Goal: Task Accomplishment & Management: Use online tool/utility

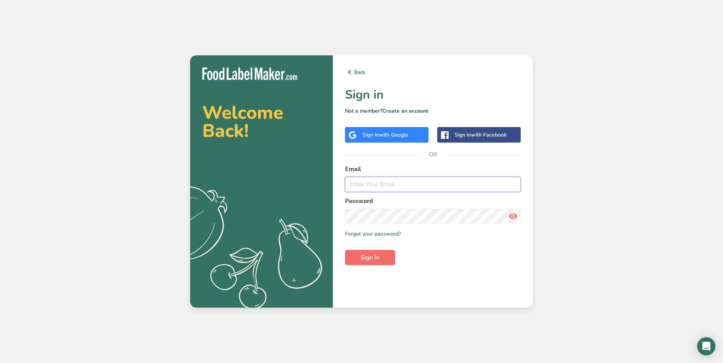
type input "[PERSON_NAME][EMAIL_ADDRESS][DOMAIN_NAME]"
click at [374, 257] on span "Sign in" at bounding box center [370, 257] width 19 height 9
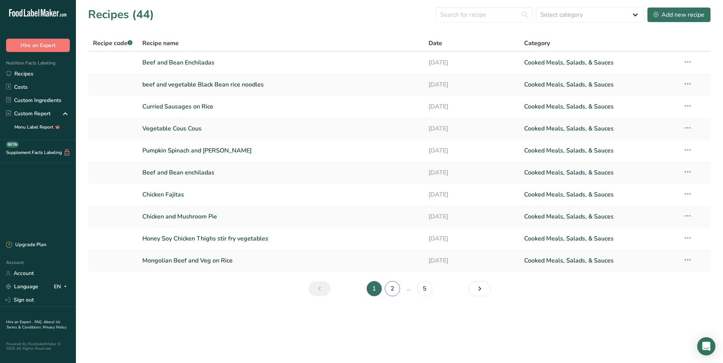
click at [394, 289] on link "2" at bounding box center [392, 288] width 15 height 15
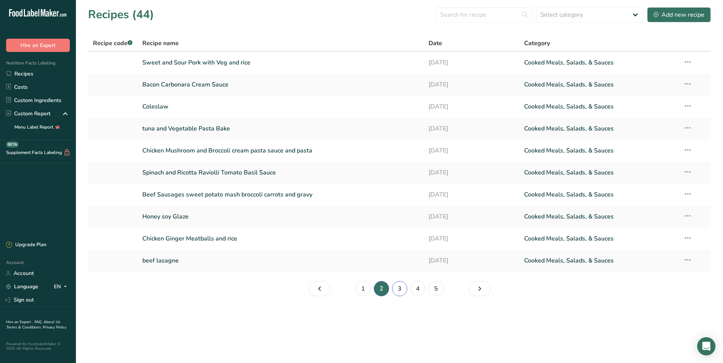
click at [399, 287] on link "3" at bounding box center [399, 288] width 15 height 15
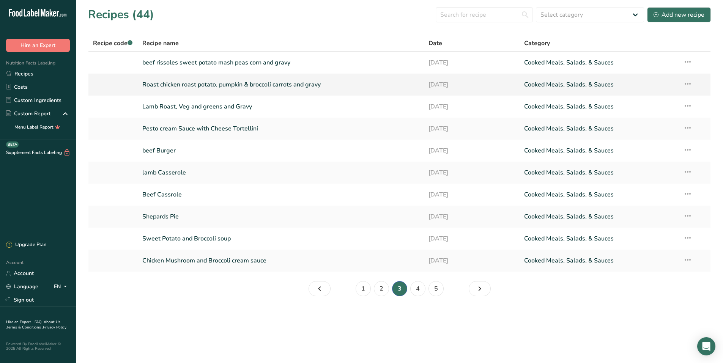
click at [250, 87] on link "Roast chicken roast potato, pumpkin & broccoli carrots and gravy" at bounding box center [281, 85] width 278 height 16
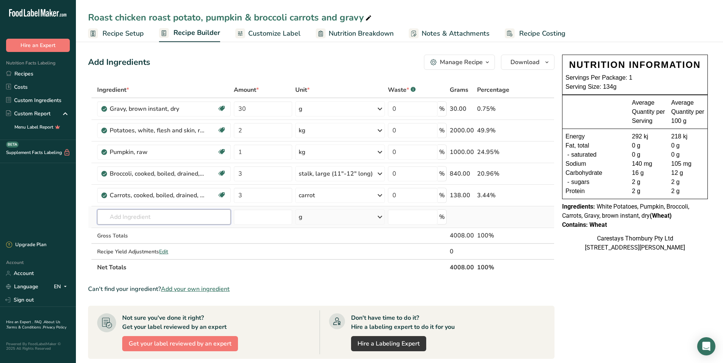
click at [121, 217] on input "text" at bounding box center [164, 217] width 134 height 15
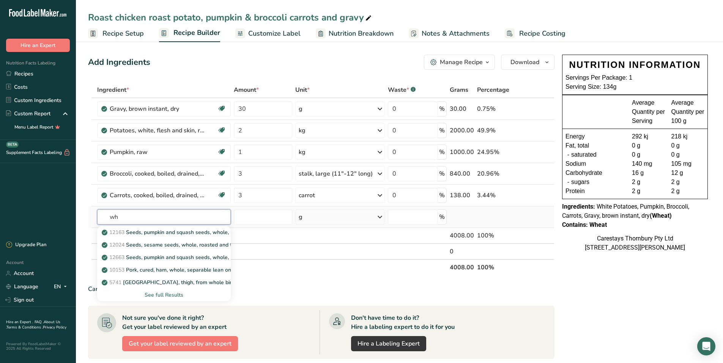
type input "w"
type input "chicken"
click at [180, 295] on div "See full Results" at bounding box center [163, 295] width 121 height 8
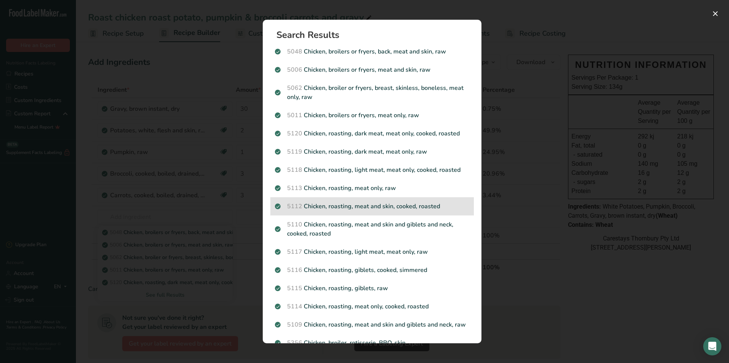
click at [347, 206] on p "5112 Chicken, roasting, meat and skin, cooked, roasted" at bounding box center [372, 206] width 194 height 9
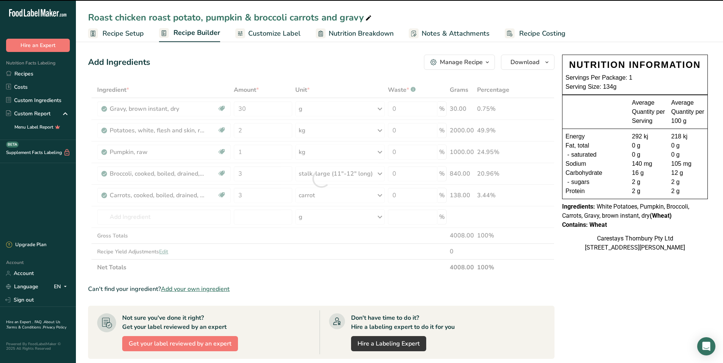
type input "0"
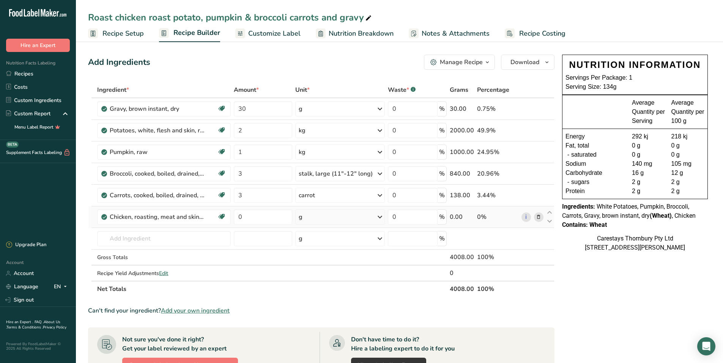
click at [379, 216] on icon at bounding box center [379, 217] width 9 height 14
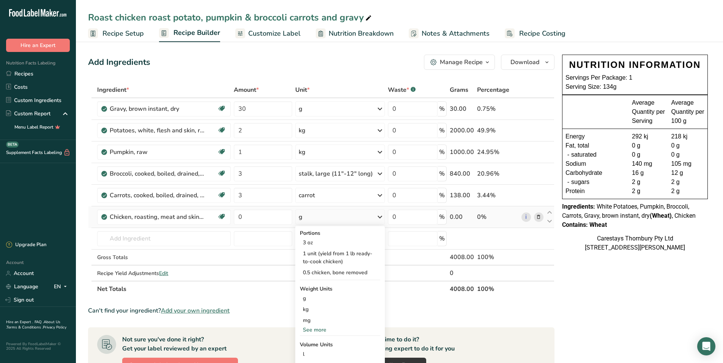
click at [337, 216] on div "g" at bounding box center [340, 217] width 90 height 15
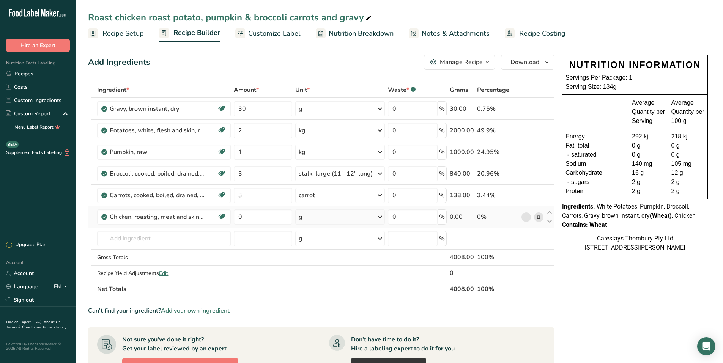
click at [379, 216] on icon at bounding box center [379, 217] width 9 height 14
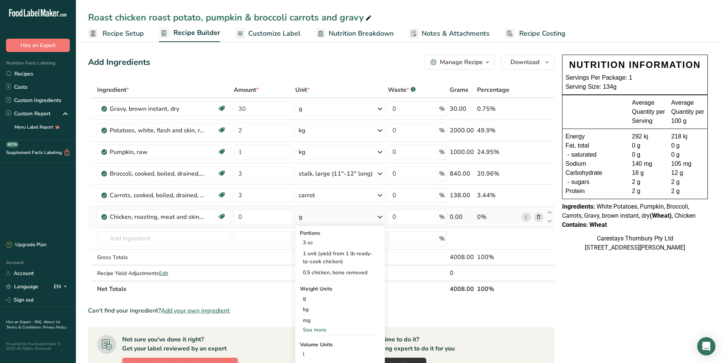
click at [320, 329] on div "See more" at bounding box center [340, 330] width 80 height 8
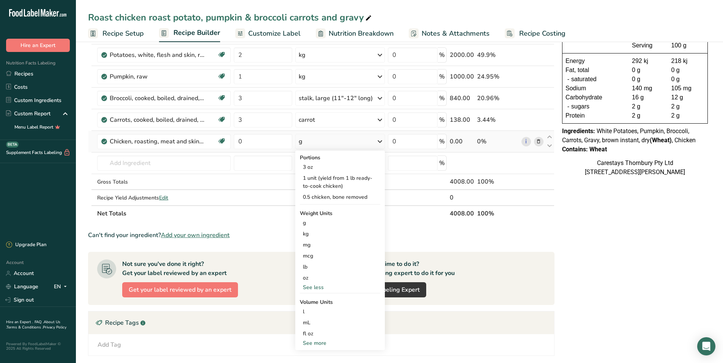
scroll to position [76, 0]
click at [324, 342] on div "See more" at bounding box center [340, 343] width 80 height 8
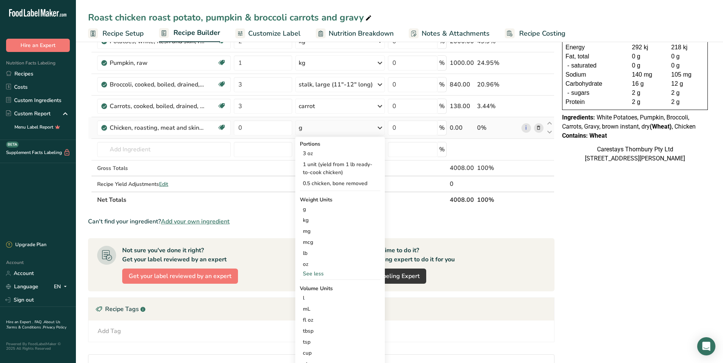
scroll to position [36, 0]
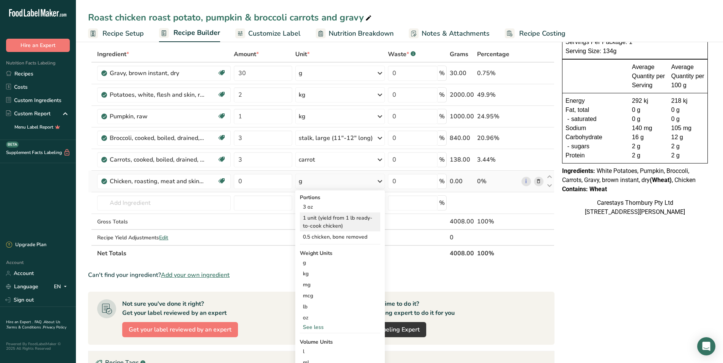
click at [345, 219] on div "1 unit (yield from 1 lb ready-to-cook chicken)" at bounding box center [340, 222] width 80 height 19
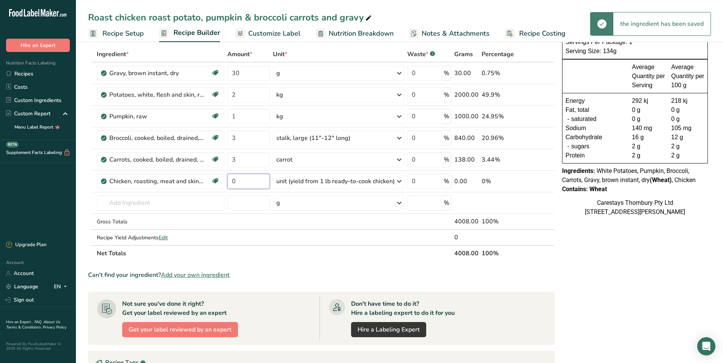
click at [241, 180] on input "0" at bounding box center [248, 181] width 43 height 15
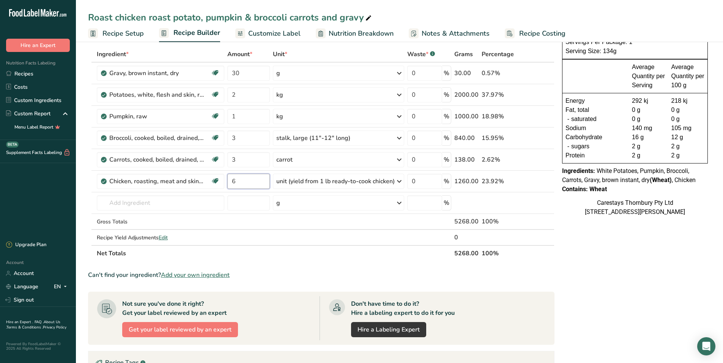
type input "6"
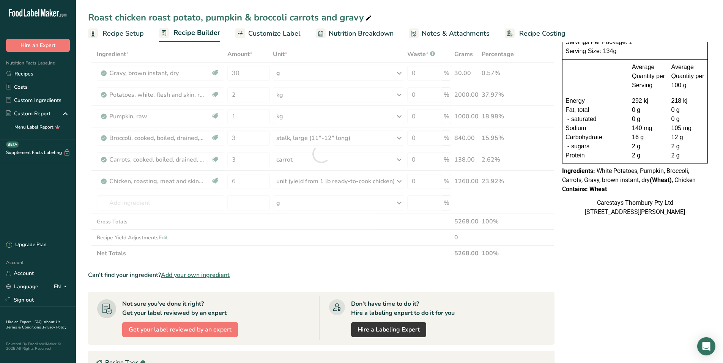
click at [534, 33] on span "Recipe Costing" at bounding box center [542, 33] width 46 height 10
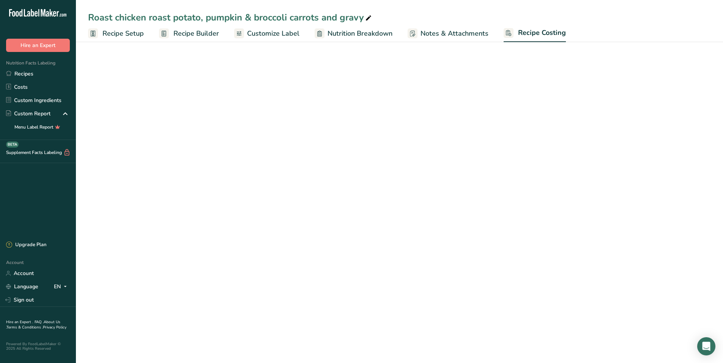
select select "1"
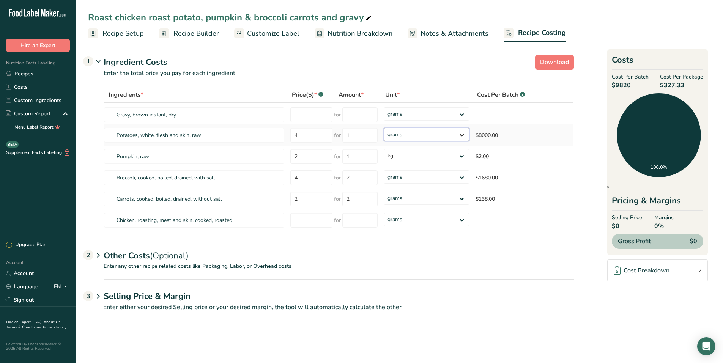
click at [461, 134] on select "grams kg mg mcg lb oz" at bounding box center [427, 134] width 86 height 13
select select "1"
click at [384, 128] on select "grams kg mg mcg lb oz" at bounding box center [427, 134] width 86 height 13
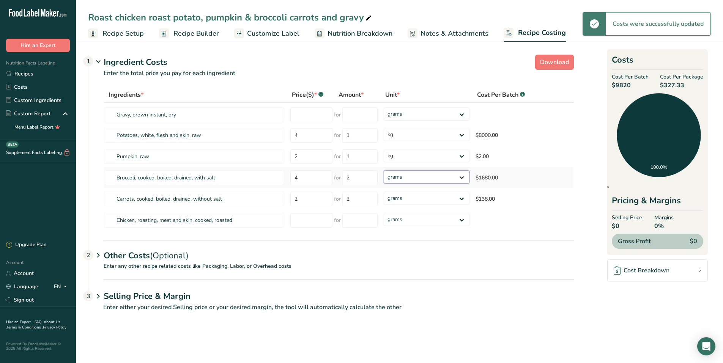
click at [463, 177] on select "grams kg mg mcg lb oz" at bounding box center [427, 176] width 86 height 13
select select "1"
click at [384, 170] on select "grams kg mg mcg lb oz" at bounding box center [427, 176] width 86 height 13
click at [456, 197] on select "grams kg mg mcg lb oz" at bounding box center [422, 198] width 84 height 13
select select "1"
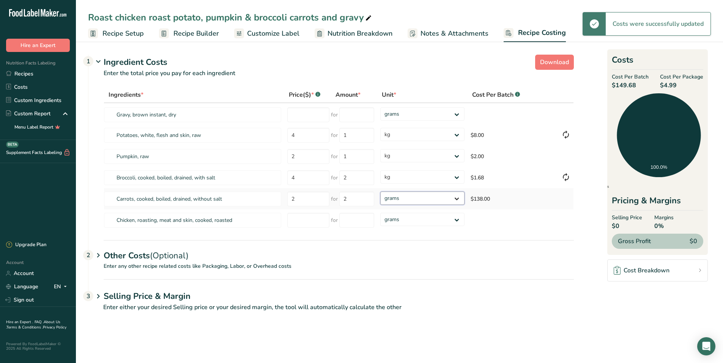
select select "1"
click at [380, 192] on select "grams kg mg mcg lb oz" at bounding box center [422, 198] width 84 height 13
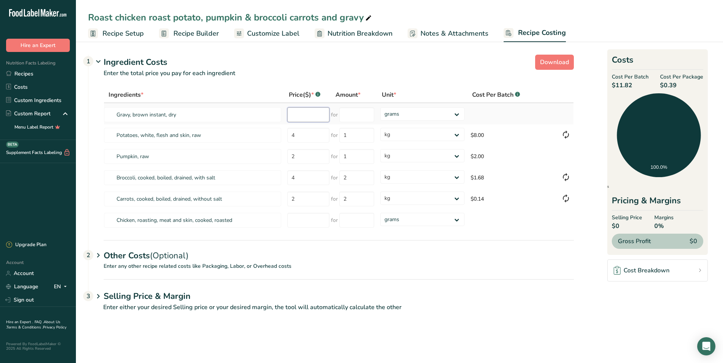
click at [292, 114] on input "number" at bounding box center [308, 114] width 42 height 15
click at [297, 115] on input "number" at bounding box center [308, 114] width 42 height 15
type input "32.79"
click at [349, 114] on input "number" at bounding box center [356, 114] width 35 height 15
type input "2"
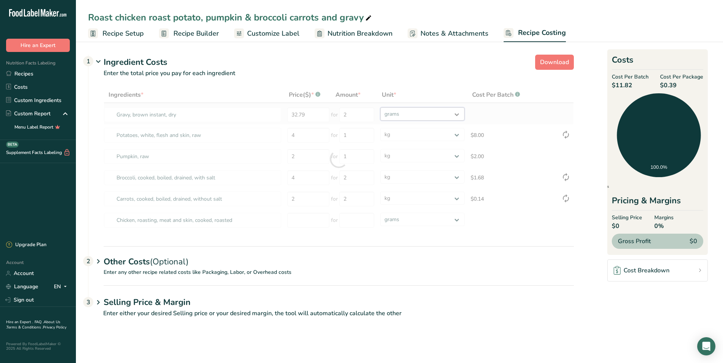
click at [459, 113] on div "Ingredients * Price($) * .a-a{fill:#347362;}.b-a{fill:#fff;} Amount * Unit * Co…" at bounding box center [339, 159] width 470 height 144
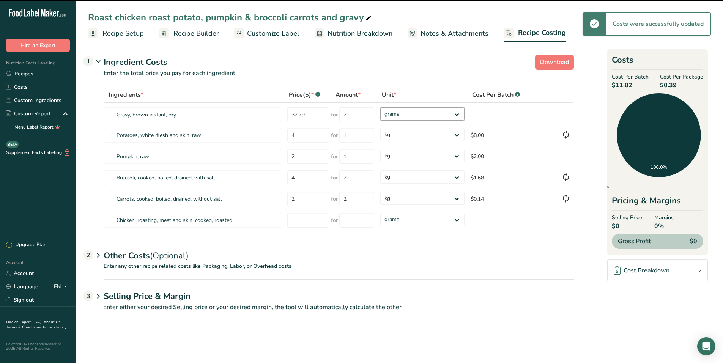
select select "1"
click at [380, 107] on select "grams kg mg mcg lb oz" at bounding box center [422, 113] width 84 height 13
select select "1"
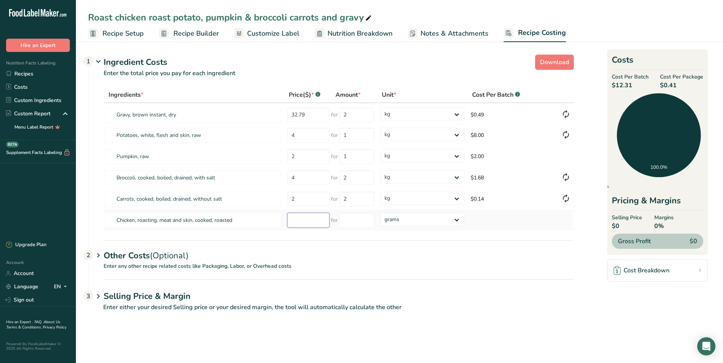
click at [303, 221] on input "number" at bounding box center [308, 220] width 42 height 15
type input "7.70"
click at [361, 222] on input "number" at bounding box center [356, 220] width 35 height 15
click at [457, 219] on select "grams kg mg mcg lb oz" at bounding box center [422, 219] width 84 height 13
click at [347, 219] on input "number" at bounding box center [356, 220] width 35 height 15
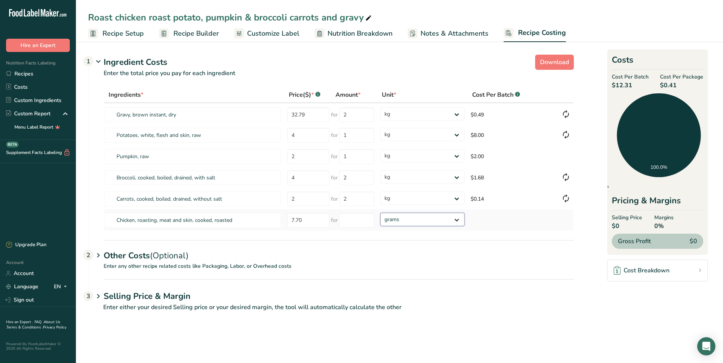
click at [459, 219] on select "grams kg mg mcg lb oz" at bounding box center [422, 219] width 84 height 13
select select "1"
click at [380, 213] on select "grams kg mg mcg lb oz" at bounding box center [422, 219] width 84 height 13
click at [356, 220] on input "number" at bounding box center [356, 220] width 35 height 15
type input "1"
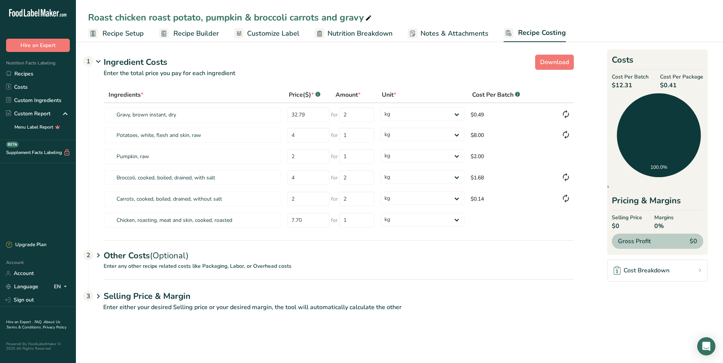
click at [459, 252] on div "Other Costs (Optional) 2" at bounding box center [339, 251] width 470 height 22
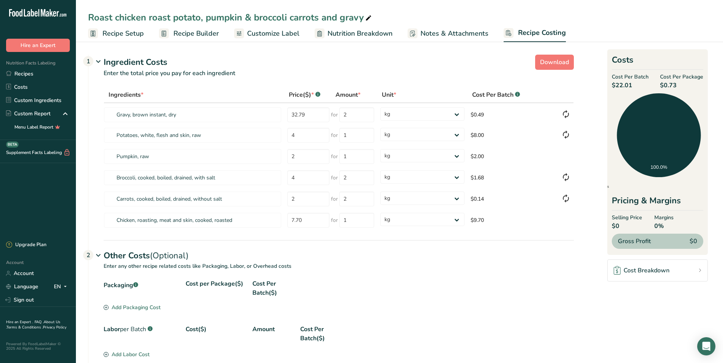
click at [178, 35] on span "Recipe Builder" at bounding box center [196, 33] width 46 height 10
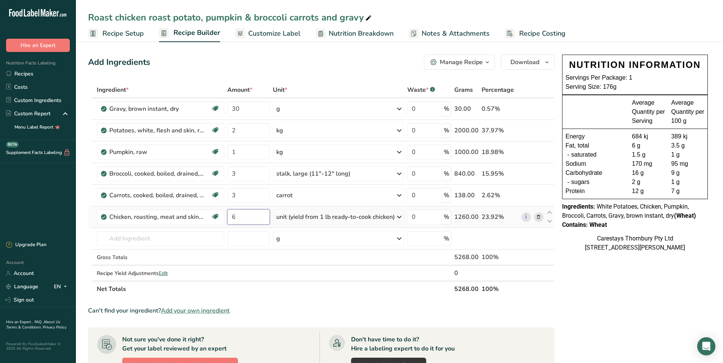
click at [253, 218] on input "6" at bounding box center [248, 217] width 43 height 15
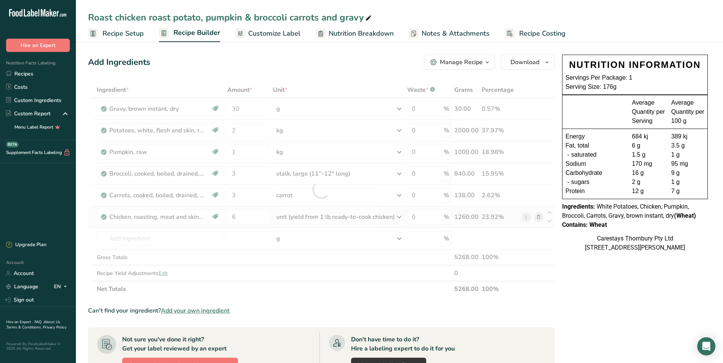
click at [399, 216] on div "Ingredient * Amount * Unit * Waste * .a-a{fill:#347362;}.b-a{fill:#fff;} Grams …" at bounding box center [321, 189] width 467 height 215
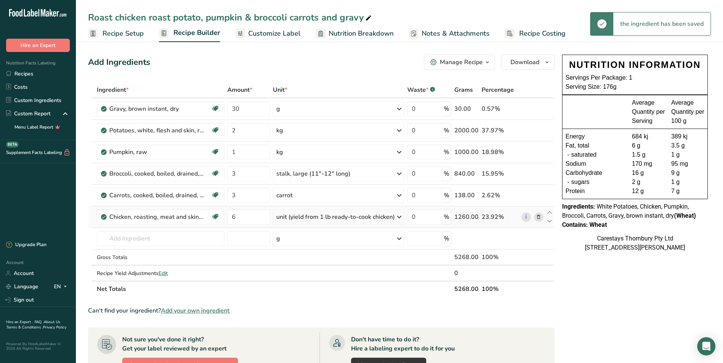
click at [399, 216] on icon at bounding box center [399, 217] width 9 height 14
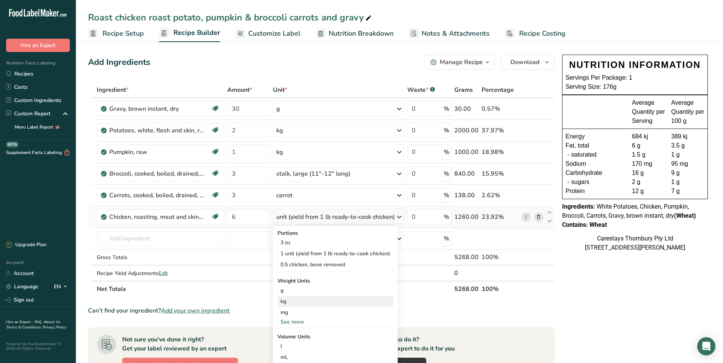
click at [314, 298] on div "kg" at bounding box center [336, 301] width 116 height 11
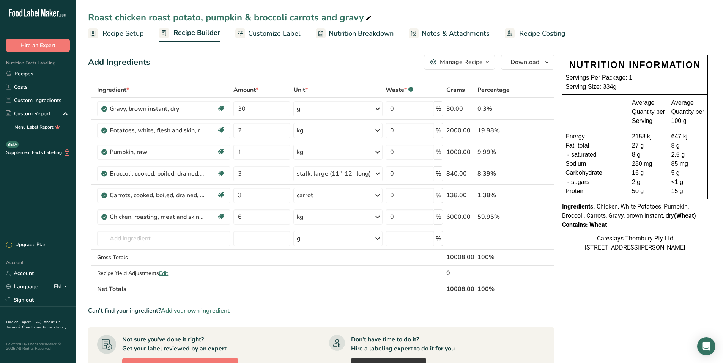
click at [526, 32] on span "Recipe Costing" at bounding box center [542, 33] width 46 height 10
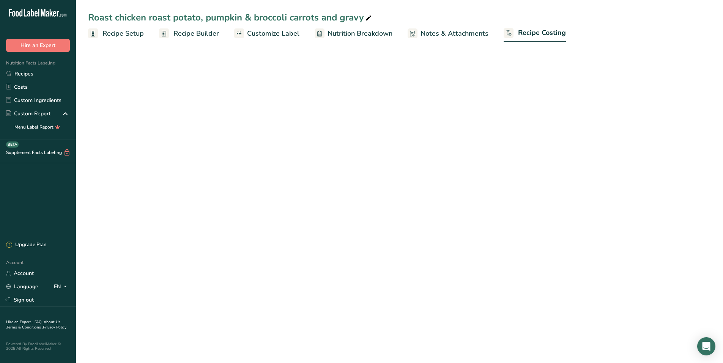
select select "1"
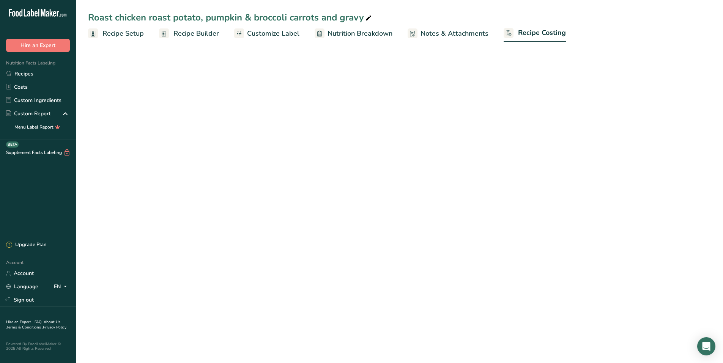
select select "1"
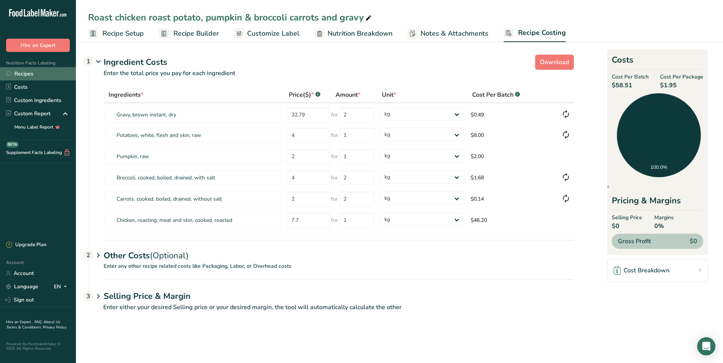
click at [28, 74] on link "Recipes" at bounding box center [38, 73] width 76 height 13
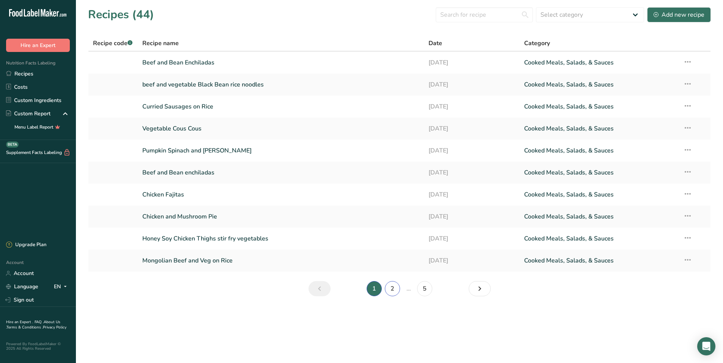
click at [395, 289] on link "2" at bounding box center [392, 288] width 15 height 15
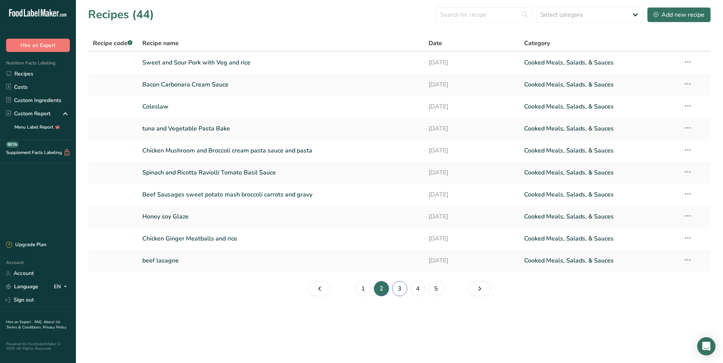
click at [401, 289] on link "3" at bounding box center [399, 288] width 15 height 15
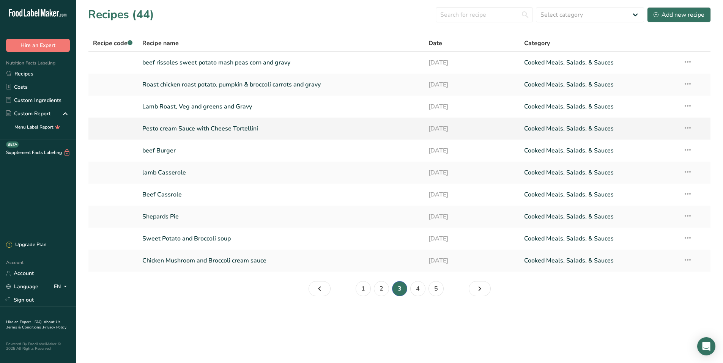
click at [187, 125] on link "Pesto cream Sauce with Cheese Tortellini" at bounding box center [281, 129] width 278 height 16
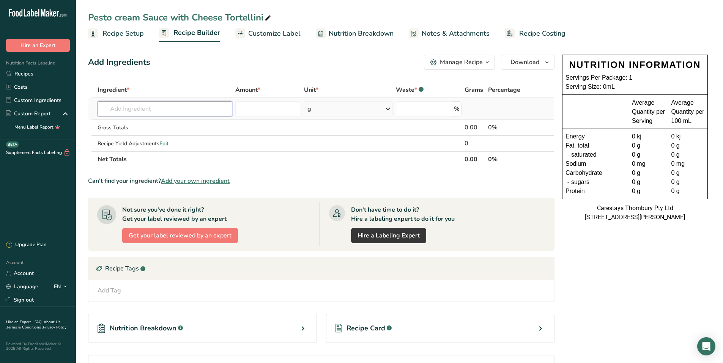
click at [121, 110] on input "text" at bounding box center [165, 108] width 135 height 15
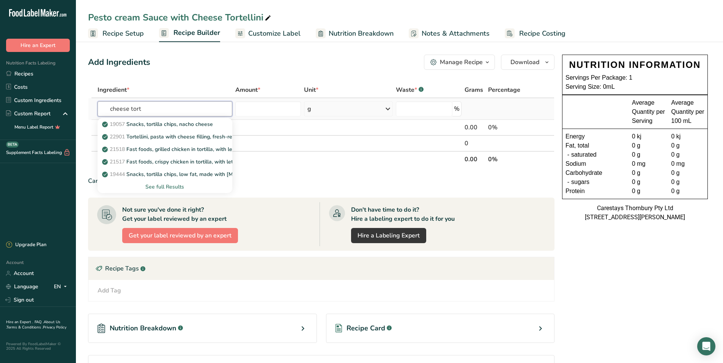
type input "cheese tort"
click at [162, 185] on div "See full Results" at bounding box center [165, 187] width 123 height 8
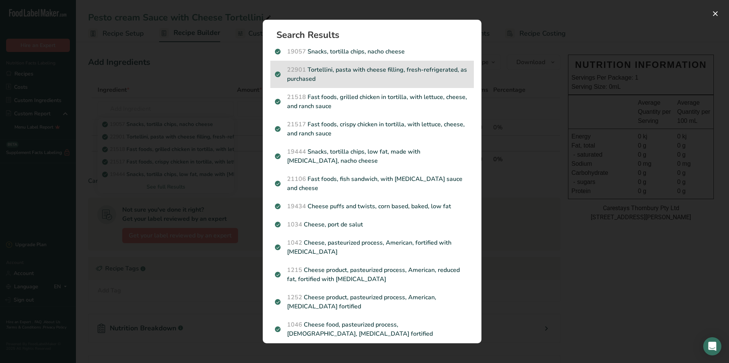
click at [353, 68] on p "22901 Tortellini, pasta with cheese filling, fresh-refrigerated, as purchased" at bounding box center [372, 74] width 194 height 18
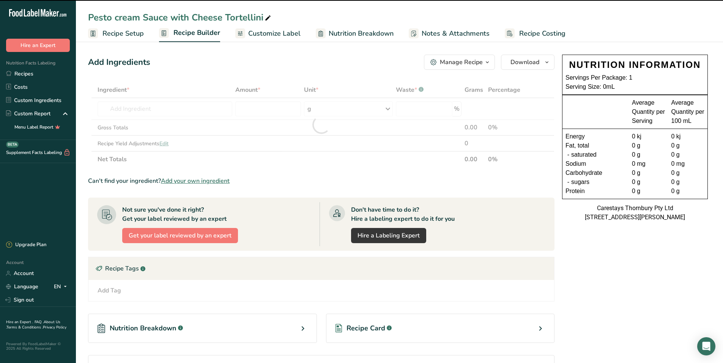
type input "0"
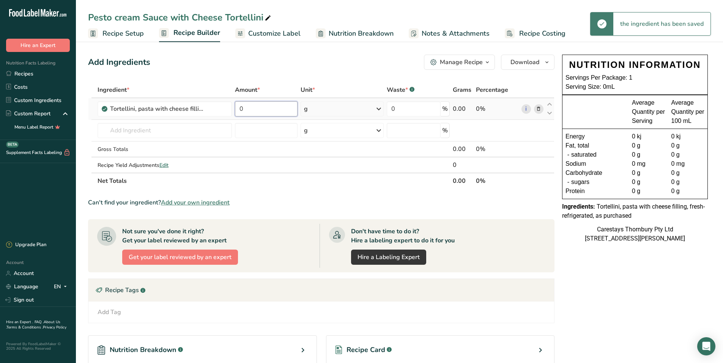
click at [251, 111] on input "0" at bounding box center [266, 108] width 63 height 15
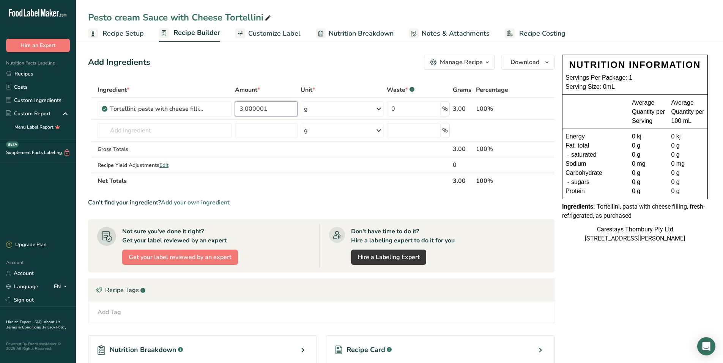
type input "3"
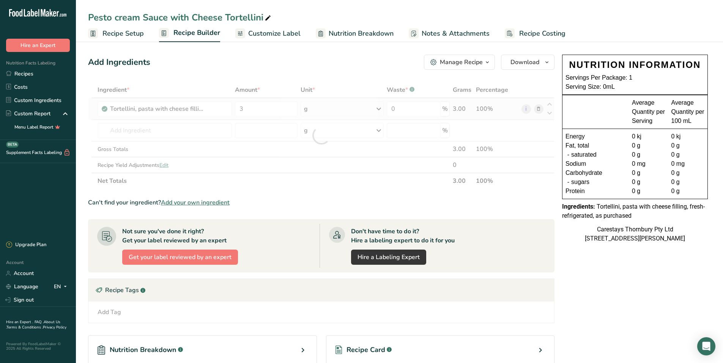
click at [380, 108] on div "Ingredient * Amount * Unit * Waste * .a-a{fill:#347362;}.b-a{fill:#fff;} Grams …" at bounding box center [321, 135] width 467 height 107
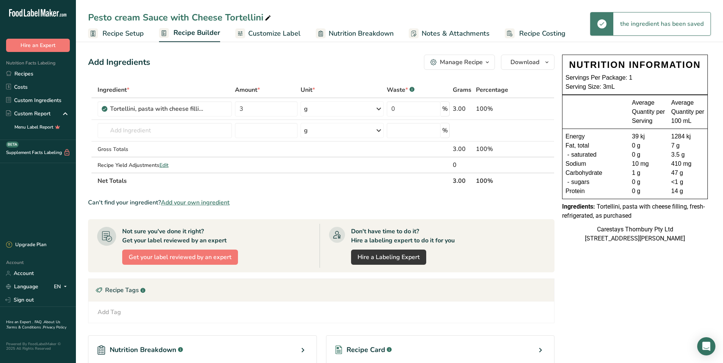
click at [378, 108] on icon at bounding box center [378, 109] width 9 height 14
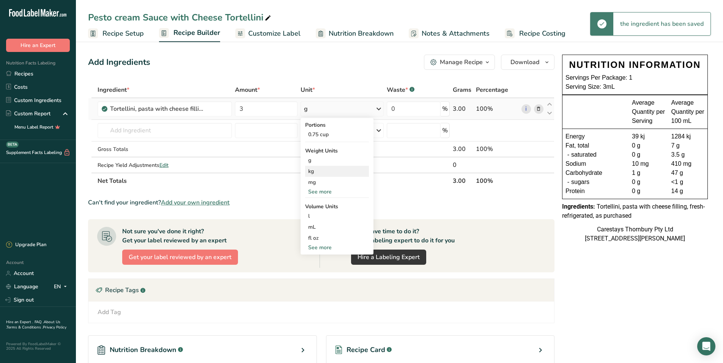
click at [326, 172] on div "kg" at bounding box center [337, 171] width 64 height 11
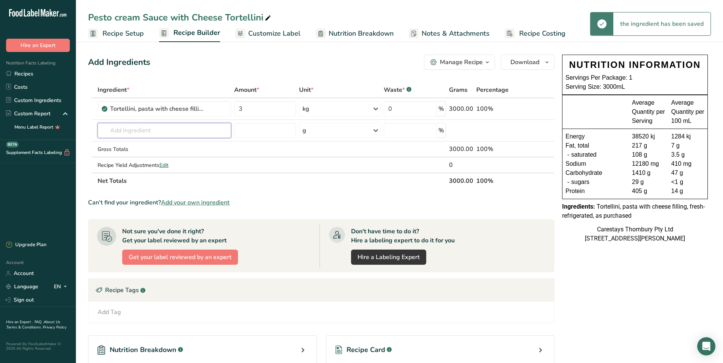
click at [114, 131] on input "text" at bounding box center [165, 130] width 134 height 15
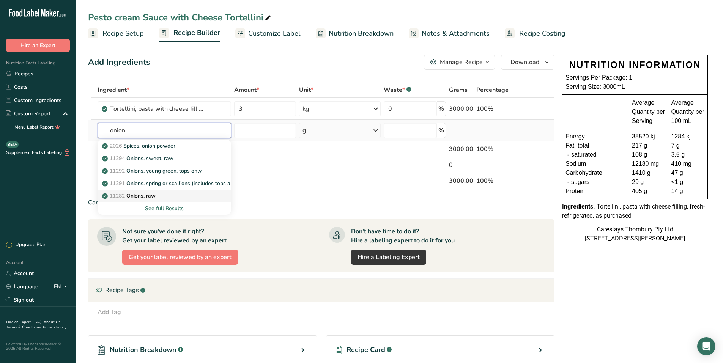
type input "onion"
click at [141, 196] on p "11282 Onions, raw" at bounding box center [130, 196] width 52 height 8
type input "Onions, raw"
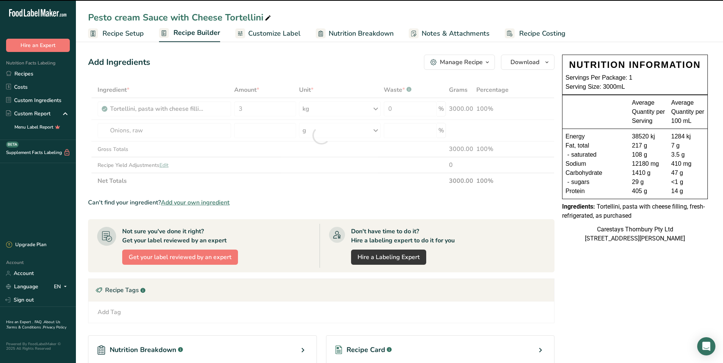
type input "0"
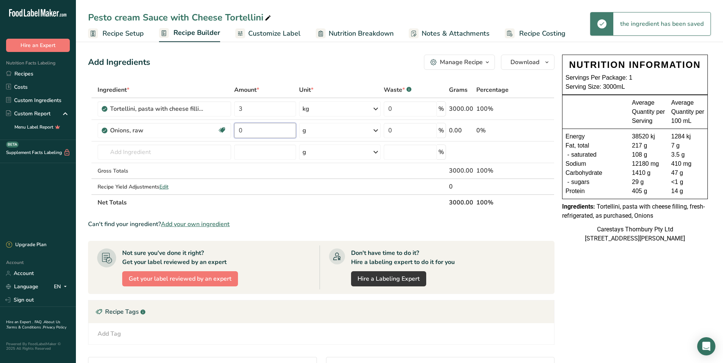
click at [249, 129] on input "0" at bounding box center [265, 130] width 62 height 15
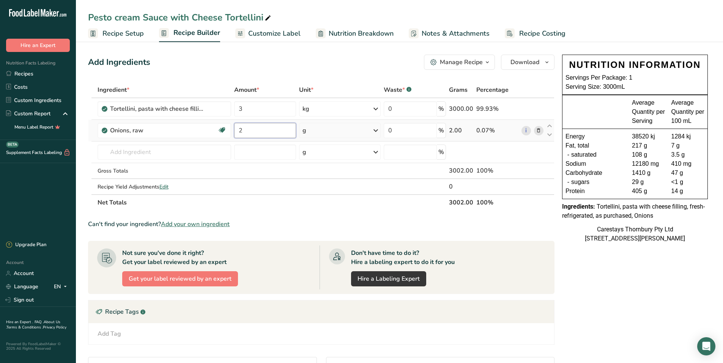
type input "2"
click at [378, 129] on div "Ingredient * Amount * Unit * Waste * .a-a{fill:#347362;}.b-a{fill:#fff;} Grams …" at bounding box center [321, 146] width 467 height 129
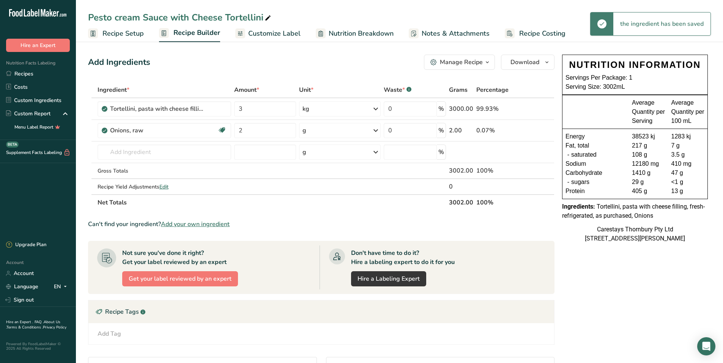
click at [376, 129] on icon at bounding box center [375, 131] width 9 height 14
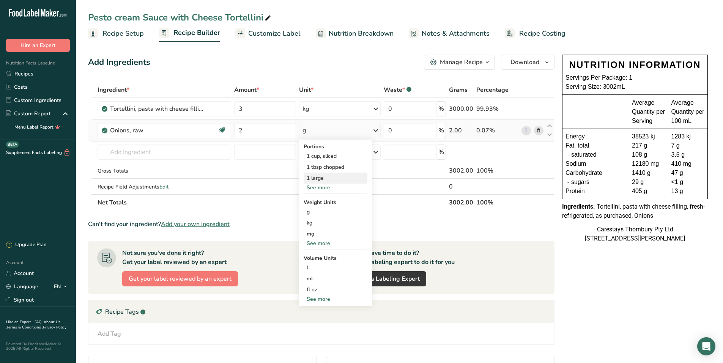
click at [325, 176] on div "1 large" at bounding box center [336, 178] width 64 height 11
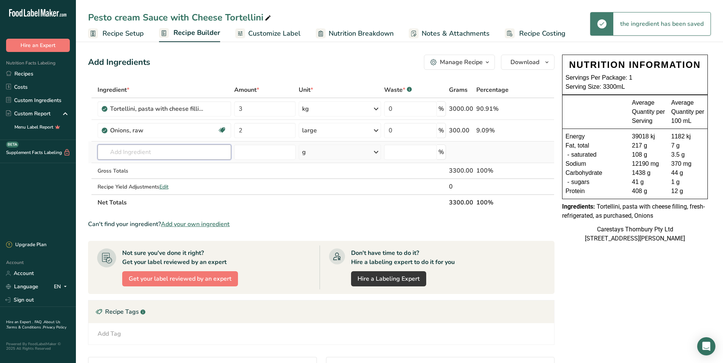
click at [120, 155] on input "text" at bounding box center [165, 152] width 134 height 15
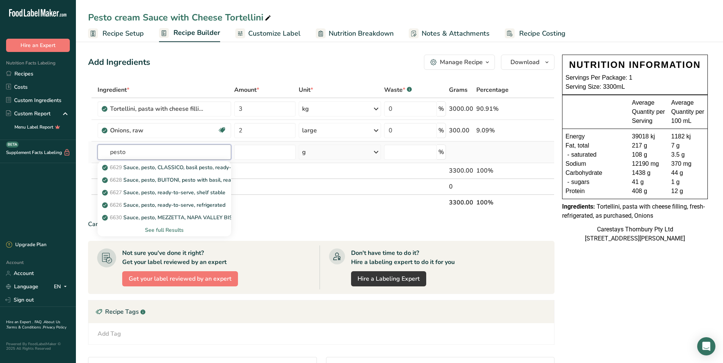
type input "pesto"
click at [163, 229] on div "See full Results" at bounding box center [164, 230] width 121 height 8
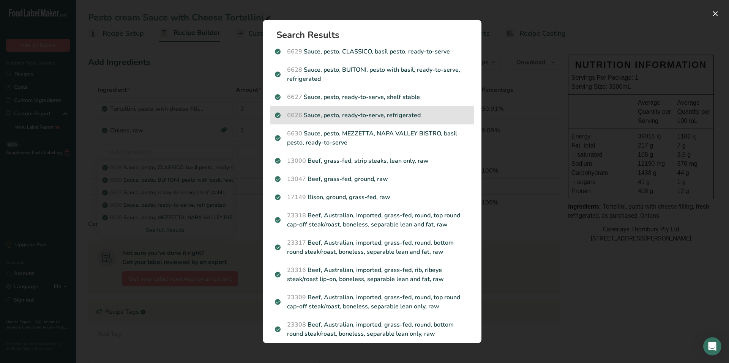
click at [408, 115] on p "6626 Sauce, pesto, ready-to-serve, refrigerated" at bounding box center [372, 115] width 194 height 9
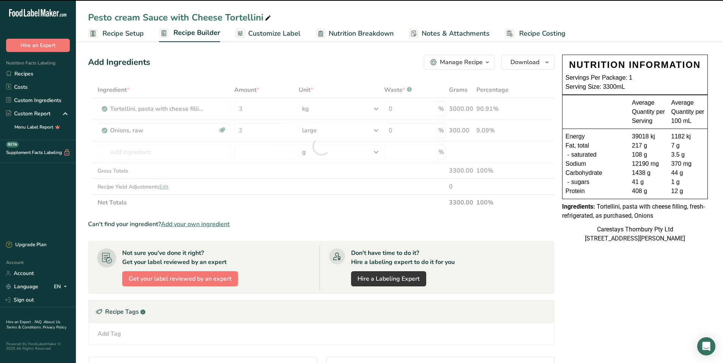
type input "0"
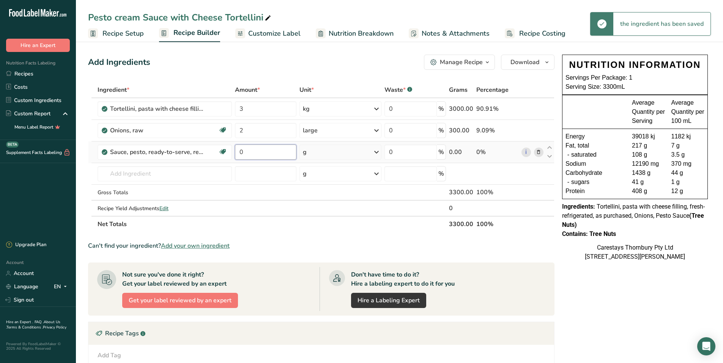
click at [245, 151] on input "0" at bounding box center [265, 152] width 61 height 15
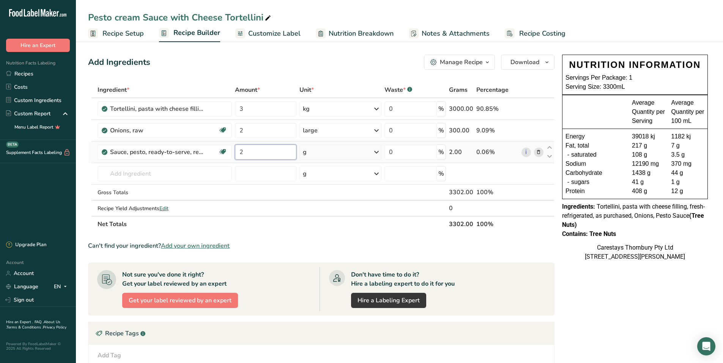
type input "2"
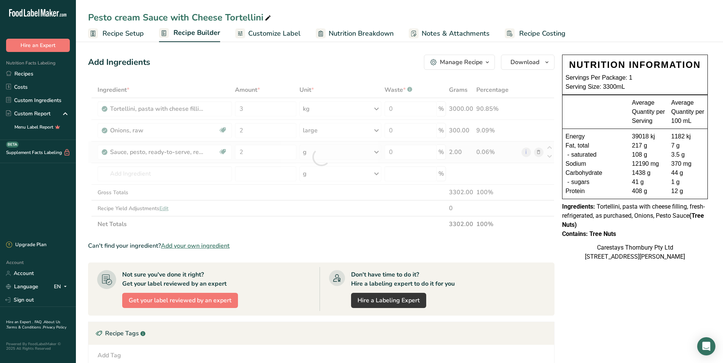
click at [378, 150] on div "Ingredient * Amount * Unit * Waste * .a-a{fill:#347362;}.b-a{fill:#fff;} Grams …" at bounding box center [321, 157] width 467 height 150
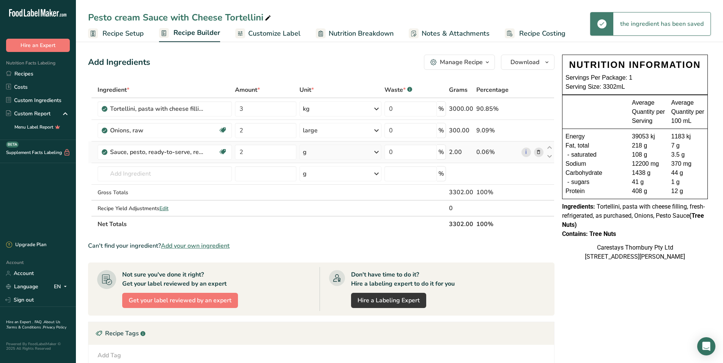
click at [377, 152] on icon at bounding box center [376, 152] width 9 height 14
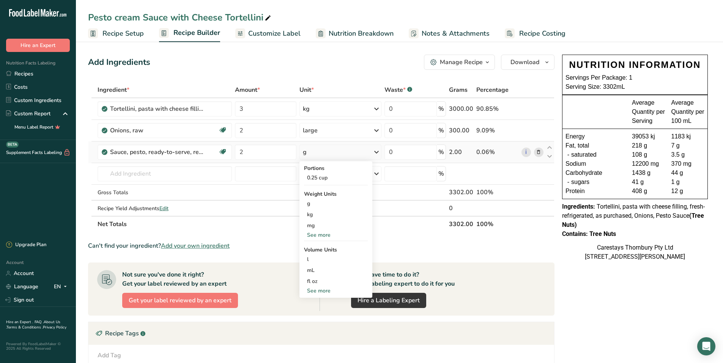
click at [326, 234] on div "See more" at bounding box center [336, 235] width 64 height 8
click at [322, 324] on div "See more" at bounding box center [336, 324] width 64 height 8
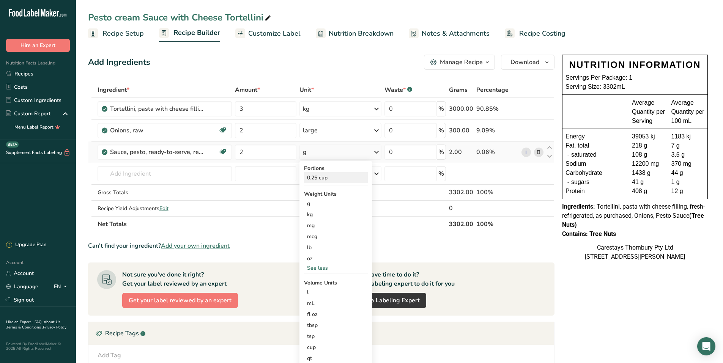
click at [323, 177] on div "0.25 cup" at bounding box center [336, 177] width 64 height 11
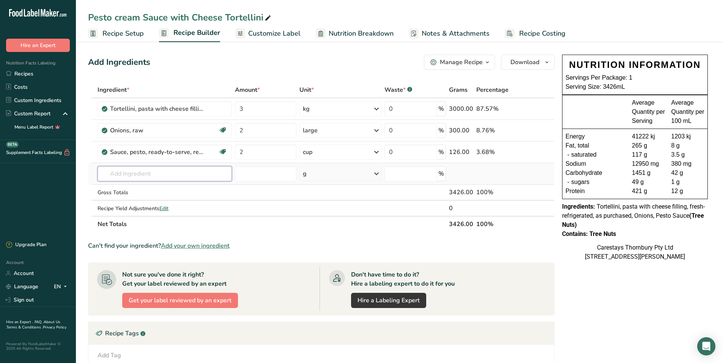
click at [118, 173] on input "text" at bounding box center [165, 173] width 135 height 15
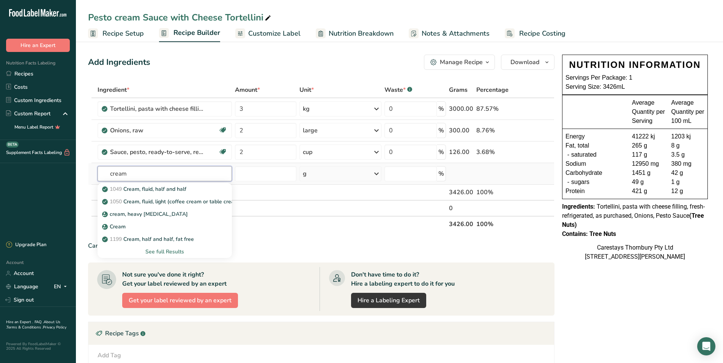
type input "cream"
click at [177, 251] on div "See full Results" at bounding box center [165, 252] width 123 height 8
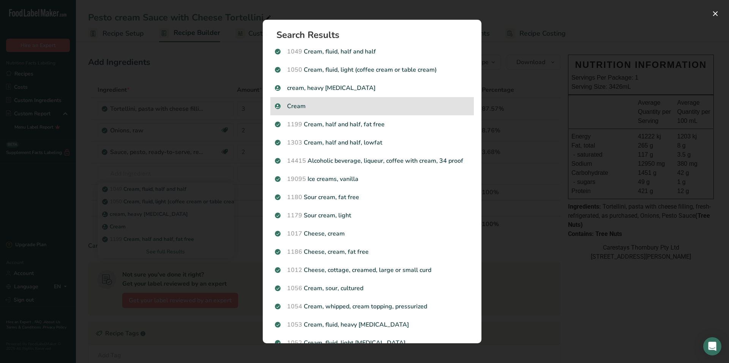
click at [306, 103] on p "Cream" at bounding box center [372, 106] width 194 height 9
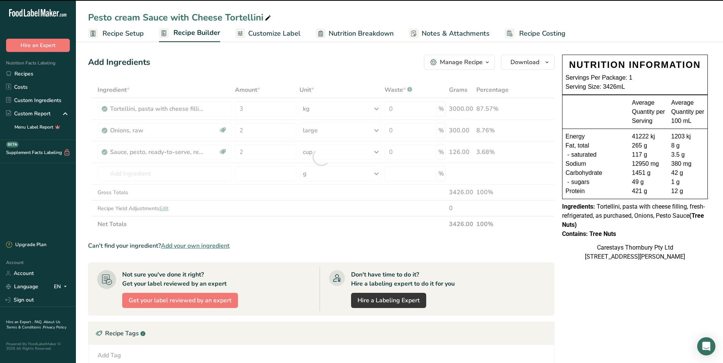
type input "0"
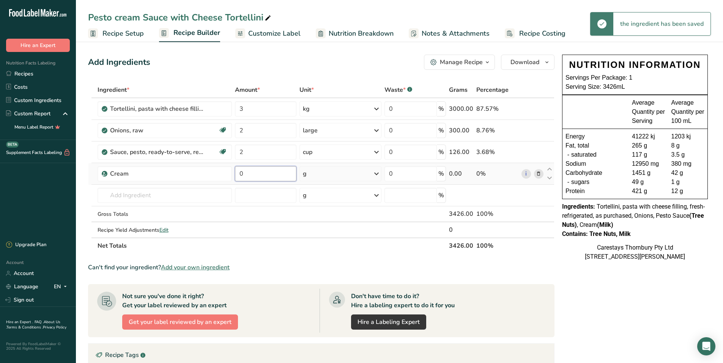
click at [251, 176] on input "0" at bounding box center [265, 173] width 61 height 15
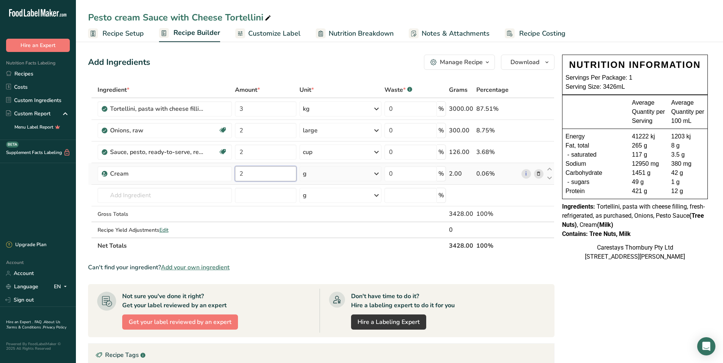
type input "2"
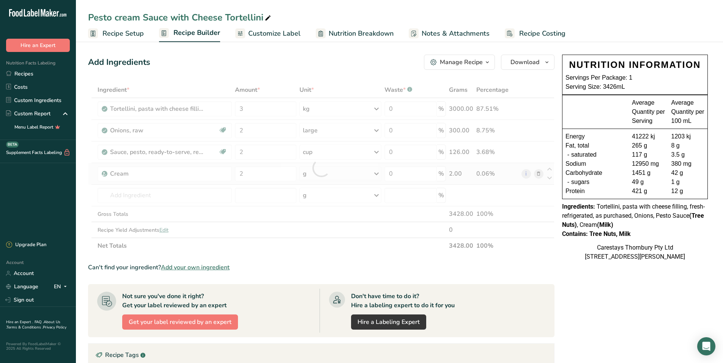
click at [378, 172] on div "Ingredient * Amount * Unit * Waste * .a-a{fill:#347362;}.b-a{fill:#fff;} Grams …" at bounding box center [321, 168] width 467 height 172
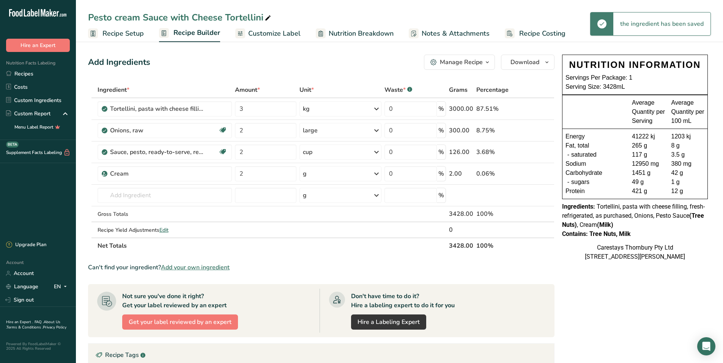
click at [378, 173] on icon at bounding box center [376, 174] width 9 height 14
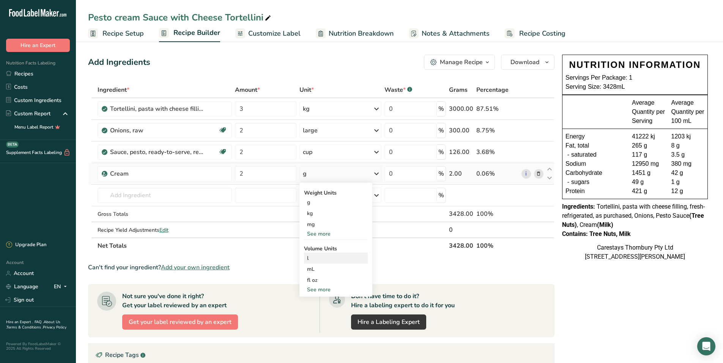
click at [325, 262] on div "l" at bounding box center [336, 258] width 58 height 8
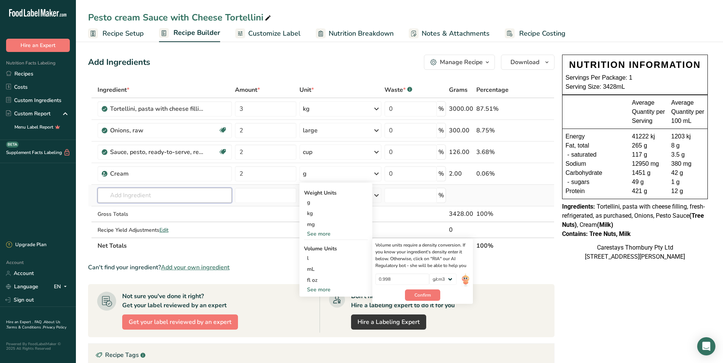
click at [108, 196] on input "text" at bounding box center [165, 195] width 135 height 15
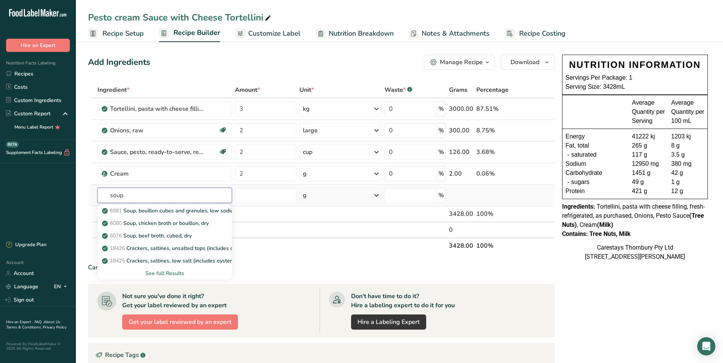
type input "soup"
click at [159, 270] on div "See full Results" at bounding box center [165, 274] width 123 height 8
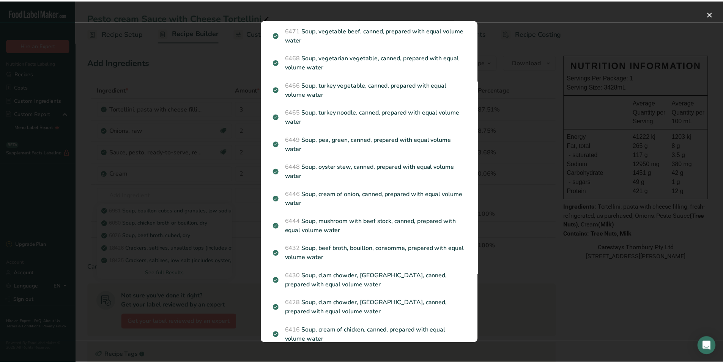
scroll to position [199, 0]
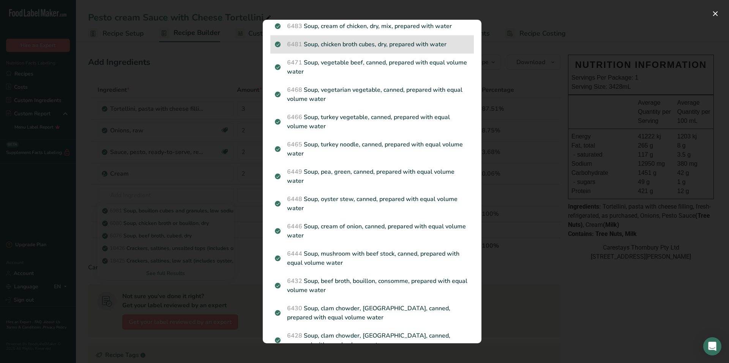
click at [350, 41] on p "6481 Soup, chicken broth cubes, dry, prepared with water" at bounding box center [372, 44] width 194 height 9
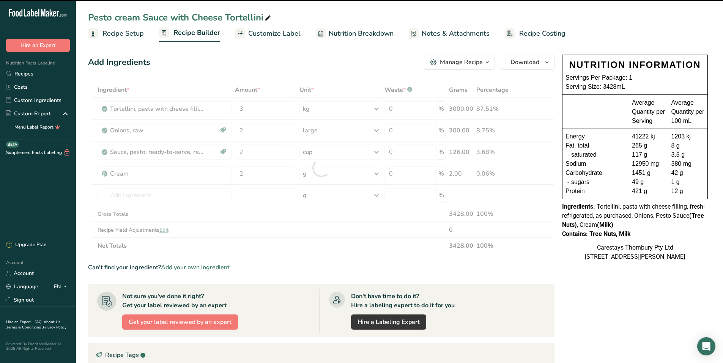
type input "0"
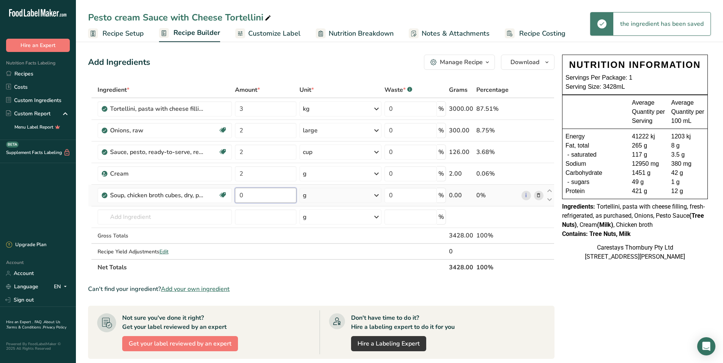
click at [270, 198] on input "0" at bounding box center [265, 195] width 61 height 15
type input "3"
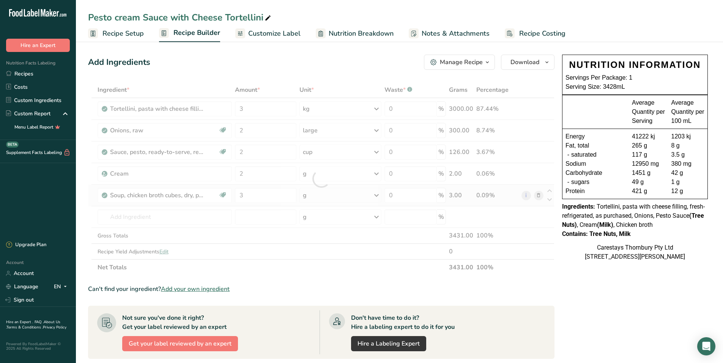
click at [378, 195] on div "Ingredient * Amount * Unit * Waste * .a-a{fill:#347362;}.b-a{fill:#fff;} Grams …" at bounding box center [321, 179] width 467 height 194
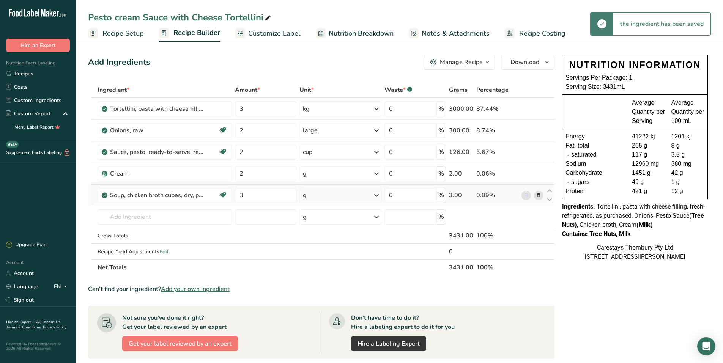
click at [377, 195] on icon at bounding box center [376, 196] width 9 height 14
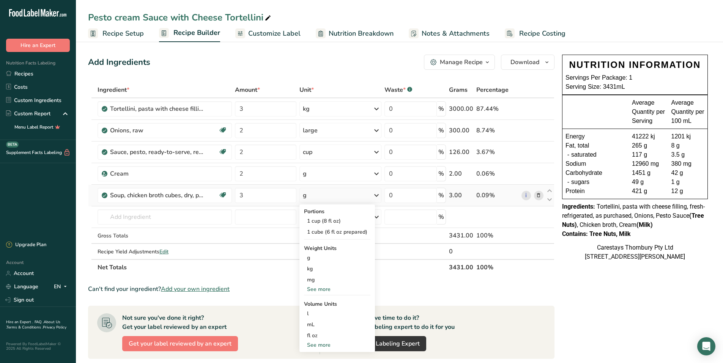
click at [326, 287] on div "See more" at bounding box center [337, 289] width 66 height 8
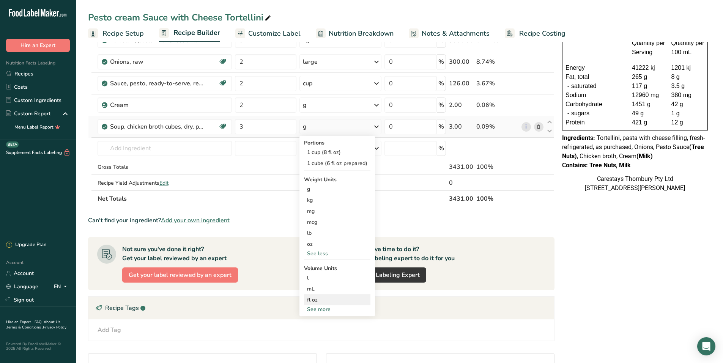
scroll to position [76, 0]
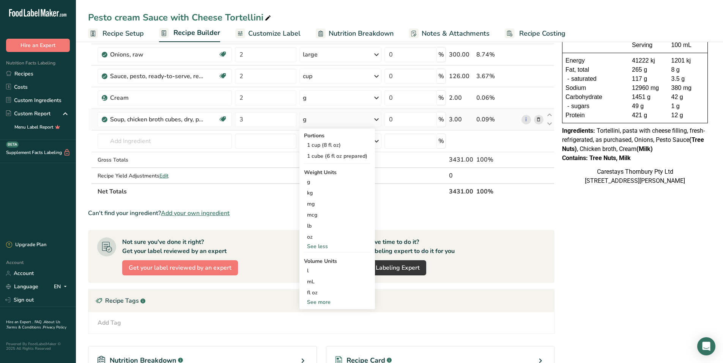
click at [314, 302] on div "See more" at bounding box center [337, 302] width 66 height 8
click at [317, 303] on div "tbsp" at bounding box center [337, 304] width 60 height 8
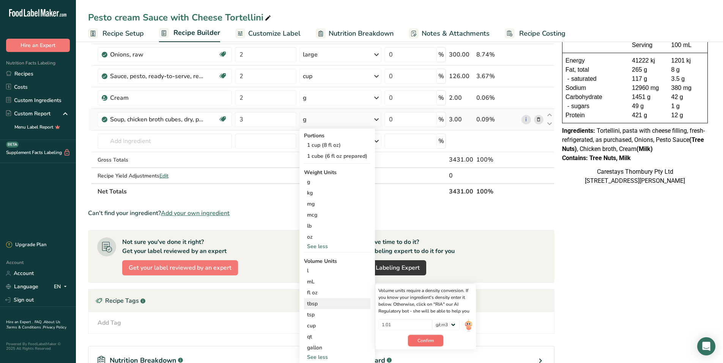
click at [429, 341] on span "Confirm" at bounding box center [426, 340] width 16 height 7
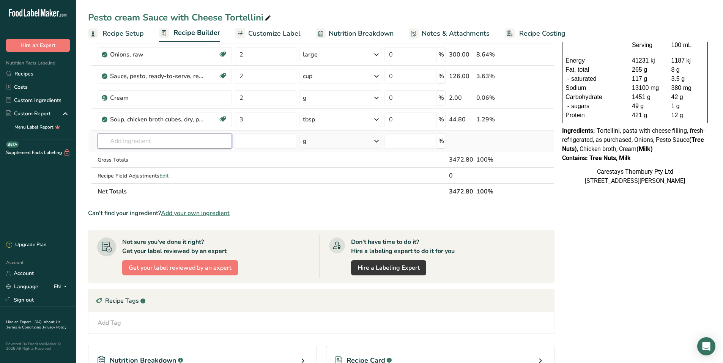
click at [122, 143] on input "text" at bounding box center [165, 141] width 135 height 15
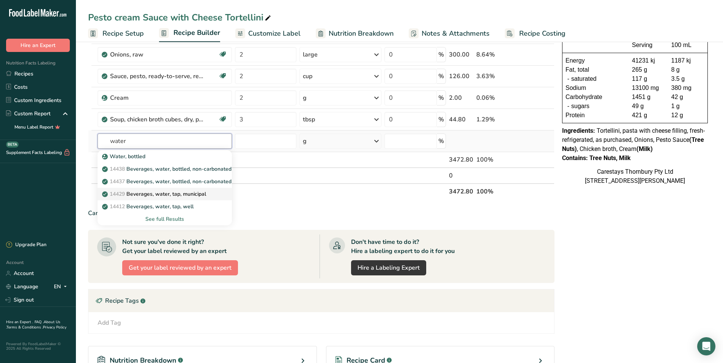
type input "water"
click at [142, 192] on p "14429 [GEOGRAPHIC_DATA], water, tap, municipal" at bounding box center [155, 194] width 102 height 8
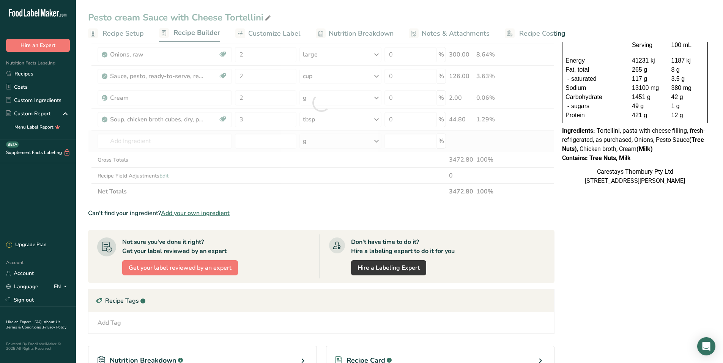
type input "Beverages, water, tap, municipal"
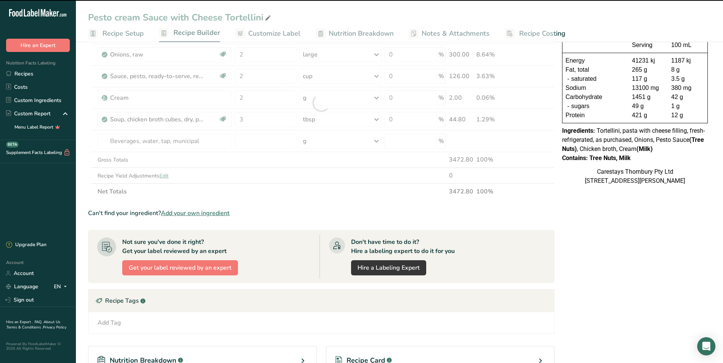
type input "0"
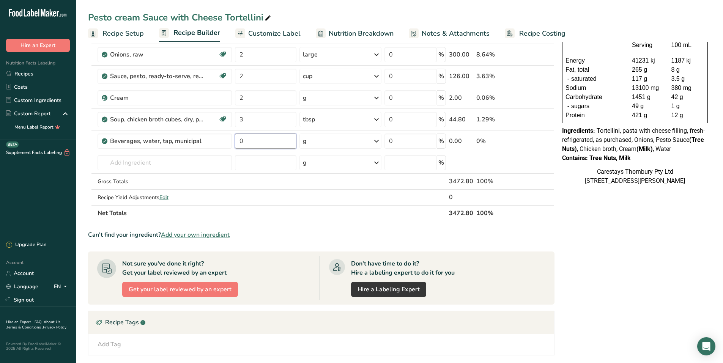
click at [250, 142] on input "0" at bounding box center [265, 141] width 61 height 15
type input "2"
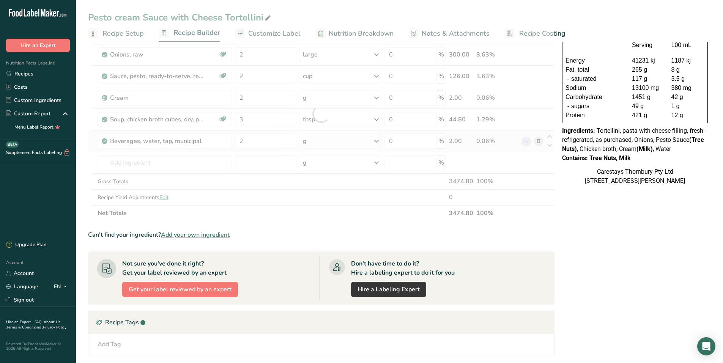
click at [377, 140] on div "Ingredient * Amount * Unit * Waste * .a-a{fill:#347362;}.b-a{fill:#fff;} Grams …" at bounding box center [321, 113] width 467 height 215
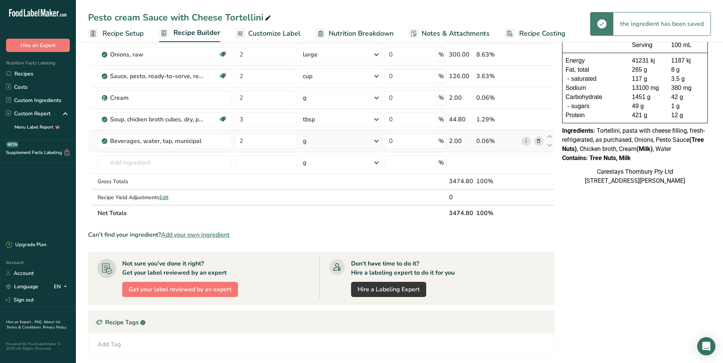
click at [377, 140] on icon at bounding box center [376, 141] width 9 height 14
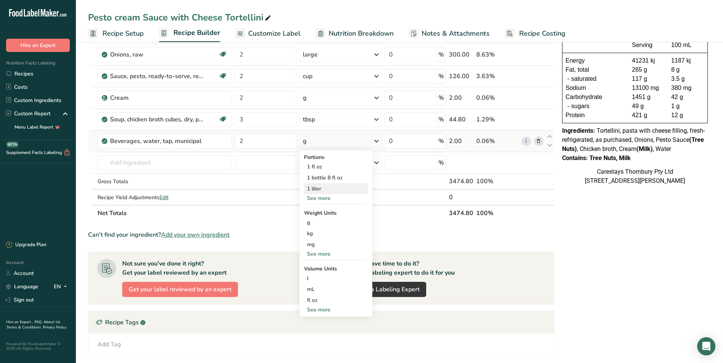
click at [315, 188] on div "1 liter" at bounding box center [336, 188] width 64 height 11
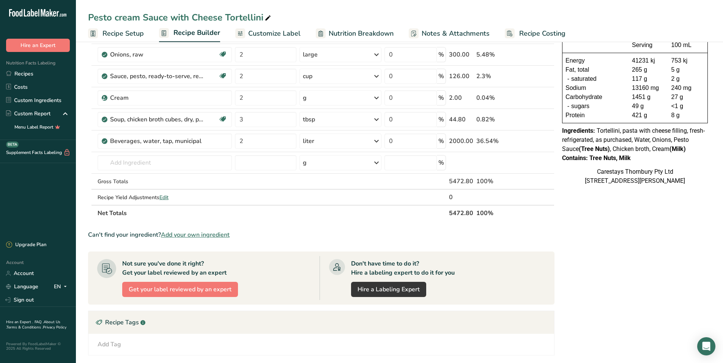
click at [123, 32] on span "Recipe Setup" at bounding box center [122, 33] width 41 height 10
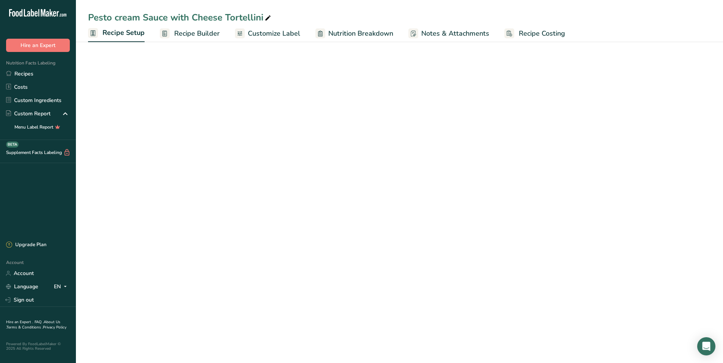
select select "22"
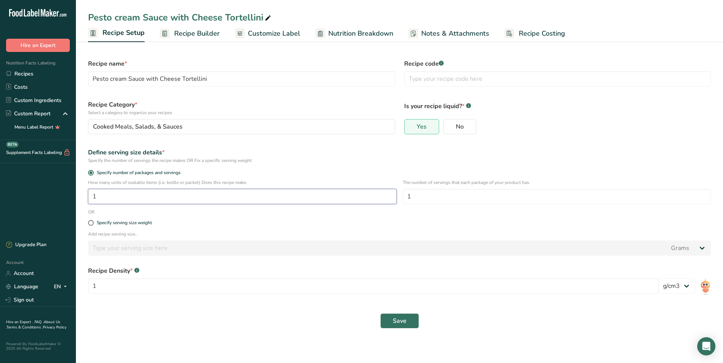
click at [112, 196] on input "1" at bounding box center [242, 196] width 309 height 15
type input "30"
click at [401, 318] on span "Save" at bounding box center [400, 321] width 14 height 9
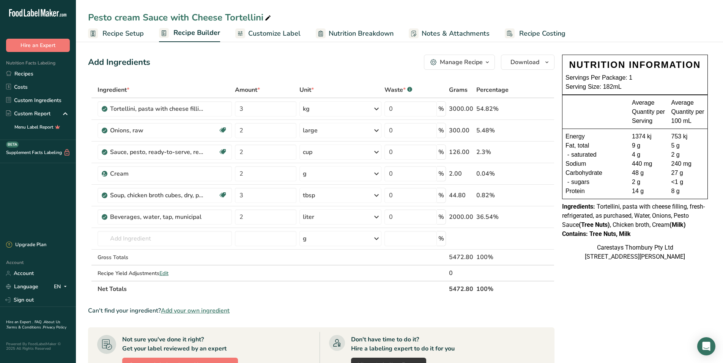
click at [546, 31] on span "Recipe Costing" at bounding box center [542, 33] width 46 height 10
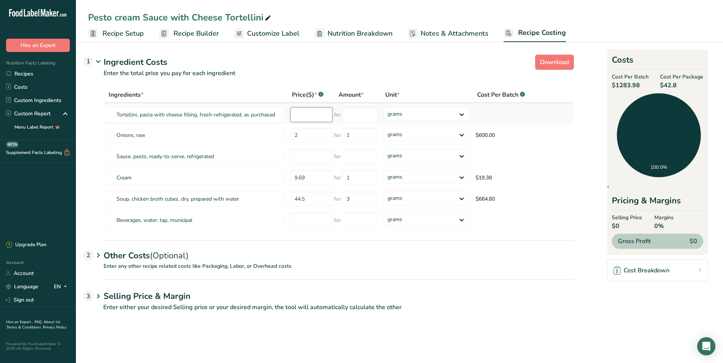
click at [301, 117] on input "number" at bounding box center [311, 114] width 42 height 15
type input "55.55"
click at [353, 115] on input "number" at bounding box center [359, 114] width 35 height 15
type input "5"
click at [460, 115] on div "Ingredients * Price($) * .a-a{fill:#347362;}.b-a{fill:#fff;} Amount * Unit * Co…" at bounding box center [339, 159] width 470 height 144
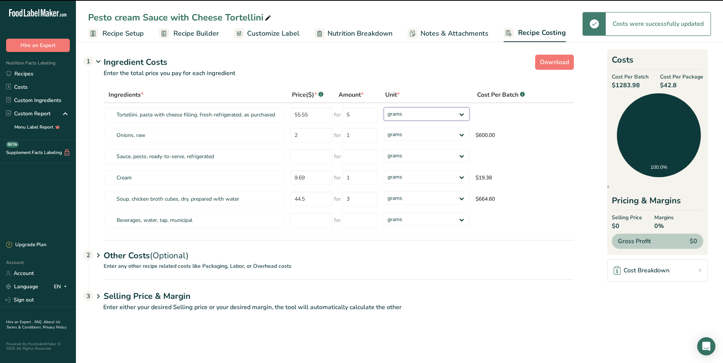
select select "1"
drag, startPoint x: 460, startPoint y: 115, endPoint x: 444, endPoint y: 121, distance: 16.9
click at [384, 107] on select "grams kg mg mcg lb oz" at bounding box center [427, 113] width 86 height 13
click at [463, 136] on select "grams kg mg mcg lb oz" at bounding box center [427, 134] width 86 height 13
select select
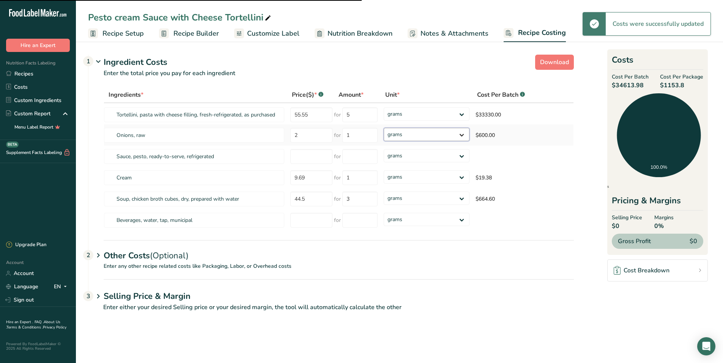
select select "1"
click at [384, 128] on select "grams kg mg mcg lb oz" at bounding box center [427, 134] width 86 height 13
select select "1"
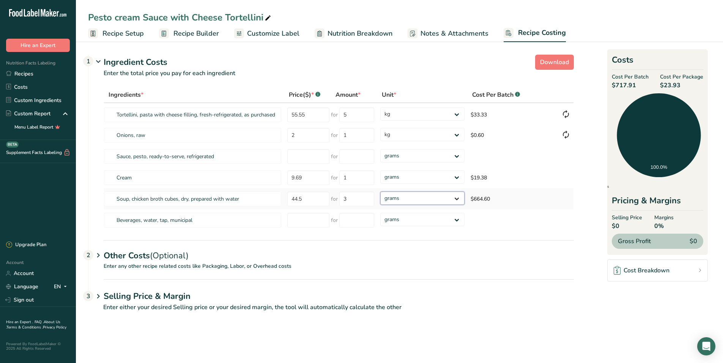
click at [458, 197] on select "grams kg mg mcg lb oz" at bounding box center [422, 198] width 84 height 13
select select "1"
click at [380, 192] on select "grams kg mg mcg lb oz" at bounding box center [422, 198] width 84 height 13
click at [303, 155] on input "number" at bounding box center [308, 156] width 42 height 15
type input "21.14"
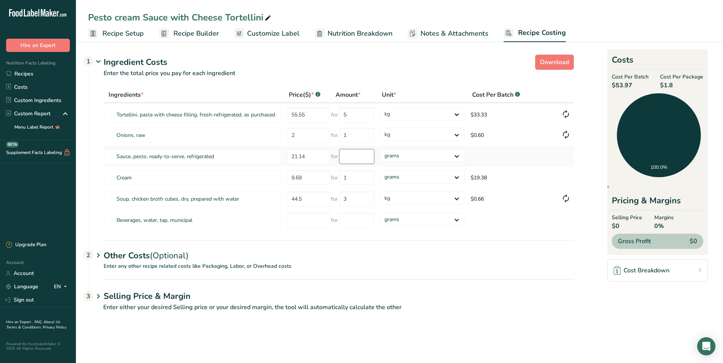
click at [350, 158] on input "number" at bounding box center [356, 156] width 35 height 15
type input "1"
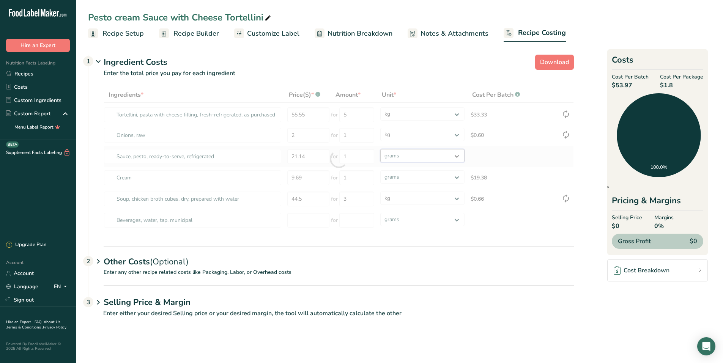
click at [457, 154] on div "Ingredients * Price($) * .a-a{fill:#347362;}.b-a{fill:#fff;} Amount * Unit * Co…" at bounding box center [339, 159] width 470 height 144
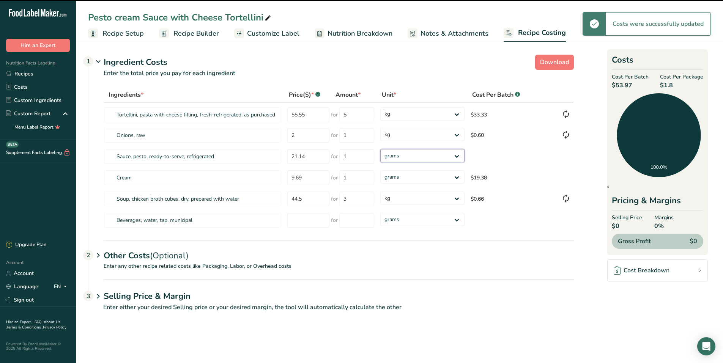
select select "1"
click at [380, 149] on select "grams kg mg mcg lb oz" at bounding box center [422, 155] width 84 height 13
select select "1"
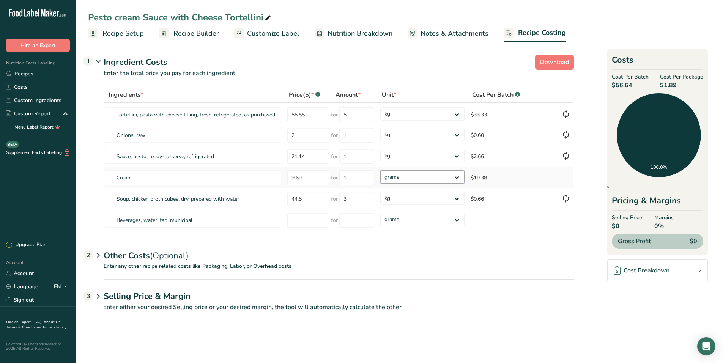
click at [457, 176] on select "grams kg mg mcg lb oz" at bounding box center [422, 176] width 84 height 13
select select "1"
click at [380, 170] on select "grams kg mg mcg lb oz" at bounding box center [422, 176] width 84 height 13
click at [456, 177] on select "grams kg mg mcg lb oz" at bounding box center [422, 176] width 84 height 13
click at [380, 170] on select "grams kg mg mcg lb oz" at bounding box center [422, 176] width 84 height 13
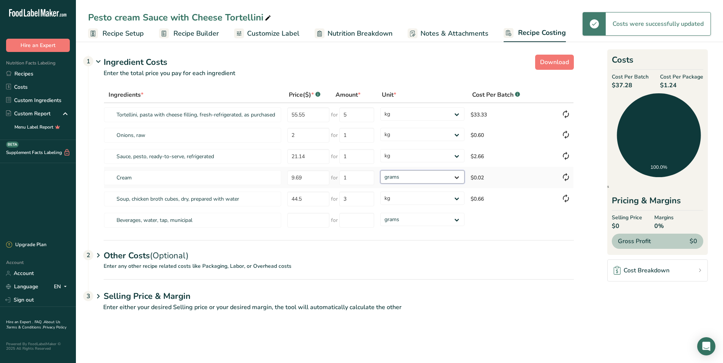
select select "1"
click at [457, 178] on select "grams kg mg mcg lb oz" at bounding box center [422, 176] width 84 height 13
click at [380, 170] on select "grams kg mg mcg lb oz" at bounding box center [422, 176] width 84 height 13
select select "1"
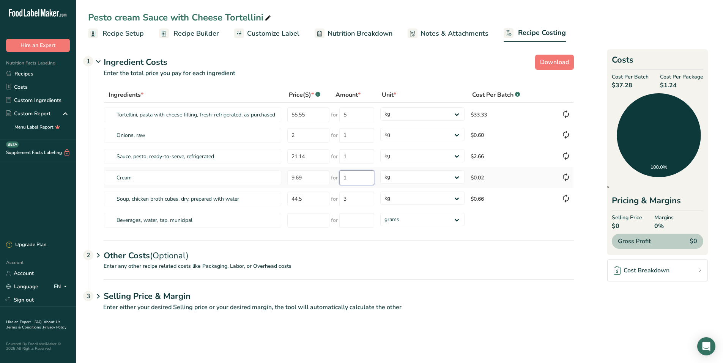
click at [364, 180] on input "1" at bounding box center [356, 177] width 35 height 15
type input "2"
click at [457, 176] on div "Ingredients * Price($) * .a-a{fill:#347362;}.b-a{fill:#fff;} Amount * Unit * Co…" at bounding box center [339, 159] width 470 height 144
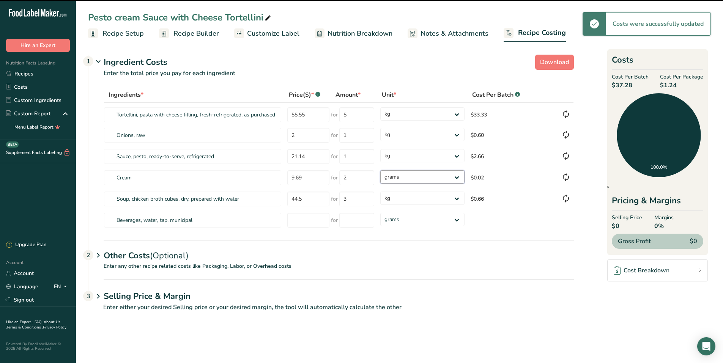
drag, startPoint x: 457, startPoint y: 176, endPoint x: 426, endPoint y: 185, distance: 32.4
click at [380, 170] on select "grams kg mg mcg lb oz" at bounding box center [422, 176] width 84 height 13
select select "1"
select select
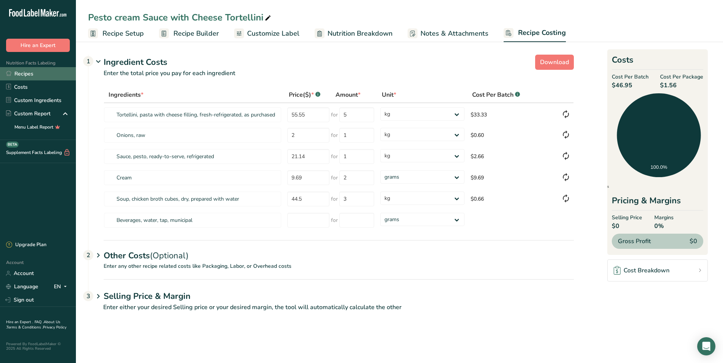
click at [21, 73] on link "Recipes" at bounding box center [38, 73] width 76 height 13
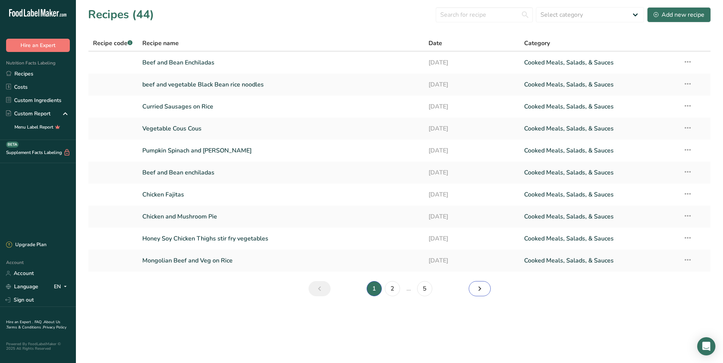
click at [480, 288] on icon "Next page" at bounding box center [479, 289] width 9 height 14
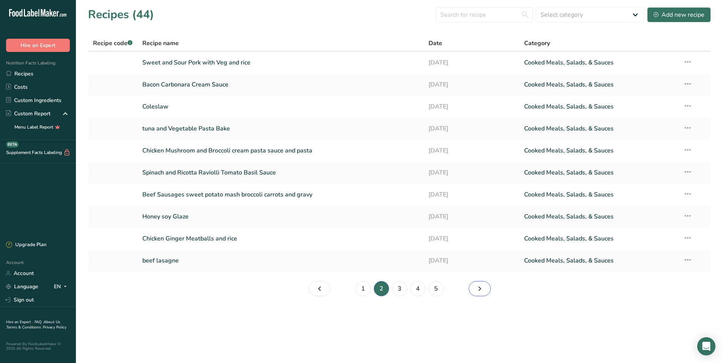
click at [480, 288] on icon "Page 3." at bounding box center [479, 289] width 9 height 14
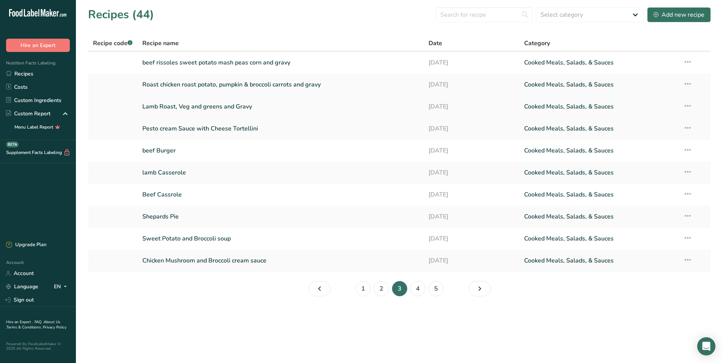
click at [233, 106] on link "Lamb Roast, Veg and greens and Gravy" at bounding box center [281, 107] width 278 height 16
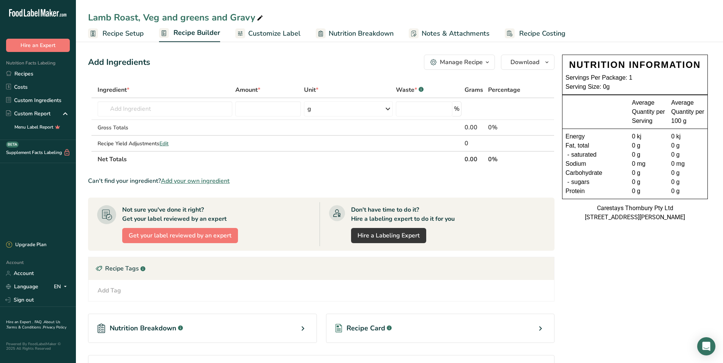
click at [261, 16] on icon at bounding box center [260, 18] width 7 height 11
type input "Lamb Roast, roast potato & Pumpkin Broccoli, carrots and gravy"
click at [141, 32] on span "Recipe Setup" at bounding box center [122, 33] width 41 height 10
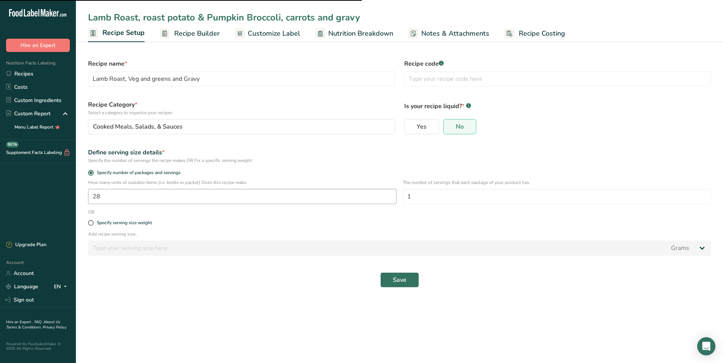
type input "Lamb Roast, roast potato & Pumpkin Broccoli, carrots and gravy"
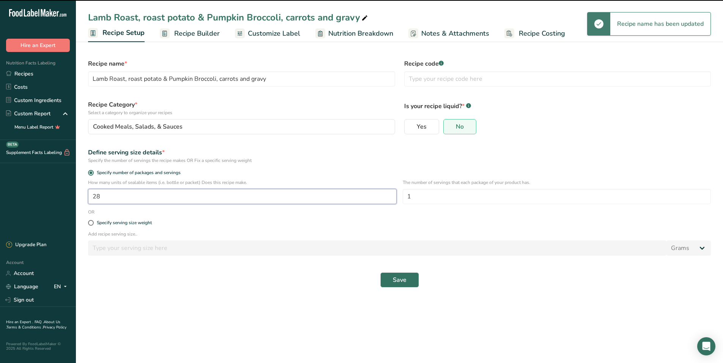
click at [103, 198] on input "28" at bounding box center [242, 196] width 309 height 15
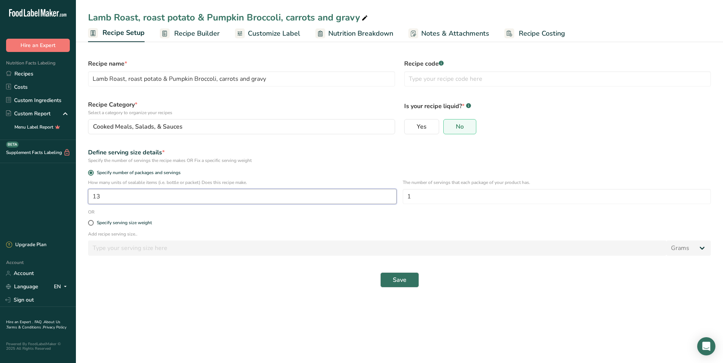
type input "1"
type input "30"
click at [405, 279] on span "Save" at bounding box center [400, 280] width 14 height 9
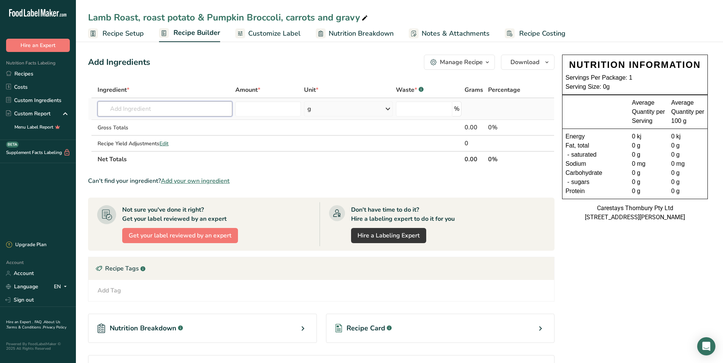
click at [122, 109] on input "text" at bounding box center [165, 108] width 135 height 15
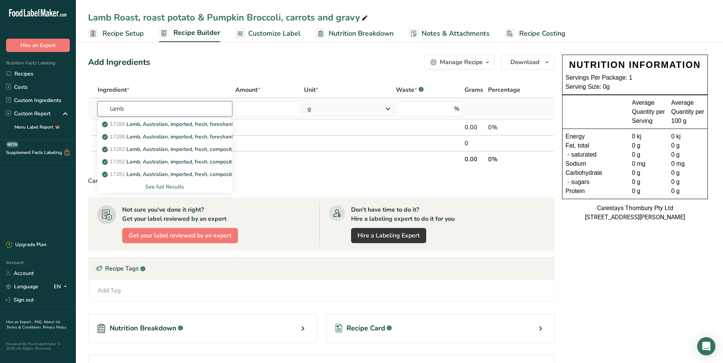
type input "lamb"
click at [169, 186] on div "See full Results" at bounding box center [165, 187] width 123 height 8
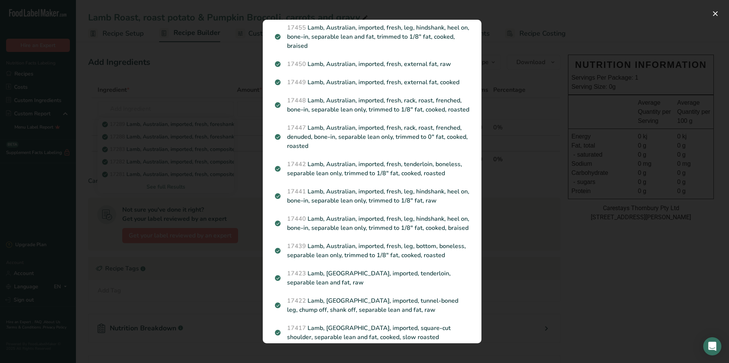
scroll to position [645, 0]
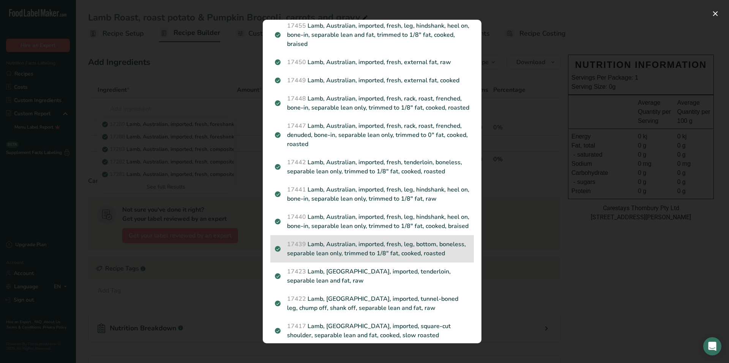
click at [337, 258] on p "17439 Lamb, Australian, imported, fresh, leg, bottom, boneless, separable lean …" at bounding box center [372, 249] width 194 height 18
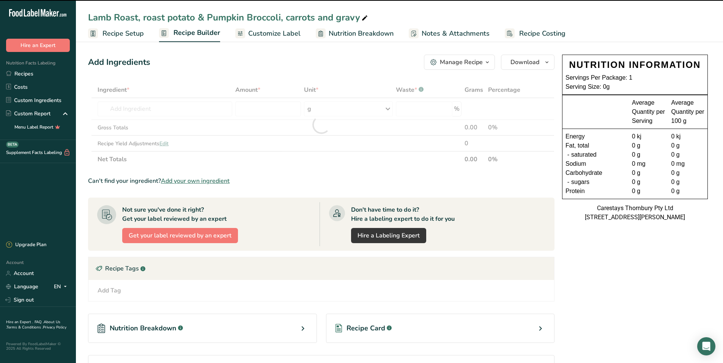
type input "0"
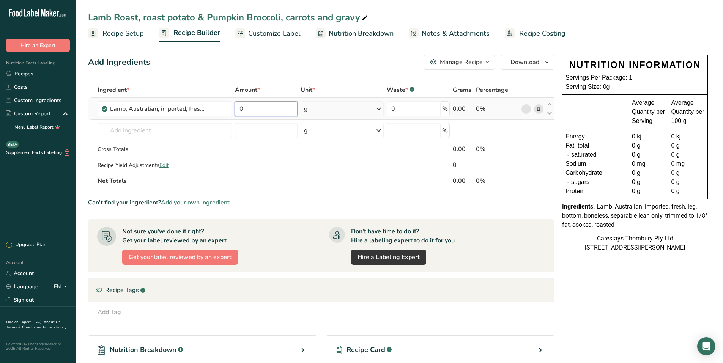
click at [255, 109] on input "0" at bounding box center [266, 108] width 63 height 15
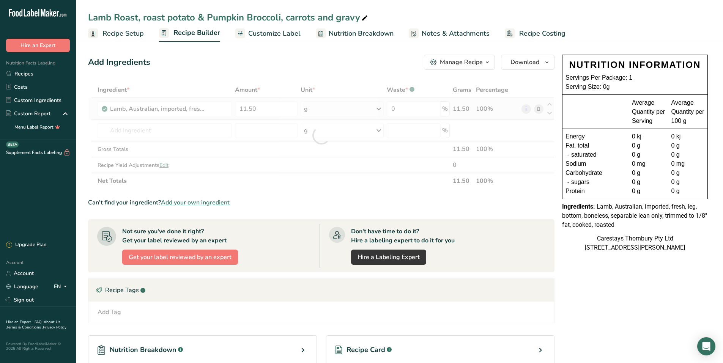
click at [380, 108] on div "Ingredient * Amount * Unit * Waste * .a-a{fill:#347362;}.b-a{fill:#fff;} Grams …" at bounding box center [321, 135] width 467 height 107
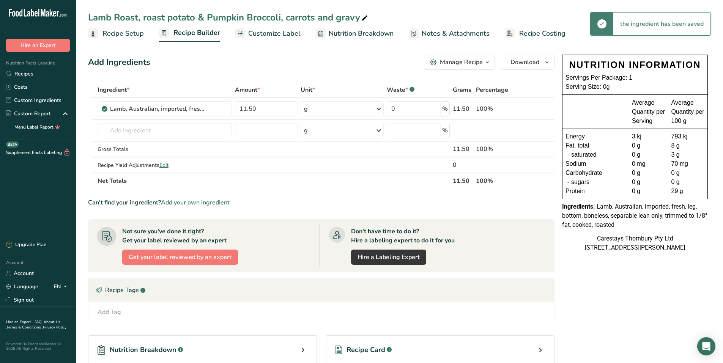
click at [379, 109] on icon at bounding box center [378, 109] width 9 height 14
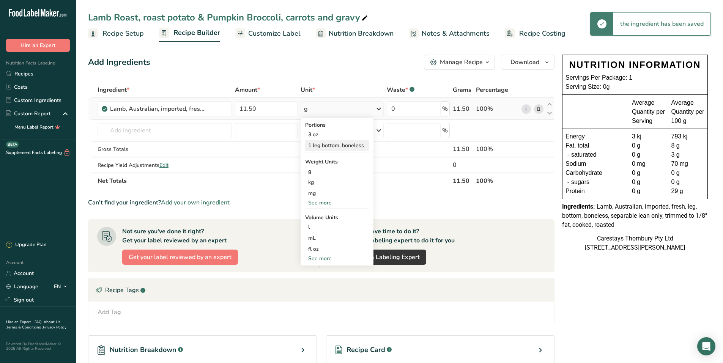
click at [351, 145] on div "1 leg bottom, boneless" at bounding box center [337, 145] width 64 height 11
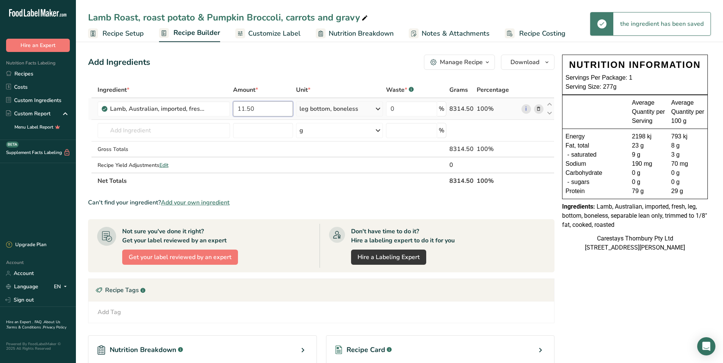
click at [267, 109] on input "11.50" at bounding box center [263, 108] width 60 height 15
type input "1"
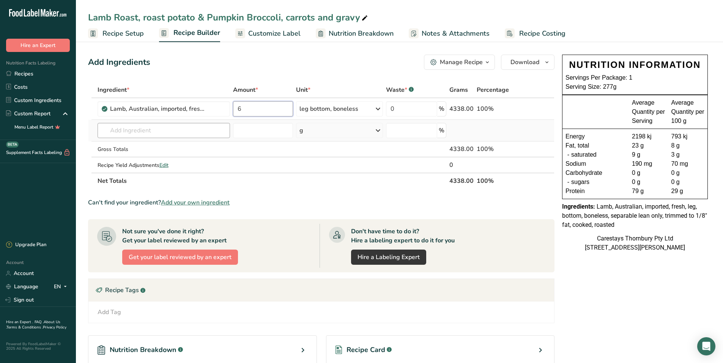
type input "6"
click at [124, 132] on div "Ingredient * Amount * Unit * Waste * .a-a{fill:#347362;}.b-a{fill:#fff;} Grams …" at bounding box center [321, 135] width 467 height 107
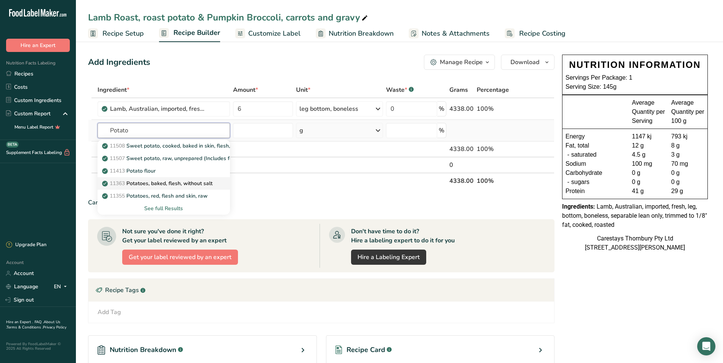
type input "Potato"
click at [156, 181] on p "11363 Potatoes, baked, flesh, without salt" at bounding box center [158, 184] width 109 height 8
type input "Potatoes, baked, flesh, without salt"
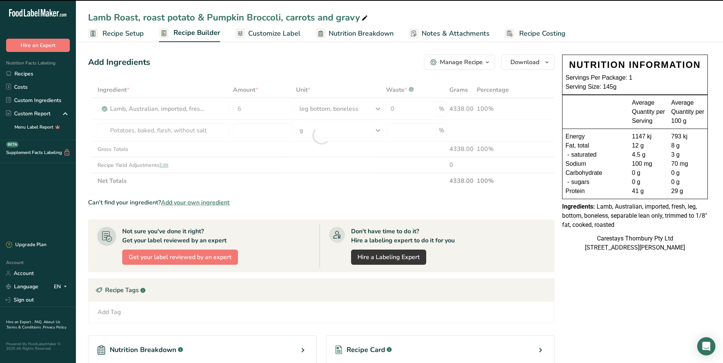
type input "0"
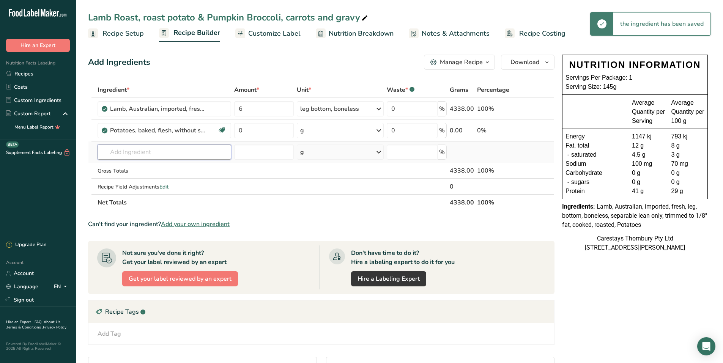
click at [124, 151] on input "text" at bounding box center [165, 152] width 134 height 15
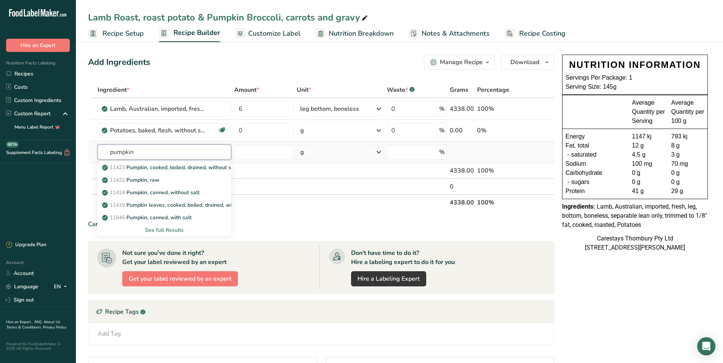
type input "pumpkin"
click at [160, 230] on div "See full Results" at bounding box center [165, 230] width 122 height 8
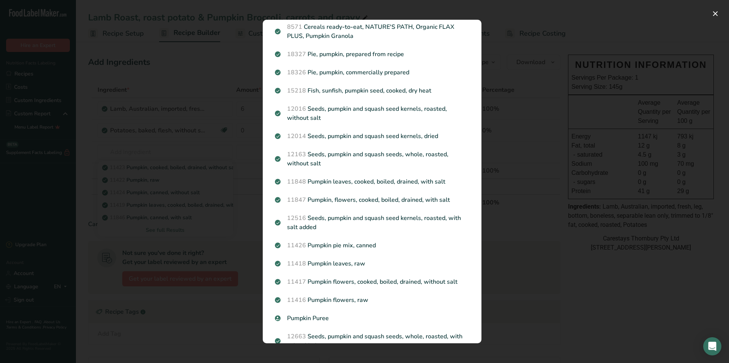
scroll to position [208, 0]
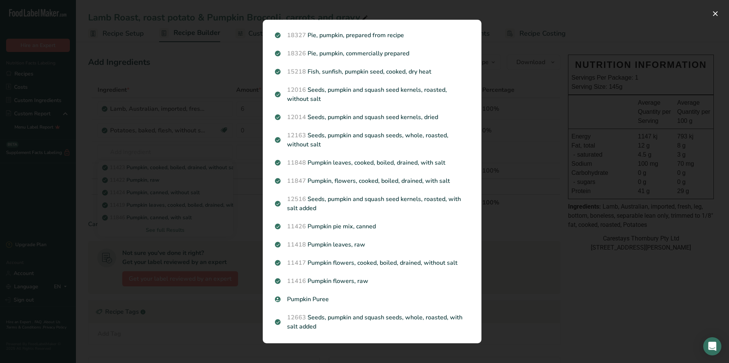
click at [138, 145] on div "Search results modal" at bounding box center [364, 181] width 729 height 363
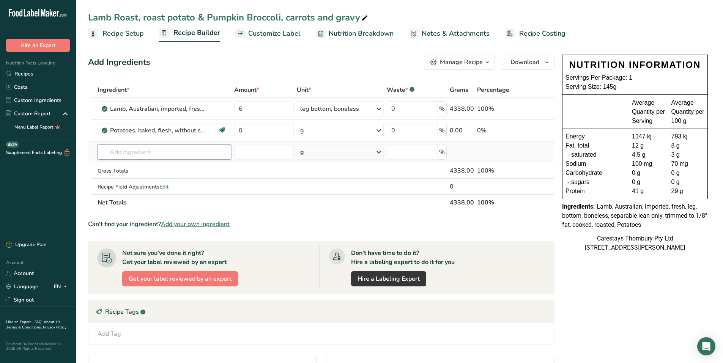
click at [136, 153] on input "text" at bounding box center [165, 152] width 134 height 15
type input "r"
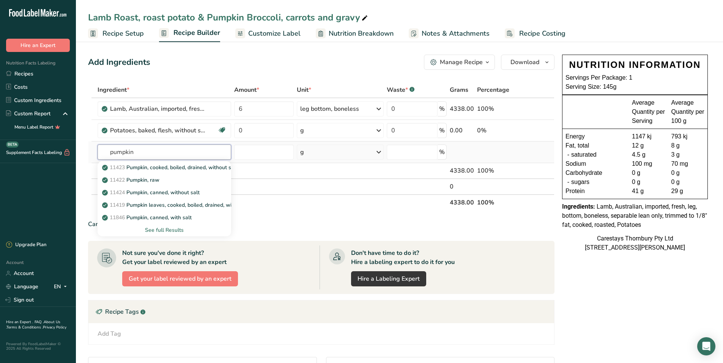
type input "pumpkin"
click at [154, 229] on div "See full Results" at bounding box center [165, 230] width 122 height 8
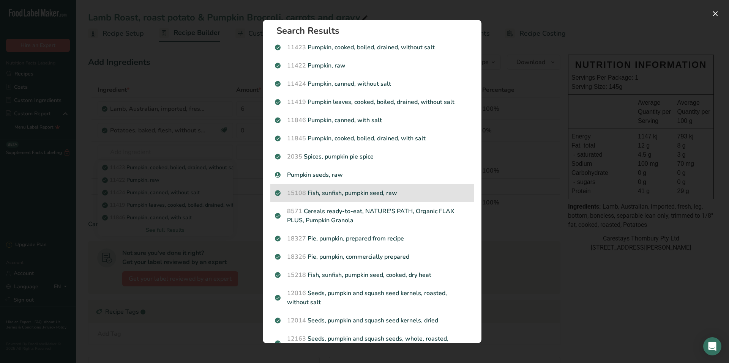
scroll to position [0, 0]
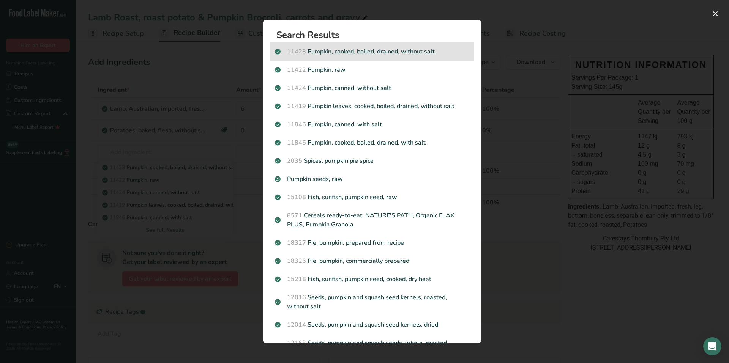
click at [348, 48] on p "11423 Pumpkin, cooked, boiled, drained, without salt" at bounding box center [372, 51] width 194 height 9
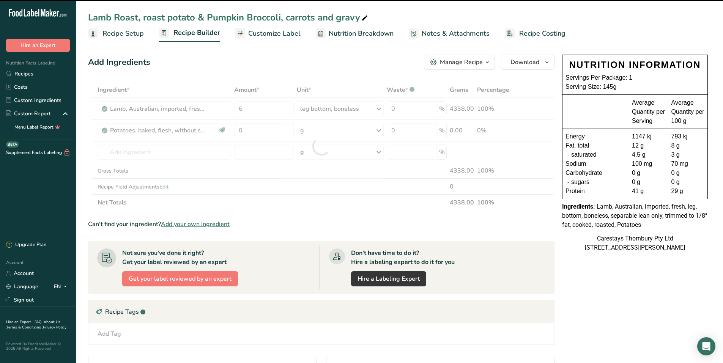
type input "0"
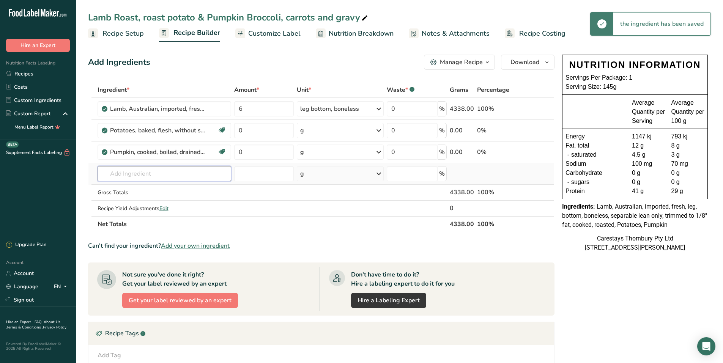
click at [114, 177] on input "text" at bounding box center [165, 173] width 134 height 15
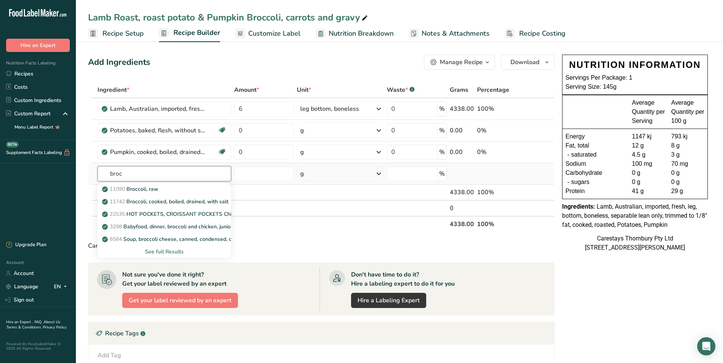
type input "broc"
click at [155, 249] on div "See full Results" at bounding box center [165, 252] width 122 height 8
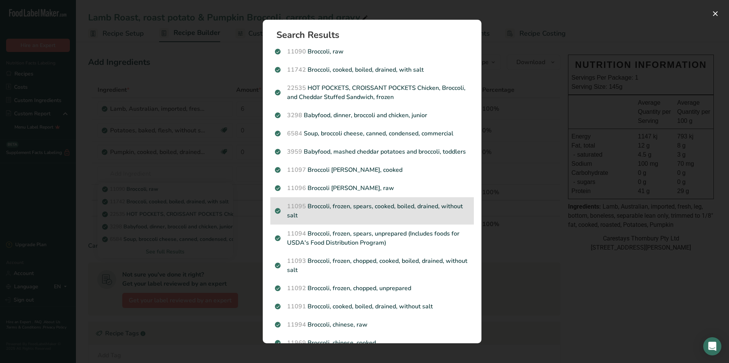
click at [339, 214] on p "11095 Broccoli, frozen, spears, cooked, boiled, drained, without salt" at bounding box center [372, 211] width 194 height 18
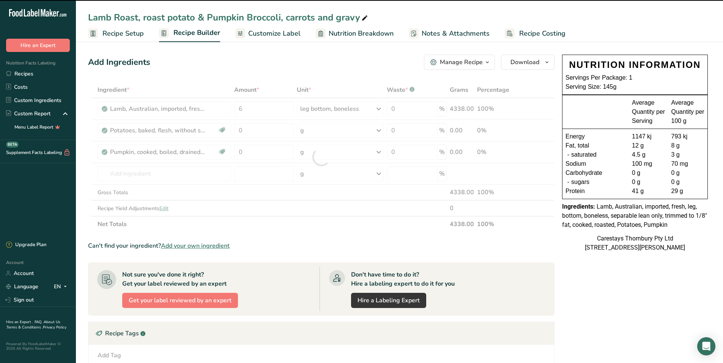
type input "0"
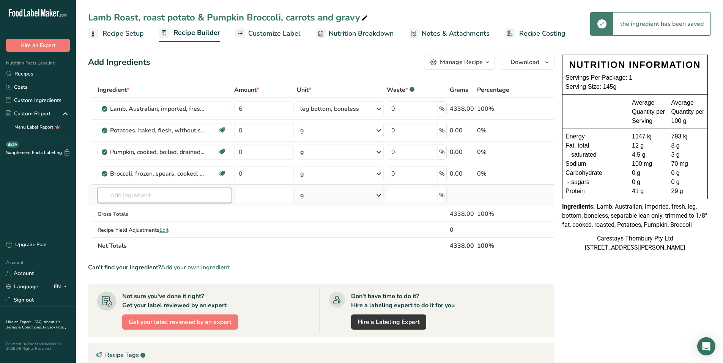
click at [118, 195] on input "text" at bounding box center [165, 195] width 134 height 15
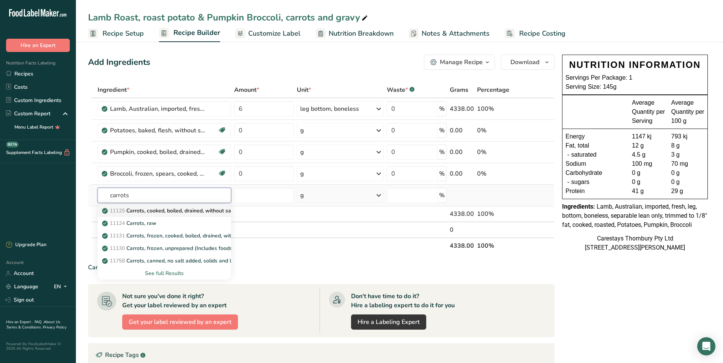
type input "carrots"
click at [183, 209] on p "11125 Carrots, cooked, boiled, drained, without salt" at bounding box center [169, 211] width 131 height 8
type input "Carrots, cooked, boiled, drained, without salt"
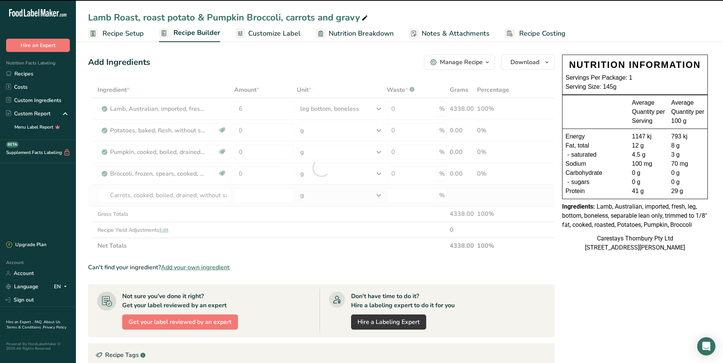
type input "0"
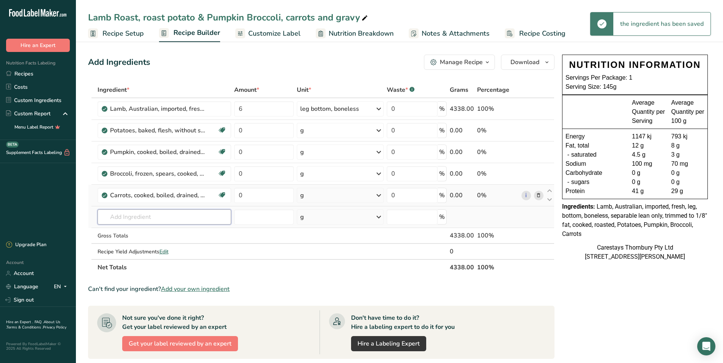
click at [122, 218] on input "text" at bounding box center [165, 217] width 134 height 15
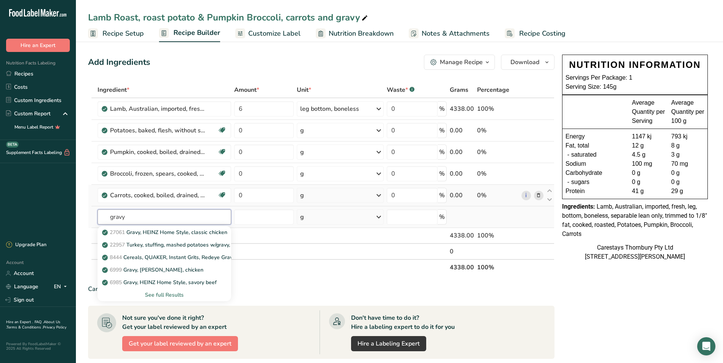
type input "gravy"
click at [174, 294] on div "See full Results" at bounding box center [165, 295] width 122 height 8
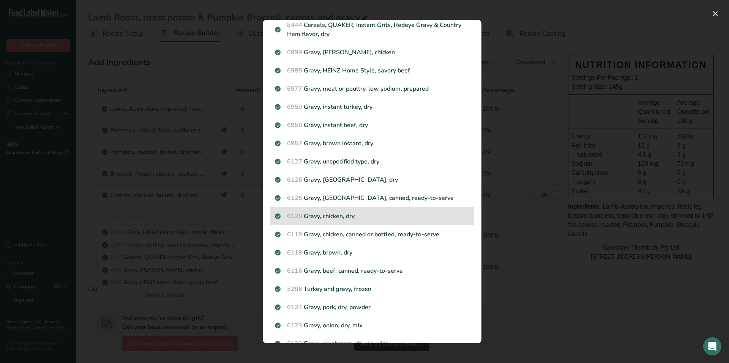
scroll to position [38, 0]
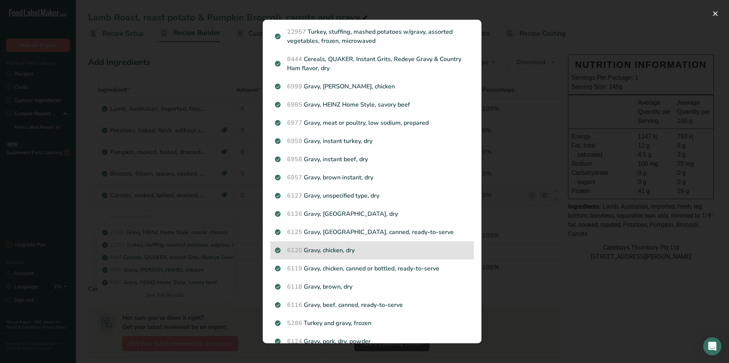
click at [367, 249] on p "6120 Gravy, chicken, dry" at bounding box center [372, 250] width 194 height 9
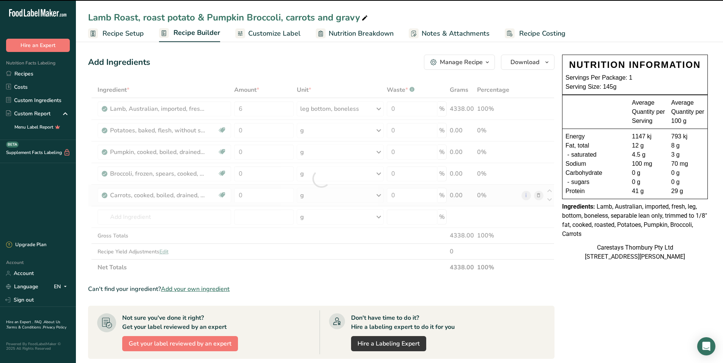
type input "0"
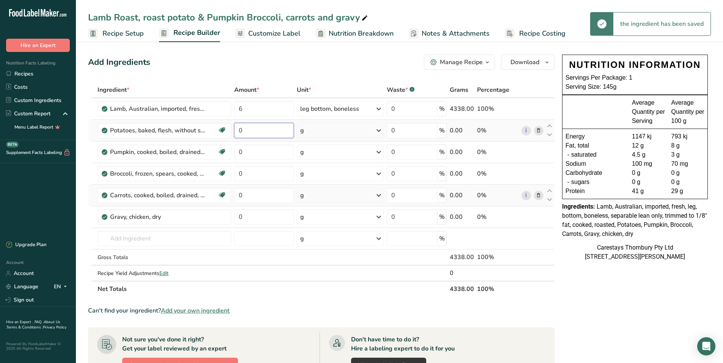
click at [258, 131] on input "0" at bounding box center [264, 130] width 60 height 15
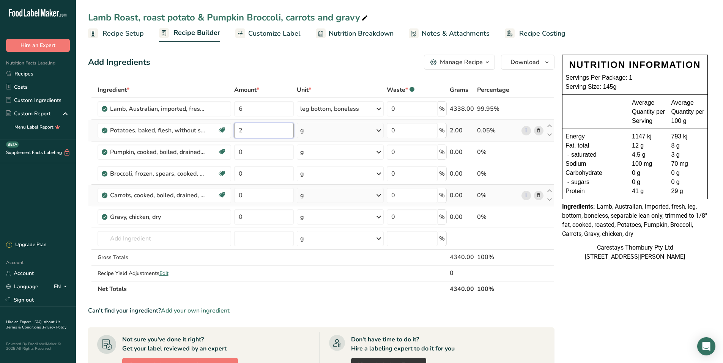
type input "2"
click at [380, 129] on div "Ingredient * Amount * Unit * Waste * .a-a{fill:#347362;}.b-a{fill:#fff;} Grams …" at bounding box center [321, 189] width 467 height 215
click at [379, 131] on icon at bounding box center [378, 131] width 9 height 14
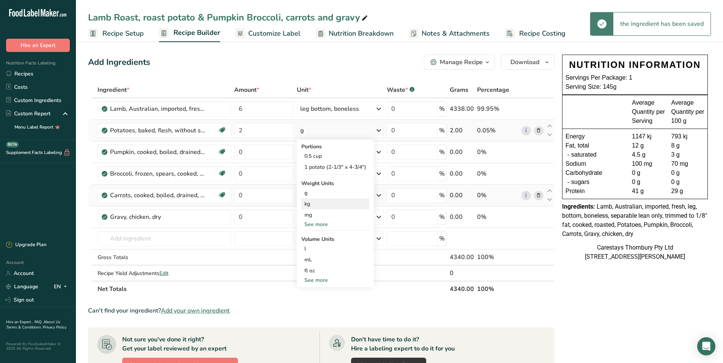
click at [326, 203] on div "kg" at bounding box center [335, 204] width 68 height 11
click at [247, 151] on input "0" at bounding box center [264, 152] width 60 height 15
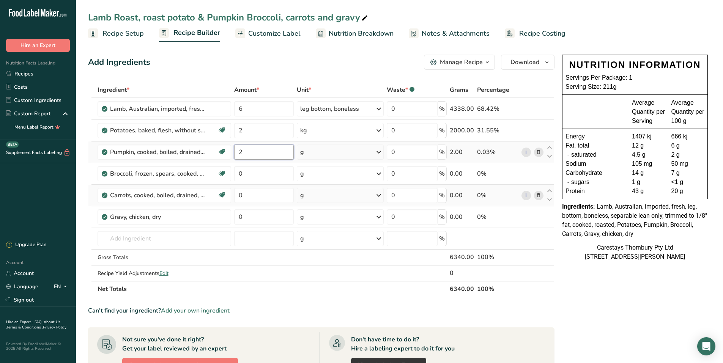
type input "2"
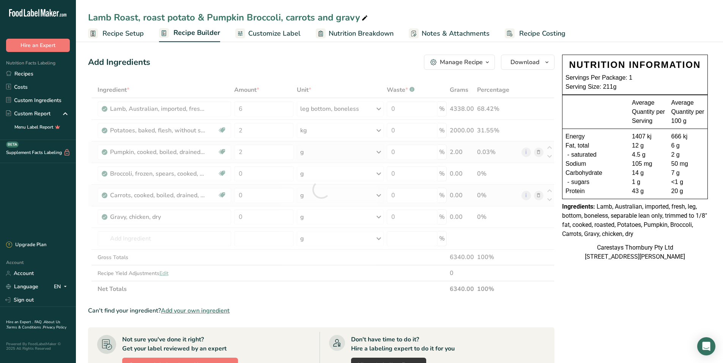
click at [380, 151] on div "Ingredient * Amount * Unit * Waste * .a-a{fill:#347362;}.b-a{fill:#fff;} Grams …" at bounding box center [321, 189] width 467 height 215
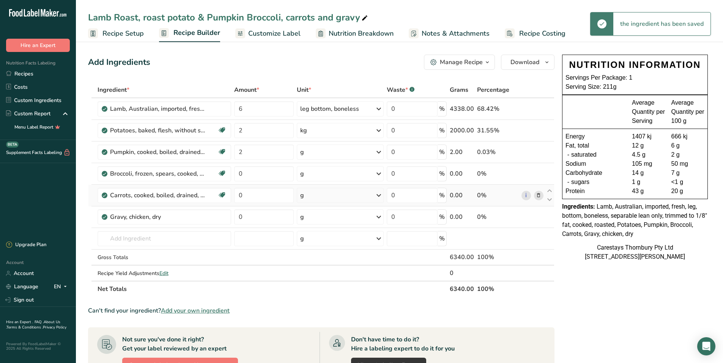
click at [378, 151] on icon at bounding box center [378, 152] width 9 height 14
click at [322, 217] on div "kg" at bounding box center [333, 214] width 64 height 11
click at [249, 172] on input "0" at bounding box center [264, 173] width 60 height 15
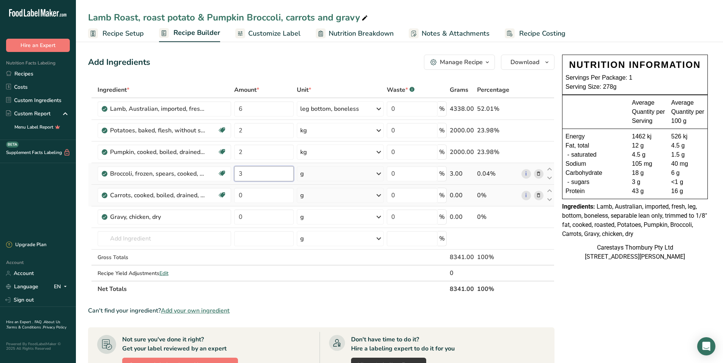
type input "3"
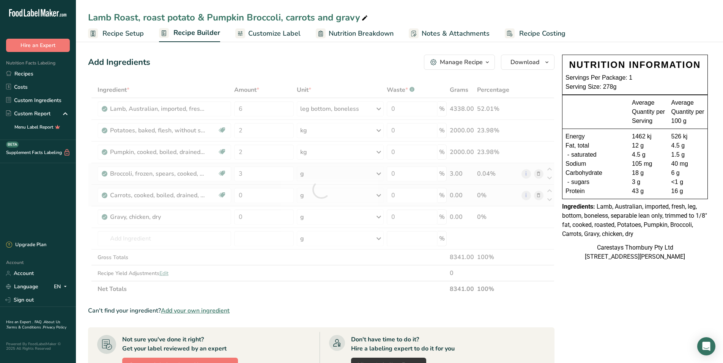
click at [380, 171] on div "Ingredient * Amount * Unit * Waste * .a-a{fill:#347362;}.b-a{fill:#fff;} Grams …" at bounding box center [321, 189] width 467 height 215
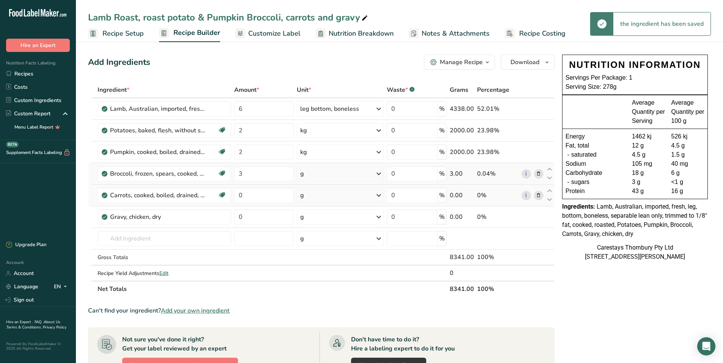
click at [380, 172] on icon at bounding box center [378, 174] width 9 height 14
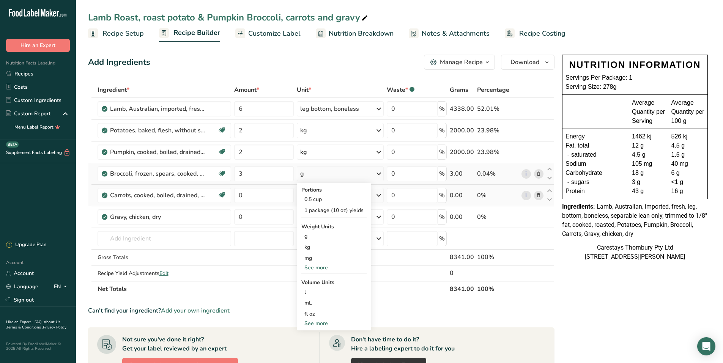
click at [320, 266] on div "See more" at bounding box center [333, 268] width 65 height 8
click at [318, 197] on div "0.5 cup" at bounding box center [333, 199] width 65 height 11
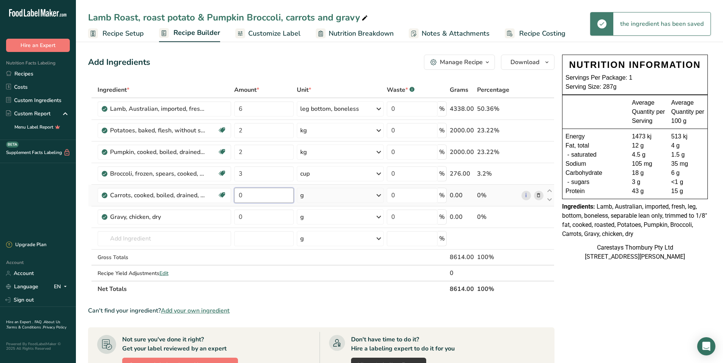
click at [253, 196] on input "0" at bounding box center [264, 195] width 60 height 15
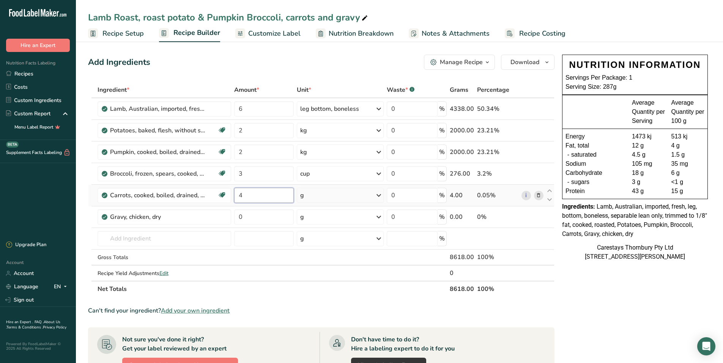
type input "4"
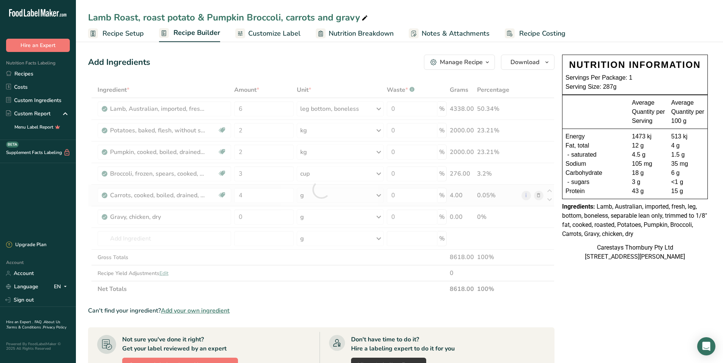
click at [380, 195] on div "Ingredient * Amount * Unit * Waste * .a-a{fill:#347362;}.b-a{fill:#fff;} Grams …" at bounding box center [321, 189] width 467 height 215
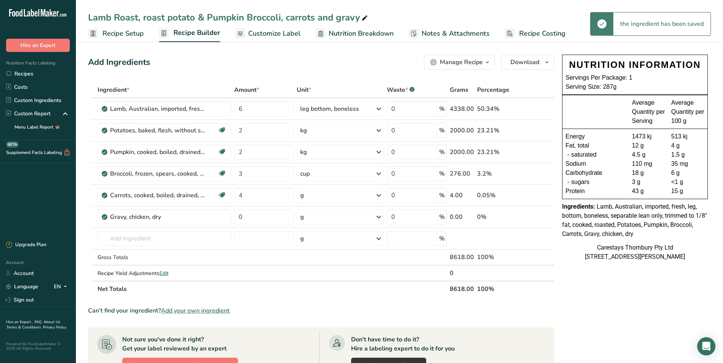
click at [379, 195] on icon at bounding box center [378, 196] width 9 height 14
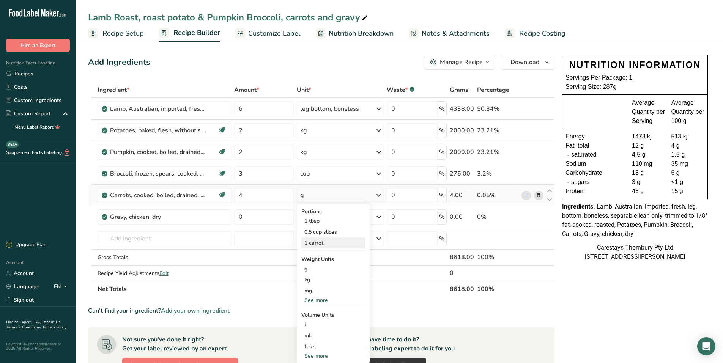
click at [326, 241] on div "1 carrot" at bounding box center [333, 243] width 64 height 11
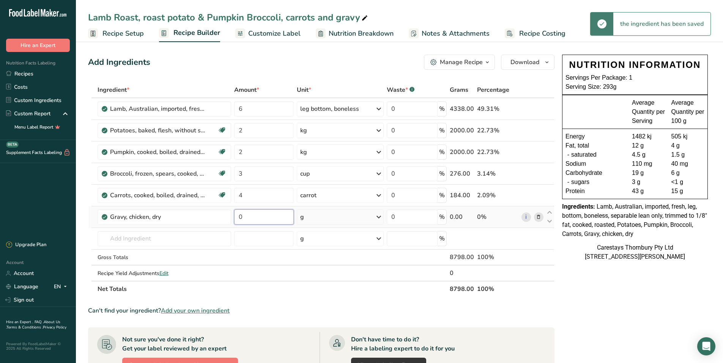
click at [248, 218] on input "0" at bounding box center [264, 217] width 60 height 15
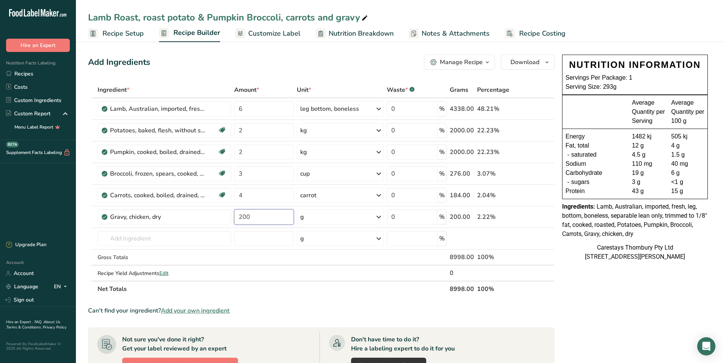
type input "200"
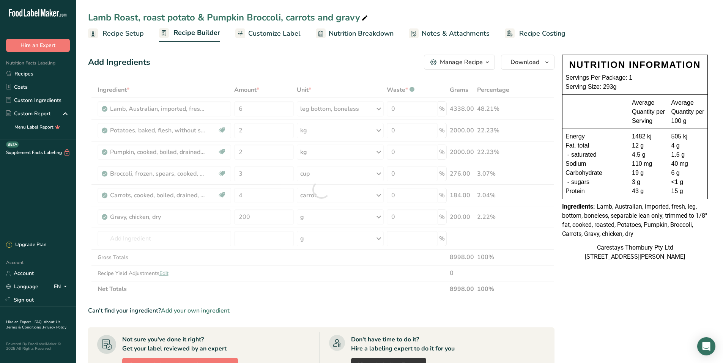
click at [539, 32] on span "Recipe Costing" at bounding box center [542, 33] width 46 height 10
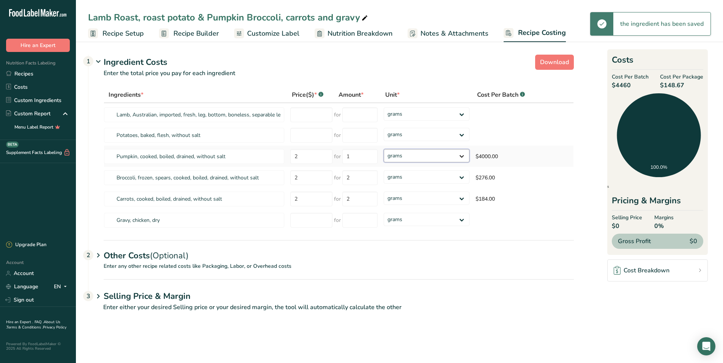
click at [462, 153] on select "grams kg mg mcg lb oz" at bounding box center [427, 155] width 86 height 13
select select "1"
click at [384, 149] on select "grams kg mg mcg lb oz" at bounding box center [427, 155] width 86 height 13
click at [464, 177] on select "grams kg mg mcg lb oz" at bounding box center [427, 176] width 86 height 13
select select "1"
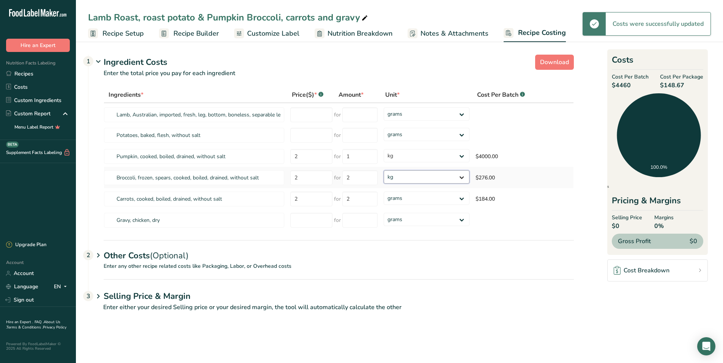
click at [384, 170] on select "grams kg mg mcg lb oz" at bounding box center [427, 176] width 86 height 13
click at [458, 198] on select "grams kg mg mcg lb oz" at bounding box center [422, 198] width 84 height 13
select select "1"
click at [380, 192] on select "grams kg mg mcg lb oz" at bounding box center [422, 198] width 84 height 13
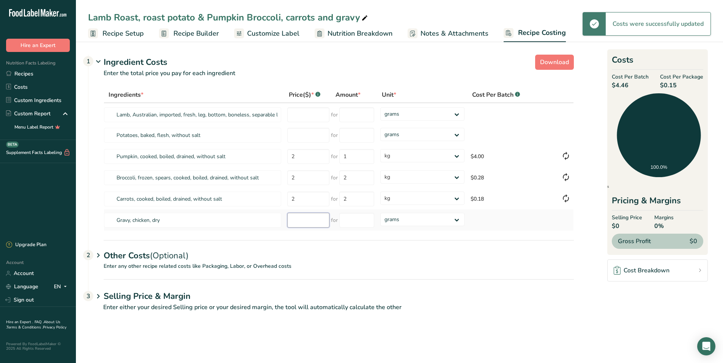
click at [296, 221] on input "number" at bounding box center [308, 220] width 42 height 15
click at [292, 221] on input "number" at bounding box center [308, 220] width 42 height 15
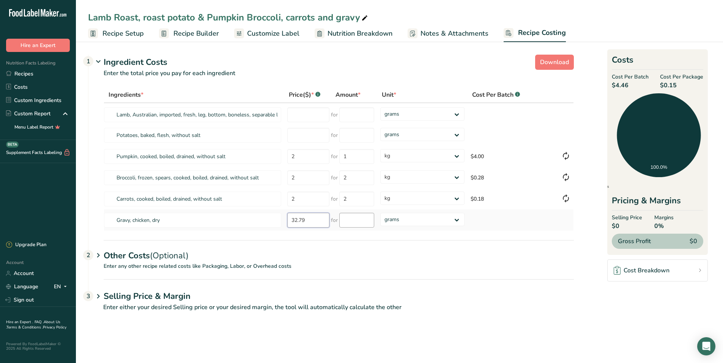
type input "32.79"
click at [351, 222] on input "number" at bounding box center [356, 220] width 35 height 15
type input "2"
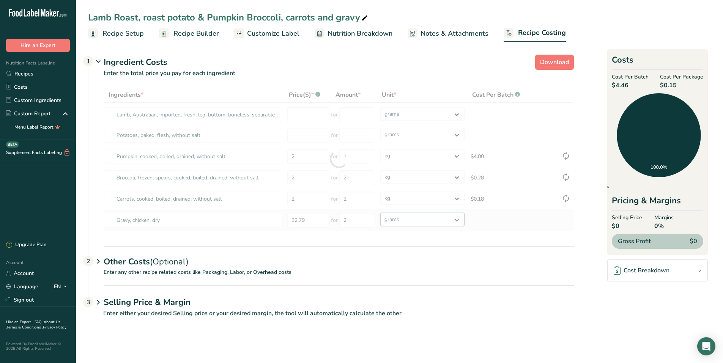
click at [459, 218] on div "Ingredients * Price($) * .a-a{fill:#347362;}.b-a{fill:#fff;} Amount * Unit * Co…" at bounding box center [339, 159] width 470 height 144
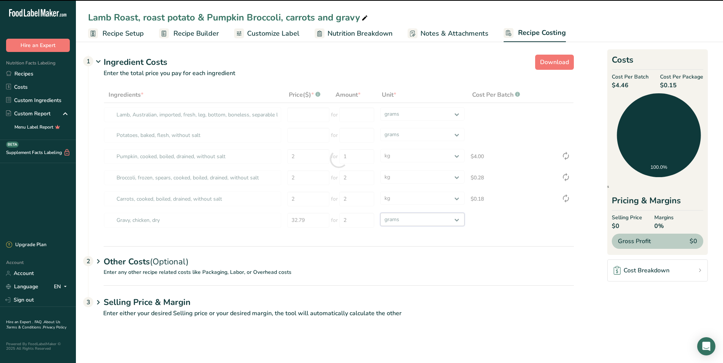
select select "1"
click at [380, 213] on select "grams kg mg mcg lb oz" at bounding box center [422, 219] width 84 height 13
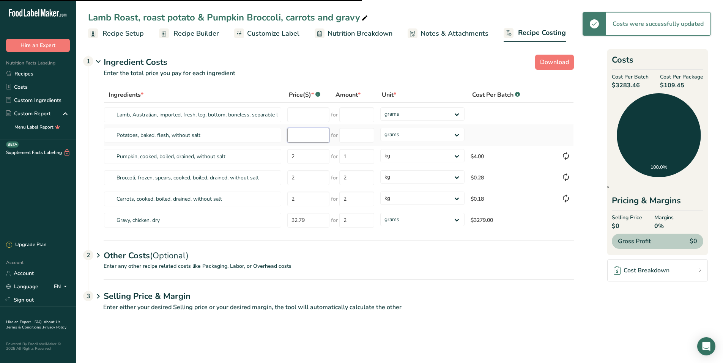
select select "1"
click at [294, 135] on input "number" at bounding box center [308, 135] width 42 height 15
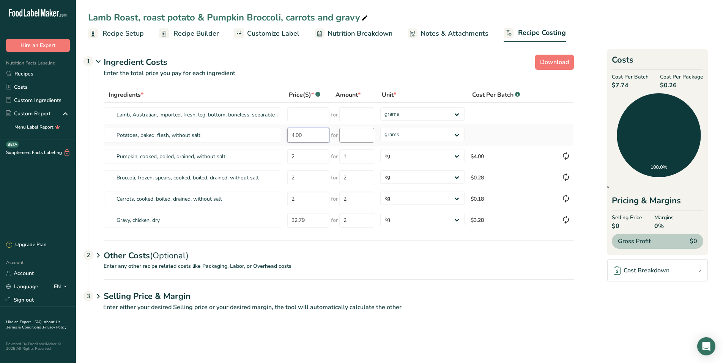
type input "4.00"
click at [356, 137] on input "number" at bounding box center [356, 135] width 35 height 15
type input "1"
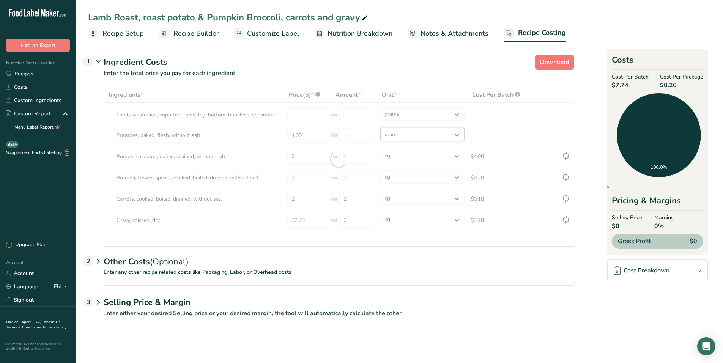
click at [458, 133] on div "Ingredients * Price($) * .a-a{fill:#347362;}.b-a{fill:#fff;} Amount * Unit * Co…" at bounding box center [339, 159] width 470 height 144
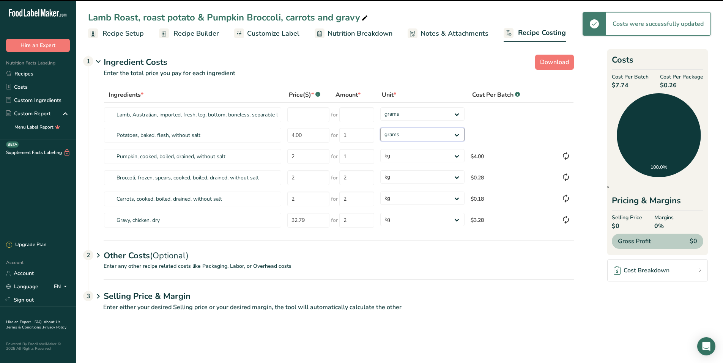
select select "1"
click at [380, 128] on select "grams kg mg mcg lb oz" at bounding box center [422, 134] width 84 height 13
select select "1"
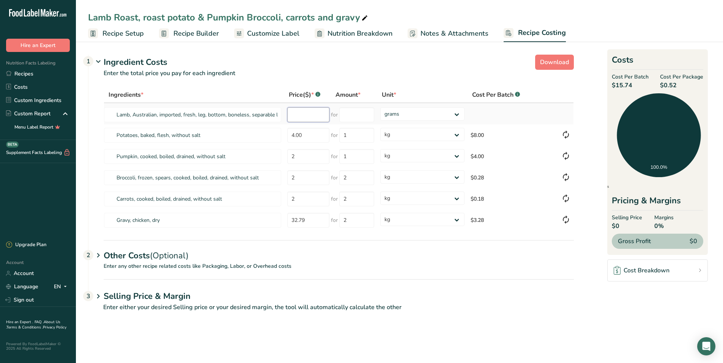
click at [293, 116] on input "number" at bounding box center [308, 114] width 42 height 15
type input "20.50"
click at [353, 115] on input "number" at bounding box center [356, 114] width 35 height 15
type input "2"
click at [456, 113] on div "Ingredients * Price($) * .a-a{fill:#347362;}.b-a{fill:#fff;} Amount * Unit * Co…" at bounding box center [339, 159] width 470 height 144
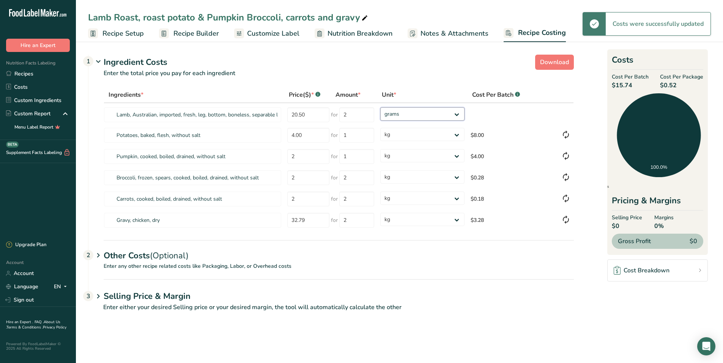
select select "1"
drag, startPoint x: 456, startPoint y: 113, endPoint x: 446, endPoint y: 121, distance: 12.2
click at [380, 107] on select "grams kg mg mcg lb oz" at bounding box center [422, 113] width 84 height 13
select select "1"
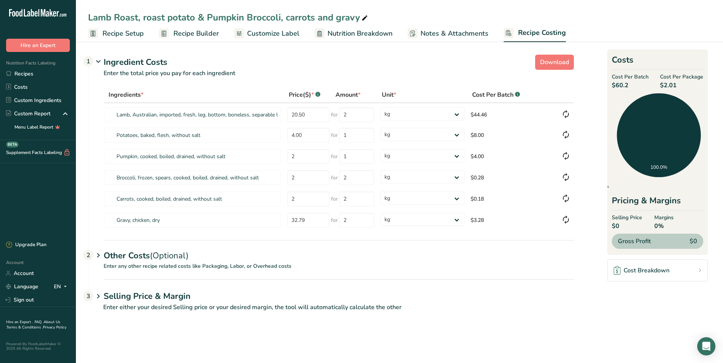
click at [194, 33] on span "Recipe Builder" at bounding box center [196, 33] width 46 height 10
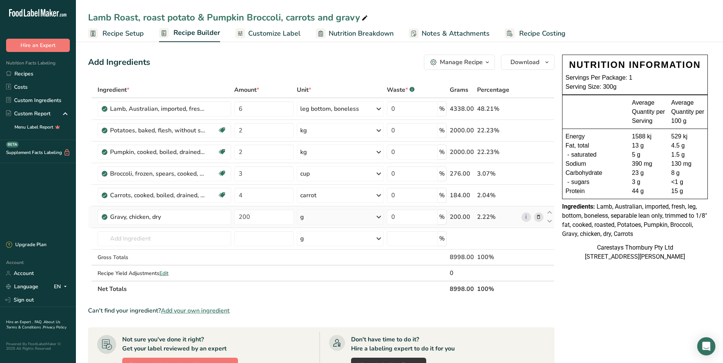
click at [539, 216] on icon at bounding box center [538, 217] width 5 height 8
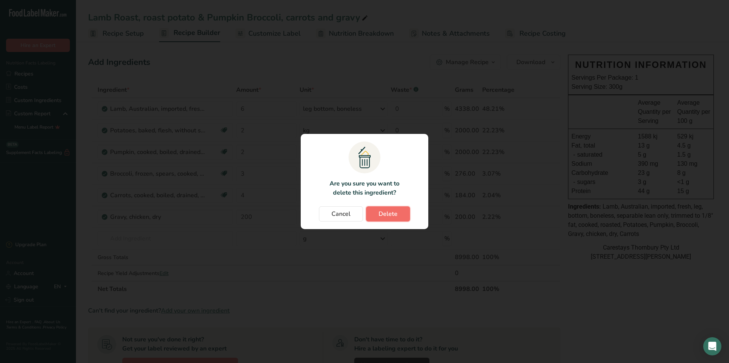
click at [396, 211] on span "Delete" at bounding box center [387, 214] width 19 height 9
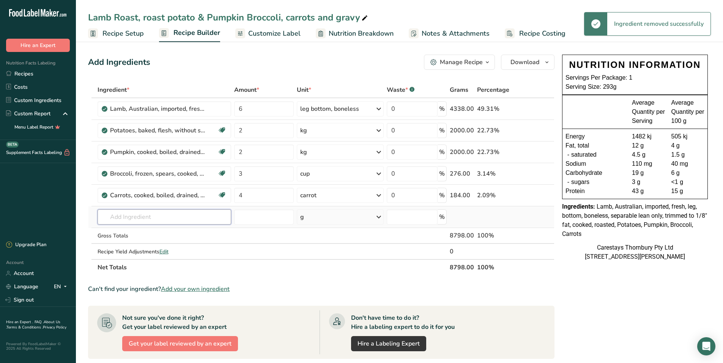
click at [123, 217] on input "text" at bounding box center [165, 217] width 134 height 15
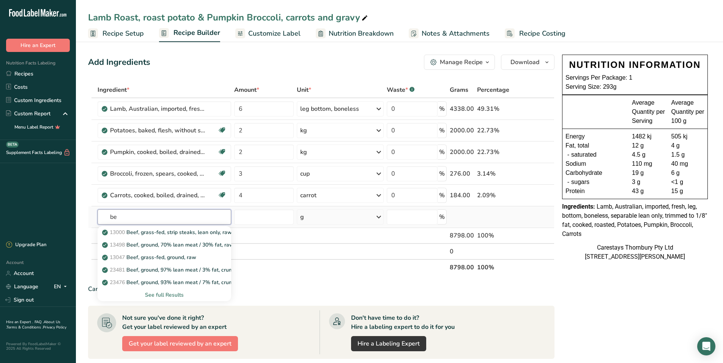
type input "b"
type input "gravy"
click at [177, 292] on div "See full Results" at bounding box center [165, 295] width 122 height 8
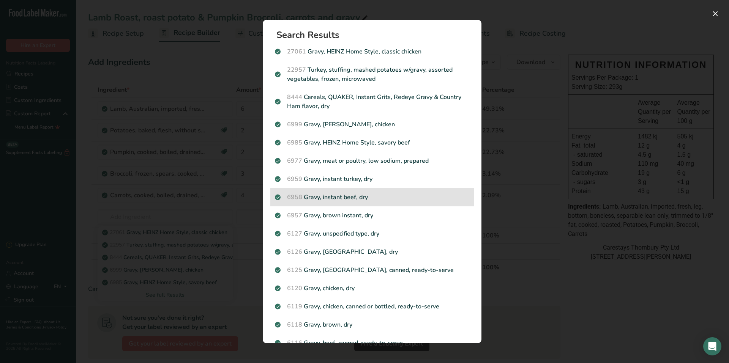
click at [333, 197] on p "6958 Gravy, instant beef, dry" at bounding box center [372, 197] width 194 height 9
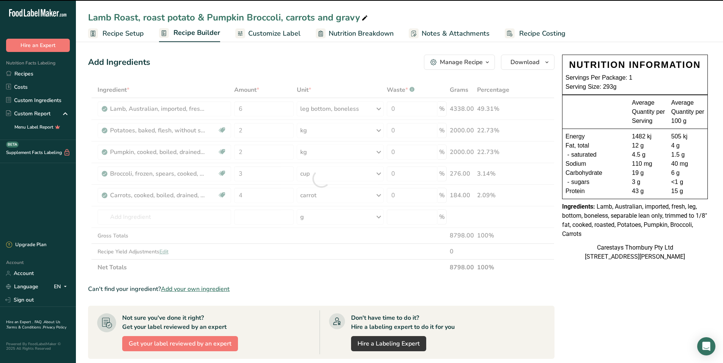
type input "0"
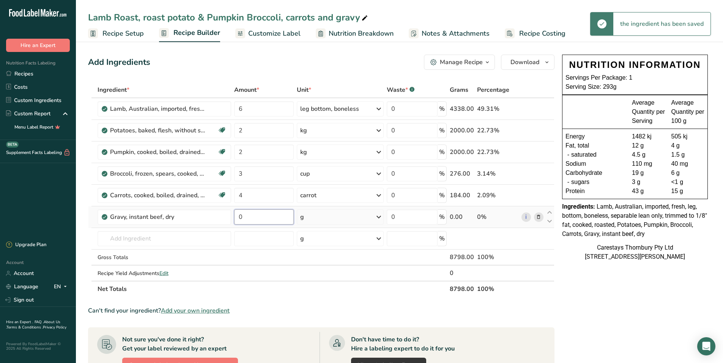
click at [251, 217] on input "0" at bounding box center [264, 217] width 60 height 15
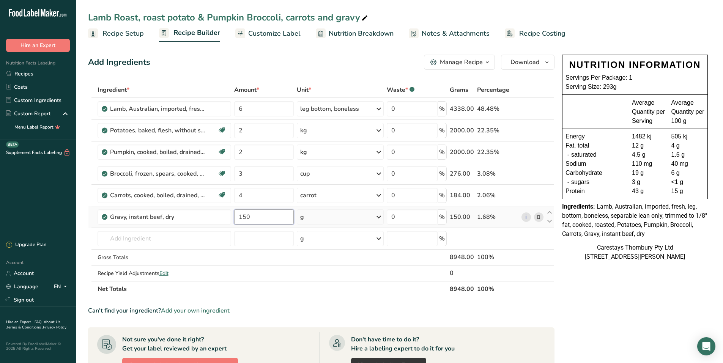
type input "150"
click at [375, 216] on div "Ingredient * Amount * Unit * Waste * .a-a{fill:#347362;}.b-a{fill:#fff;} Grams …" at bounding box center [321, 189] width 467 height 215
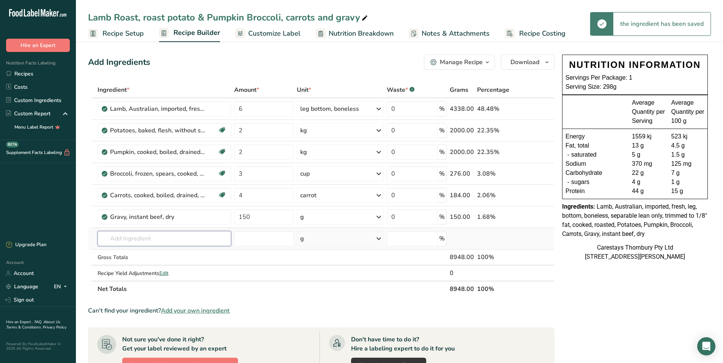
click at [138, 241] on input "text" at bounding box center [165, 238] width 134 height 15
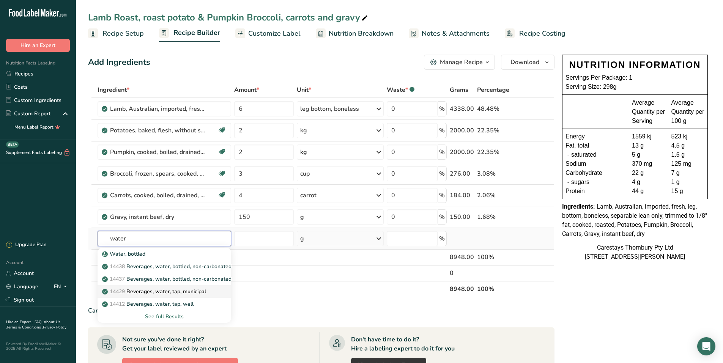
type input "water"
click at [158, 292] on p "14429 [GEOGRAPHIC_DATA], water, tap, municipal" at bounding box center [155, 292] width 102 height 8
type input "Beverages, water, tap, municipal"
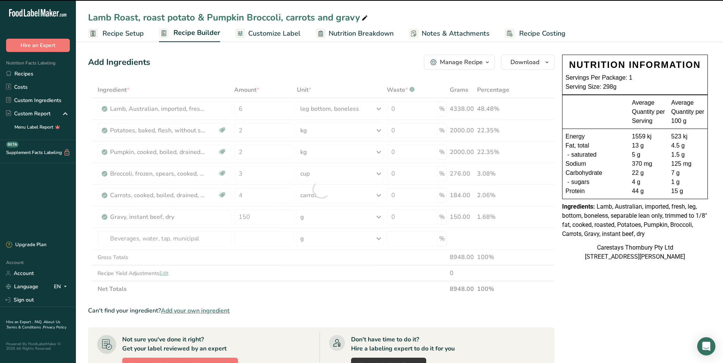
type input "0"
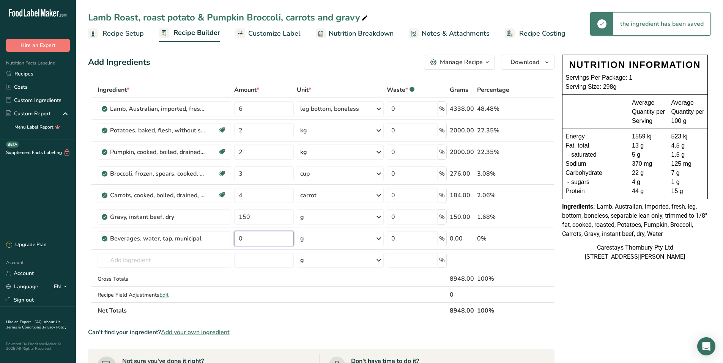
click at [246, 238] on input "0" at bounding box center [264, 238] width 60 height 15
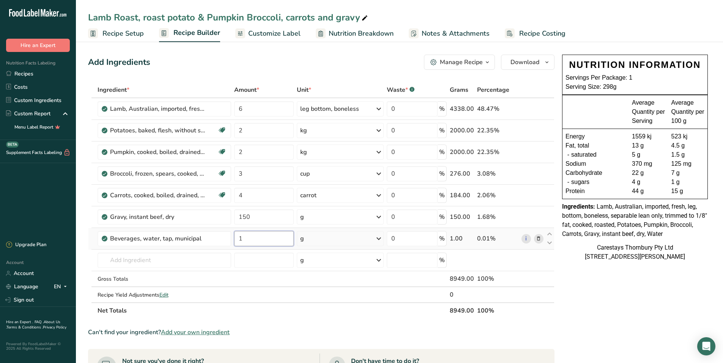
type input "1"
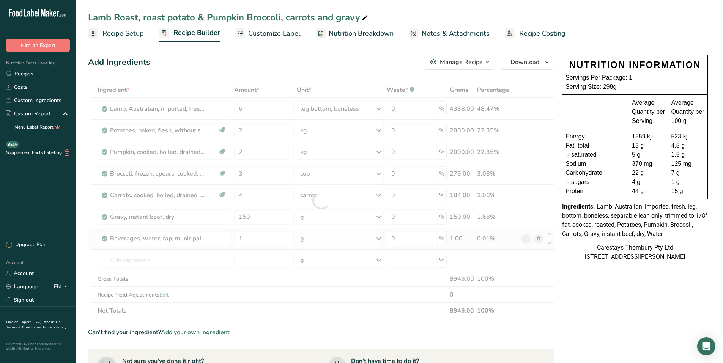
click at [378, 237] on div "Ingredient * Amount * Unit * Waste * .a-a{fill:#347362;}.b-a{fill:#fff;} Grams …" at bounding box center [321, 200] width 467 height 237
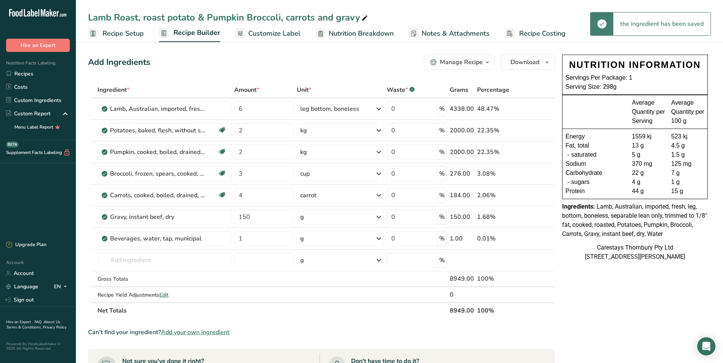
click at [380, 238] on icon at bounding box center [378, 239] width 9 height 14
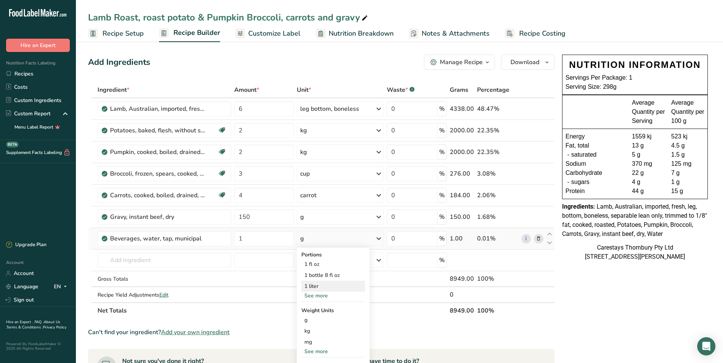
click at [324, 286] on div "1 liter" at bounding box center [333, 286] width 64 height 11
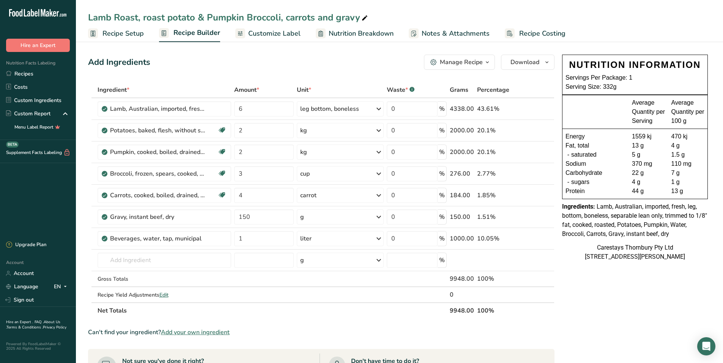
click at [539, 31] on span "Recipe Costing" at bounding box center [542, 33] width 46 height 10
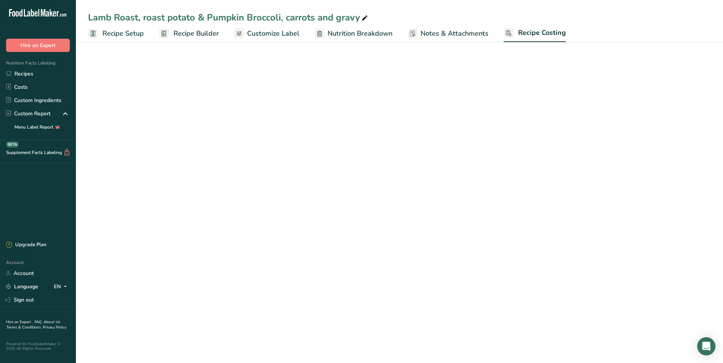
select select "1"
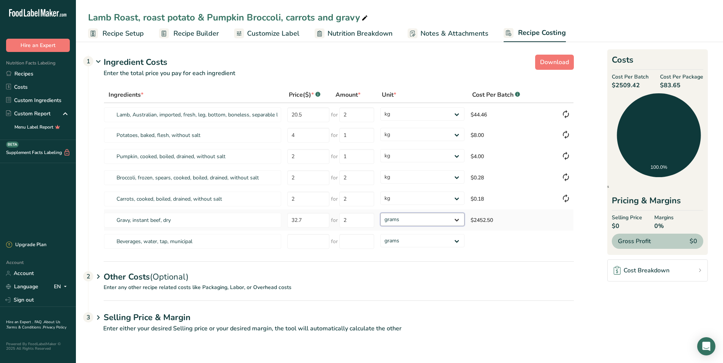
click at [459, 218] on select "grams kg mg mcg lb oz" at bounding box center [422, 219] width 84 height 13
select select "1"
click at [380, 213] on select "grams kg mg mcg lb oz" at bounding box center [422, 219] width 84 height 13
click at [22, 73] on link "Recipes" at bounding box center [38, 73] width 76 height 13
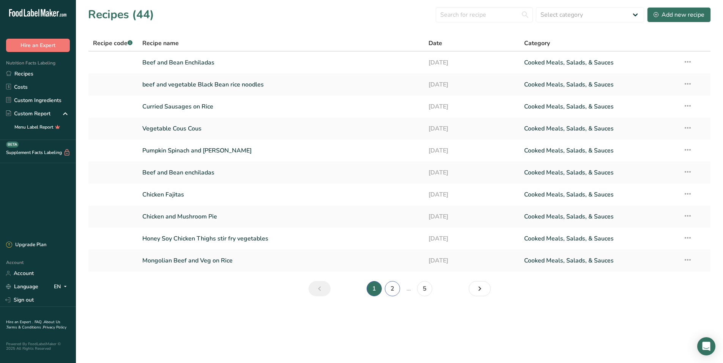
click at [390, 287] on link "2" at bounding box center [392, 288] width 15 height 15
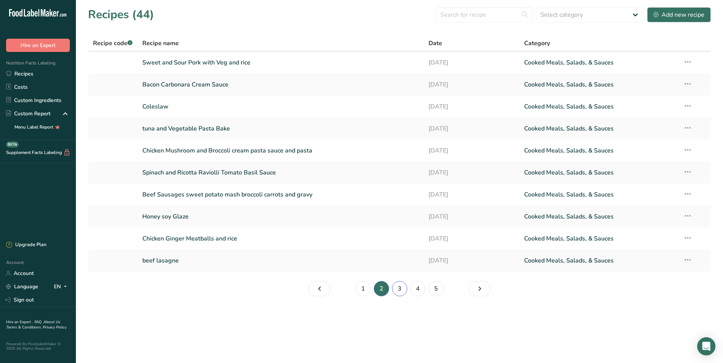
click at [399, 287] on link "3" at bounding box center [399, 288] width 15 height 15
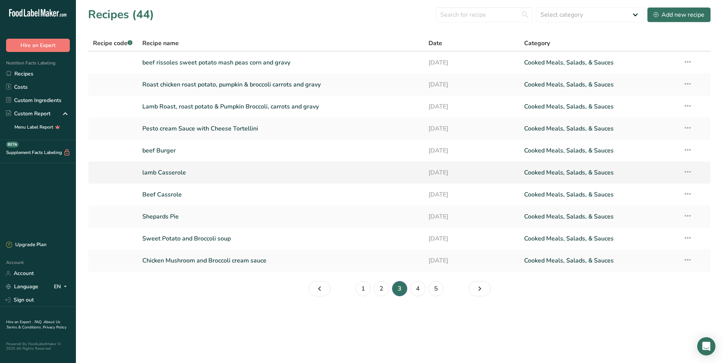
click at [211, 175] on link "lamb Casserole" at bounding box center [281, 173] width 278 height 16
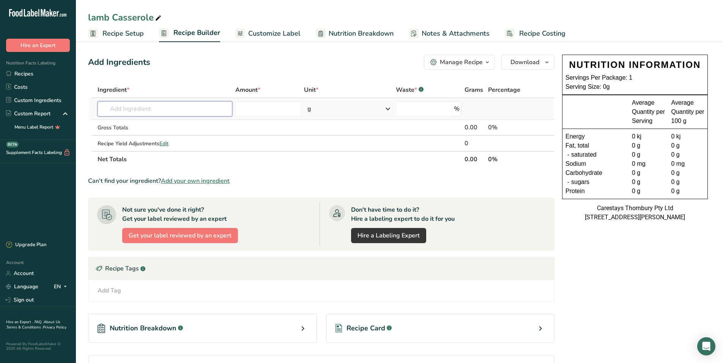
click at [119, 108] on input "text" at bounding box center [165, 108] width 135 height 15
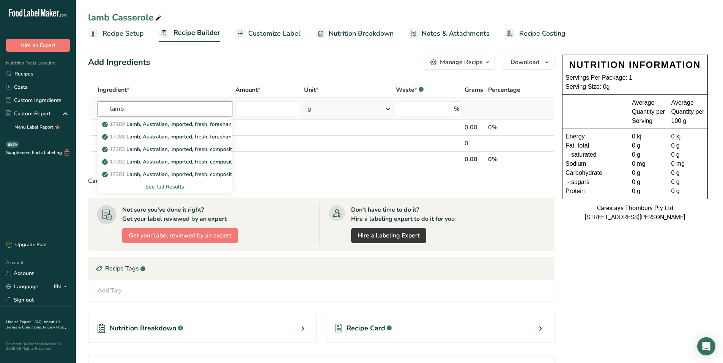
type input "lamb"
click at [170, 184] on div "See full Results" at bounding box center [165, 187] width 123 height 8
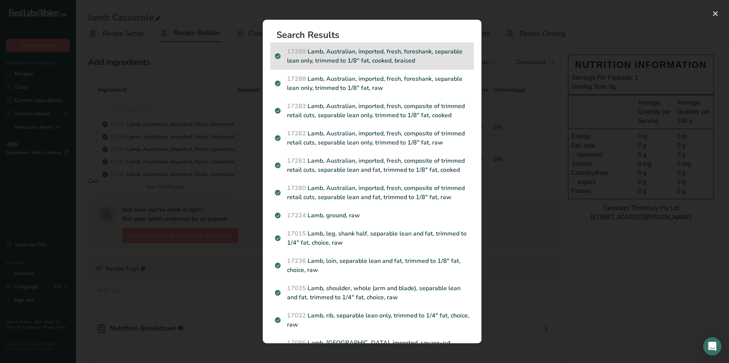
click at [410, 60] on p "17289 Lamb, Australian, imported, fresh, foreshank, separable lean only, trimme…" at bounding box center [372, 56] width 194 height 18
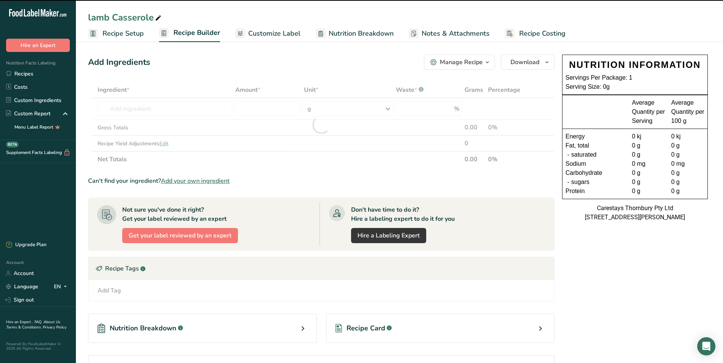
type input "0"
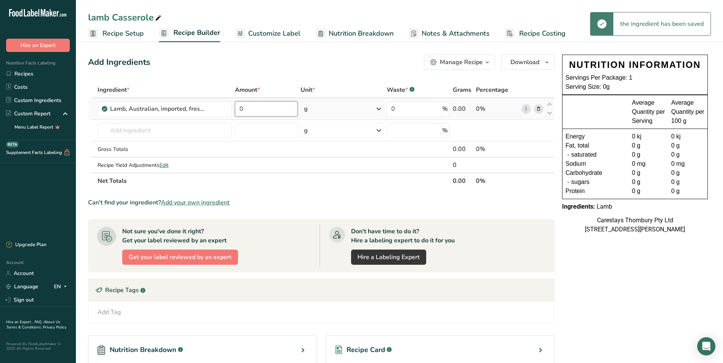
click at [251, 107] on input "0" at bounding box center [266, 108] width 63 height 15
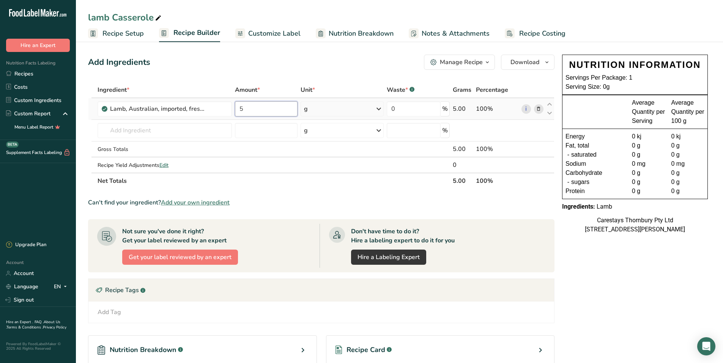
type input "5"
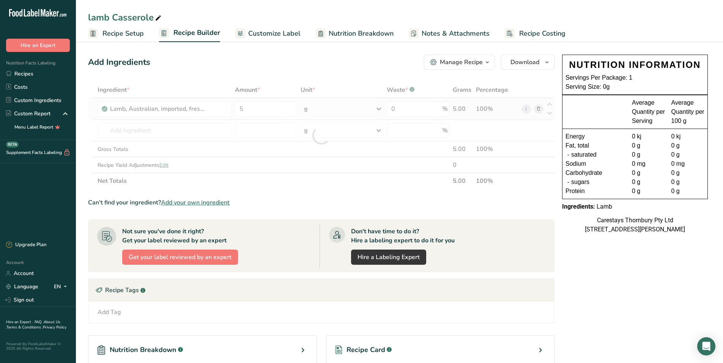
click at [377, 108] on div "Ingredient * Amount * Unit * Waste * .a-a{fill:#347362;}.b-a{fill:#fff;} Grams …" at bounding box center [321, 135] width 467 height 107
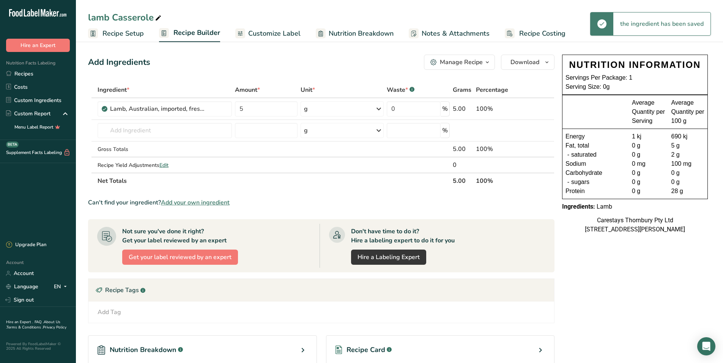
click at [378, 108] on icon at bounding box center [378, 109] width 9 height 14
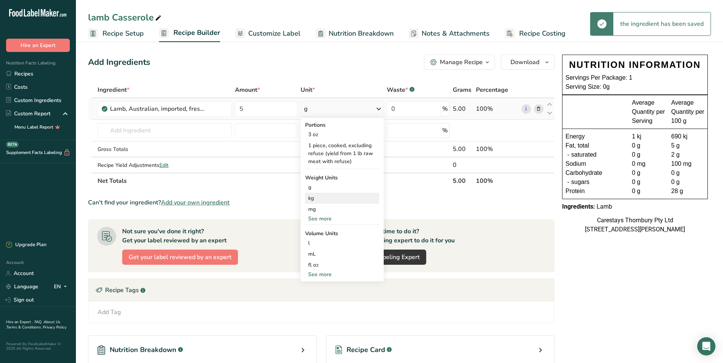
click at [330, 199] on div "kg" at bounding box center [342, 198] width 74 height 11
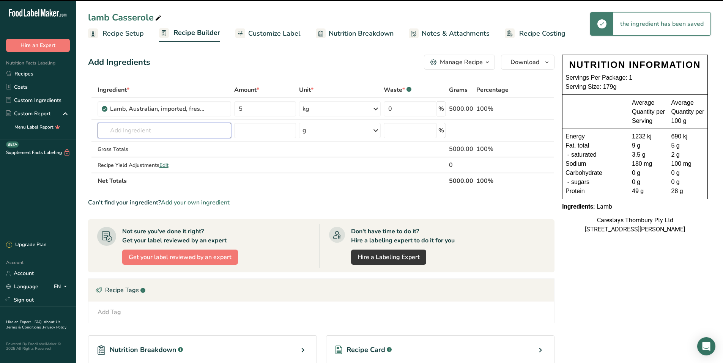
click at [119, 129] on input "text" at bounding box center [165, 130] width 134 height 15
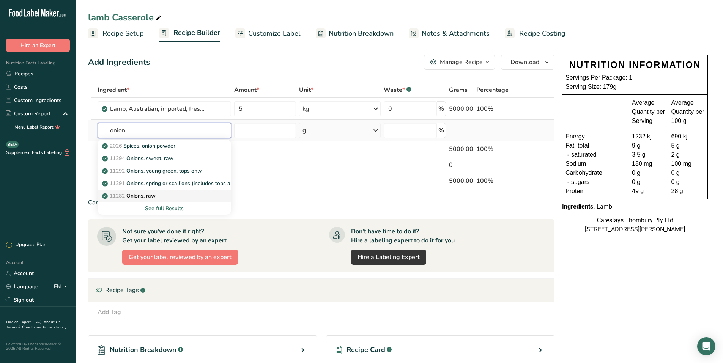
type input "onion"
click at [132, 194] on p "11282 Onions, raw" at bounding box center [130, 196] width 52 height 8
type input "Onions, raw"
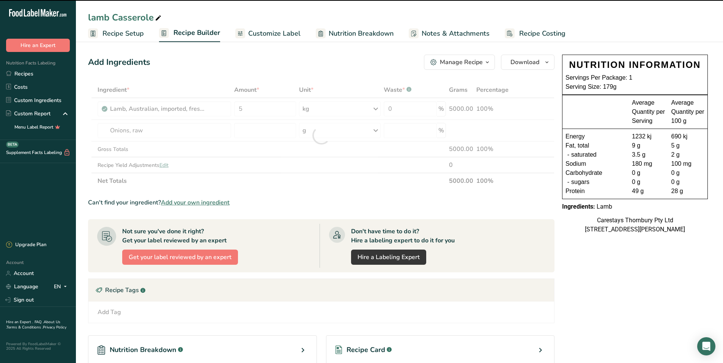
type input "0"
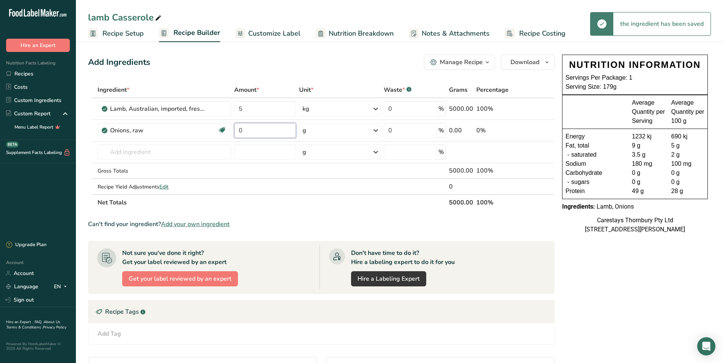
click at [248, 130] on input "0" at bounding box center [265, 130] width 62 height 15
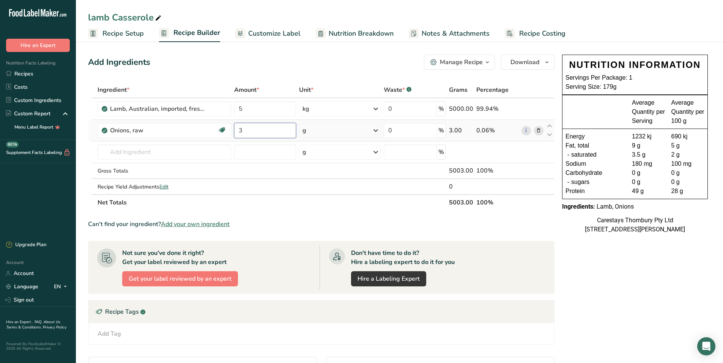
type input "3"
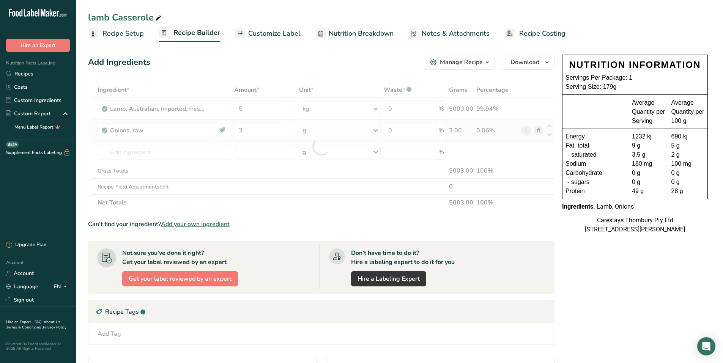
click at [377, 129] on div "Ingredient * Amount * Unit * Waste * .a-a{fill:#347362;}.b-a{fill:#fff;} Grams …" at bounding box center [321, 146] width 467 height 129
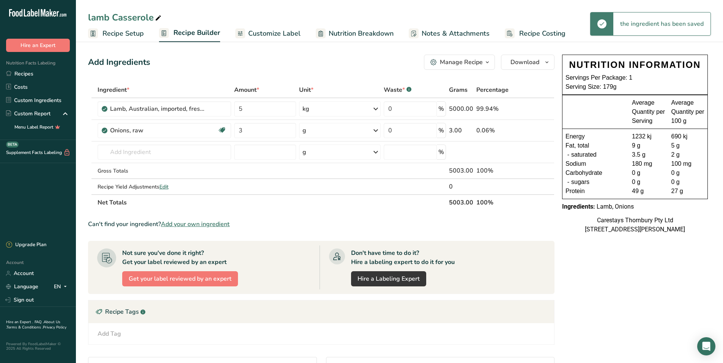
click at [376, 130] on icon at bounding box center [375, 131] width 9 height 14
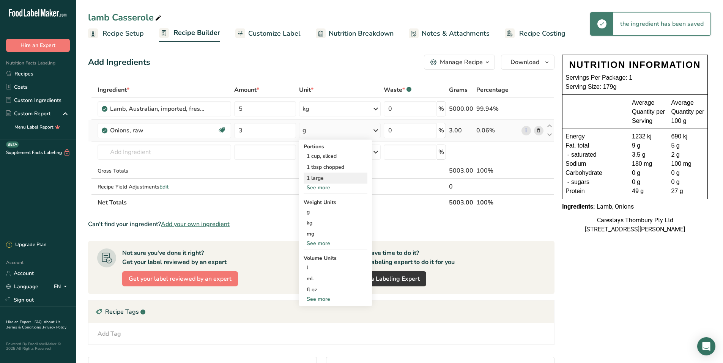
click at [331, 177] on div "1 large" at bounding box center [336, 178] width 64 height 11
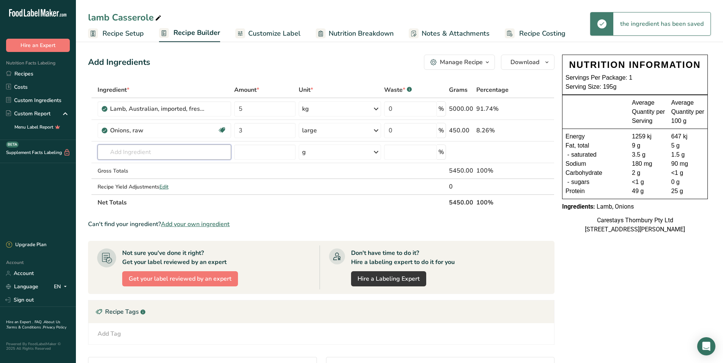
click at [111, 152] on input "text" at bounding box center [165, 152] width 134 height 15
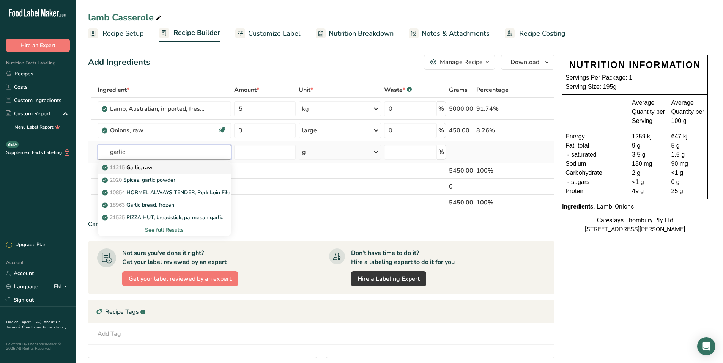
type input "garlic"
click at [127, 167] on p "11215 Garlic, raw" at bounding box center [128, 168] width 49 height 8
type input "Garlic, raw"
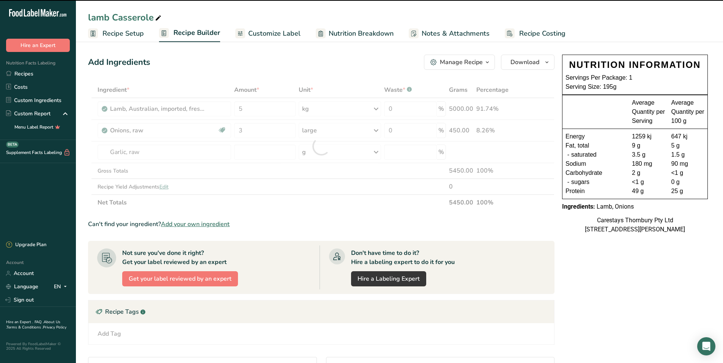
type input "0"
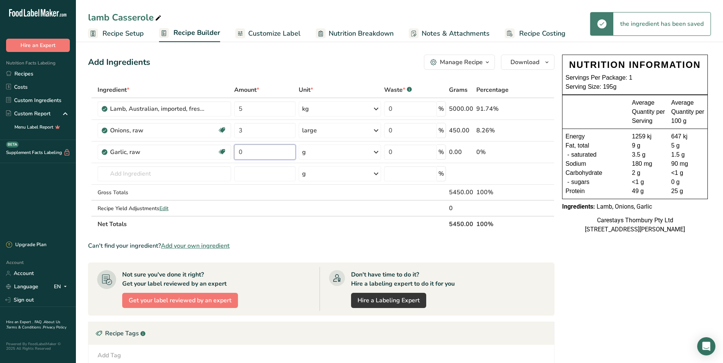
click at [252, 152] on input "0" at bounding box center [264, 152] width 61 height 15
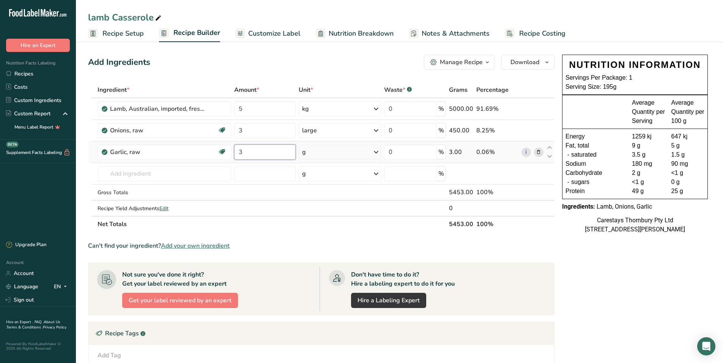
type input "3"
click at [376, 151] on div "Ingredient * Amount * Unit * Waste * .a-a{fill:#347362;}.b-a{fill:#fff;} Grams …" at bounding box center [321, 157] width 467 height 150
click at [376, 151] on icon at bounding box center [376, 152] width 9 height 14
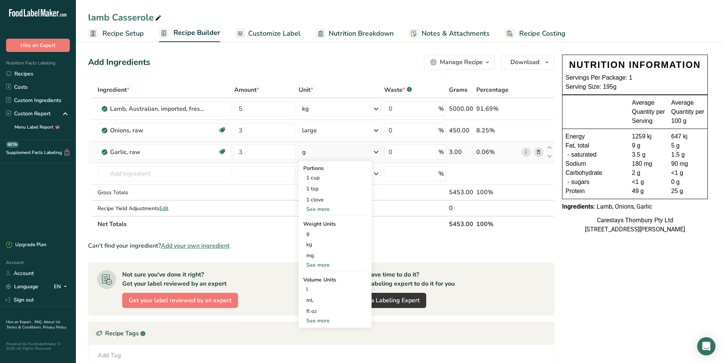
click at [325, 208] on div "See more" at bounding box center [335, 209] width 64 height 8
click at [325, 330] on div "See more" at bounding box center [335, 332] width 64 height 8
select select "22"
click at [325, 334] on div "tbsp" at bounding box center [335, 334] width 58 height 8
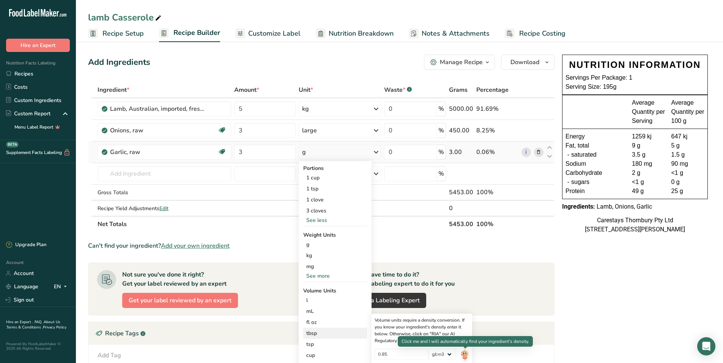
click at [466, 353] on img at bounding box center [464, 355] width 8 height 13
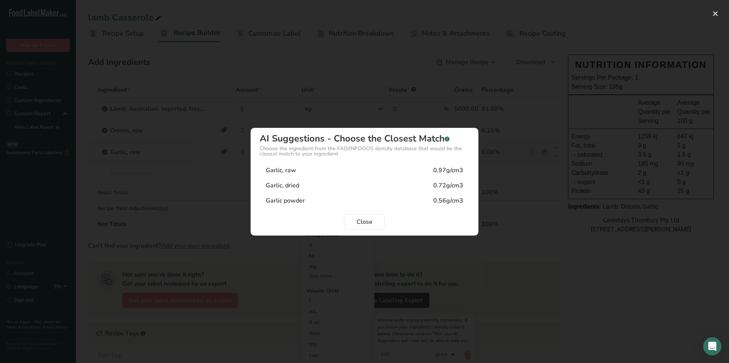
click at [373, 175] on div "Garlic, raw 0.97g/cm3" at bounding box center [365, 170] width 210 height 15
type input "0.97"
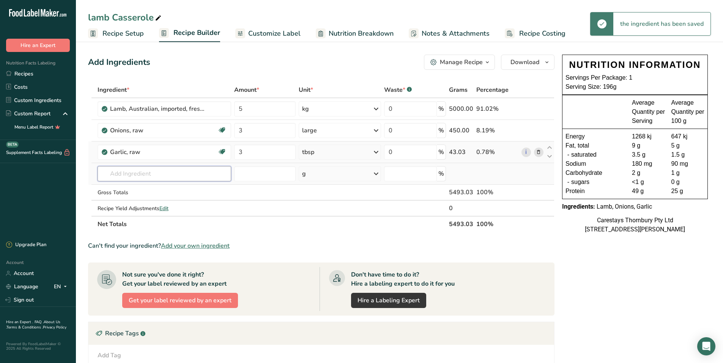
click at [109, 174] on input "text" at bounding box center [165, 173] width 134 height 15
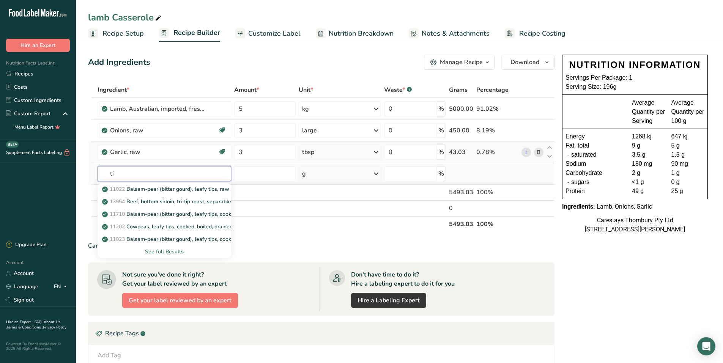
type input "t"
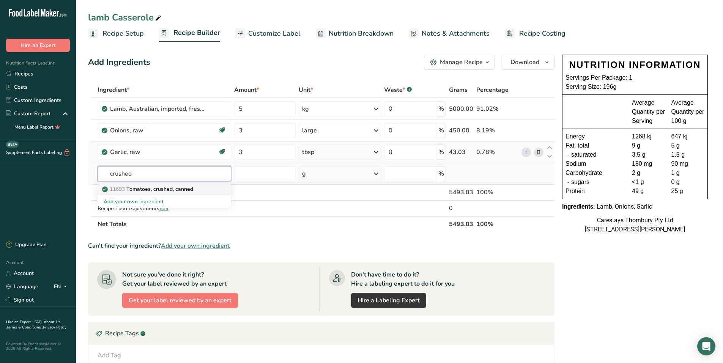
type input "crushed"
click at [140, 185] on p "11693 Tomatoes, crushed, canned" at bounding box center [149, 189] width 90 height 8
type input "Tomatoes, crushed, canned"
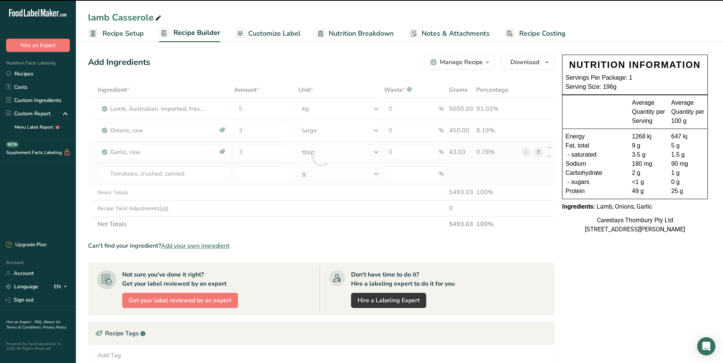
type input "0"
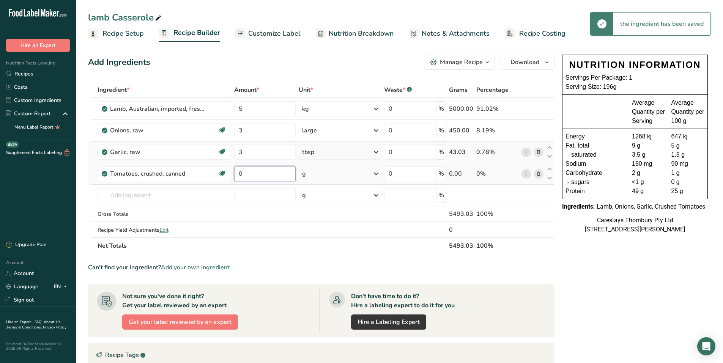
click at [247, 175] on input "0" at bounding box center [264, 173] width 61 height 15
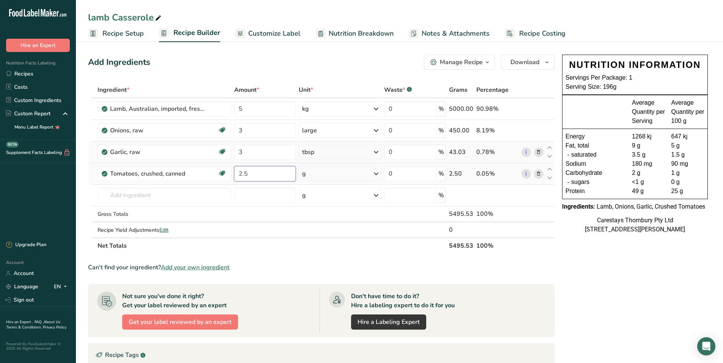
type input "2.5"
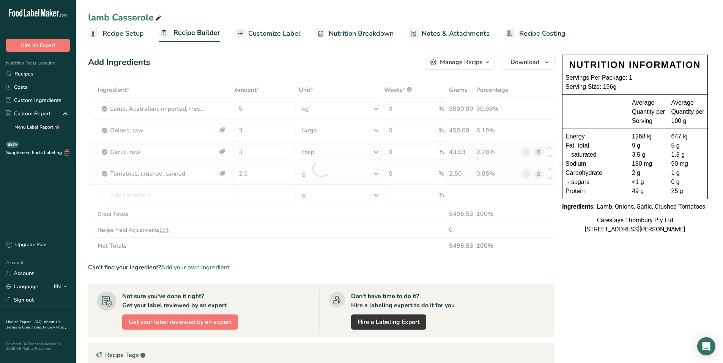
click at [377, 172] on div "Ingredient * Amount * Unit * Waste * .a-a{fill:#347362;}.b-a{fill:#fff;} Grams …" at bounding box center [321, 168] width 467 height 172
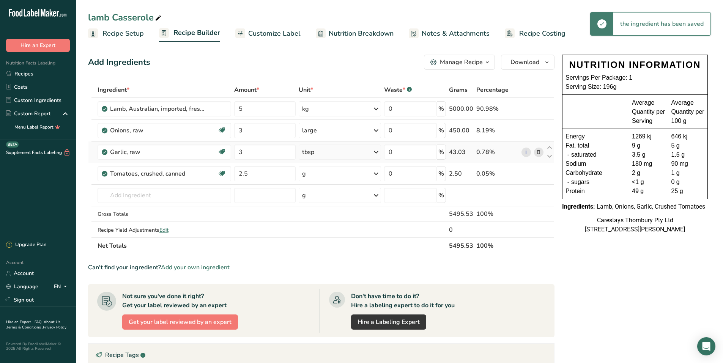
click at [377, 173] on icon at bounding box center [376, 174] width 9 height 14
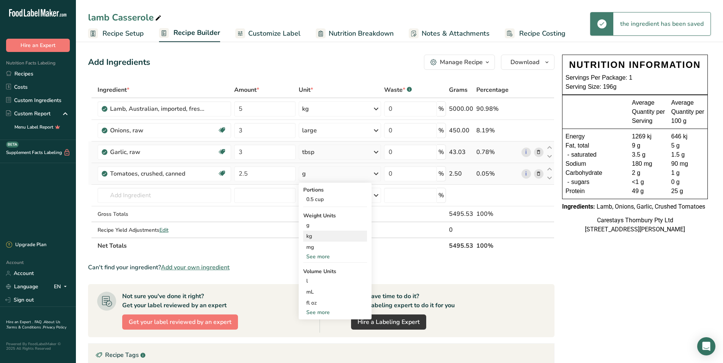
click at [323, 236] on div "kg" at bounding box center [335, 236] width 64 height 11
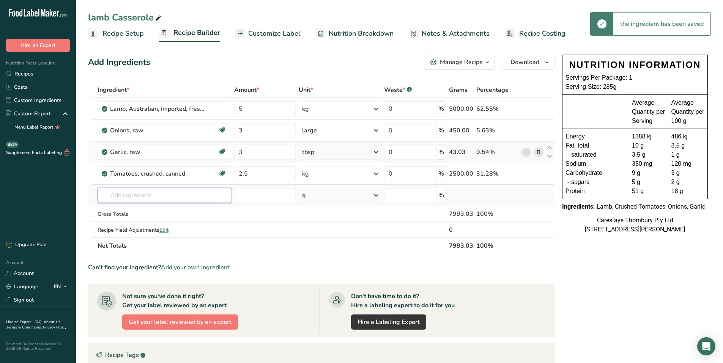
click at [118, 197] on input "text" at bounding box center [165, 195] width 134 height 15
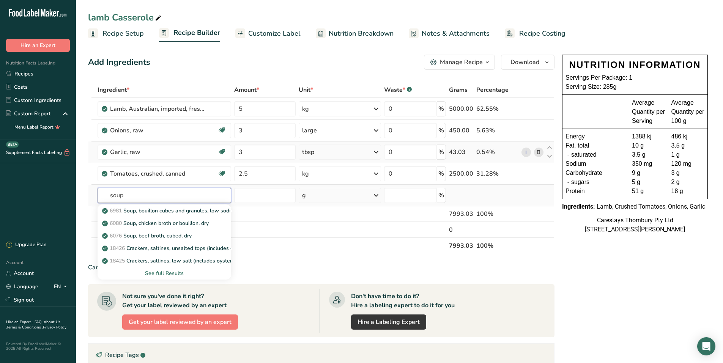
type input "soup"
click at [165, 271] on div "See full Results" at bounding box center [164, 274] width 121 height 8
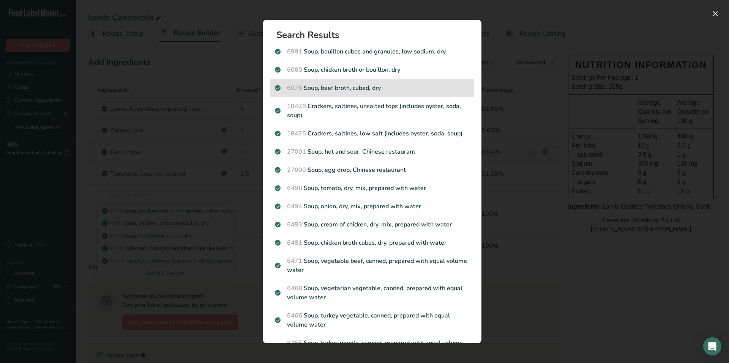
click at [356, 85] on p "6076 Soup, beef broth, cubed, dry" at bounding box center [372, 88] width 194 height 9
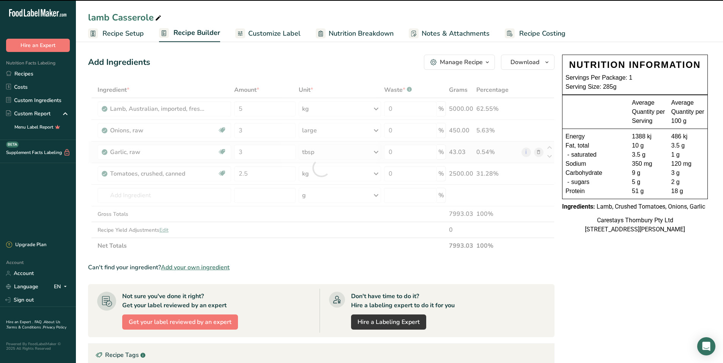
type input "0"
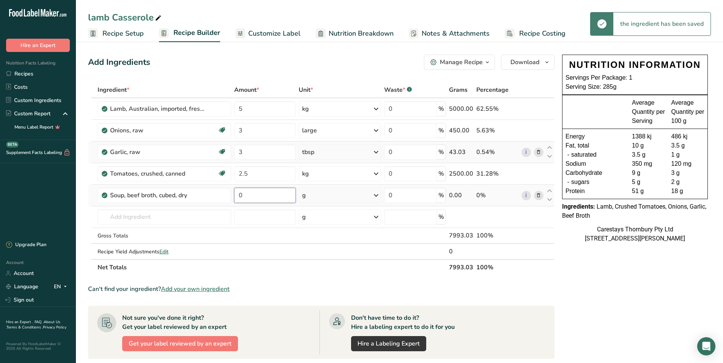
click at [253, 197] on input "0" at bounding box center [264, 195] width 61 height 15
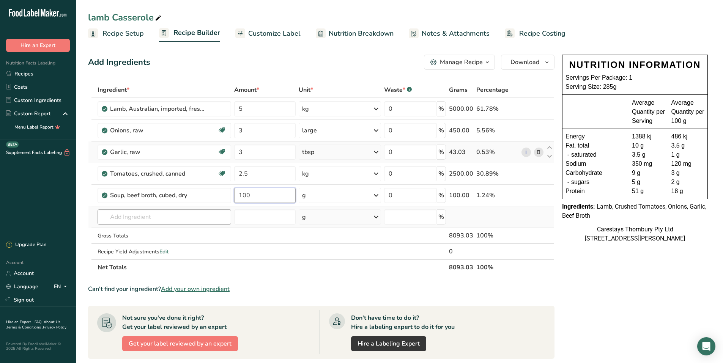
type input "100"
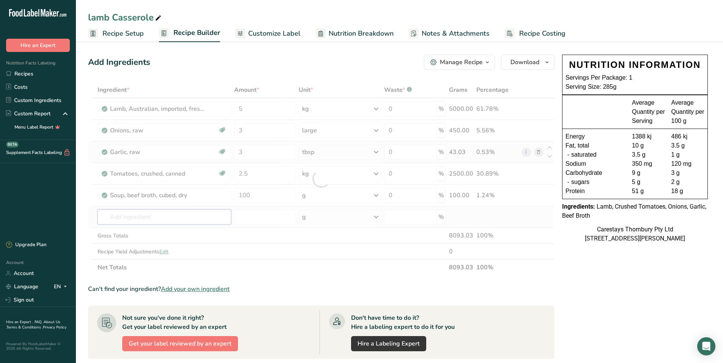
click at [134, 218] on div "Ingredient * Amount * Unit * Waste * .a-a{fill:#347362;}.b-a{fill:#fff;} Grams …" at bounding box center [321, 179] width 467 height 194
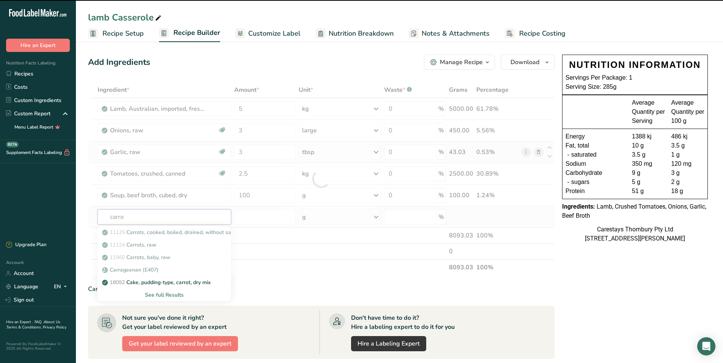
type input "carrot"
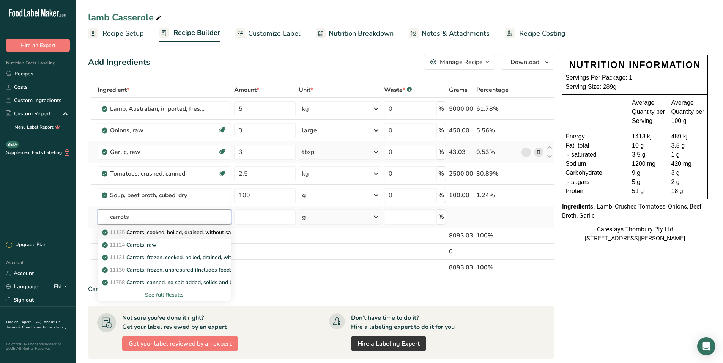
type input "carrots"
click at [138, 232] on p "11125 Carrots, cooked, boiled, drained, without salt" at bounding box center [169, 233] width 131 height 8
type input "Carrots, cooked, boiled, drained, without salt"
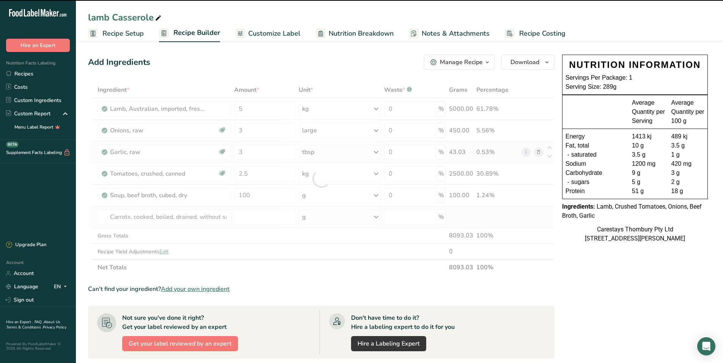
type input "0"
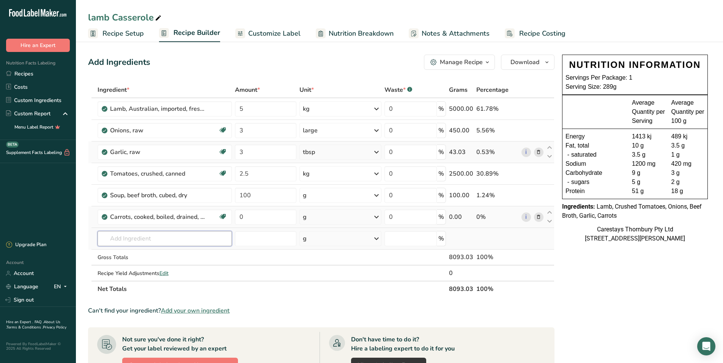
click at [122, 237] on input "text" at bounding box center [165, 238] width 135 height 15
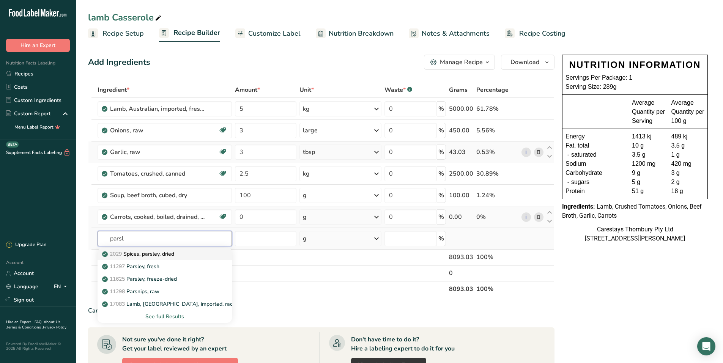
type input "parsl"
click at [140, 252] on p "2029 Spices, parsley, dried" at bounding box center [139, 254] width 71 height 8
type input "Spices, parsley, dried"
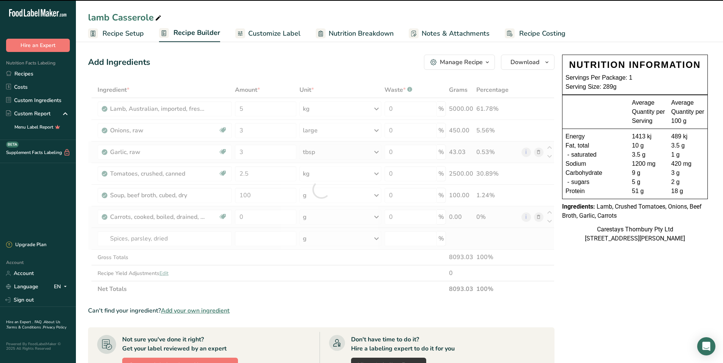
type input "0"
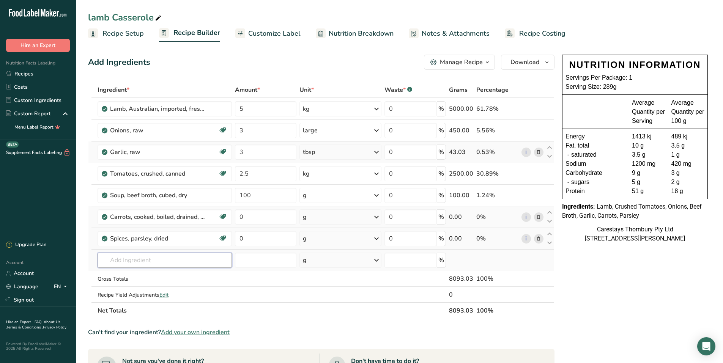
click at [132, 264] on input "text" at bounding box center [165, 260] width 135 height 15
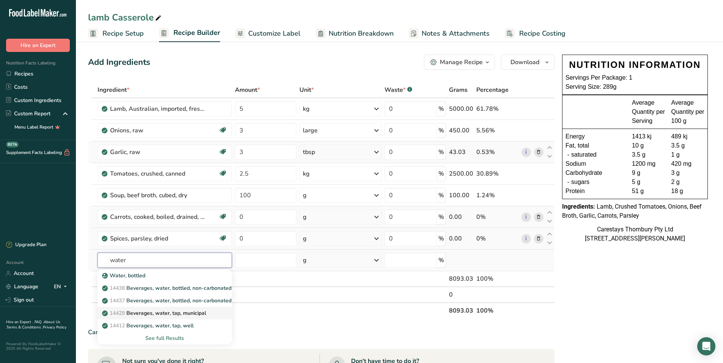
type input "water"
click at [160, 311] on p "14429 [GEOGRAPHIC_DATA], water, tap, municipal" at bounding box center [155, 313] width 102 height 8
type input "Beverages, water, tap, municipal"
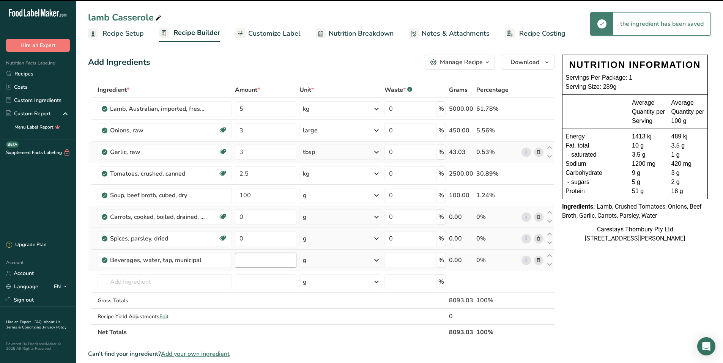
type input "0"
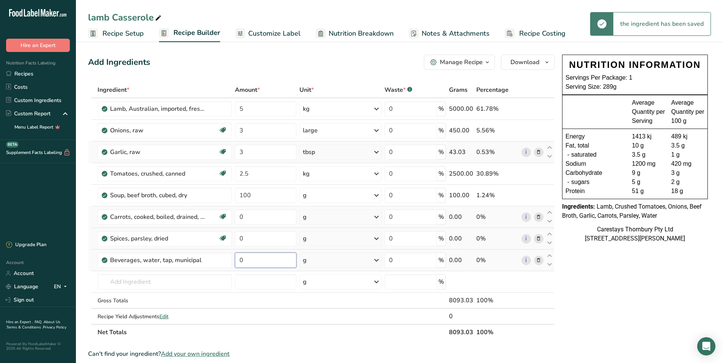
click at [249, 259] on input "0" at bounding box center [265, 260] width 61 height 15
type input "1"
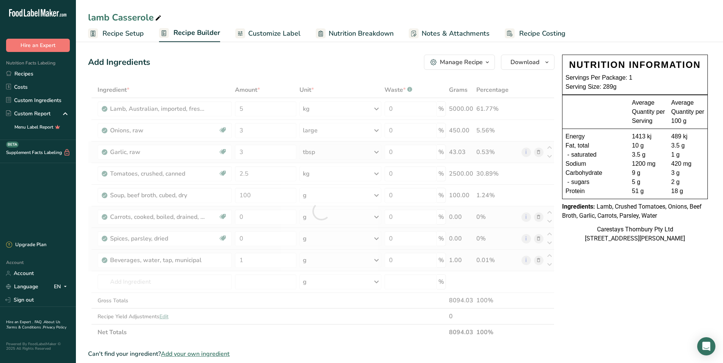
click at [377, 260] on div "Ingredient * Amount * Unit * Waste * .a-a{fill:#347362;}.b-a{fill:#fff;} Grams …" at bounding box center [321, 211] width 467 height 259
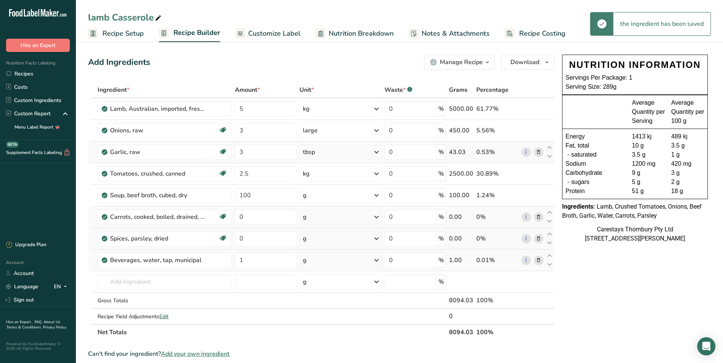
click at [377, 260] on icon at bounding box center [376, 261] width 9 height 14
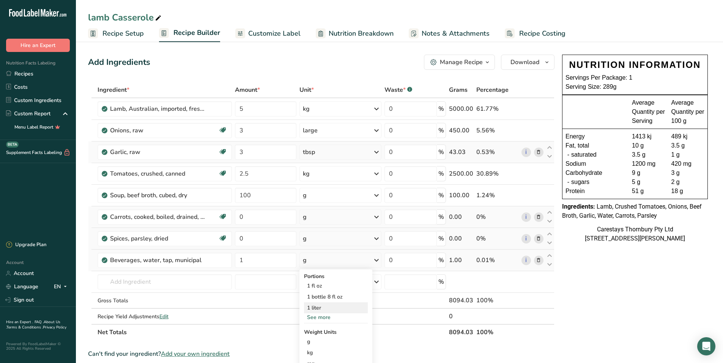
click at [322, 309] on div "1 liter" at bounding box center [336, 308] width 64 height 11
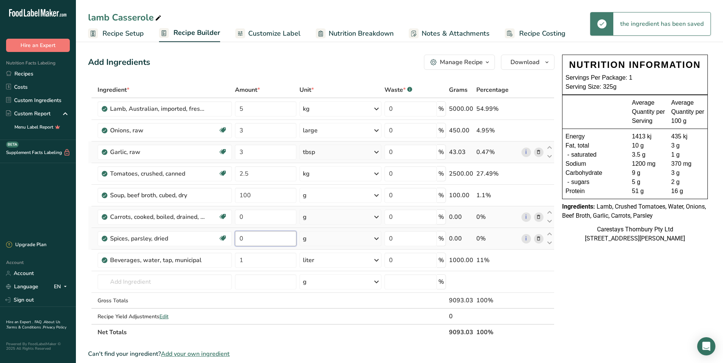
click at [255, 237] on input "0" at bounding box center [265, 238] width 61 height 15
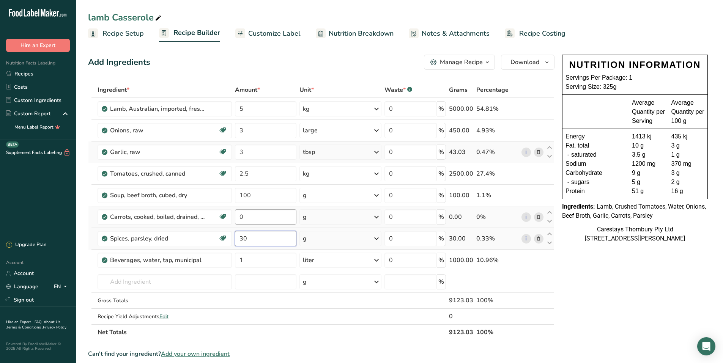
type input "30"
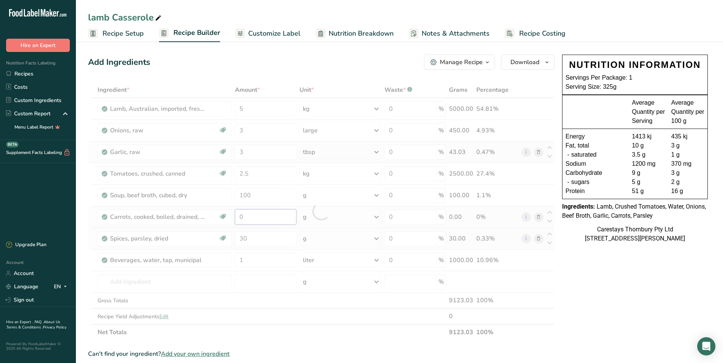
click at [253, 218] on div "Ingredient * Amount * Unit * Waste * .a-a{fill:#347362;}.b-a{fill:#fff;} Grams …" at bounding box center [321, 211] width 467 height 259
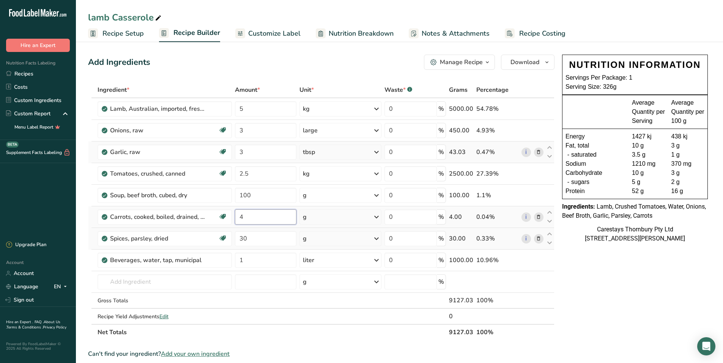
type input "4"
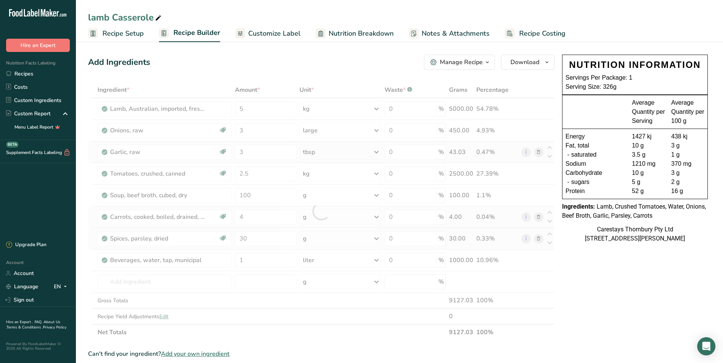
click at [376, 216] on div "Ingredient * Amount * Unit * Waste * .a-a{fill:#347362;}.b-a{fill:#fff;} Grams …" at bounding box center [321, 211] width 467 height 259
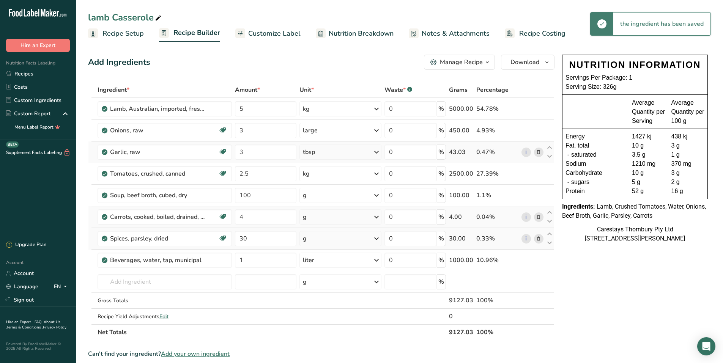
click at [376, 216] on icon at bounding box center [376, 217] width 9 height 14
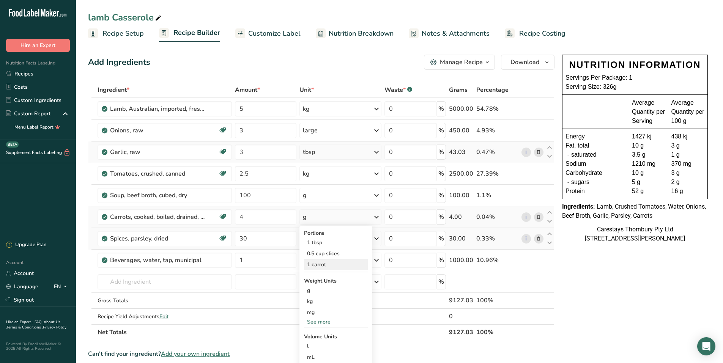
click at [319, 263] on div "1 carrot" at bounding box center [336, 264] width 64 height 11
click at [254, 238] on input "30" at bounding box center [265, 238] width 61 height 15
type input "3"
type input "10"
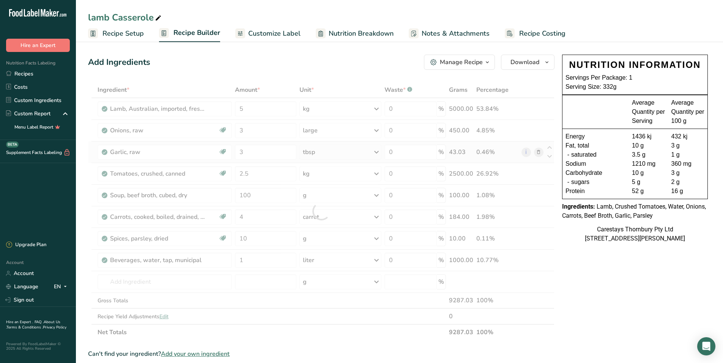
click at [530, 31] on span "Recipe Costing" at bounding box center [542, 33] width 46 height 10
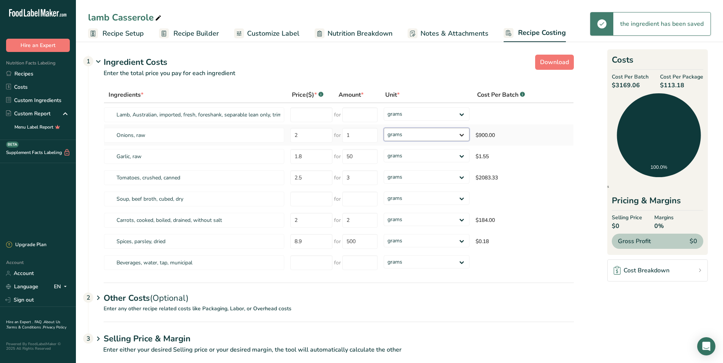
click at [462, 132] on select "grams kg mg mcg lb oz" at bounding box center [427, 134] width 86 height 13
select select "1"
click at [384, 128] on select "grams kg mg mcg lb oz" at bounding box center [427, 134] width 86 height 13
click at [462, 177] on select "grams kg mg mcg lb oz" at bounding box center [427, 176] width 86 height 13
select select "1"
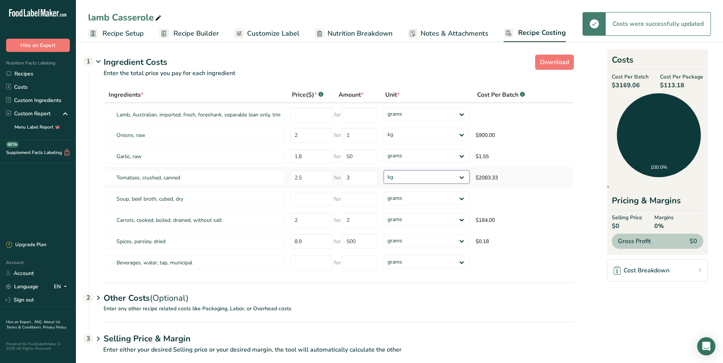
click at [384, 170] on select "grams kg mg mcg lb oz" at bounding box center [427, 176] width 86 height 13
click at [457, 218] on select "grams kg mg mcg lb oz" at bounding box center [422, 219] width 84 height 13
select select "1"
click at [380, 213] on select "grams kg mg mcg lb oz" at bounding box center [422, 219] width 84 height 13
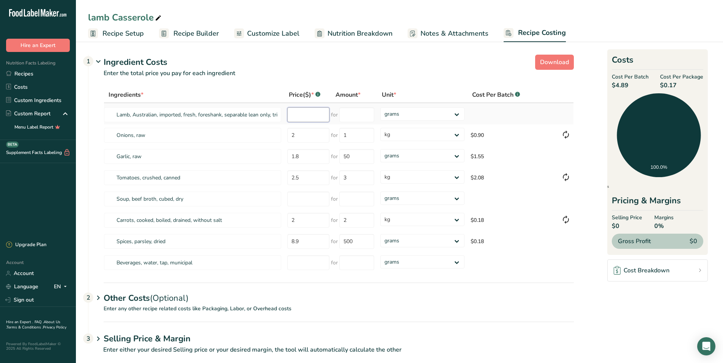
click at [305, 116] on input "number" at bounding box center [308, 114] width 42 height 15
type input "20.10"
click at [350, 114] on input "number" at bounding box center [356, 114] width 35 height 15
type input "1"
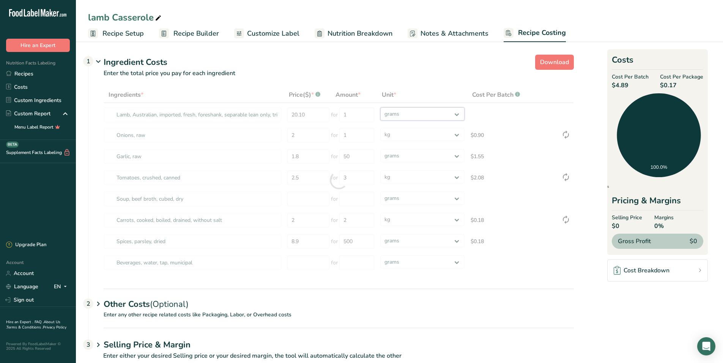
click at [457, 112] on div "Ingredients * Price($) * .a-a{fill:#347362;}.b-a{fill:#fff;} Amount * Unit * Co…" at bounding box center [339, 180] width 470 height 187
click at [380, 107] on select "grams kg mg mcg lb oz" at bounding box center [422, 113] width 84 height 13
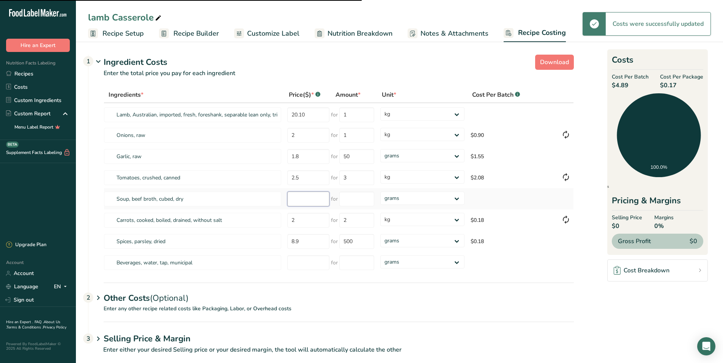
click at [296, 199] on input "number" at bounding box center [308, 199] width 42 height 15
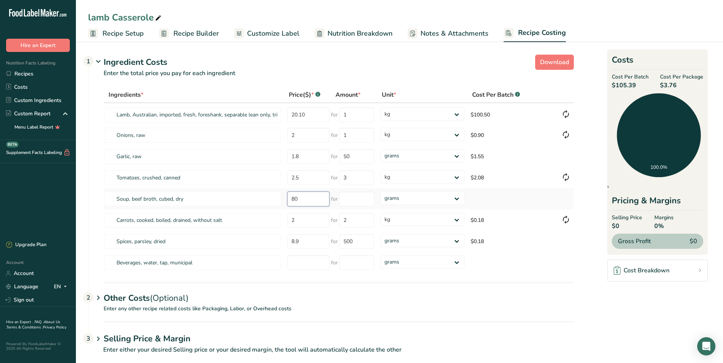
click at [308, 200] on input "80" at bounding box center [308, 199] width 42 height 15
click at [358, 202] on input "number" at bounding box center [356, 199] width 35 height 15
click at [457, 198] on div "Ingredients * Price($) * .a-a{fill:#347362;}.b-a{fill:#fff;} Amount * Unit * Co…" at bounding box center [339, 180] width 470 height 187
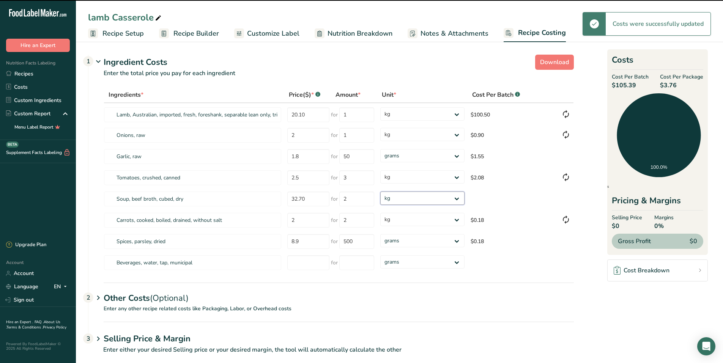
drag, startPoint x: 457, startPoint y: 198, endPoint x: 449, endPoint y: 206, distance: 12.1
click at [380, 192] on select "grams kg mg mcg lb oz" at bounding box center [422, 198] width 84 height 13
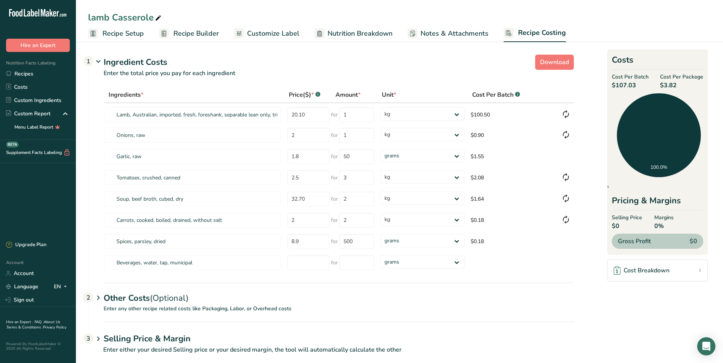
click at [158, 16] on icon at bounding box center [158, 18] width 7 height 11
click at [175, 30] on span "Recipe Builder" at bounding box center [196, 33] width 46 height 10
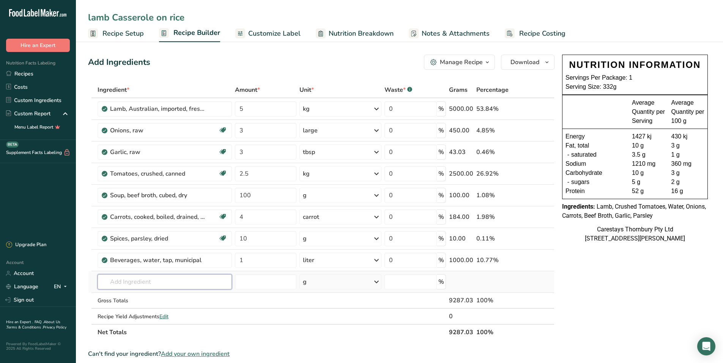
click at [110, 282] on input "text" at bounding box center [165, 281] width 135 height 15
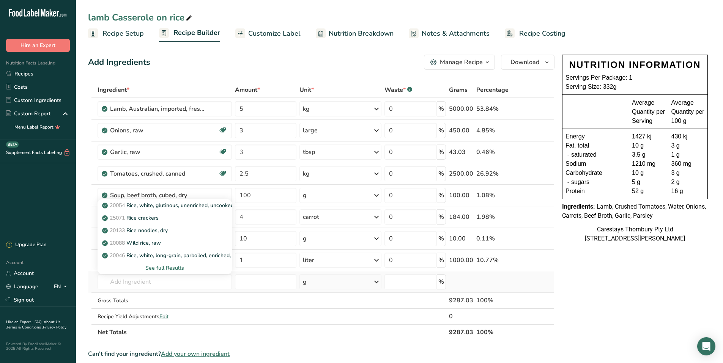
click at [158, 266] on div "See full Results" at bounding box center [165, 268] width 123 height 8
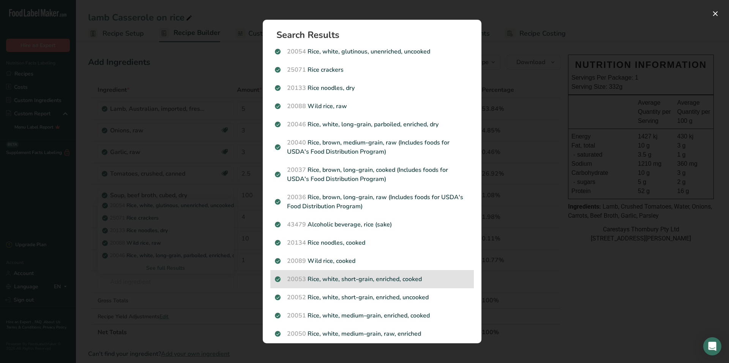
click at [367, 278] on p "20053 Rice, white, short-grain, enriched, cooked" at bounding box center [372, 279] width 194 height 9
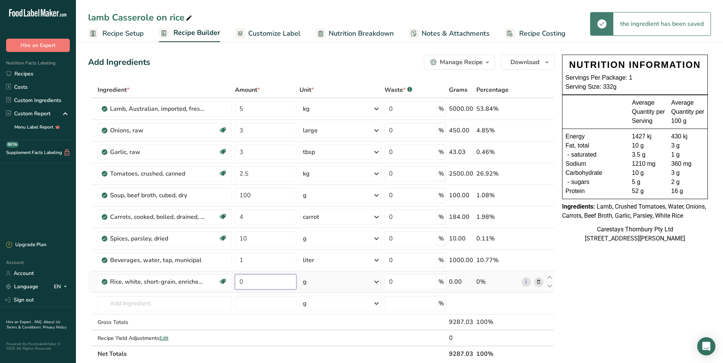
click at [253, 283] on input "0" at bounding box center [265, 281] width 61 height 15
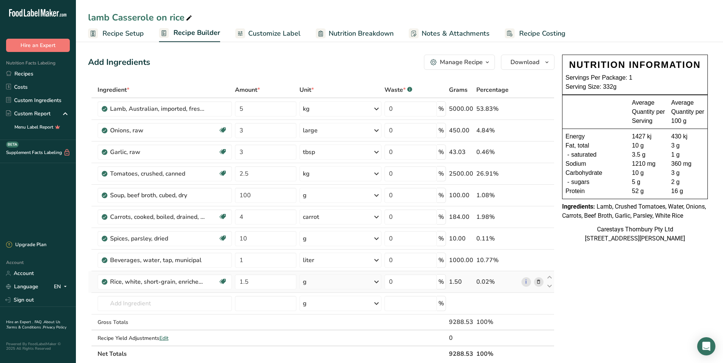
click at [377, 281] on div "Ingredient * Amount * Unit * Waste * .a-a{fill:#347362;}.b-a{fill:#fff;} Grams …" at bounding box center [321, 222] width 467 height 280
click at [377, 281] on icon at bounding box center [376, 282] width 9 height 14
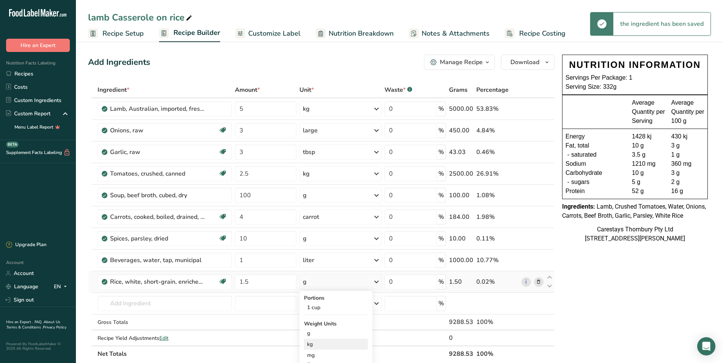
click at [314, 344] on div "kg" at bounding box center [336, 344] width 64 height 11
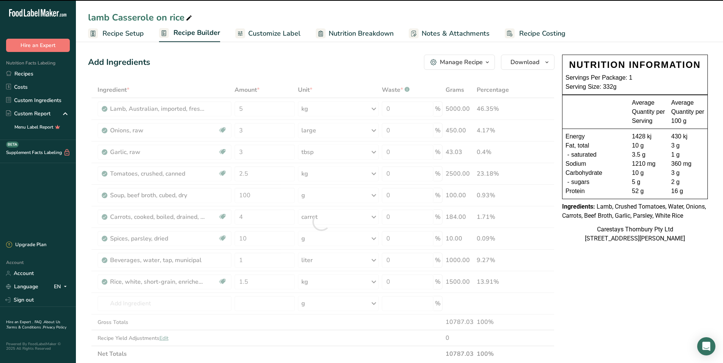
click at [541, 30] on span "Recipe Costing" at bounding box center [542, 33] width 46 height 10
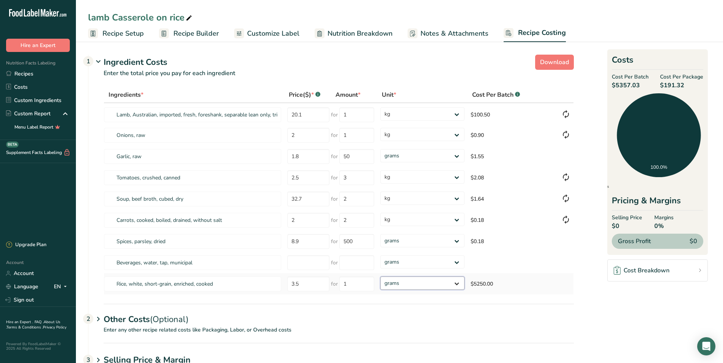
click at [457, 284] on select "grams kg mg mcg lb oz" at bounding box center [422, 283] width 84 height 13
click at [380, 277] on select "grams kg mg mcg lb oz" at bounding box center [422, 283] width 84 height 13
click at [32, 71] on link "Recipes" at bounding box center [38, 73] width 76 height 13
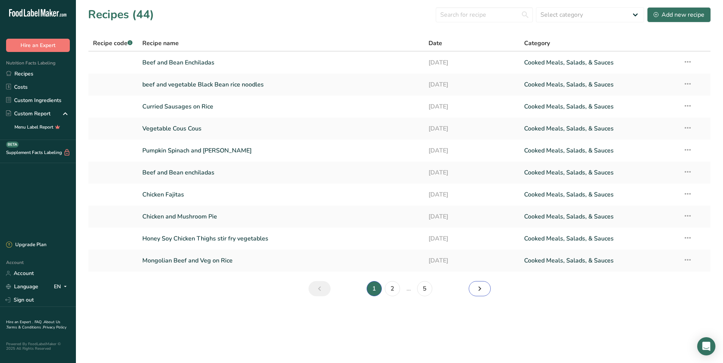
click at [479, 285] on icon "Next page" at bounding box center [479, 289] width 9 height 14
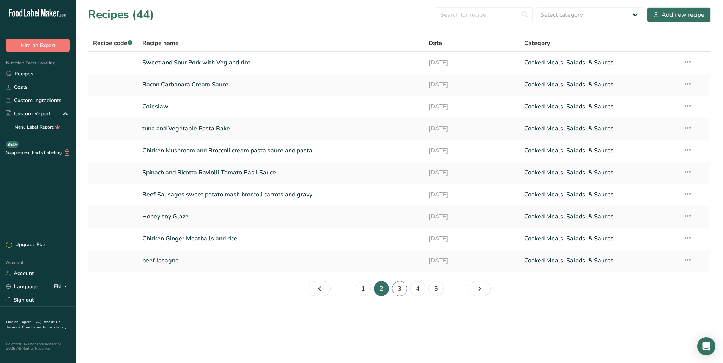
click at [400, 287] on link "3" at bounding box center [399, 288] width 15 height 15
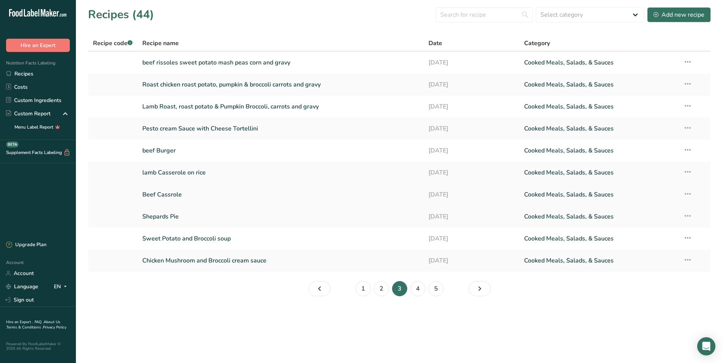
click at [199, 192] on link "Beef Cassrole" at bounding box center [281, 195] width 278 height 16
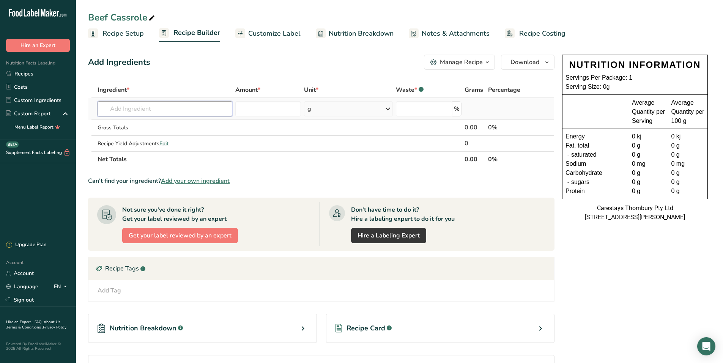
click at [127, 109] on input "text" at bounding box center [165, 108] width 135 height 15
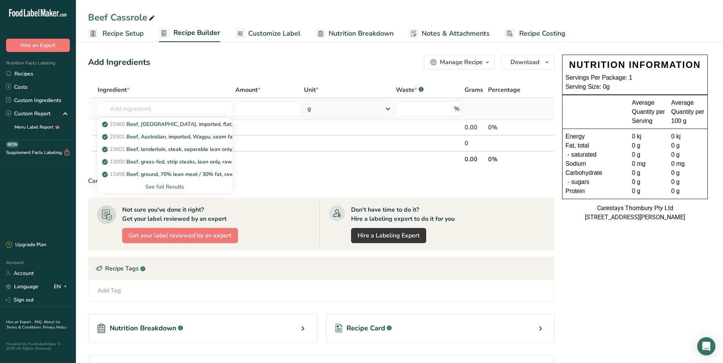
click at [162, 185] on div "See full Results" at bounding box center [165, 187] width 123 height 8
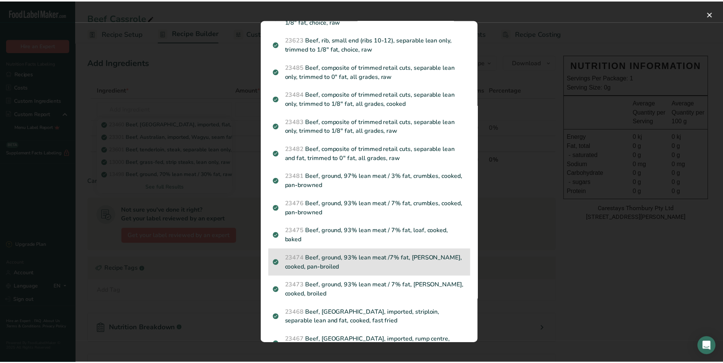
scroll to position [886, 0]
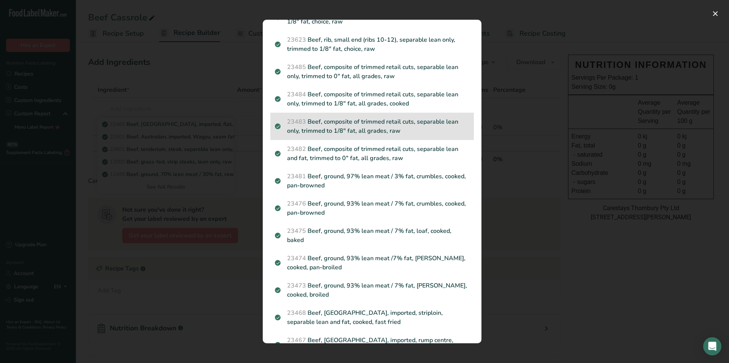
click at [362, 132] on p "23483 Beef, composite of trimmed retail cuts, separable lean only, trimmed to 1…" at bounding box center [372, 126] width 194 height 18
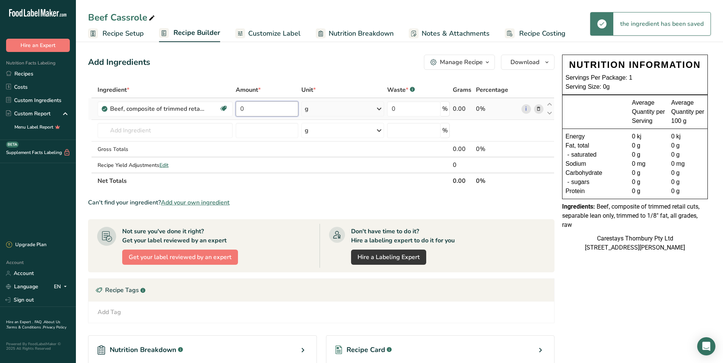
click at [253, 108] on input "0" at bounding box center [267, 108] width 63 height 15
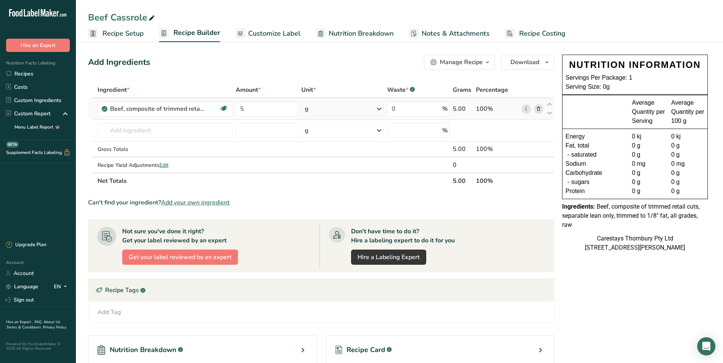
click at [379, 107] on div "Ingredient * Amount * Unit * Waste * .a-a{fill:#347362;}.b-a{fill:#fff;} Grams …" at bounding box center [321, 135] width 467 height 107
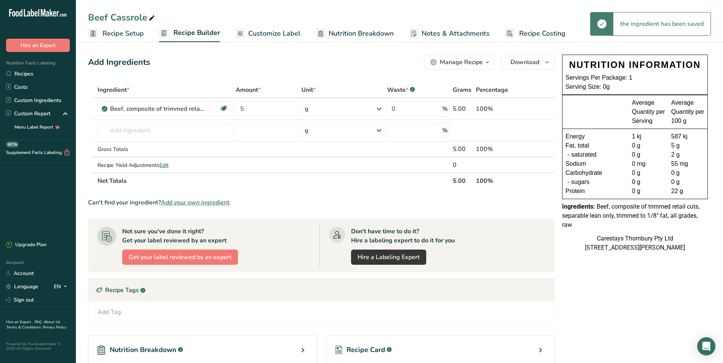
click at [379, 108] on icon at bounding box center [379, 109] width 9 height 14
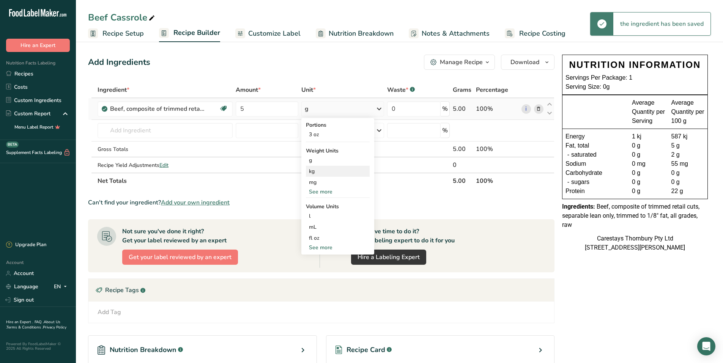
click at [319, 171] on div "kg" at bounding box center [338, 171] width 64 height 11
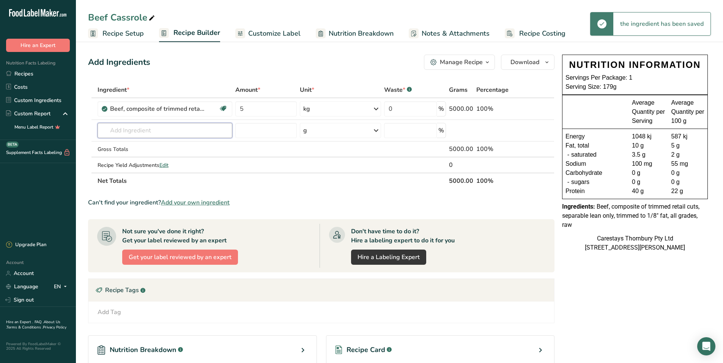
click at [124, 129] on input "text" at bounding box center [165, 130] width 135 height 15
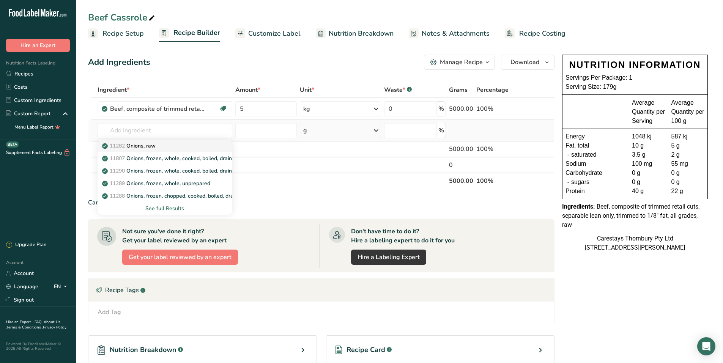
click at [137, 145] on p "11282 Onions, raw" at bounding box center [130, 146] width 52 height 8
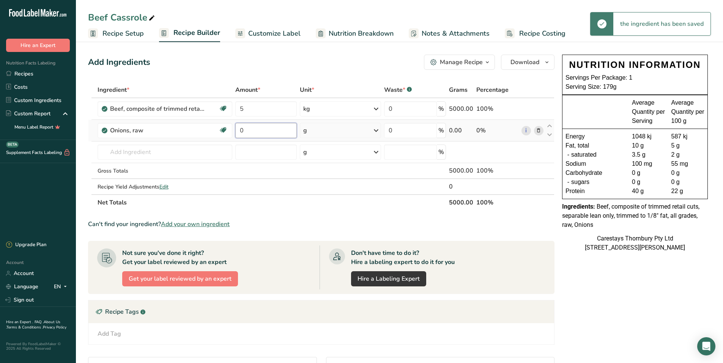
click at [253, 130] on input "0" at bounding box center [265, 130] width 61 height 15
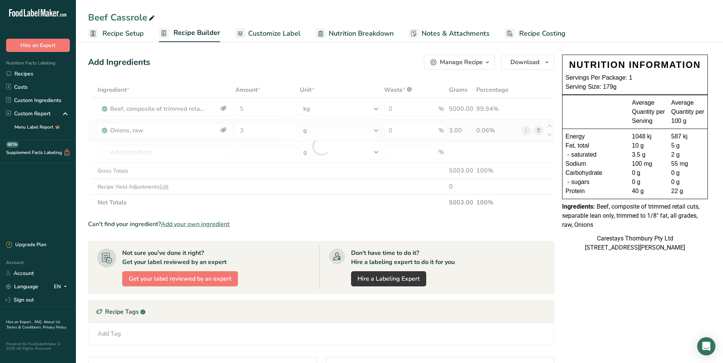
click at [378, 129] on div "Ingredient * Amount * Unit * Waste * .a-a{fill:#347362;}.b-a{fill:#fff;} Grams …" at bounding box center [321, 146] width 467 height 129
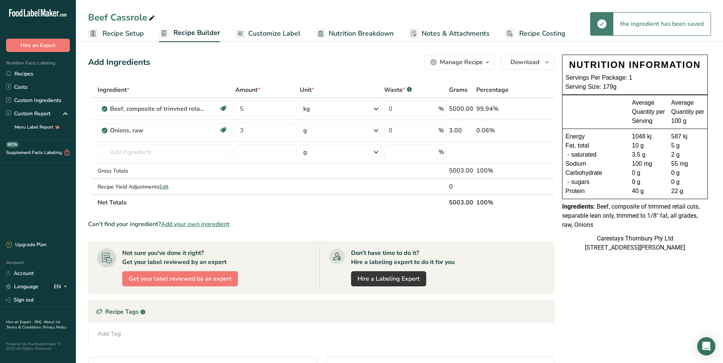
click at [374, 129] on icon at bounding box center [376, 131] width 9 height 14
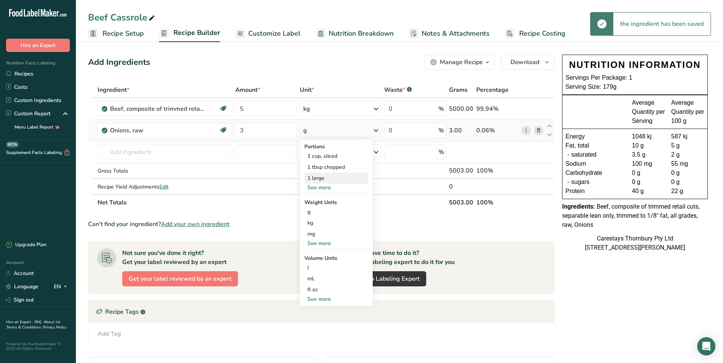
click at [325, 177] on div "1 large" at bounding box center [336, 178] width 64 height 11
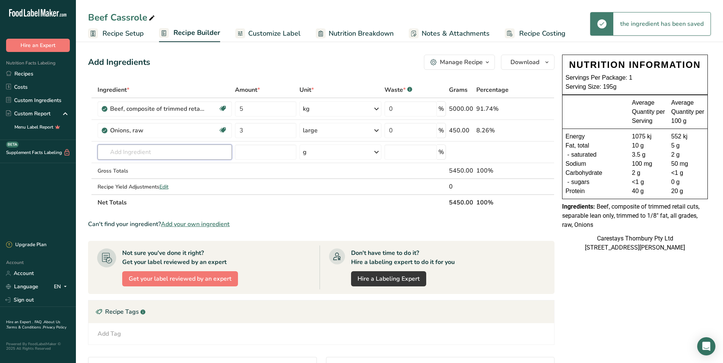
click at [115, 152] on input "text" at bounding box center [165, 152] width 135 height 15
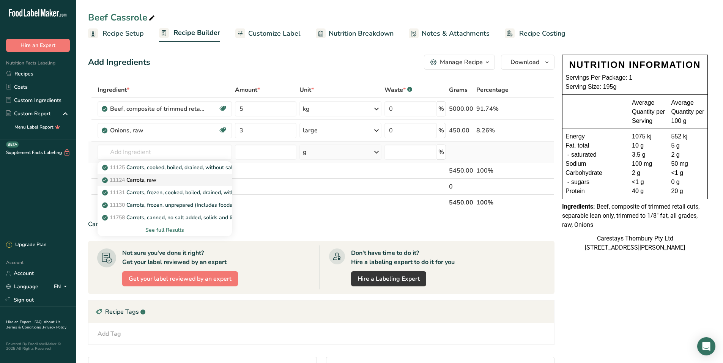
click at [156, 178] on p "11124 [GEOGRAPHIC_DATA], raw" at bounding box center [130, 180] width 53 height 8
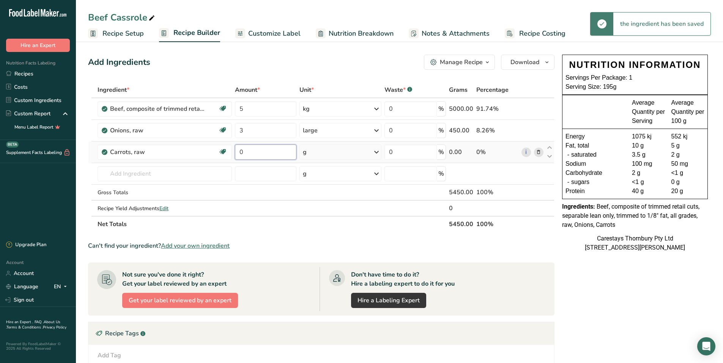
click at [287, 153] on input "0" at bounding box center [265, 152] width 61 height 15
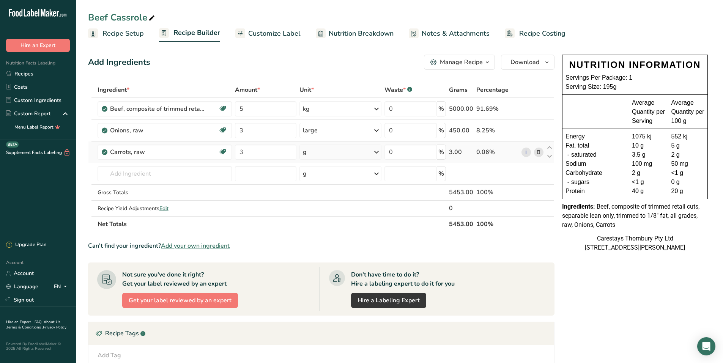
click at [377, 151] on div "Ingredient * Amount * Unit * Waste * .a-a{fill:#347362;}.b-a{fill:#fff;} Grams …" at bounding box center [321, 157] width 467 height 150
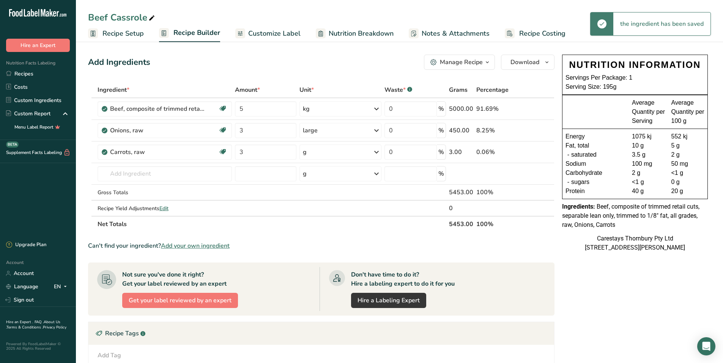
click at [377, 151] on icon at bounding box center [376, 152] width 9 height 14
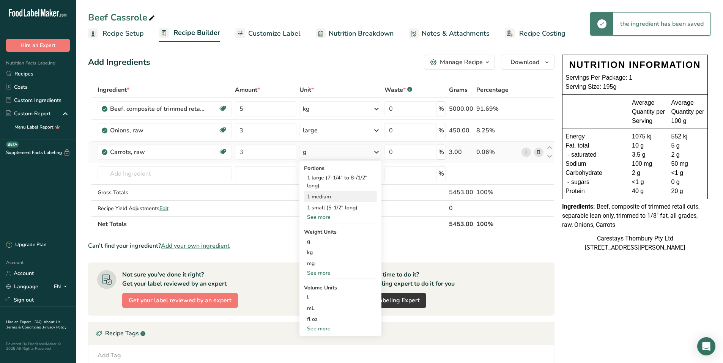
click at [332, 196] on div "1 medium" at bounding box center [340, 196] width 73 height 11
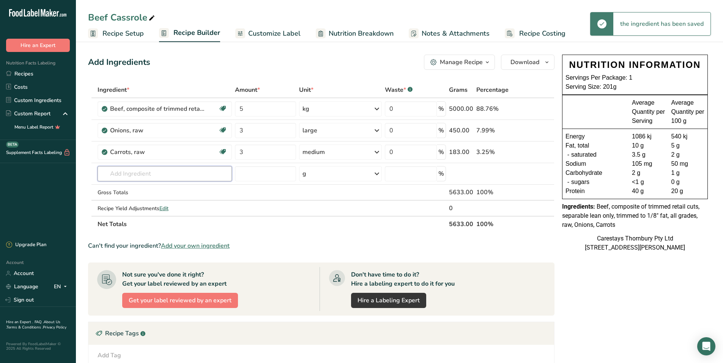
click at [118, 175] on input "text" at bounding box center [165, 173] width 134 height 15
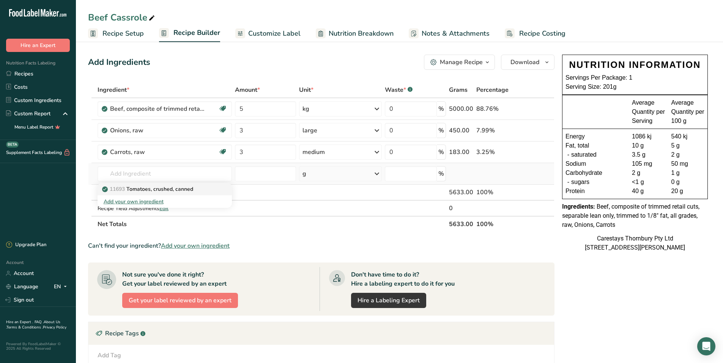
click at [137, 188] on p "11693 Tomatoes, crushed, canned" at bounding box center [149, 189] width 90 height 8
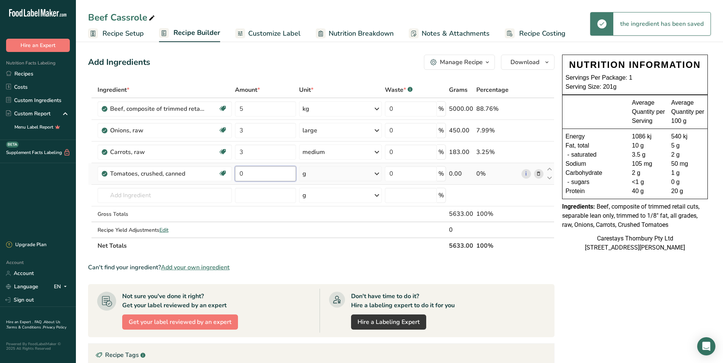
click at [246, 174] on input "0" at bounding box center [265, 173] width 61 height 15
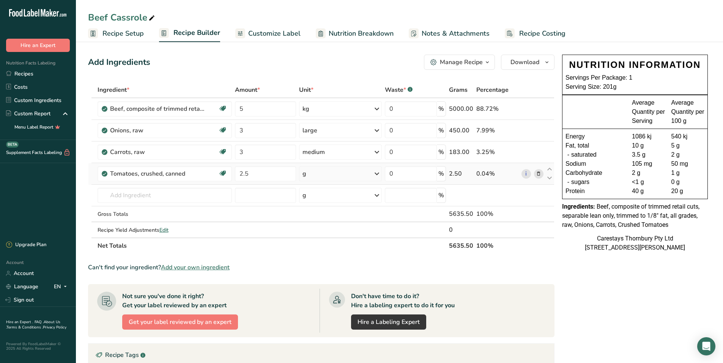
click at [378, 173] on div "Ingredient * Amount * Unit * Waste * .a-a{fill:#347362;}.b-a{fill:#fff;} Grams …" at bounding box center [321, 168] width 467 height 172
click at [378, 173] on icon at bounding box center [376, 174] width 9 height 14
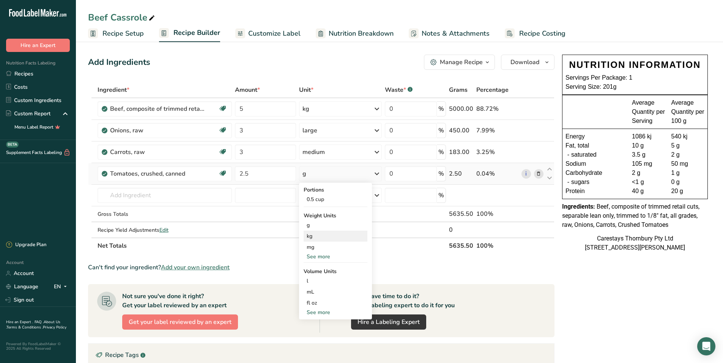
click at [321, 237] on div "kg" at bounding box center [336, 236] width 64 height 11
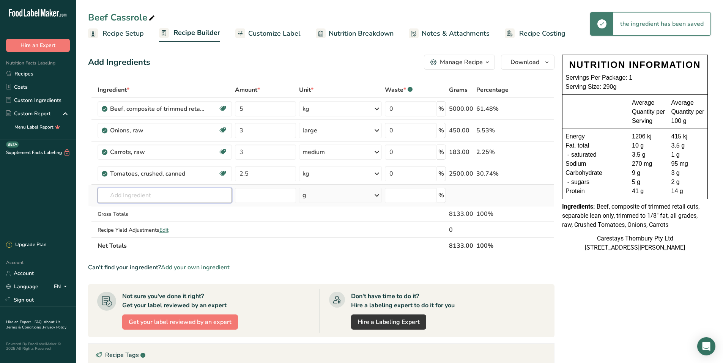
click at [112, 197] on input "text" at bounding box center [165, 195] width 134 height 15
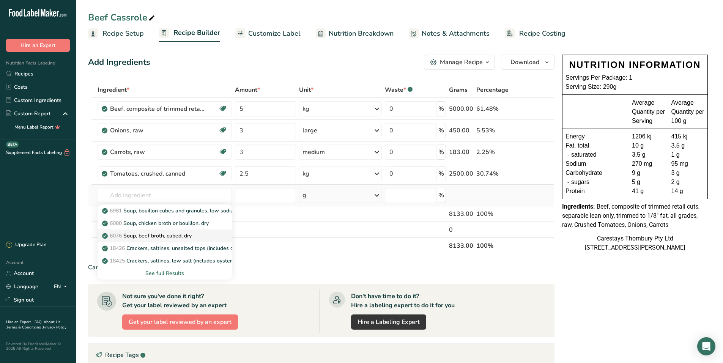
click at [164, 234] on p "6076 Soup, beef broth, cubed, dry" at bounding box center [148, 236] width 88 height 8
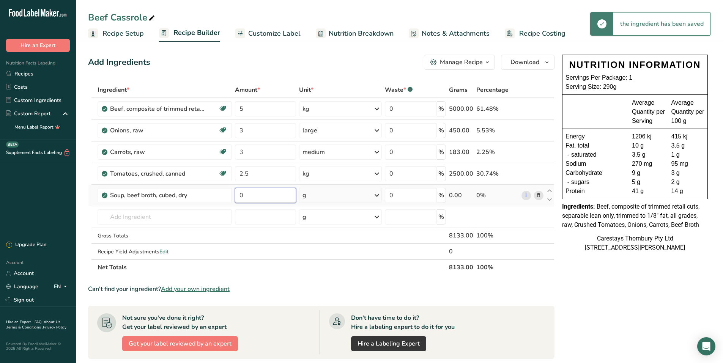
click at [249, 197] on input "0" at bounding box center [265, 195] width 61 height 15
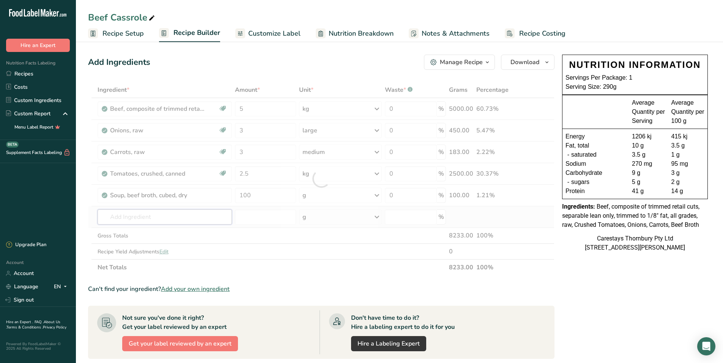
click at [114, 218] on div "Ingredient * Amount * Unit * Waste * .a-a{fill:#347362;}.b-a{fill:#fff;} Grams …" at bounding box center [321, 179] width 467 height 194
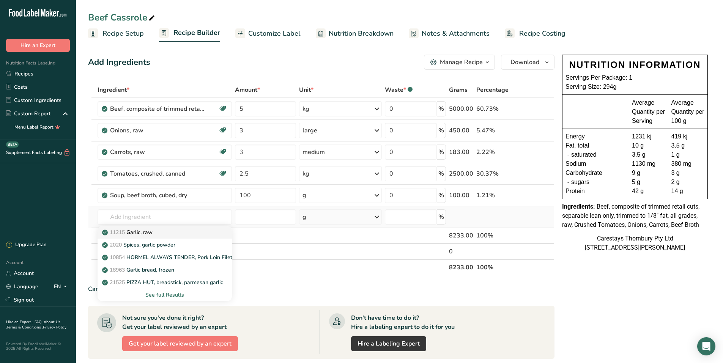
click at [129, 231] on p "11215 Garlic, raw" at bounding box center [128, 233] width 49 height 8
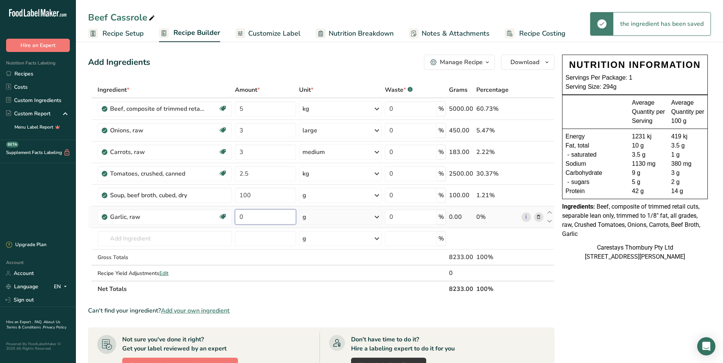
click at [253, 217] on input "0" at bounding box center [265, 217] width 61 height 15
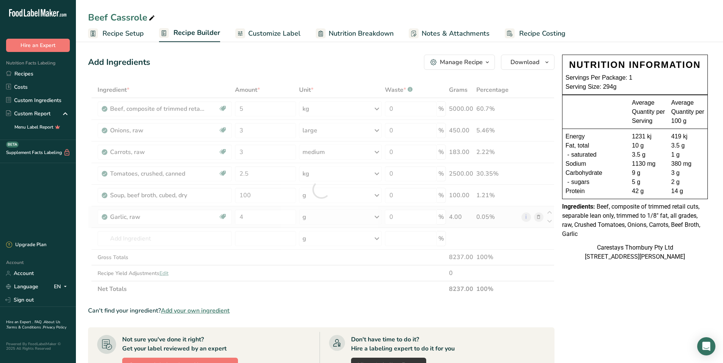
click at [377, 214] on div "Ingredient * Amount * Unit * Waste * .a-a{fill:#347362;}.b-a{fill:#fff;} Grams …" at bounding box center [321, 189] width 467 height 215
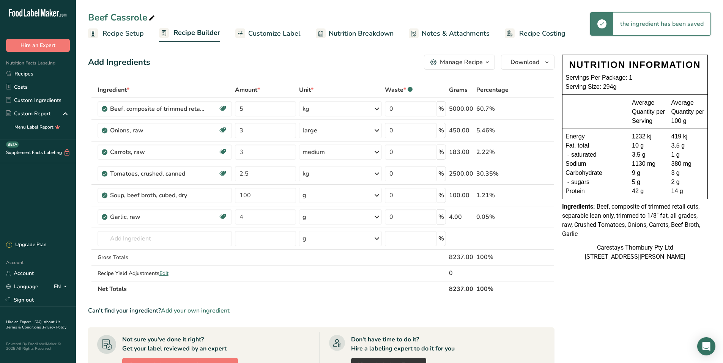
click at [377, 216] on icon at bounding box center [376, 217] width 9 height 14
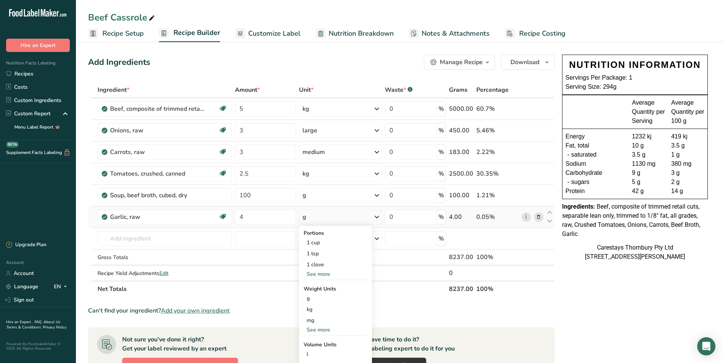
click at [325, 273] on div "See more" at bounding box center [336, 274] width 64 height 8
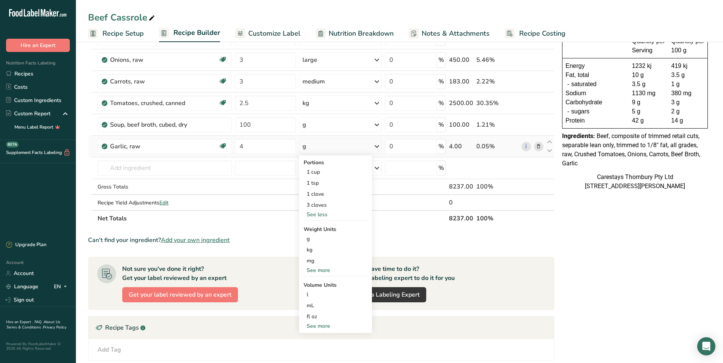
scroll to position [76, 0]
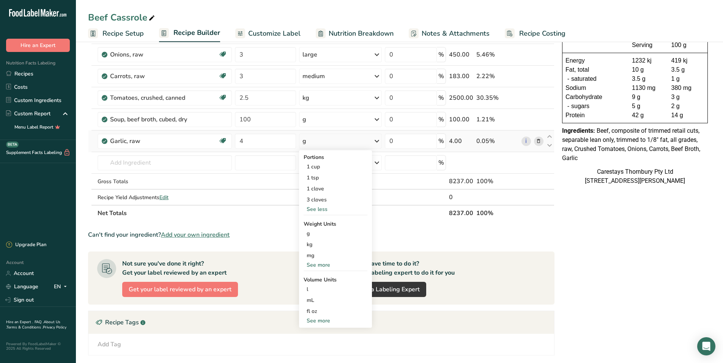
click at [323, 320] on div "See more" at bounding box center [336, 321] width 64 height 8
click at [324, 320] on div "tbsp" at bounding box center [336, 323] width 58 height 8
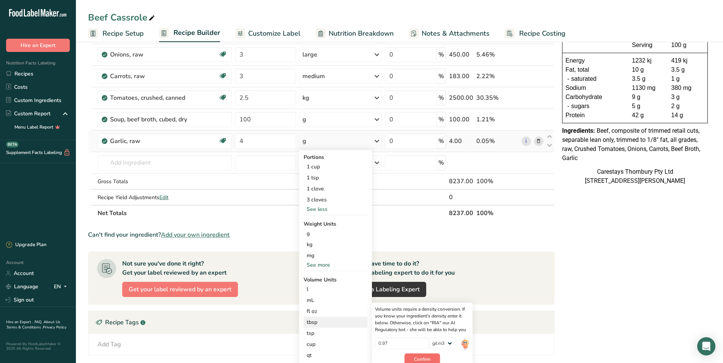
click at [432, 356] on button "Confirm" at bounding box center [422, 359] width 35 height 11
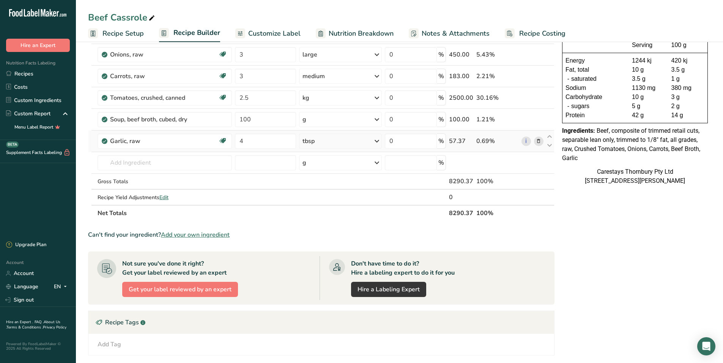
click at [378, 139] on icon at bounding box center [376, 141] width 9 height 14
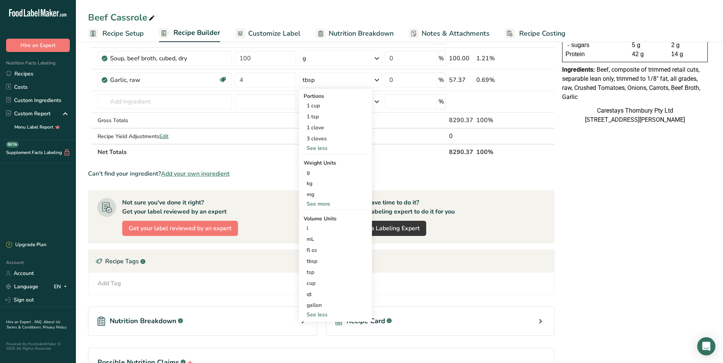
scroll to position [188, 0]
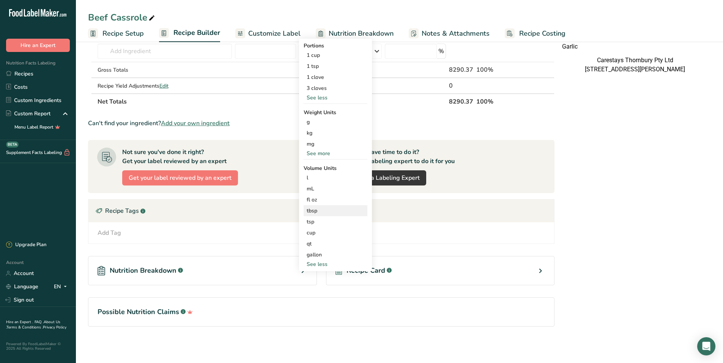
click at [332, 210] on div "tbsp" at bounding box center [336, 211] width 58 height 8
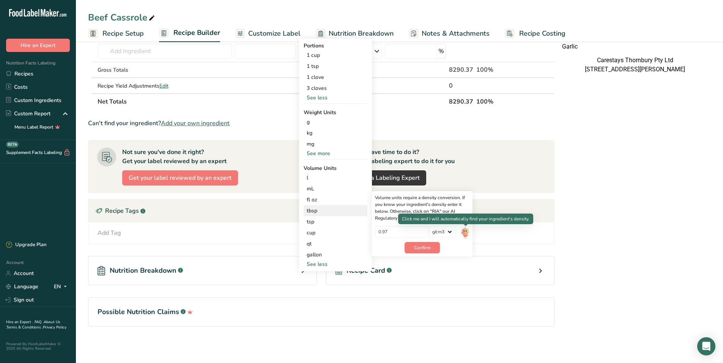
click at [465, 232] on img at bounding box center [465, 232] width 8 height 13
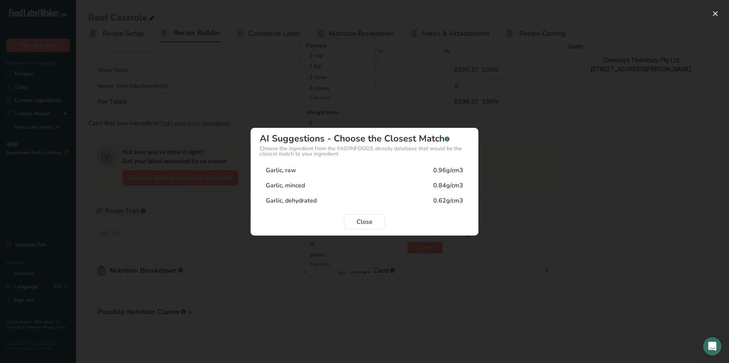
click at [331, 185] on div "Garlic, minced 0.84g/cm3" at bounding box center [365, 185] width 210 height 15
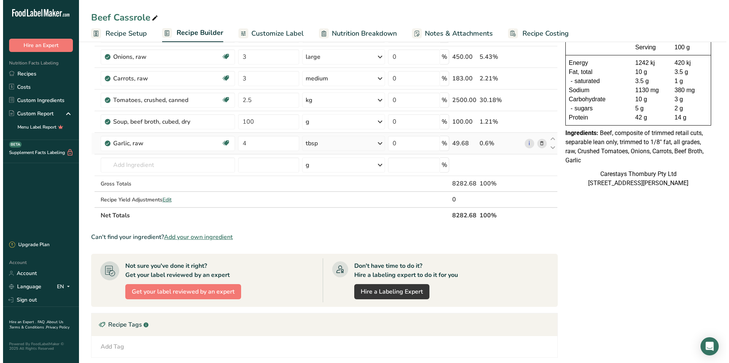
scroll to position [0, 0]
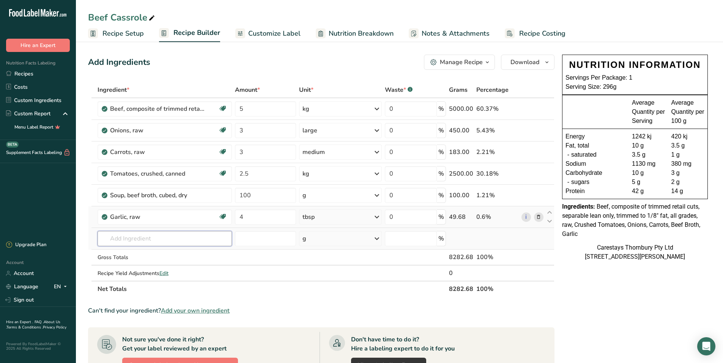
click at [109, 240] on input "text" at bounding box center [165, 238] width 134 height 15
click at [129, 254] on p "2029 Spices, parsley, dried" at bounding box center [139, 254] width 71 height 8
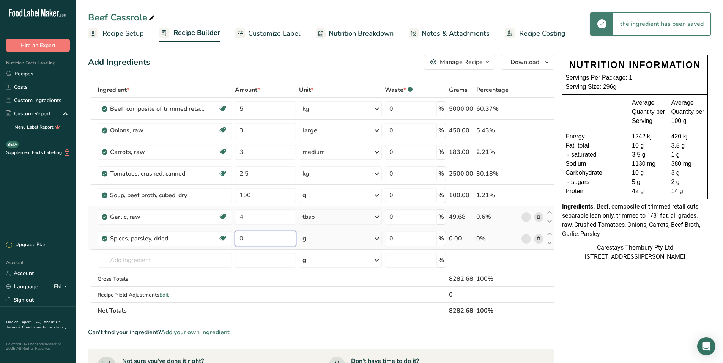
click at [247, 238] on input "0" at bounding box center [265, 238] width 61 height 15
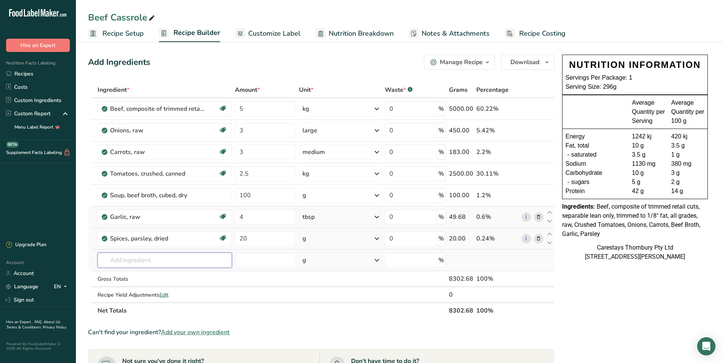
click at [140, 262] on div "Ingredient * Amount * Unit * Waste * .a-a{fill:#347362;}.b-a{fill:#fff;} Grams …" at bounding box center [321, 200] width 467 height 237
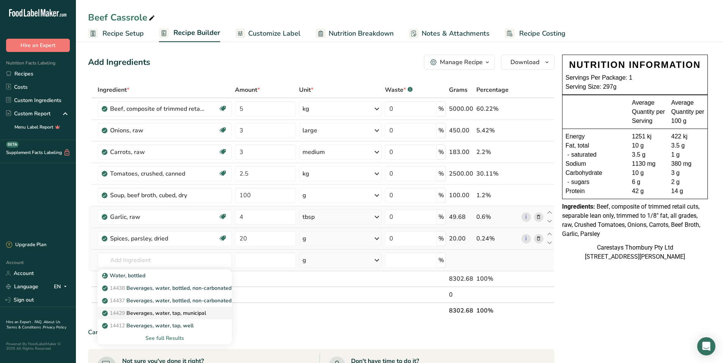
click at [158, 312] on p "14429 [GEOGRAPHIC_DATA], water, tap, municipal" at bounding box center [155, 313] width 102 height 8
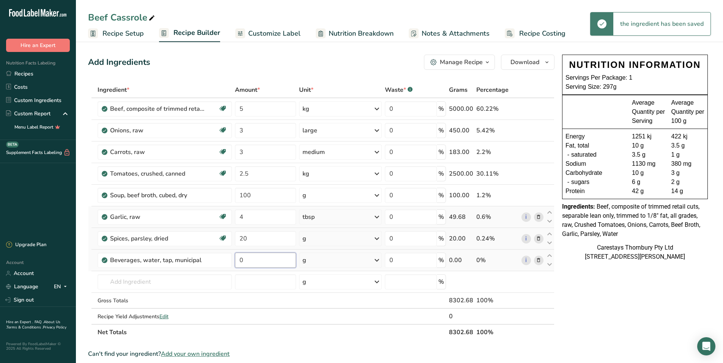
click at [252, 260] on input "0" at bounding box center [265, 260] width 61 height 15
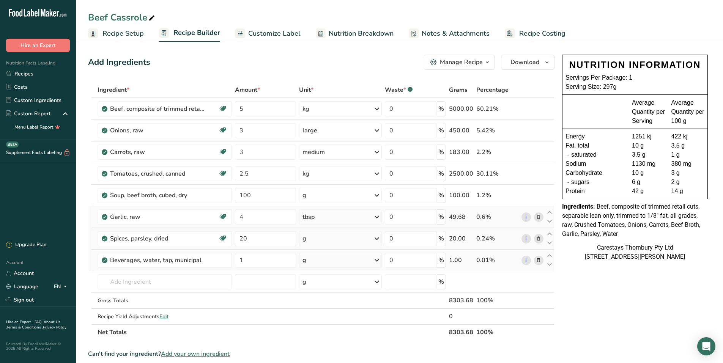
click at [378, 259] on div "Ingredient * Amount * Unit * Waste * .a-a{fill:#347362;}.b-a{fill:#fff;} Grams …" at bounding box center [321, 211] width 467 height 259
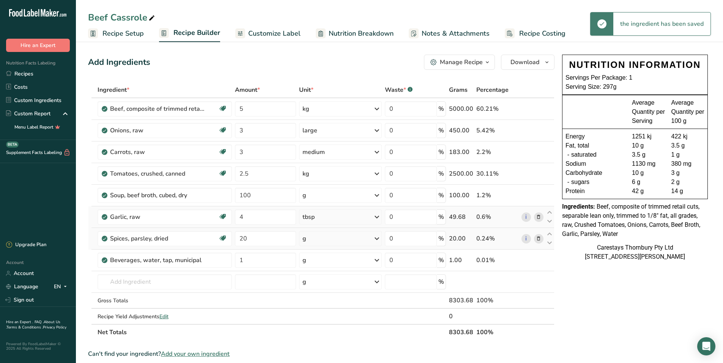
click at [377, 259] on icon at bounding box center [376, 261] width 9 height 14
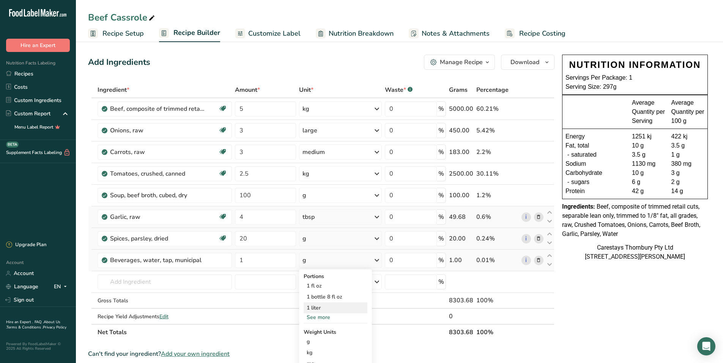
click at [325, 306] on div "1 liter" at bounding box center [336, 308] width 64 height 11
click at [132, 33] on span "Recipe Setup" at bounding box center [122, 33] width 41 height 10
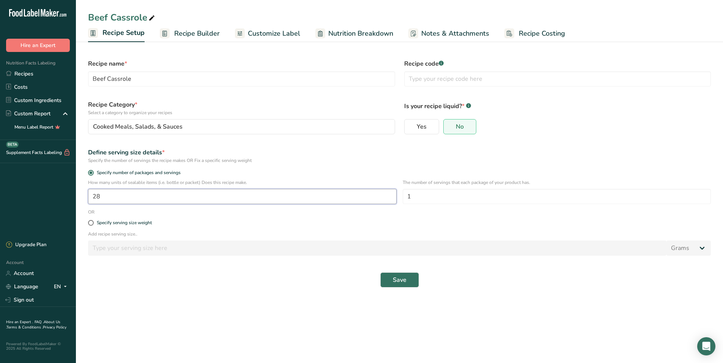
click at [111, 202] on input "28" at bounding box center [242, 196] width 309 height 15
click at [398, 281] on span "Save" at bounding box center [400, 280] width 14 height 9
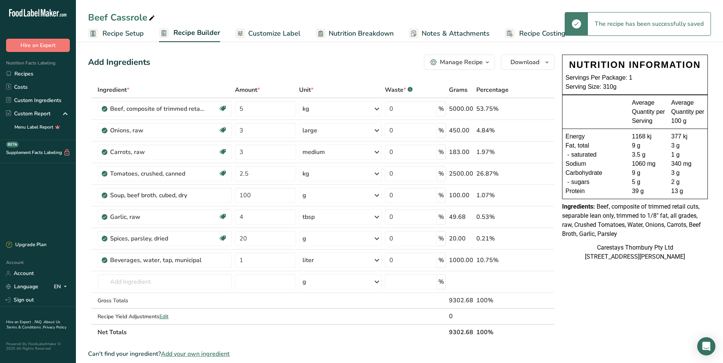
click at [536, 29] on span "Recipe Costing" at bounding box center [542, 33] width 46 height 10
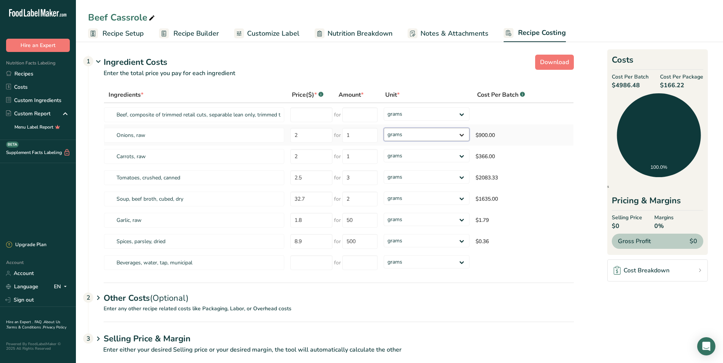
click at [461, 134] on select "grams kg mg mcg lb oz" at bounding box center [427, 134] width 86 height 13
click at [384, 128] on select "grams kg mg mcg lb oz" at bounding box center [427, 134] width 86 height 13
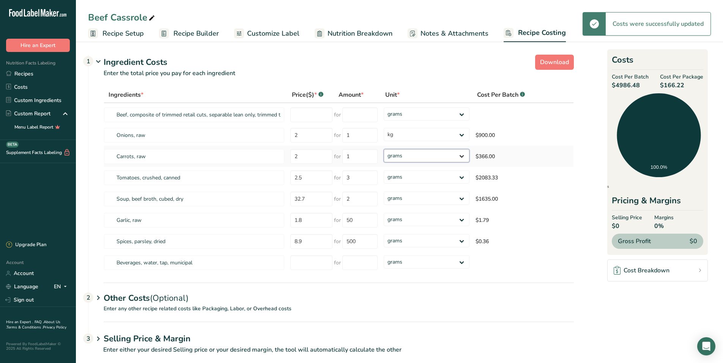
click at [464, 158] on select "grams kg mg mcg lb oz" at bounding box center [427, 155] width 86 height 13
click at [384, 149] on select "grams kg mg mcg lb oz" at bounding box center [427, 155] width 86 height 13
click at [457, 175] on select "grams kg mg mcg lb oz" at bounding box center [422, 176] width 84 height 13
click at [380, 170] on select "grams kg mg mcg lb oz" at bounding box center [422, 176] width 84 height 13
click at [457, 199] on select "grams kg mg mcg lb oz" at bounding box center [422, 198] width 84 height 13
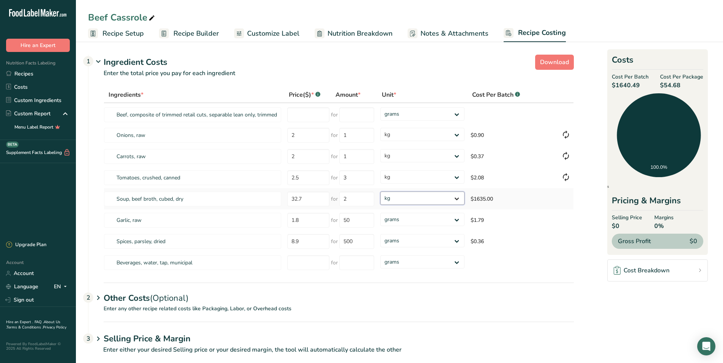
click at [380, 192] on select "grams kg mg mcg lb oz" at bounding box center [422, 198] width 84 height 13
click at [307, 114] on input "number" at bounding box center [308, 114] width 42 height 15
click at [352, 115] on input "number" at bounding box center [356, 114] width 35 height 15
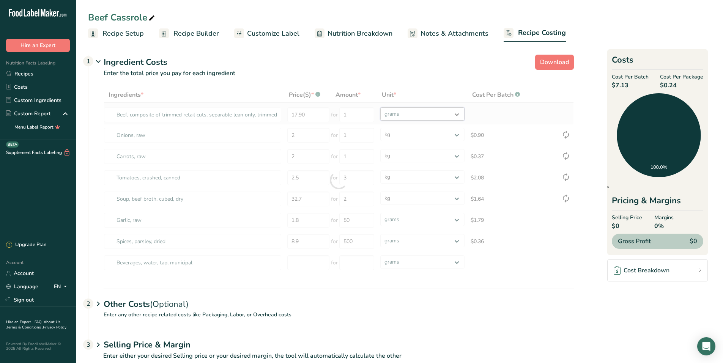
click at [457, 115] on div "Ingredients * Price($) * .a-a{fill:#347362;}.b-a{fill:#fff;} Amount * Unit * Co…" at bounding box center [339, 180] width 470 height 187
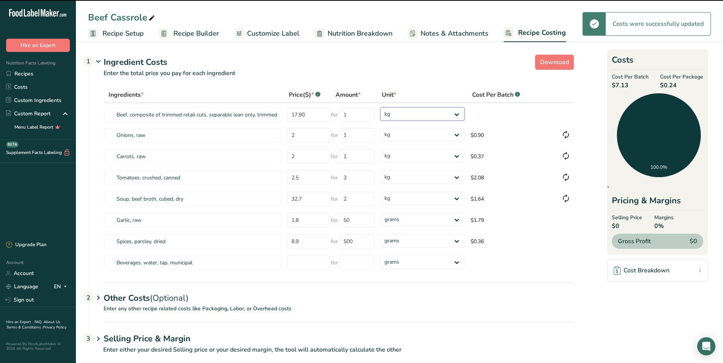
click at [380, 107] on select "grams kg mg mcg lb oz" at bounding box center [422, 113] width 84 height 13
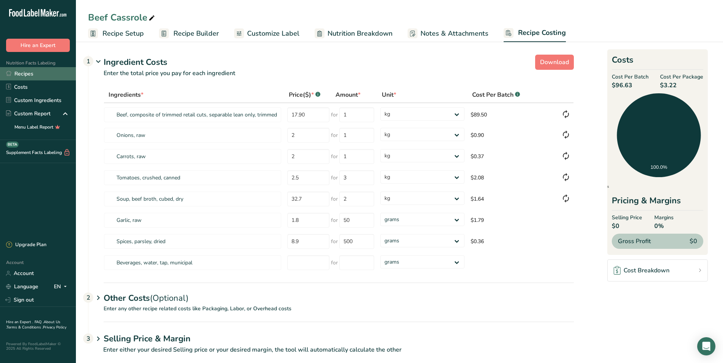
click at [30, 71] on link "Recipes" at bounding box center [38, 73] width 76 height 13
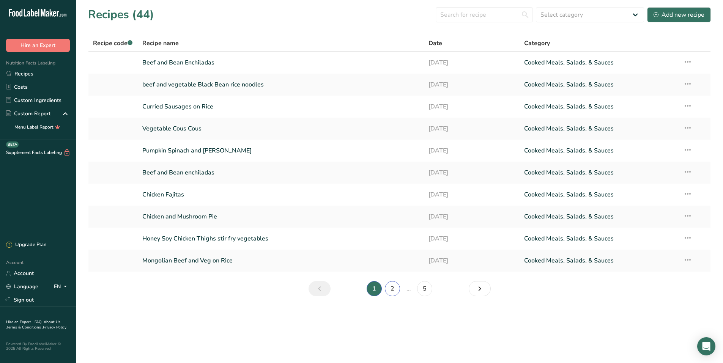
click at [391, 286] on link "2" at bounding box center [392, 288] width 15 height 15
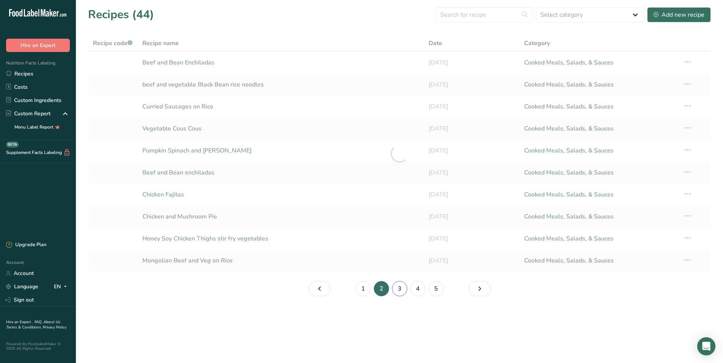
click at [400, 286] on link "3" at bounding box center [399, 288] width 15 height 15
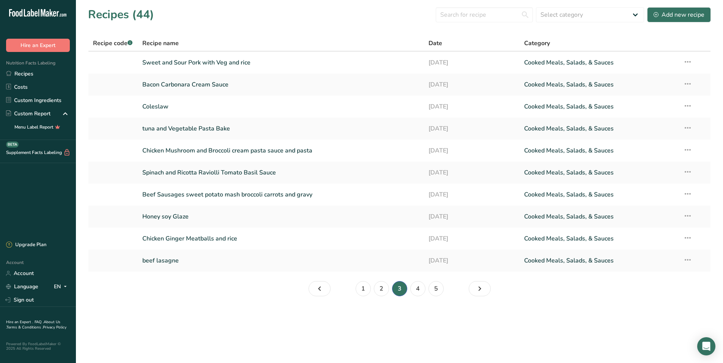
click at [397, 287] on li "3" at bounding box center [400, 288] width 18 height 15
click at [397, 288] on li "3" at bounding box center [400, 288] width 18 height 15
click at [416, 288] on link "4" at bounding box center [417, 288] width 15 height 15
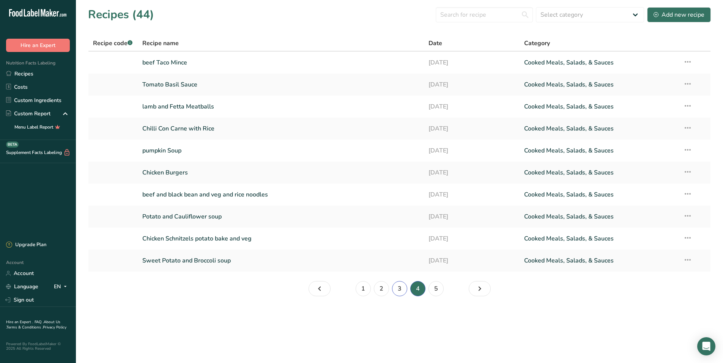
click at [398, 289] on link "3" at bounding box center [399, 288] width 15 height 15
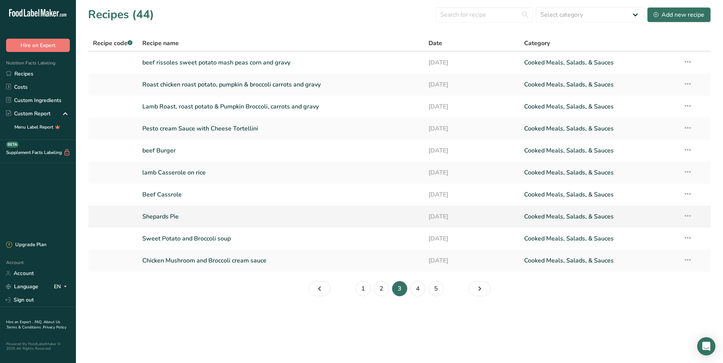
click at [227, 213] on link "Shepards Pie" at bounding box center [281, 217] width 278 height 16
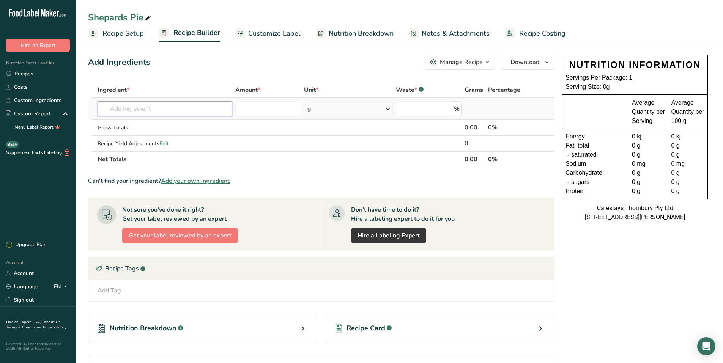
click at [110, 108] on input "text" at bounding box center [165, 108] width 135 height 15
click at [144, 109] on input "beef mince" at bounding box center [165, 108] width 135 height 15
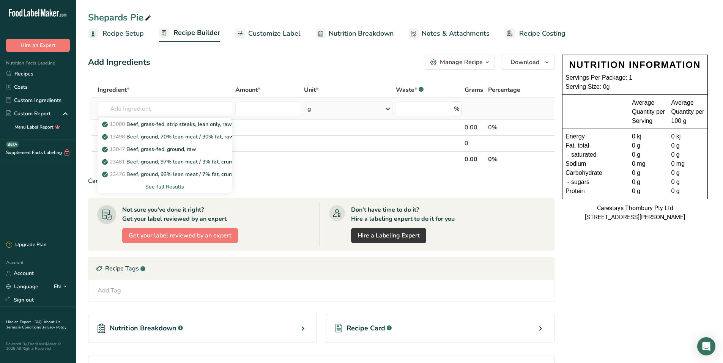
click at [167, 184] on div "See full Results" at bounding box center [165, 187] width 123 height 8
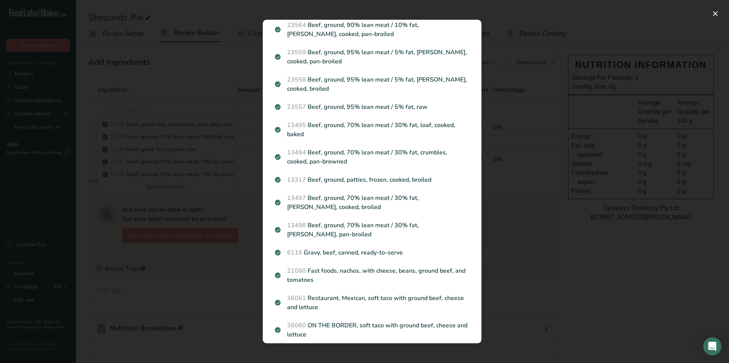
scroll to position [888, 0]
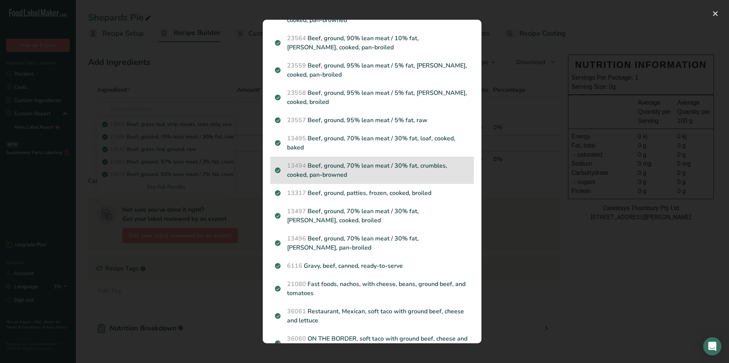
click at [363, 164] on p "13494 Beef, ground, 70% lean meat / 30% fat, crumbles, cooked, pan-browned" at bounding box center [372, 170] width 194 height 18
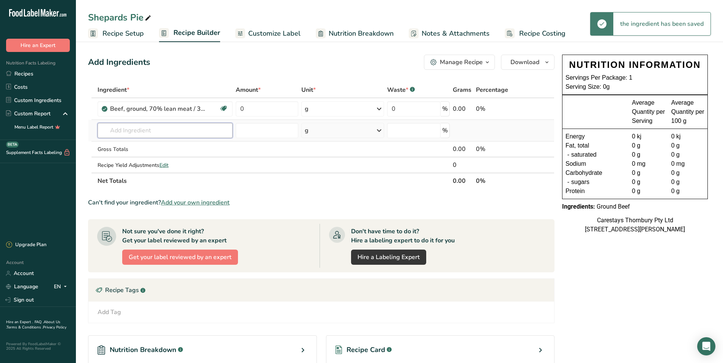
click at [113, 130] on input "text" at bounding box center [165, 130] width 135 height 15
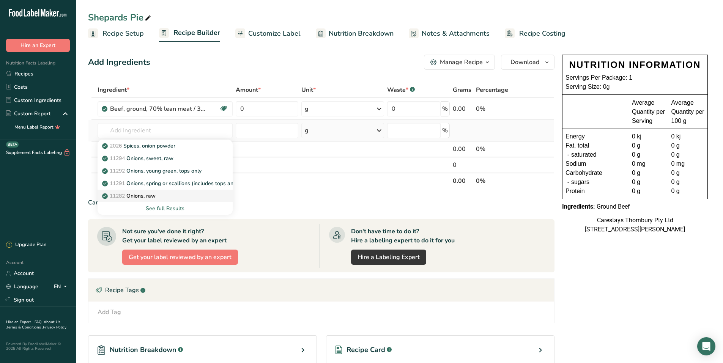
click at [132, 195] on p "11282 Onions, raw" at bounding box center [130, 196] width 52 height 8
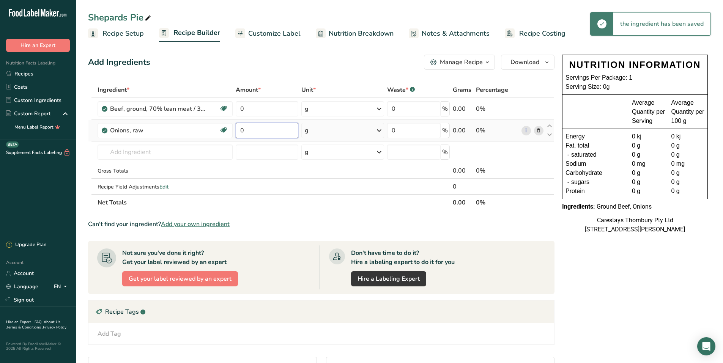
click at [247, 129] on input "0" at bounding box center [267, 130] width 63 height 15
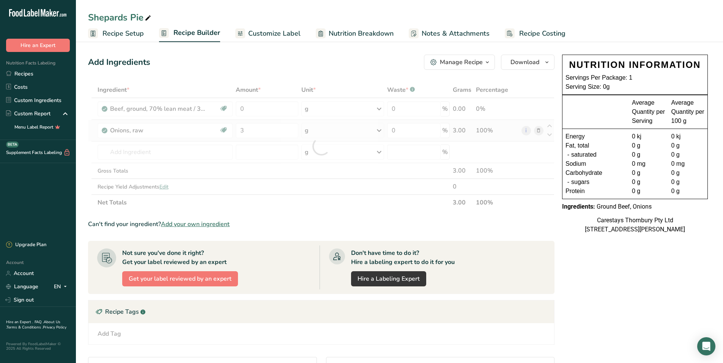
click at [381, 129] on div "Ingredient * Amount * Unit * Waste * .a-a{fill:#347362;}.b-a{fill:#fff;} Grams …" at bounding box center [321, 146] width 467 height 129
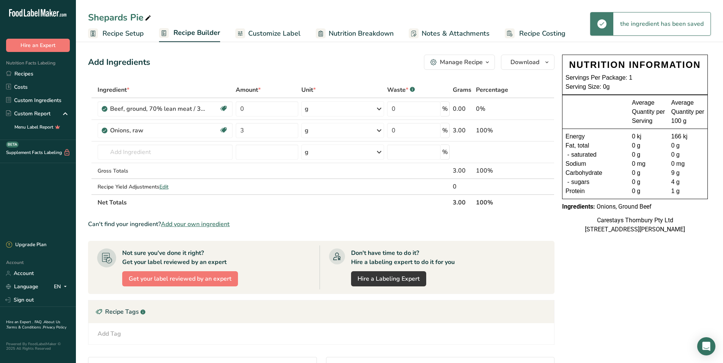
click at [380, 129] on icon at bounding box center [379, 131] width 9 height 14
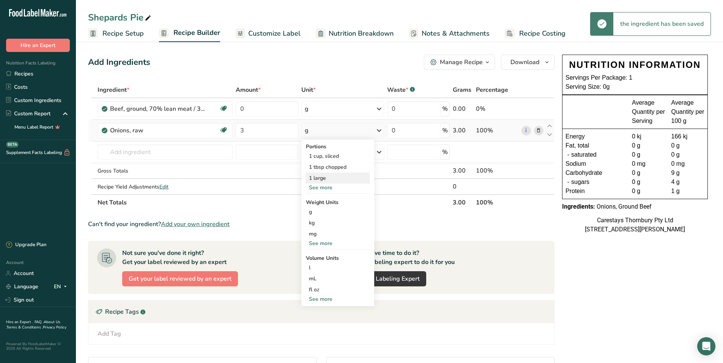
click at [326, 175] on div "1 large" at bounding box center [338, 178] width 64 height 11
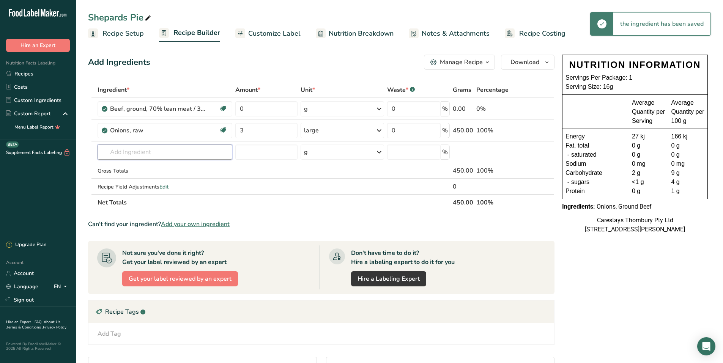
click at [122, 151] on input "text" at bounding box center [165, 152] width 135 height 15
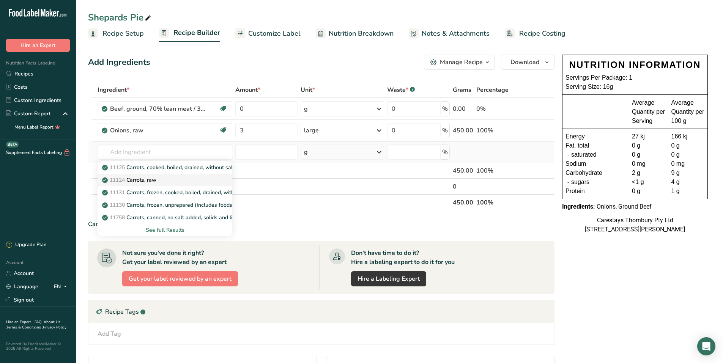
click at [155, 177] on p "11124 [GEOGRAPHIC_DATA], raw" at bounding box center [130, 180] width 53 height 8
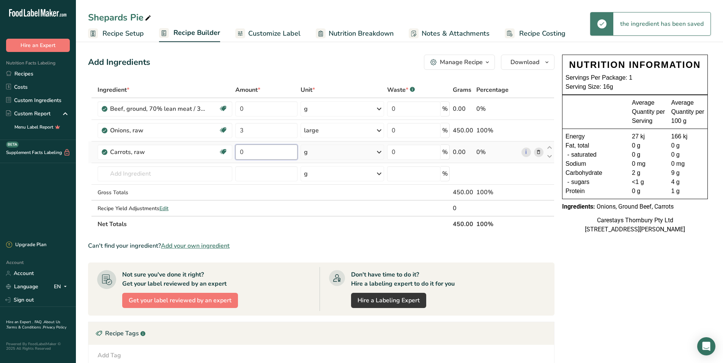
click at [245, 151] on input "0" at bounding box center [266, 152] width 62 height 15
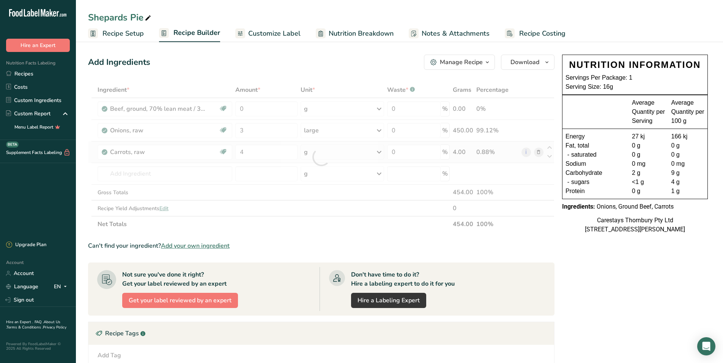
click at [379, 152] on div "Ingredient * Amount * Unit * Waste * .a-a{fill:#347362;}.b-a{fill:#fff;} Grams …" at bounding box center [321, 157] width 467 height 150
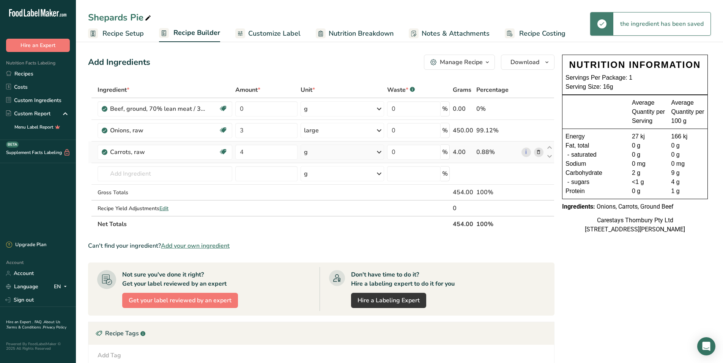
click at [379, 152] on icon at bounding box center [379, 152] width 9 height 14
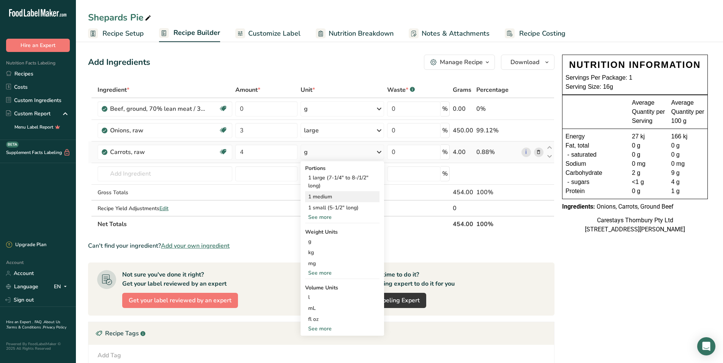
click at [328, 197] on div "1 medium" at bounding box center [342, 196] width 74 height 11
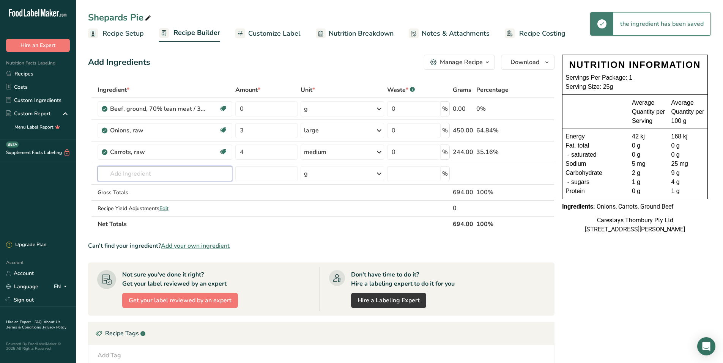
click at [119, 173] on input "text" at bounding box center [165, 173] width 135 height 15
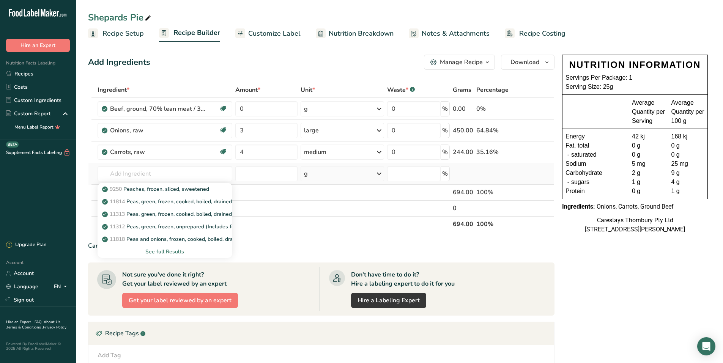
click at [174, 251] on div "See full Results" at bounding box center [165, 252] width 123 height 8
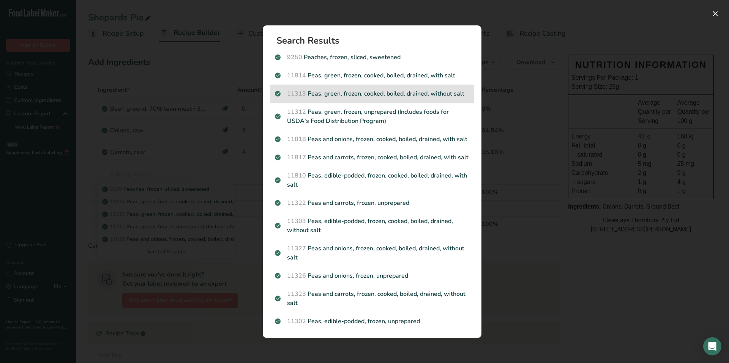
click at [375, 91] on p "11313 Peas, green, frozen, cooked, boiled, drained, without salt" at bounding box center [372, 93] width 194 height 9
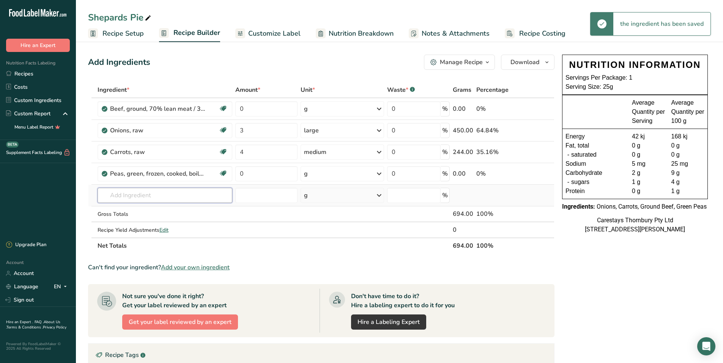
click at [125, 200] on input "text" at bounding box center [165, 195] width 135 height 15
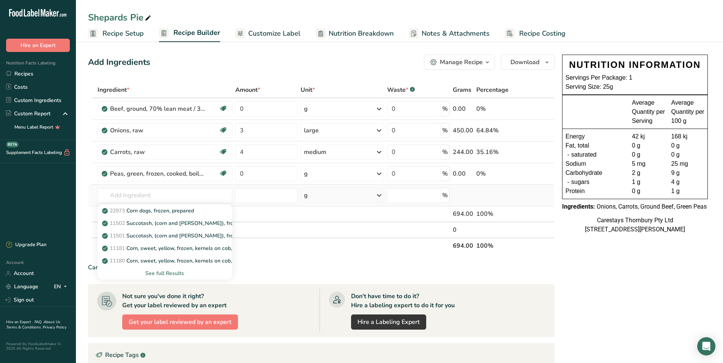
click at [168, 272] on div "See full Results" at bounding box center [165, 274] width 123 height 8
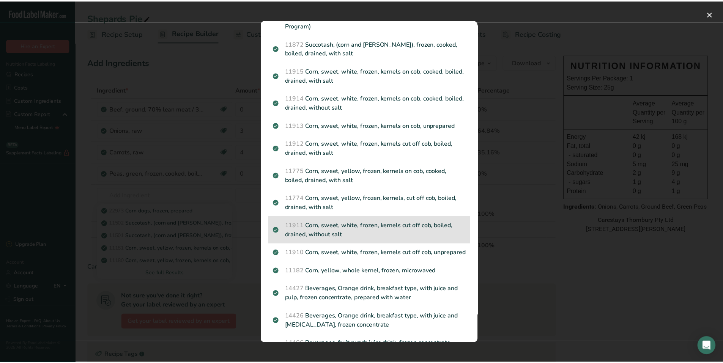
scroll to position [190, 0]
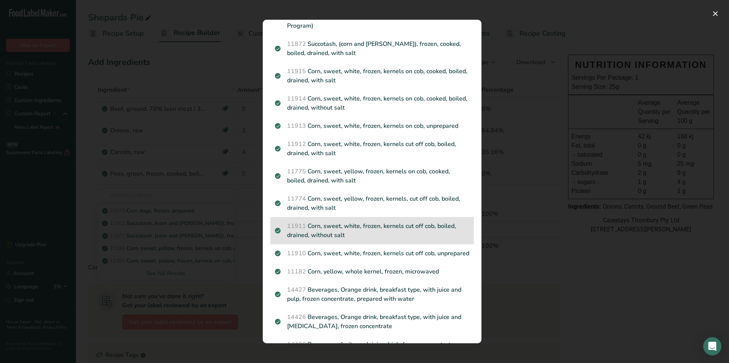
click at [379, 222] on p "11911 Corn, sweet, white, frozen, kernels cut off cob, boiled, drained, without…" at bounding box center [372, 231] width 194 height 18
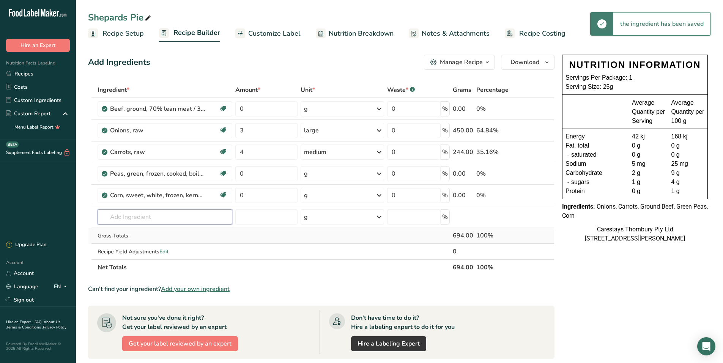
drag, startPoint x: 126, startPoint y: 216, endPoint x: 108, endPoint y: 231, distance: 22.9
click at [125, 219] on input "text" at bounding box center [165, 217] width 135 height 15
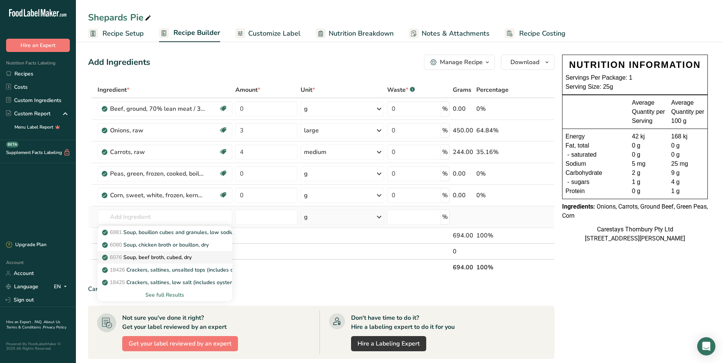
click at [161, 255] on p "6076 Soup, beef broth, cubed, dry" at bounding box center [148, 258] width 88 height 8
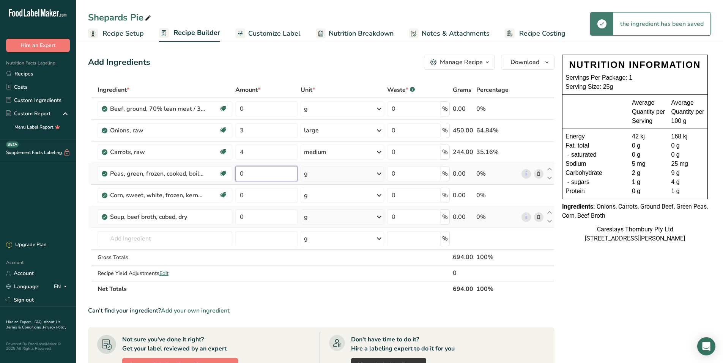
click at [251, 173] on input "0" at bounding box center [266, 173] width 62 height 15
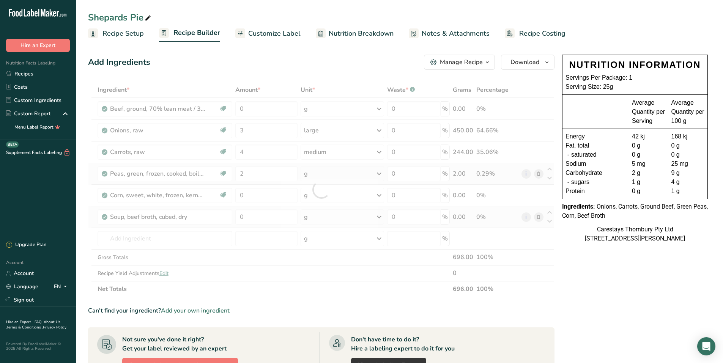
click at [376, 173] on div "Ingredient * Amount * Unit * Waste * .a-a{fill:#347362;}.b-a{fill:#fff;} Grams …" at bounding box center [321, 189] width 467 height 215
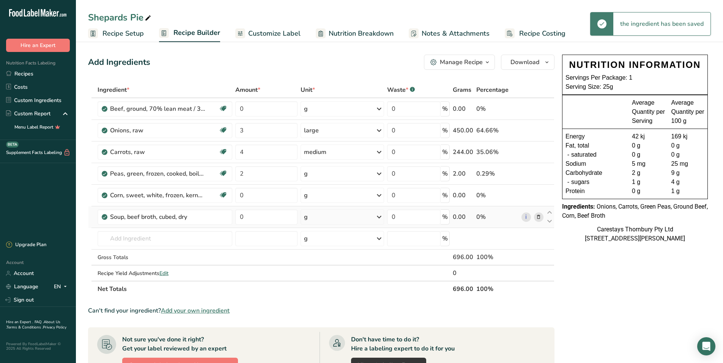
click at [378, 173] on icon at bounding box center [379, 174] width 9 height 14
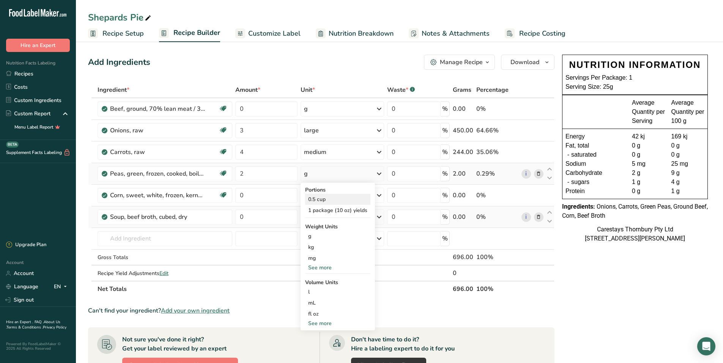
click at [320, 196] on div "0.5 cup" at bounding box center [337, 199] width 65 height 11
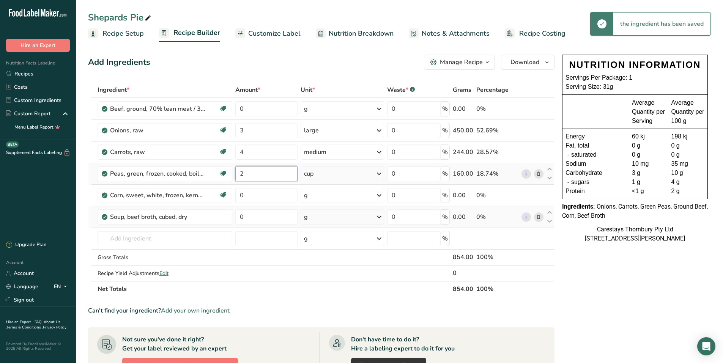
click at [255, 175] on input "2" at bounding box center [266, 173] width 62 height 15
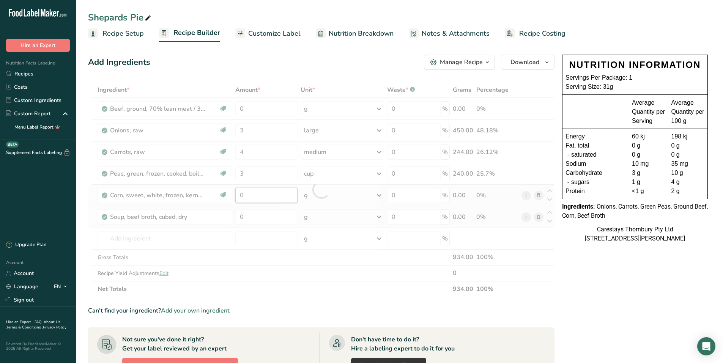
click at [243, 198] on div "Ingredient * Amount * Unit * Waste * .a-a{fill:#347362;}.b-a{fill:#fff;} Grams …" at bounding box center [321, 189] width 467 height 215
click at [377, 195] on div "Ingredient * Amount * Unit * Waste * .a-a{fill:#347362;}.b-a{fill:#fff;} Grams …" at bounding box center [321, 189] width 467 height 215
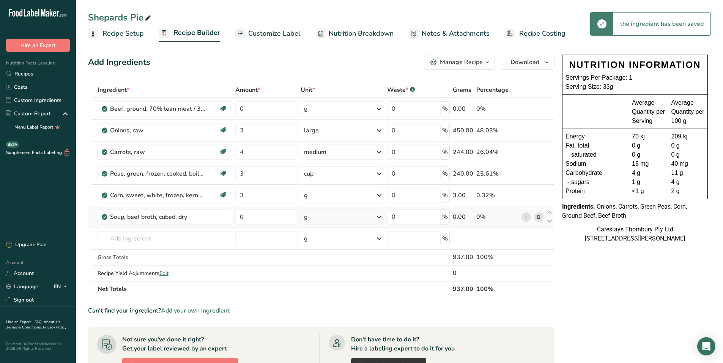
click at [380, 194] on icon at bounding box center [379, 196] width 9 height 14
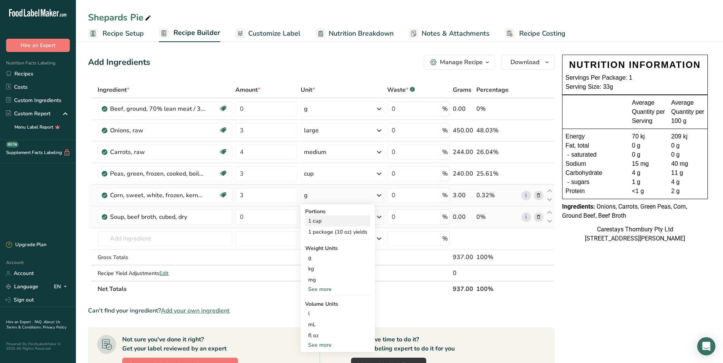
click at [324, 219] on div "1 cup" at bounding box center [337, 221] width 65 height 11
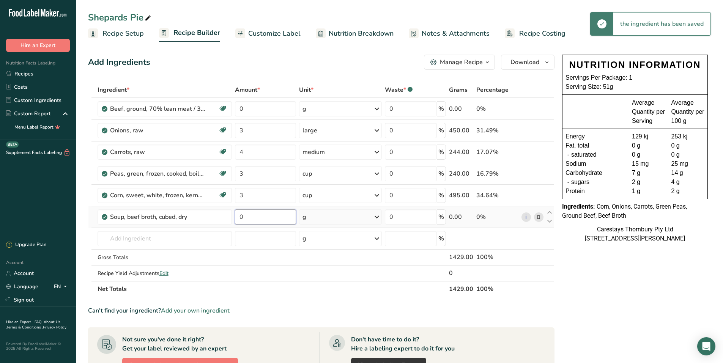
click at [251, 216] on input "0" at bounding box center [265, 217] width 61 height 15
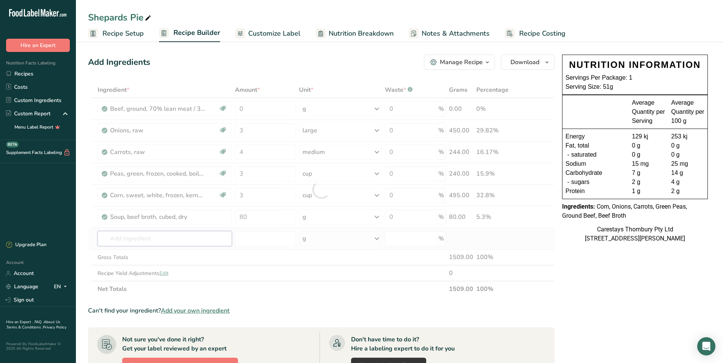
click at [158, 240] on div "Ingredient * Amount * Unit * Waste * .a-a{fill:#347362;}.b-a{fill:#fff;} Grams …" at bounding box center [321, 189] width 467 height 215
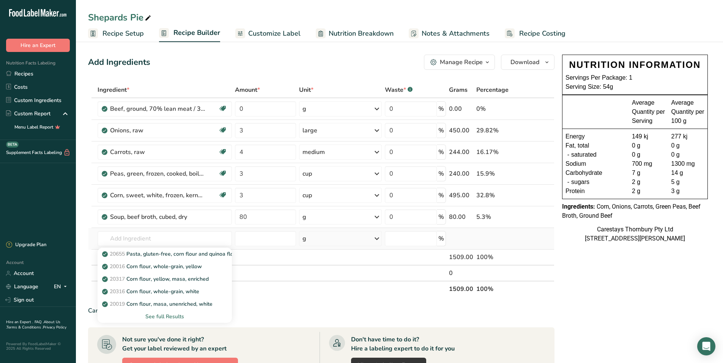
click at [162, 317] on div "See full Results" at bounding box center [165, 317] width 122 height 8
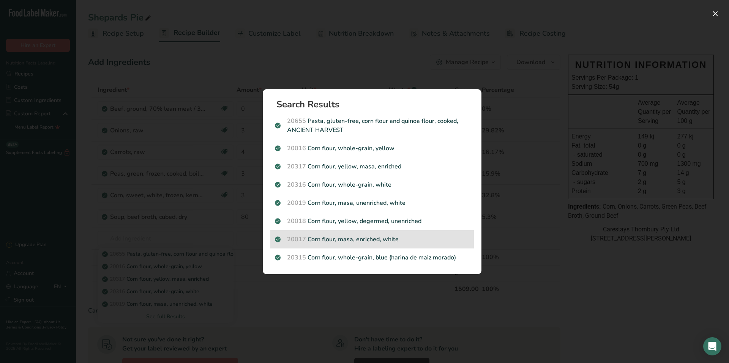
click at [327, 241] on p "20017 Corn flour, masa, enriched, white" at bounding box center [372, 239] width 194 height 9
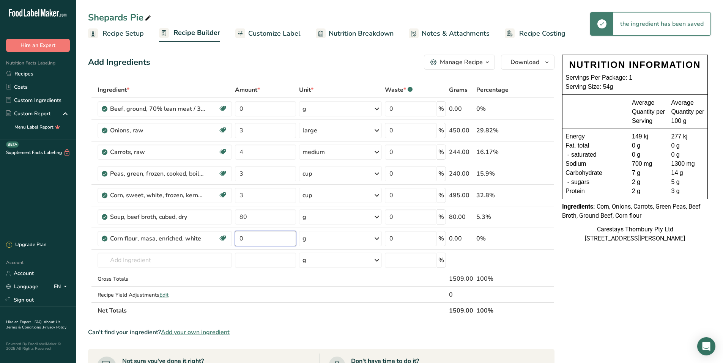
click at [247, 239] on input "0" at bounding box center [265, 238] width 61 height 15
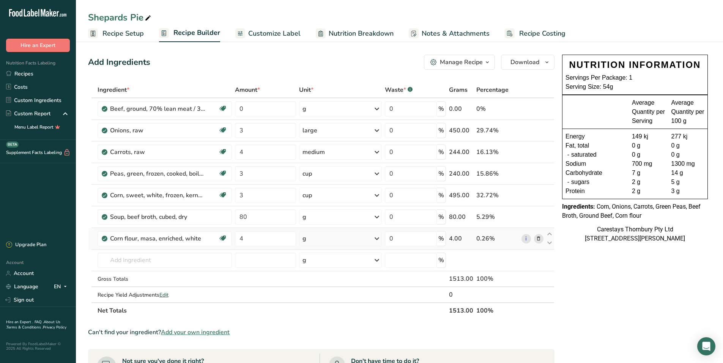
click at [377, 237] on div "Ingredient * Amount * Unit * Waste * .a-a{fill:#347362;}.b-a{fill:#fff;} Grams …" at bounding box center [321, 200] width 467 height 237
click at [377, 237] on icon at bounding box center [376, 239] width 9 height 14
click at [319, 320] on div "See more" at bounding box center [336, 322] width 64 height 8
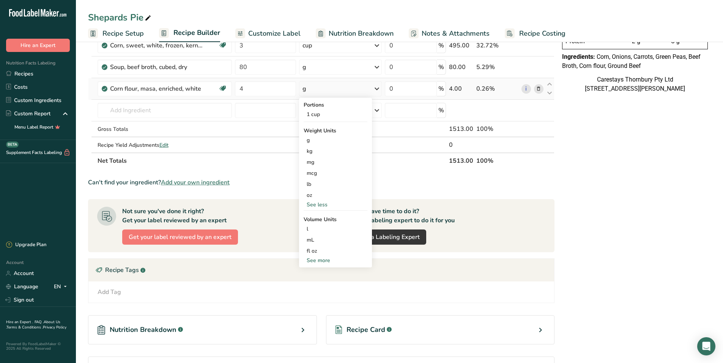
scroll to position [152, 0]
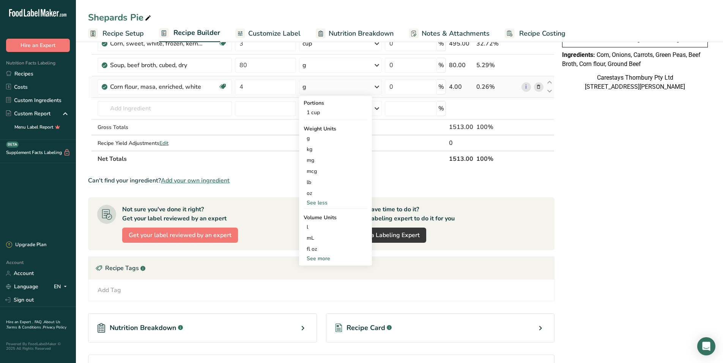
click at [319, 259] on div "See more" at bounding box center [336, 259] width 64 height 8
click at [319, 259] on div "tbsp" at bounding box center [336, 260] width 58 height 8
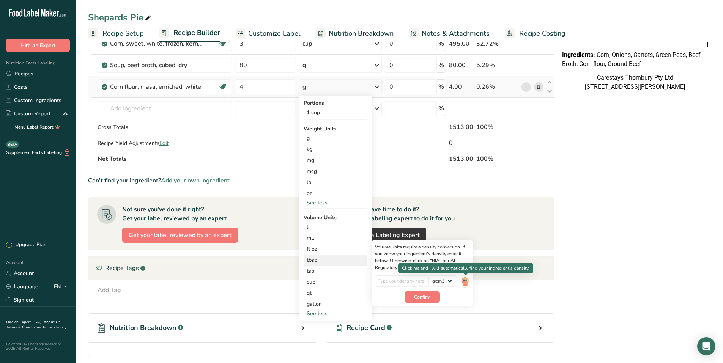
click at [467, 280] on img at bounding box center [465, 282] width 8 height 13
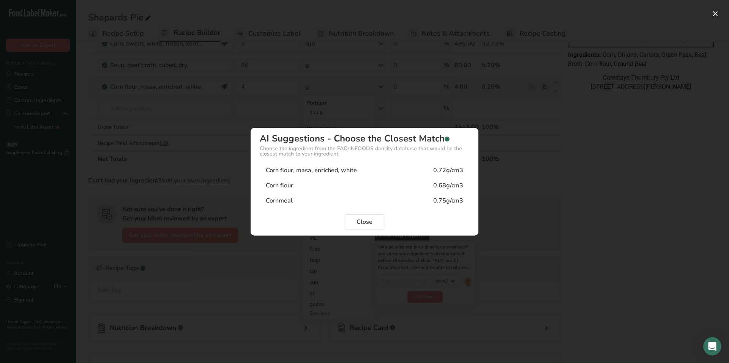
click at [295, 184] on div "Corn flour 0.68g/cm3" at bounding box center [365, 185] width 210 height 15
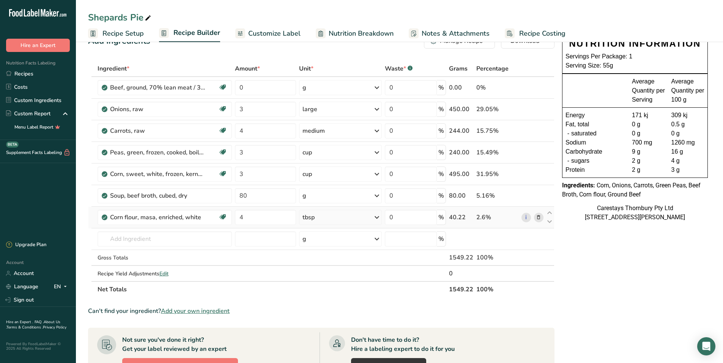
scroll to position [0, 0]
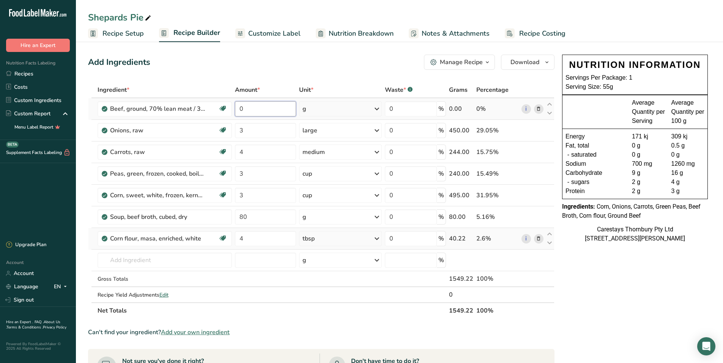
click at [251, 110] on input "0" at bounding box center [265, 108] width 61 height 15
click at [379, 107] on div "Ingredient * Amount * Unit * Waste * .a-a{fill:#347362;}.b-a{fill:#fff;} Grams …" at bounding box center [321, 200] width 467 height 237
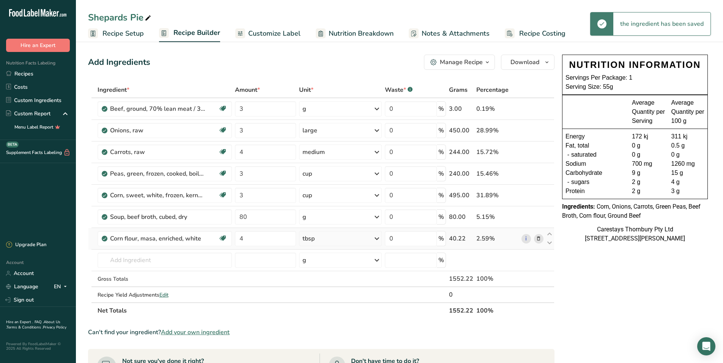
click at [377, 107] on icon at bounding box center [376, 109] width 9 height 14
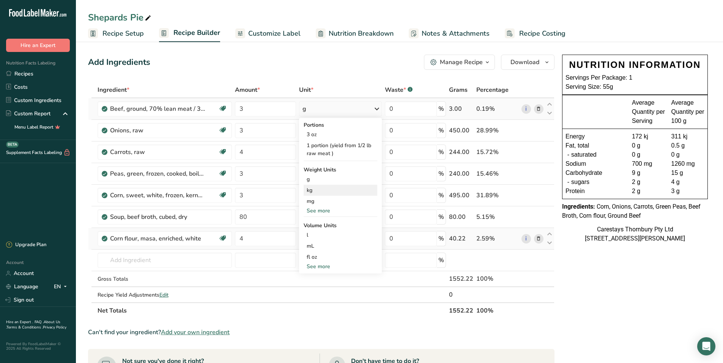
click at [347, 188] on div "kg" at bounding box center [341, 190] width 74 height 11
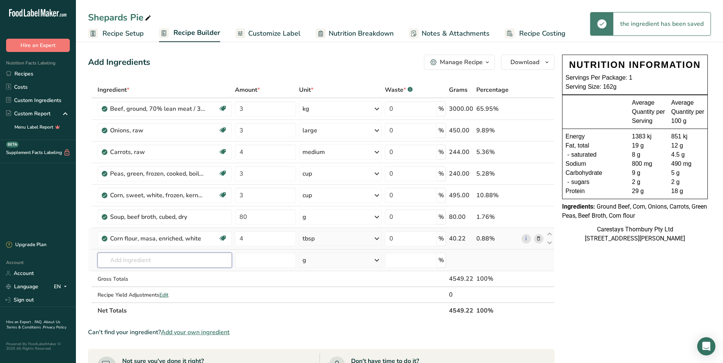
click at [121, 259] on input "text" at bounding box center [165, 260] width 134 height 15
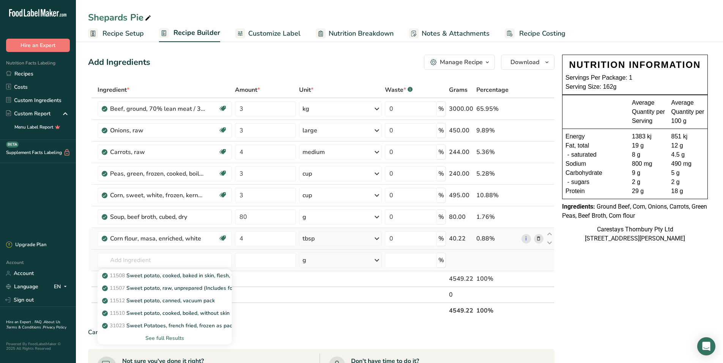
click at [157, 336] on div "See full Results" at bounding box center [165, 338] width 122 height 8
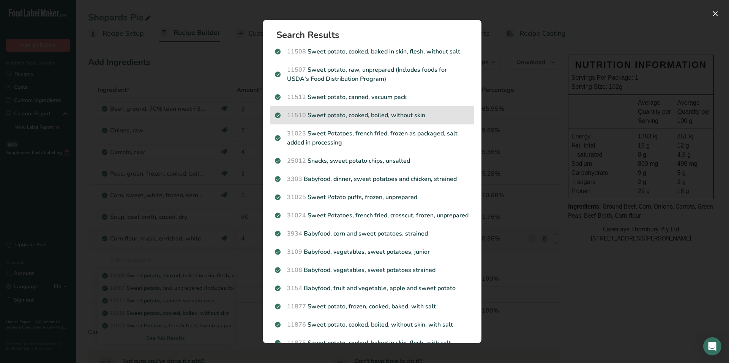
click at [341, 112] on p "11510 Sweet potato, cooked, boiled, without skin" at bounding box center [372, 115] width 194 height 9
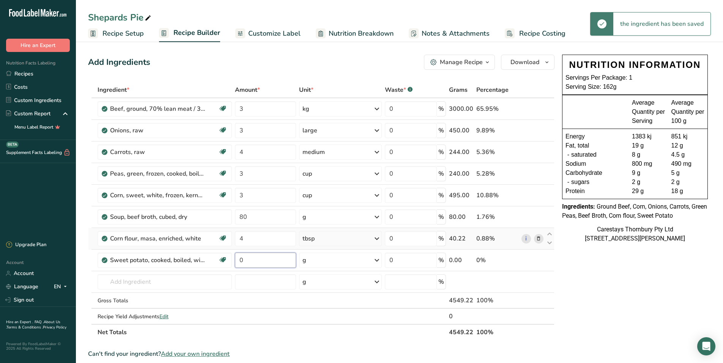
click at [254, 259] on input "0" at bounding box center [265, 260] width 61 height 15
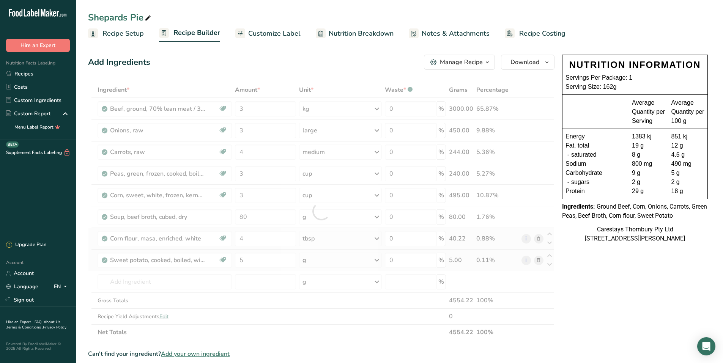
click at [377, 260] on div "Ingredient * Amount * Unit * Waste * .a-a{fill:#347362;}.b-a{fill:#fff;} Grams …" at bounding box center [321, 211] width 467 height 259
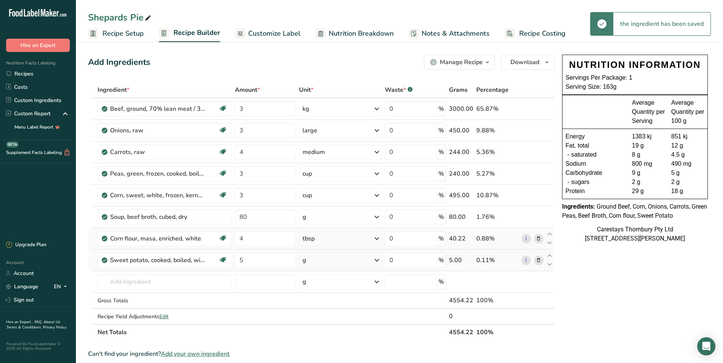
click at [377, 260] on icon at bounding box center [376, 261] width 9 height 14
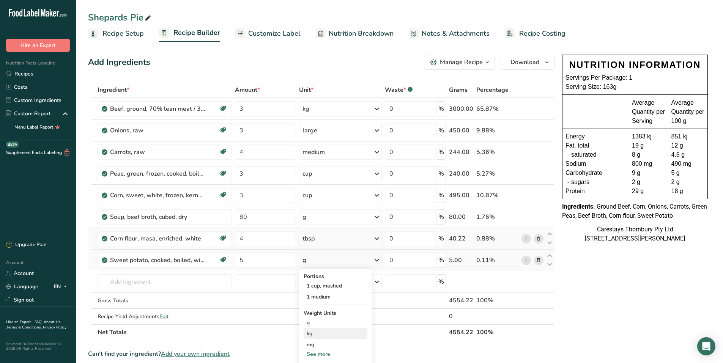
click at [323, 331] on div "kg" at bounding box center [336, 333] width 64 height 11
click at [122, 282] on input "text" at bounding box center [165, 281] width 134 height 15
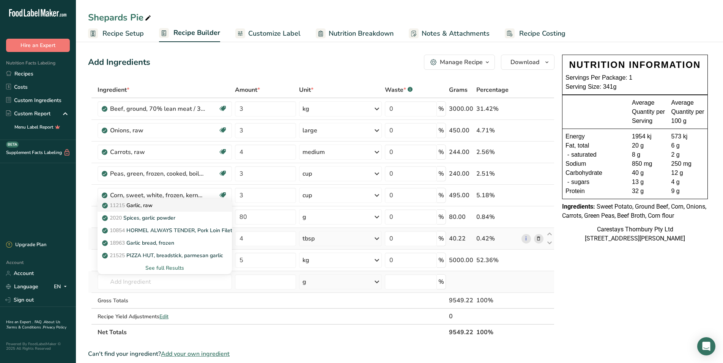
click at [149, 204] on p "11215 Garlic, raw" at bounding box center [128, 206] width 49 height 8
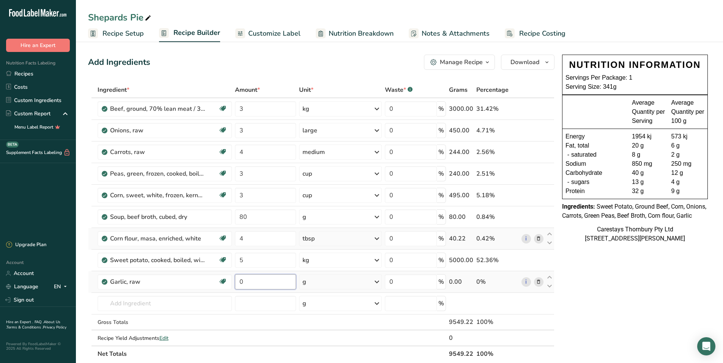
click at [268, 283] on input "0" at bounding box center [265, 281] width 61 height 15
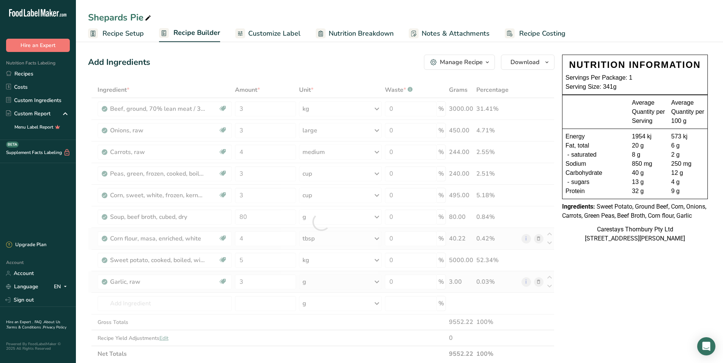
click at [377, 280] on div "Ingredient * Amount * Unit * Waste * .a-a{fill:#347362;}.b-a{fill:#fff;} Grams …" at bounding box center [321, 222] width 467 height 280
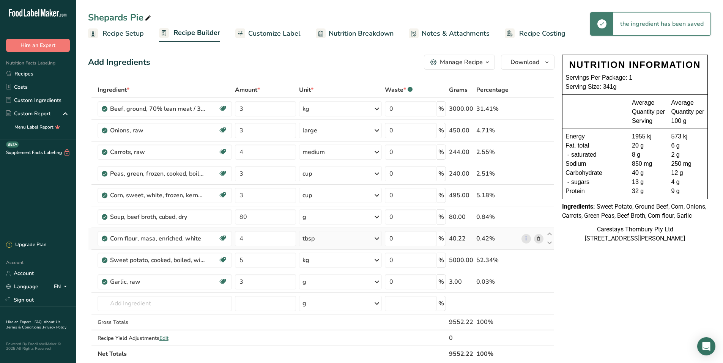
click at [377, 281] on icon at bounding box center [376, 282] width 9 height 14
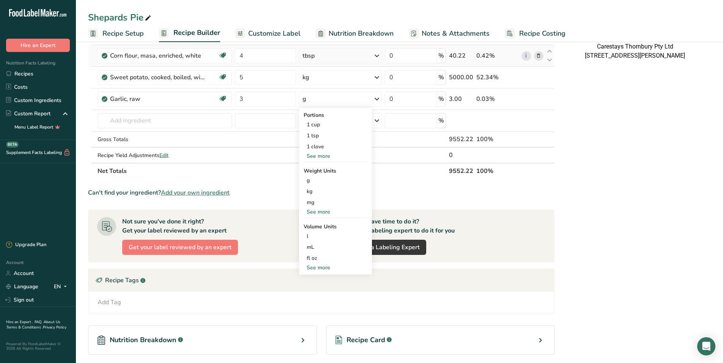
scroll to position [190, 0]
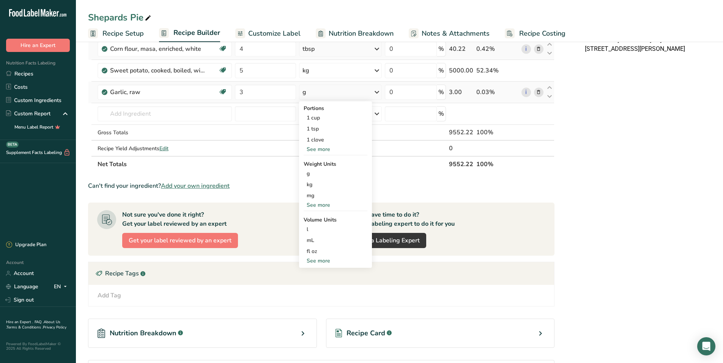
click at [321, 262] on div "See more" at bounding box center [336, 261] width 64 height 8
click at [321, 262] on div "tbsp" at bounding box center [336, 263] width 58 height 8
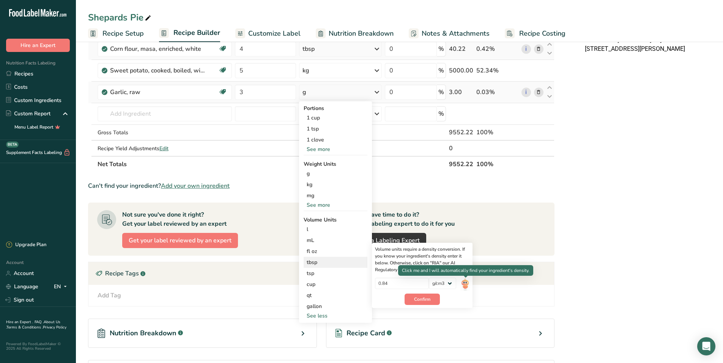
click at [465, 282] on img at bounding box center [465, 284] width 8 height 13
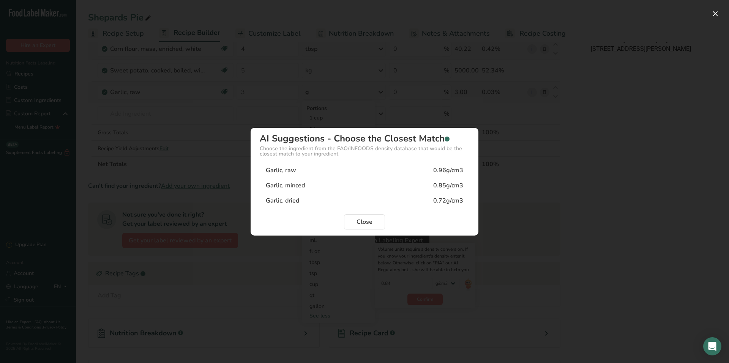
click at [447, 182] on div "0.85g/cm3" at bounding box center [448, 185] width 30 height 9
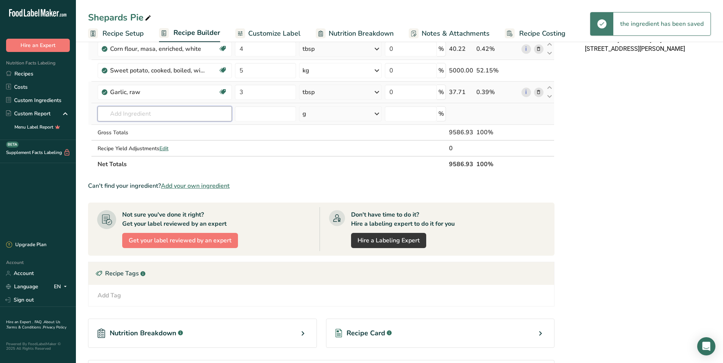
click at [124, 114] on input "text" at bounding box center [165, 113] width 134 height 15
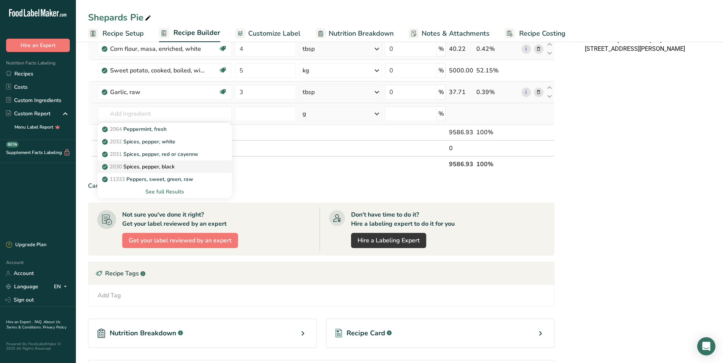
click at [150, 165] on p "2030 Spices, pepper, black" at bounding box center [139, 167] width 71 height 8
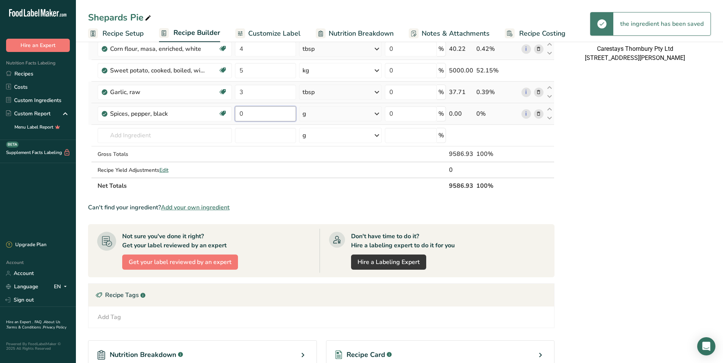
click at [257, 113] on input "0" at bounding box center [265, 113] width 61 height 15
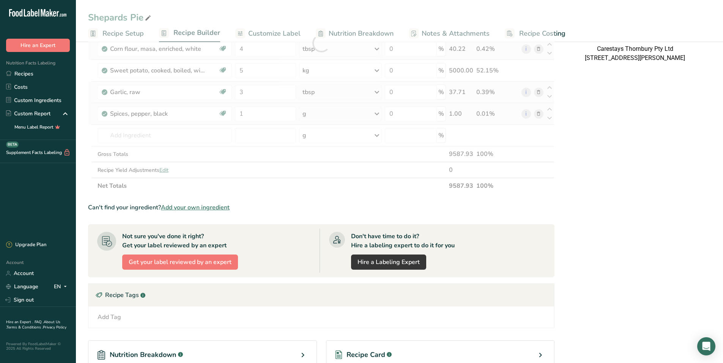
click at [378, 113] on div "Ingredient * Amount * Unit * Waste * .a-a{fill:#347362;}.b-a{fill:#fff;} Grams …" at bounding box center [321, 43] width 467 height 302
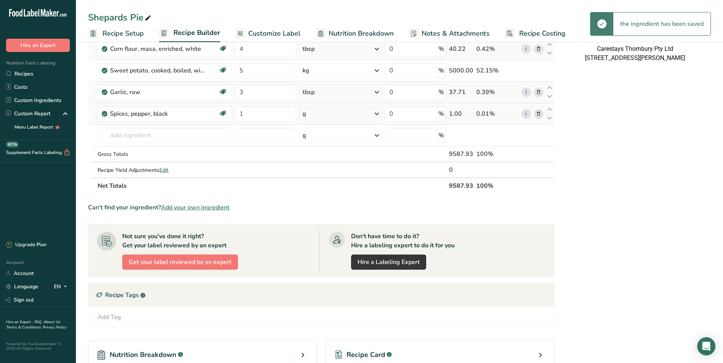
click at [378, 113] on icon at bounding box center [376, 114] width 9 height 14
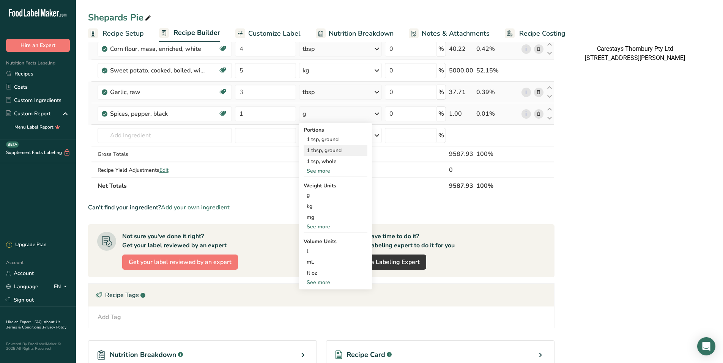
click at [337, 148] on div "1 tbsp, ground" at bounding box center [336, 150] width 64 height 11
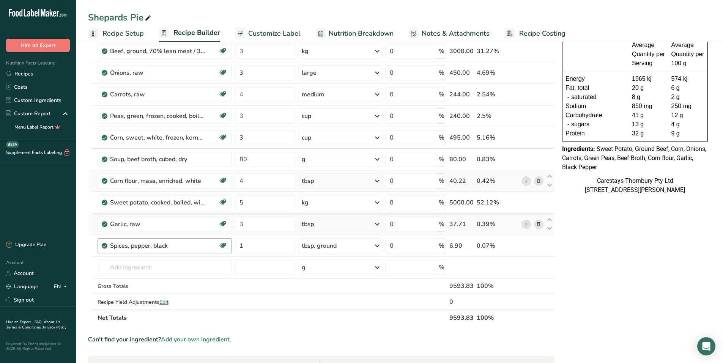
scroll to position [76, 0]
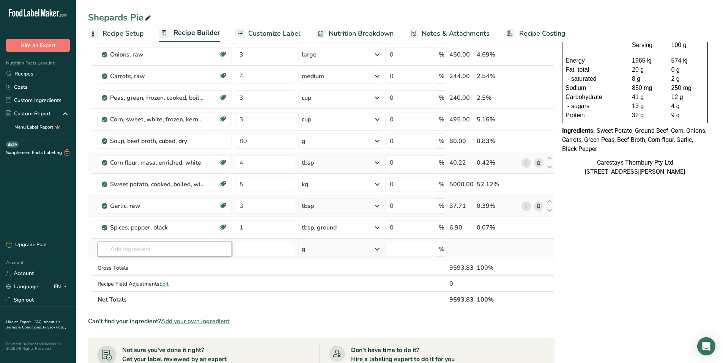
click at [127, 249] on input "text" at bounding box center [165, 249] width 134 height 15
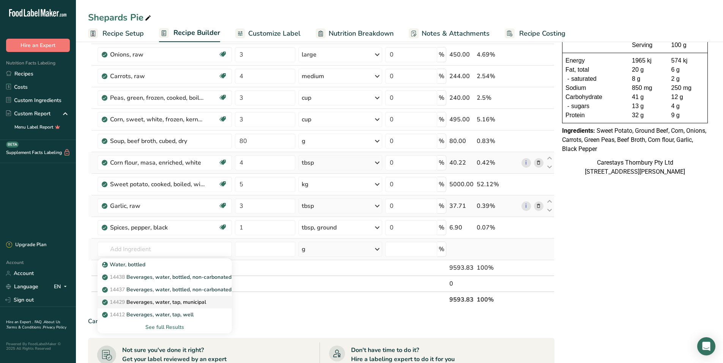
click at [151, 300] on p "14429 [GEOGRAPHIC_DATA], water, tap, municipal" at bounding box center [155, 302] width 102 height 8
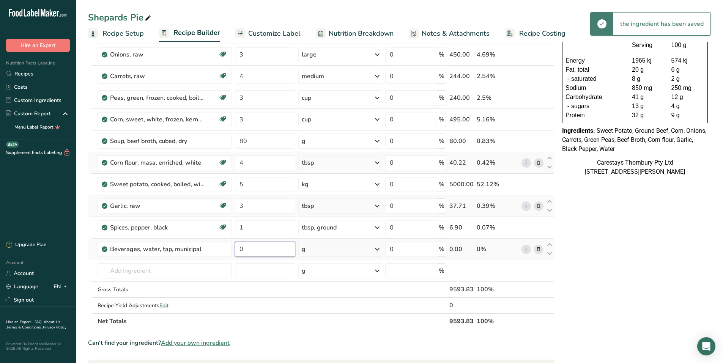
click at [249, 249] on input "0" at bounding box center [265, 249] width 61 height 15
click at [379, 248] on div "Ingredient * Amount * Unit * Waste * .a-a{fill:#347362;}.b-a{fill:#fff;} Grams …" at bounding box center [321, 167] width 467 height 323
click at [377, 249] on icon at bounding box center [377, 250] width 9 height 14
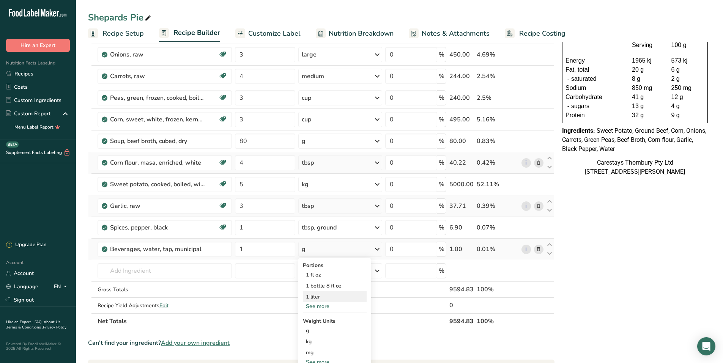
click at [325, 296] on div "1 liter" at bounding box center [335, 297] width 64 height 11
click at [254, 168] on input "4" at bounding box center [264, 162] width 60 height 15
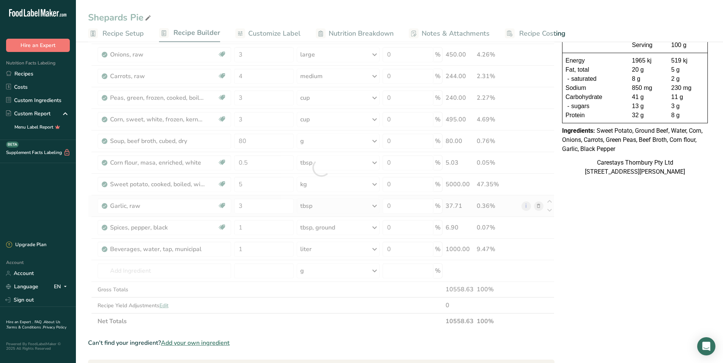
click at [375, 161] on div "Ingredient * Amount * Unit * Waste * .a-a{fill:#347362;}.b-a{fill:#fff;} Grams …" at bounding box center [321, 167] width 467 height 323
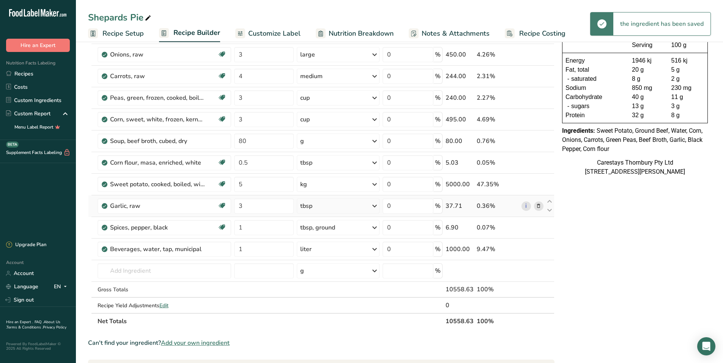
click at [376, 162] on icon at bounding box center [374, 163] width 9 height 14
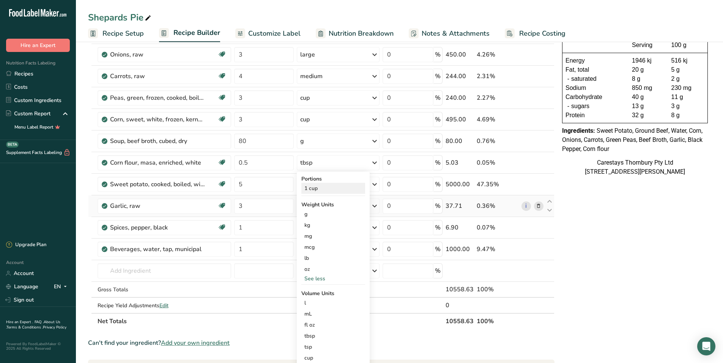
click at [342, 187] on div "1 cup" at bounding box center [333, 188] width 64 height 11
click at [132, 273] on input "text" at bounding box center [165, 270] width 134 height 15
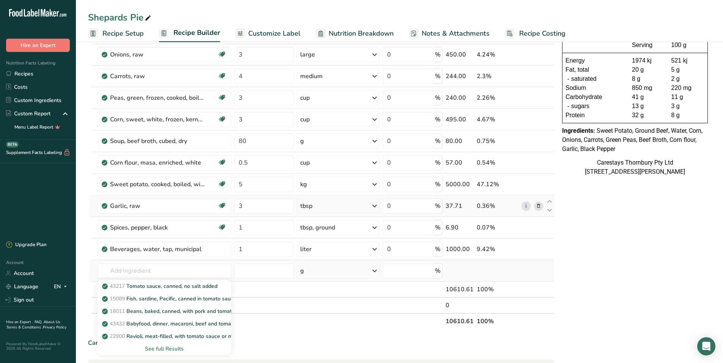
click at [153, 348] on div "See full Results" at bounding box center [165, 349] width 122 height 8
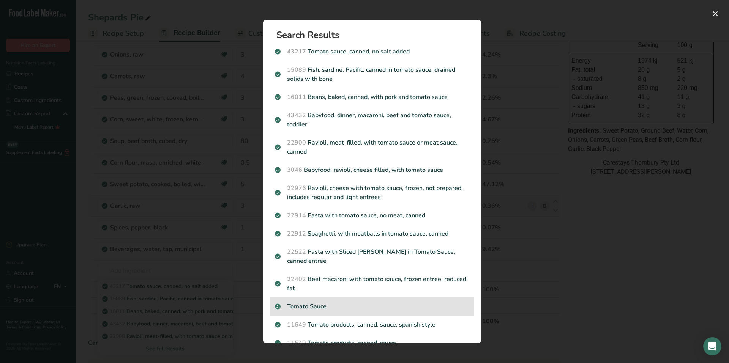
click at [314, 308] on p "Tomato Sauce" at bounding box center [372, 306] width 194 height 9
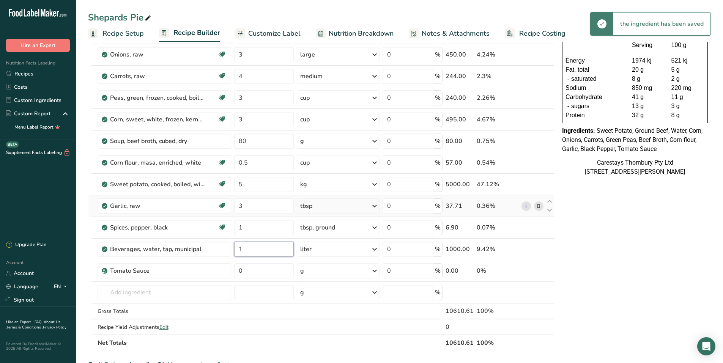
click at [258, 249] on input "1" at bounding box center [264, 249] width 60 height 15
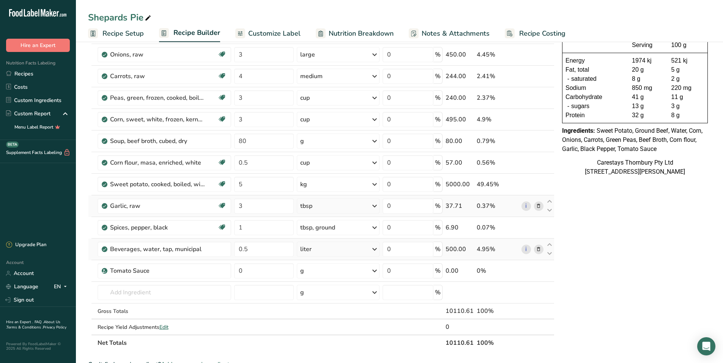
click at [375, 249] on div "Ingredient * Amount * Unit * Waste * .a-a{fill:#347362;}.b-a{fill:#fff;} Grams …" at bounding box center [321, 178] width 467 height 345
click at [375, 249] on icon at bounding box center [374, 250] width 9 height 14
click at [325, 305] on div "See more" at bounding box center [333, 307] width 64 height 8
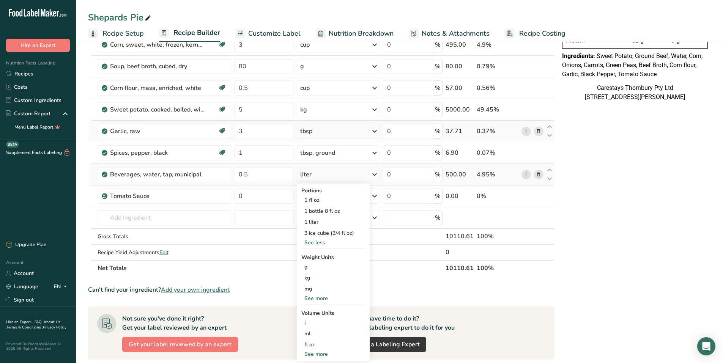
scroll to position [152, 0]
click at [326, 296] on div "See more" at bounding box center [333, 297] width 64 height 8
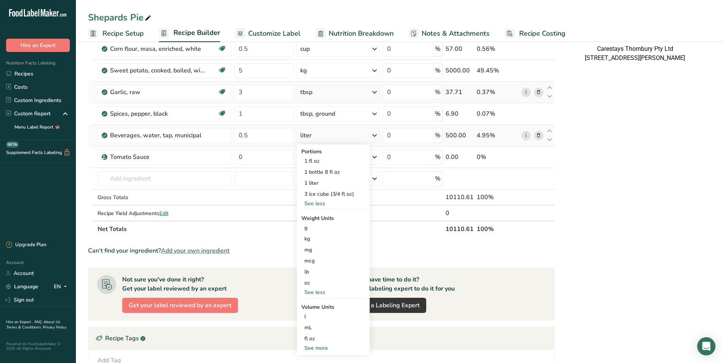
scroll to position [228, 0]
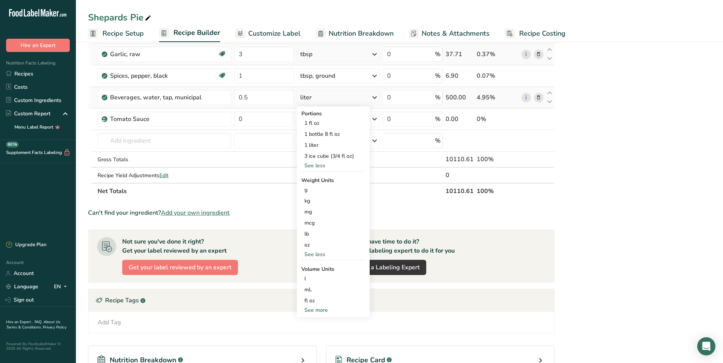
click at [321, 309] on div "See more" at bounding box center [333, 310] width 64 height 8
click at [318, 334] on div "cup" at bounding box center [333, 334] width 58 height 8
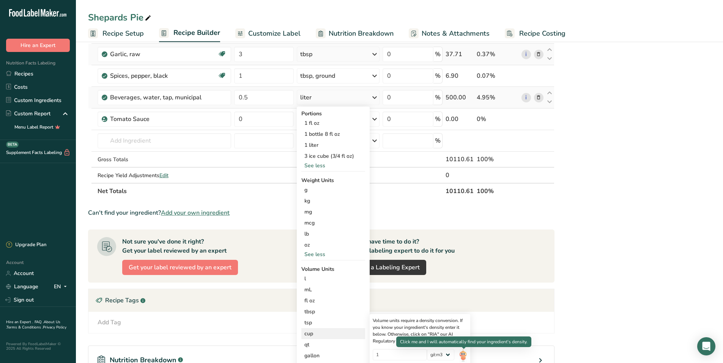
click at [464, 355] on img at bounding box center [463, 355] width 8 height 13
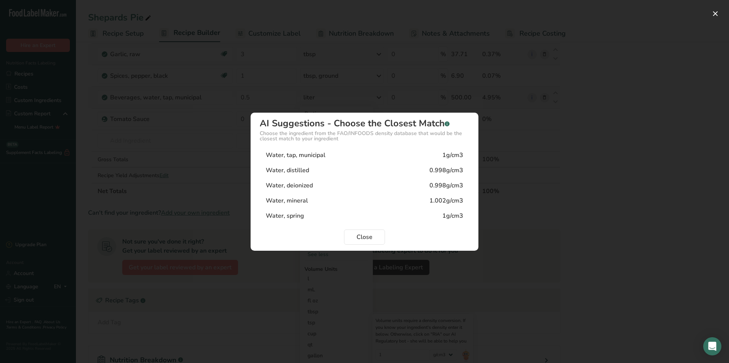
click at [429, 156] on div "Water, tap, municipal 1g/cm3" at bounding box center [365, 155] width 210 height 15
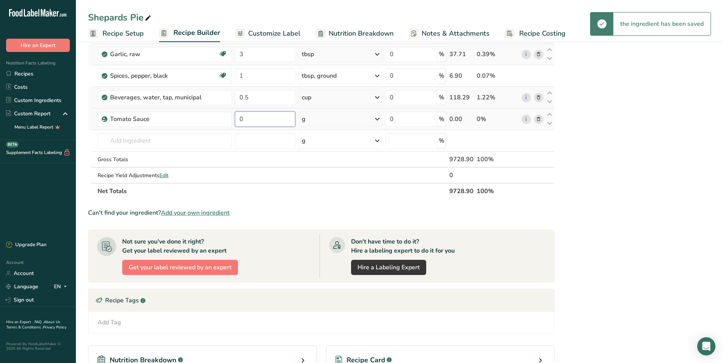
click at [260, 120] on input "0" at bounding box center [265, 119] width 61 height 15
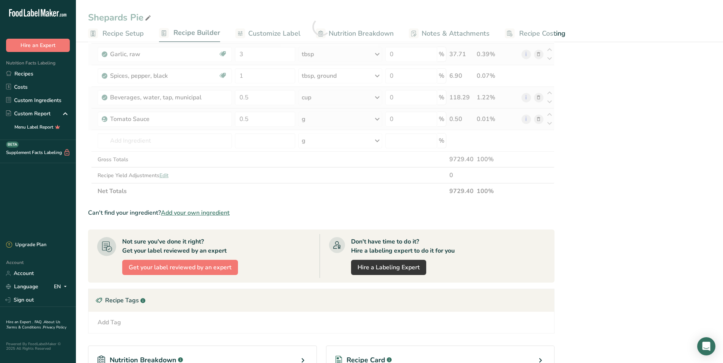
click at [378, 118] on div "Ingredient * Amount * Unit * Waste * .a-a{fill:#347362;}.b-a{fill:#fff;} Grams …" at bounding box center [321, 26] width 467 height 345
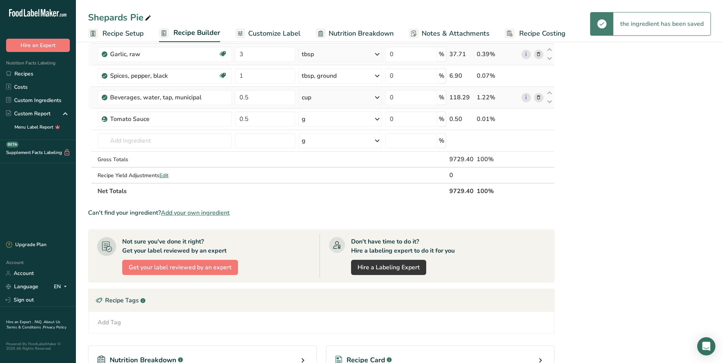
click at [378, 118] on icon at bounding box center [377, 119] width 9 height 14
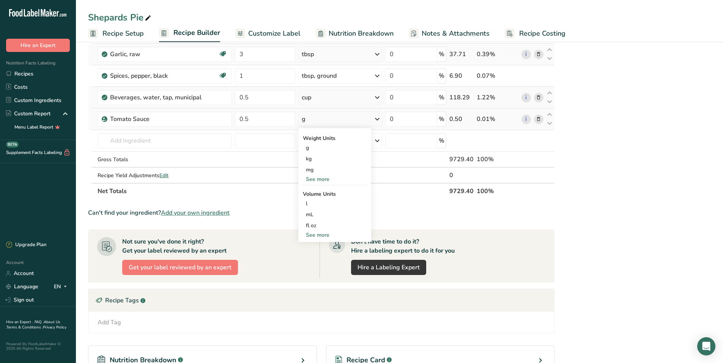
click at [325, 179] on div "See more" at bounding box center [335, 179] width 64 height 8
click at [322, 266] on div "See more" at bounding box center [335, 268] width 64 height 8
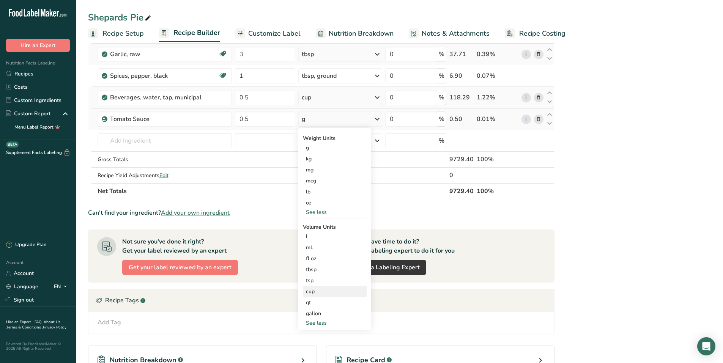
click at [322, 291] on div "cup" at bounding box center [335, 292] width 58 height 8
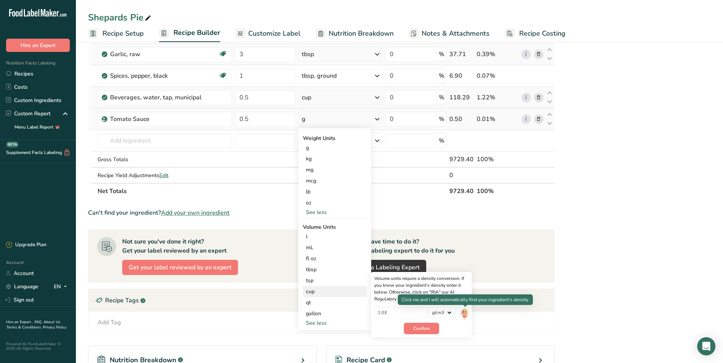
click at [464, 315] on img at bounding box center [464, 313] width 8 height 13
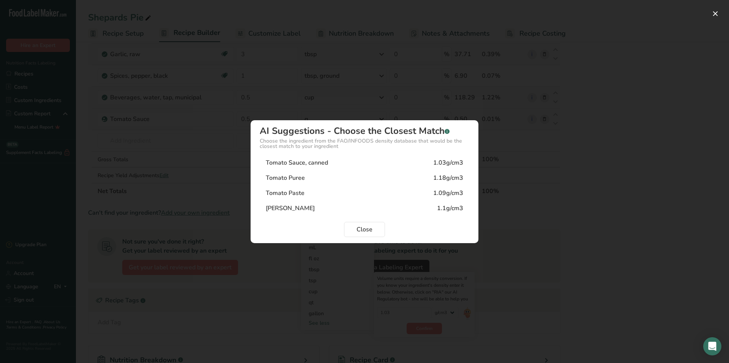
click at [292, 208] on div "[PERSON_NAME]" at bounding box center [290, 208] width 49 height 9
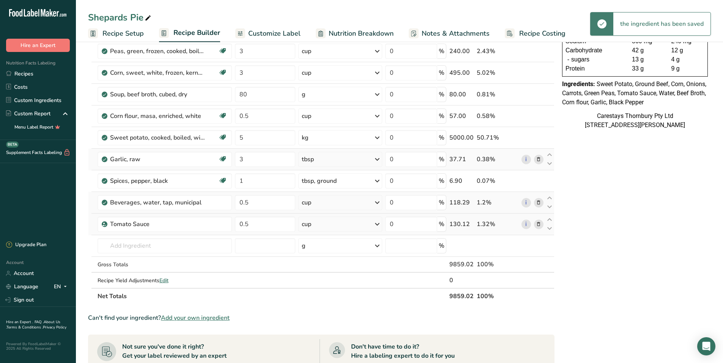
scroll to position [114, 0]
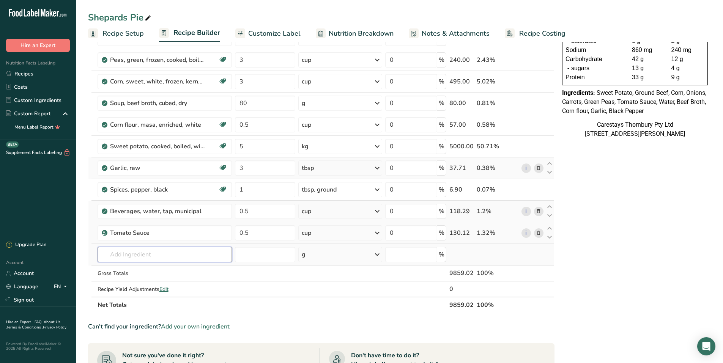
click at [116, 257] on input "text" at bounding box center [165, 254] width 134 height 15
click at [154, 268] on p "2029 Spices, parsley, dried" at bounding box center [139, 270] width 71 height 8
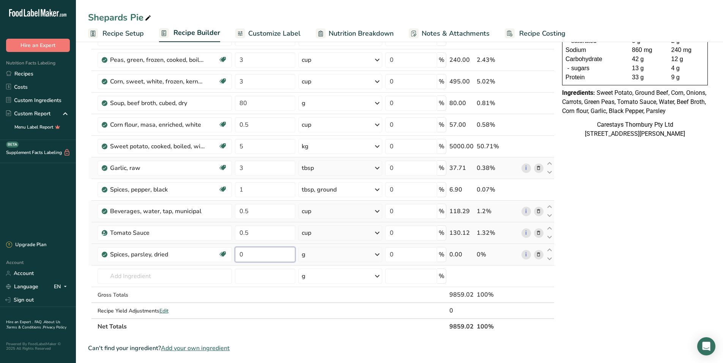
click at [251, 257] on input "0" at bounding box center [265, 254] width 61 height 15
click at [120, 278] on div "Ingredient * Amount * Unit * Waste * .a-a{fill:#347362;}.b-a{fill:#fff;} Grams …" at bounding box center [321, 151] width 467 height 367
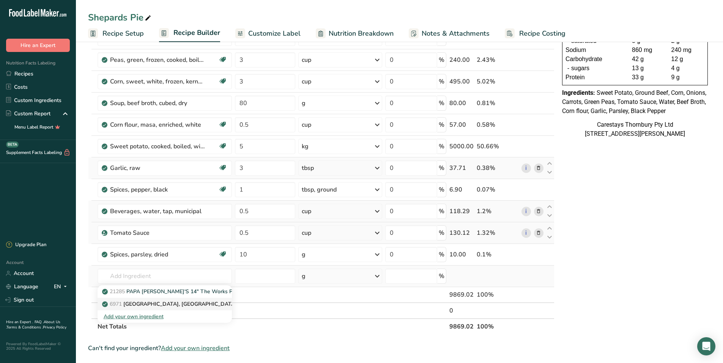
click at [171, 302] on p "6971 [GEOGRAPHIC_DATA], [GEOGRAPHIC_DATA]" at bounding box center [170, 304] width 133 height 8
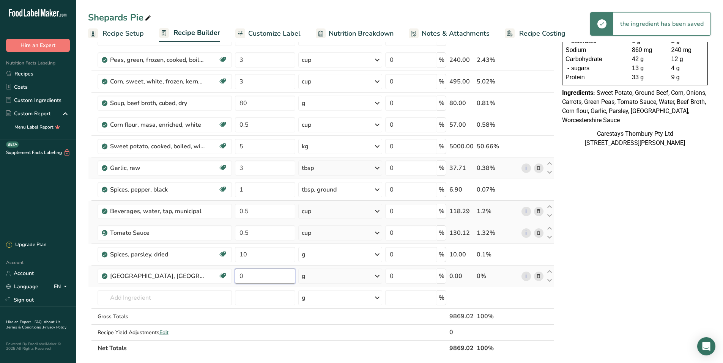
click at [257, 278] on input "0" at bounding box center [265, 276] width 61 height 15
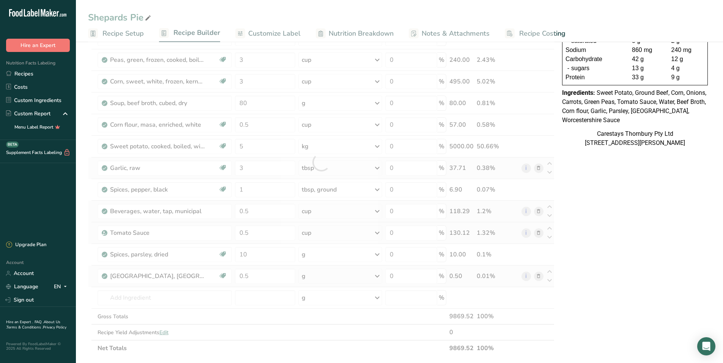
click at [379, 275] on div "Ingredient * Amount * Unit * Waste * .a-a{fill:#347362;}.b-a{fill:#fff;} Grams …" at bounding box center [321, 162] width 467 height 388
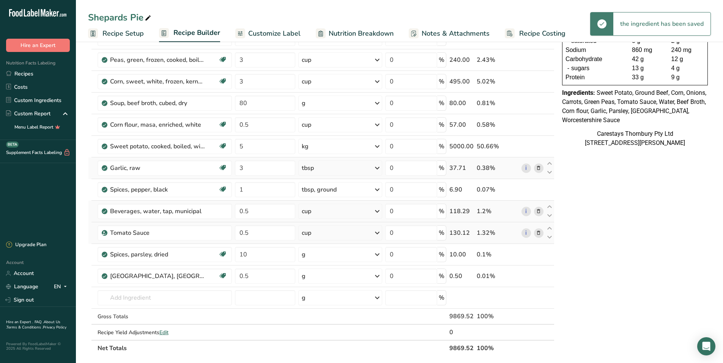
click at [378, 275] on icon at bounding box center [377, 277] width 9 height 14
click at [327, 316] on div "1 cup" at bounding box center [335, 312] width 64 height 11
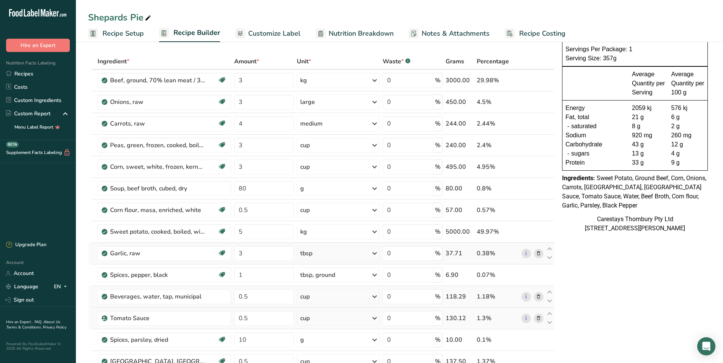
scroll to position [0, 0]
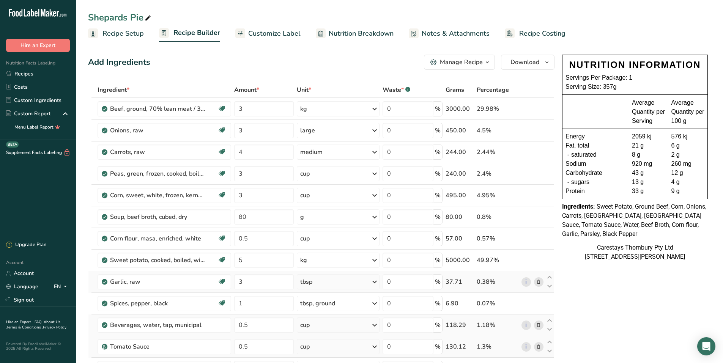
click at [524, 31] on span "Recipe Costing" at bounding box center [542, 33] width 46 height 10
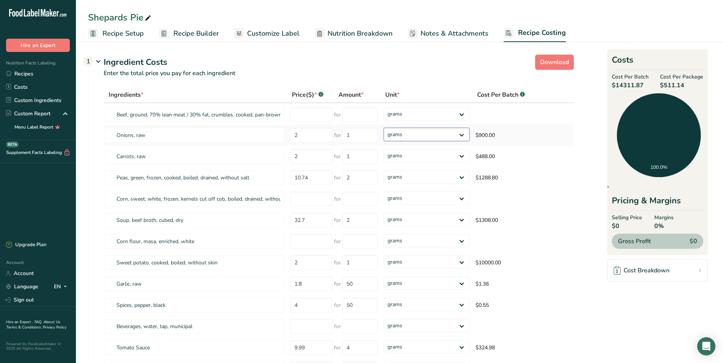
click at [462, 133] on select "grams kg mg mcg lb oz" at bounding box center [427, 134] width 86 height 13
click at [384, 128] on select "grams kg mg mcg lb oz" at bounding box center [427, 134] width 86 height 13
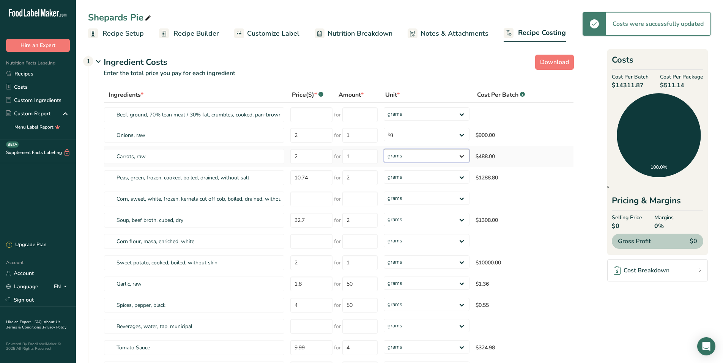
click at [462, 156] on select "grams kg mg mcg lb oz" at bounding box center [427, 155] width 86 height 13
click at [384, 149] on select "grams kg mg mcg lb oz" at bounding box center [427, 155] width 86 height 13
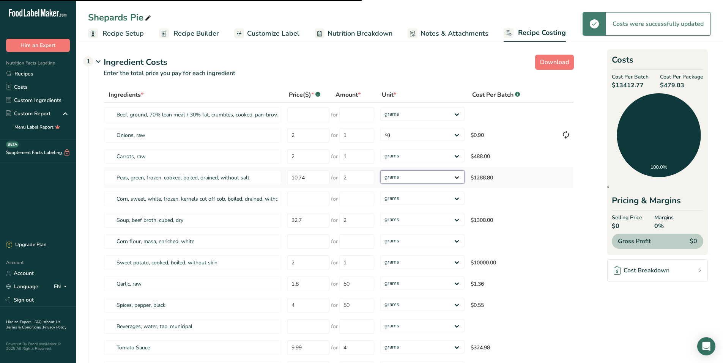
click at [463, 176] on select "grams kg mg mcg lb oz" at bounding box center [422, 176] width 84 height 13
click at [456, 155] on select "grams kg mg mcg lb oz" at bounding box center [422, 155] width 84 height 13
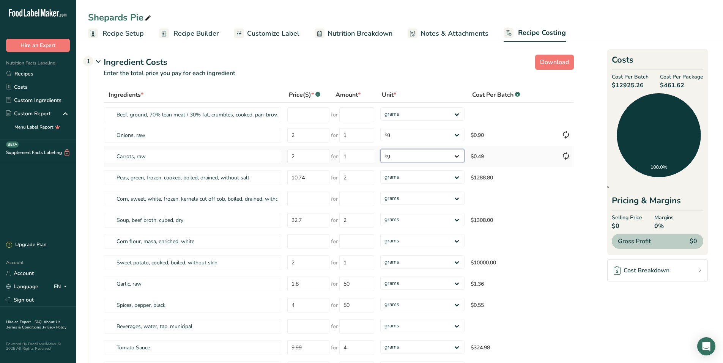
click at [380, 149] on select "grams kg mg mcg lb oz" at bounding box center [422, 155] width 84 height 13
click at [458, 176] on select "grams kg mg mcg lb oz" at bounding box center [422, 176] width 84 height 13
click at [380, 170] on select "grams kg mg mcg lb oz" at bounding box center [422, 176] width 84 height 13
click at [456, 220] on select "grams kg mg mcg lb oz" at bounding box center [422, 219] width 84 height 13
click at [380, 213] on select "grams kg mg mcg lb oz" at bounding box center [422, 219] width 84 height 13
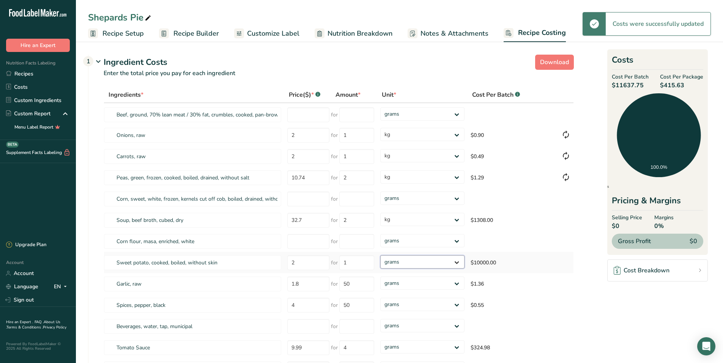
click at [458, 262] on select "grams kg mg mcg lb oz" at bounding box center [422, 261] width 84 height 13
click at [380, 255] on select "grams kg mg mcg lb oz" at bounding box center [422, 261] width 84 height 13
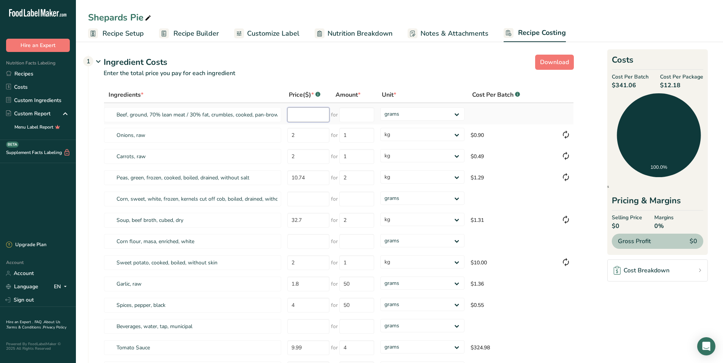
click at [299, 116] on input "number" at bounding box center [308, 114] width 42 height 15
click at [351, 119] on input "number" at bounding box center [356, 114] width 35 height 15
click at [458, 114] on div "Ingredients * Price($) * .a-a{fill:#347362;}.b-a{fill:#fff;} Amount * Unit * Co…" at bounding box center [339, 244] width 470 height 314
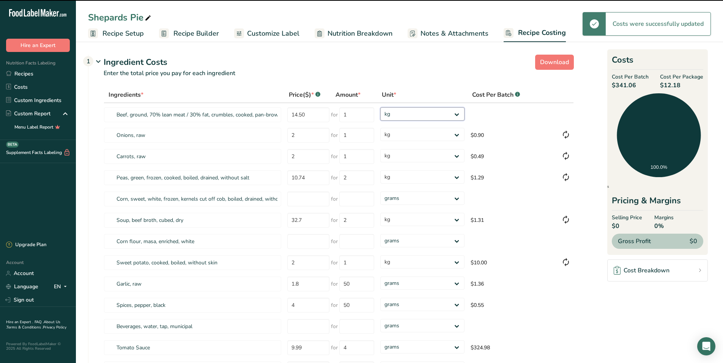
drag, startPoint x: 458, startPoint y: 114, endPoint x: 450, endPoint y: 121, distance: 10.5
click at [380, 107] on select "grams kg mg mcg lb oz" at bounding box center [422, 113] width 84 height 13
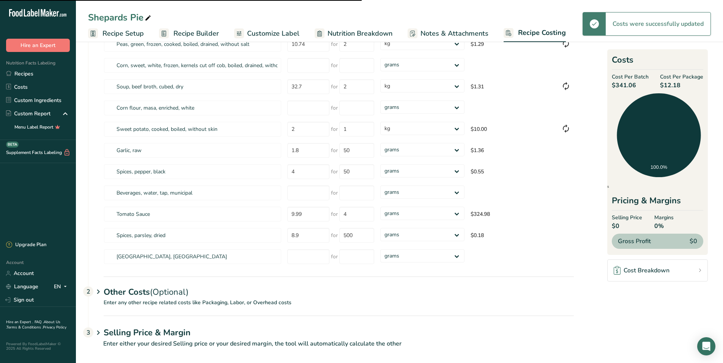
scroll to position [140, 0]
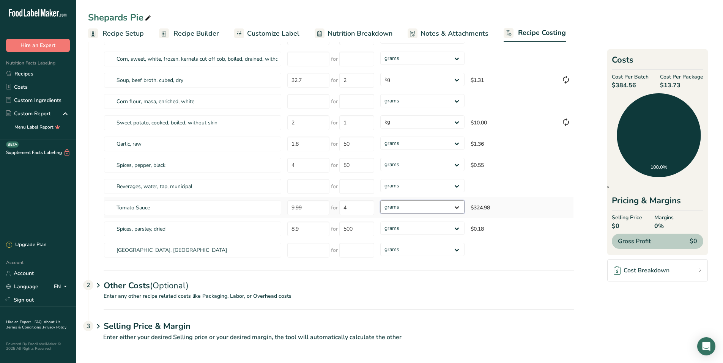
click at [458, 205] on select "grams kg mg mcg lb oz" at bounding box center [422, 206] width 84 height 13
click at [380, 200] on select "grams kg mg mcg lb oz" at bounding box center [422, 206] width 84 height 13
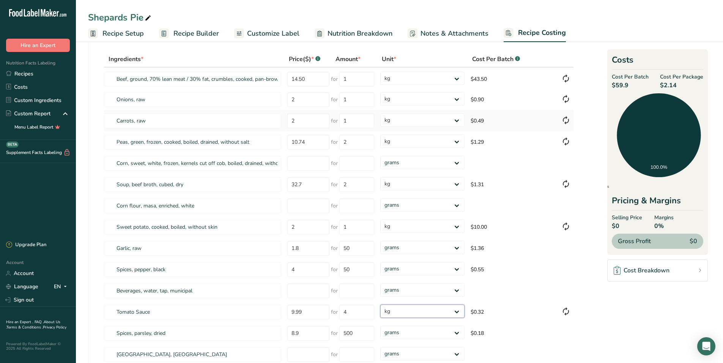
scroll to position [26, 0]
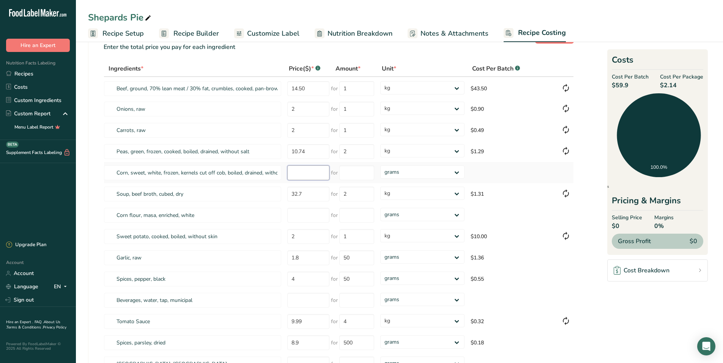
click at [302, 172] on input "number" at bounding box center [308, 173] width 42 height 15
click at [305, 172] on input "number" at bounding box center [308, 173] width 42 height 15
click at [347, 171] on input "number" at bounding box center [356, 173] width 35 height 15
click at [458, 172] on div "Ingredients * Price($) * .a-a{fill:#347362;}.b-a{fill:#fff;} Amount * Unit * Co…" at bounding box center [339, 218] width 470 height 314
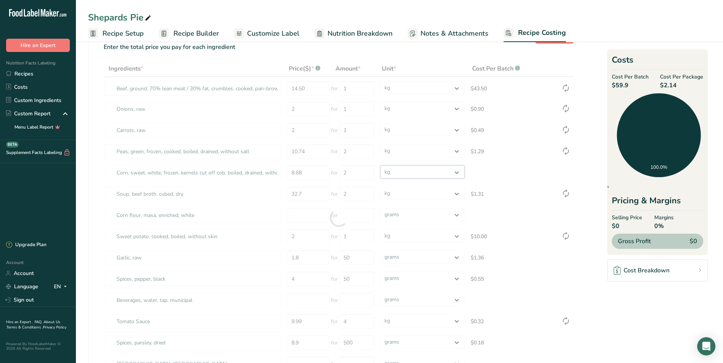
drag, startPoint x: 458, startPoint y: 172, endPoint x: 450, endPoint y: 180, distance: 11.0
click at [380, 166] on select "grams kg mg mcg lb oz" at bounding box center [422, 172] width 84 height 13
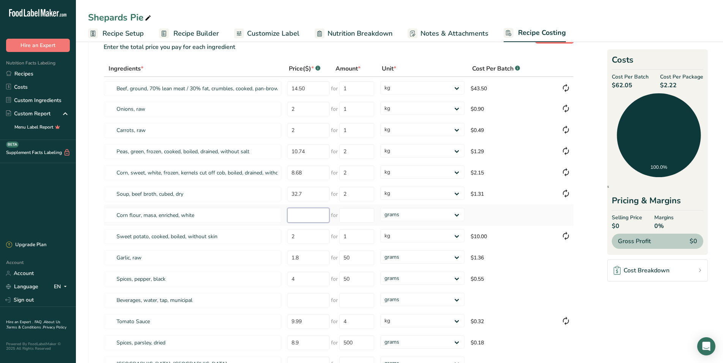
click at [292, 217] on input "number" at bounding box center [308, 215] width 42 height 15
click at [349, 218] on input "number" at bounding box center [356, 215] width 35 height 15
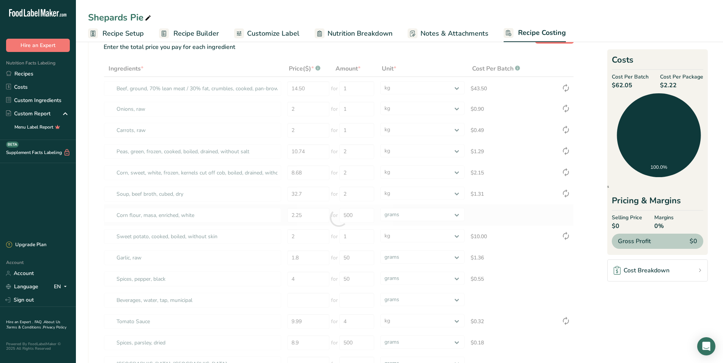
click at [519, 206] on div "Ingredients * Price($) * .a-a{fill:#347362;}.b-a{fill:#fff;} Amount * Unit * Co…" at bounding box center [339, 218] width 470 height 314
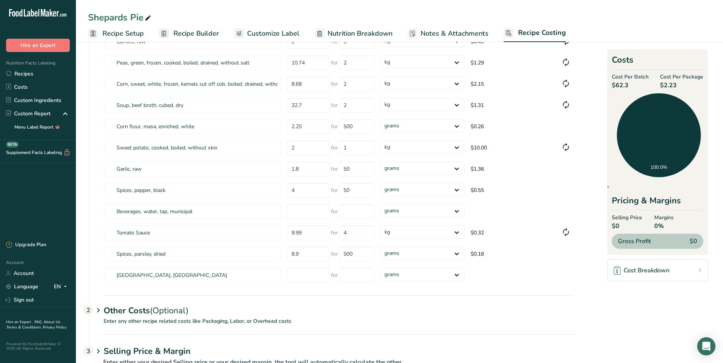
scroll to position [102, 0]
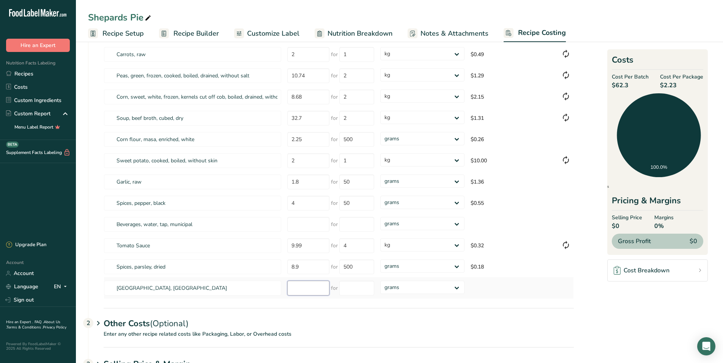
click at [307, 288] on input "number" at bounding box center [308, 288] width 42 height 15
click at [305, 290] on input "number" at bounding box center [308, 288] width 42 height 15
click at [344, 287] on input "number" at bounding box center [356, 288] width 35 height 15
click at [457, 287] on div "Ingredients * Price($) * .a-a{fill:#347362;}.b-a{fill:#fff;} Amount * Unit * Co…" at bounding box center [339, 142] width 470 height 314
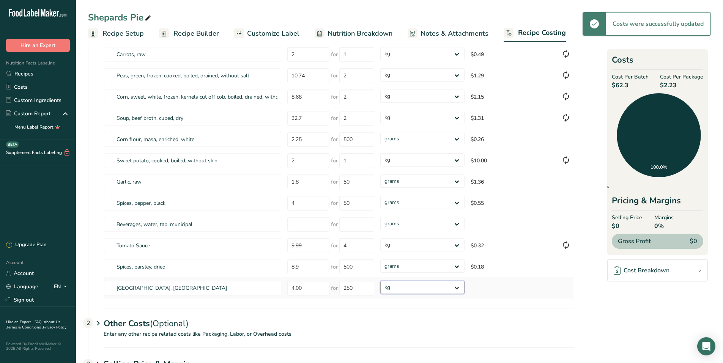
drag, startPoint x: 457, startPoint y: 287, endPoint x: 456, endPoint y: 295, distance: 8.0
click at [380, 281] on select "grams kg mg mcg lb oz" at bounding box center [422, 287] width 84 height 13
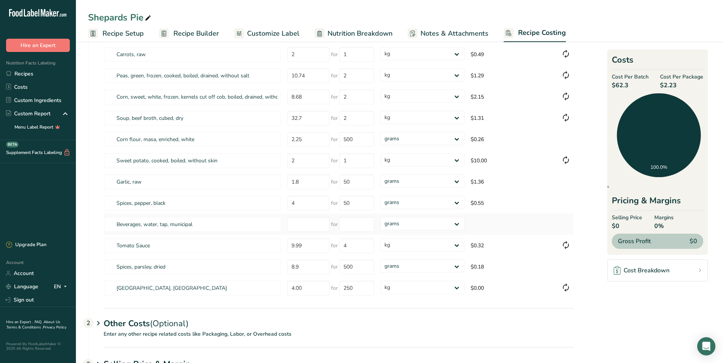
click at [531, 217] on td at bounding box center [513, 224] width 91 height 21
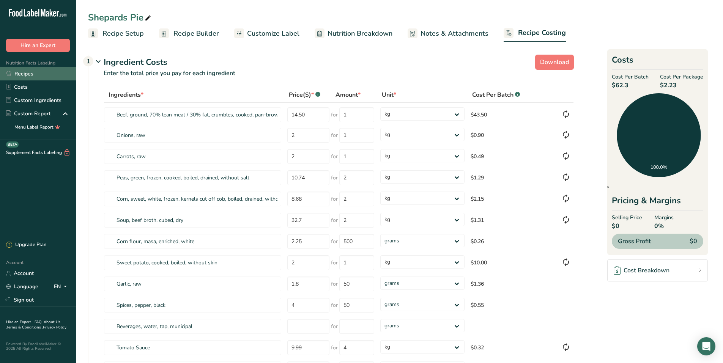
click at [30, 72] on link "Recipes" at bounding box center [38, 73] width 76 height 13
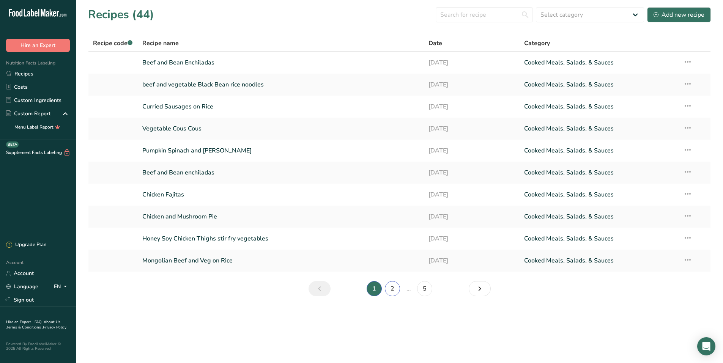
click at [388, 289] on link "2" at bounding box center [392, 288] width 15 height 15
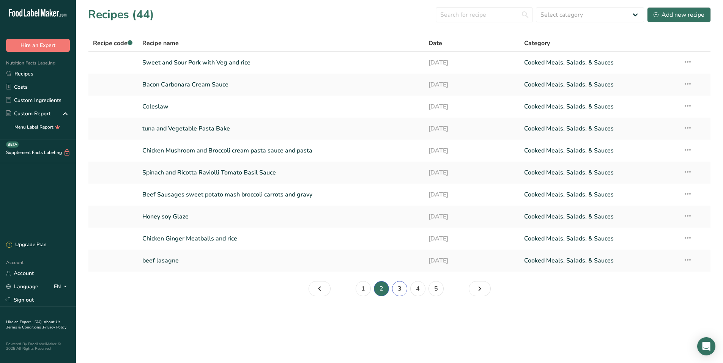
click at [399, 288] on link "3" at bounding box center [399, 288] width 15 height 15
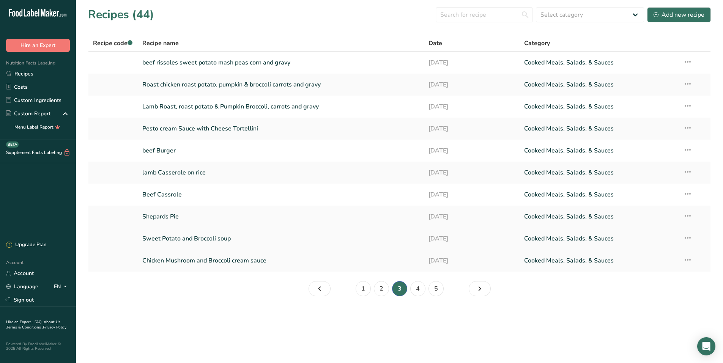
click at [248, 237] on link "Sweet Potato and Broccoli soup" at bounding box center [281, 239] width 278 height 16
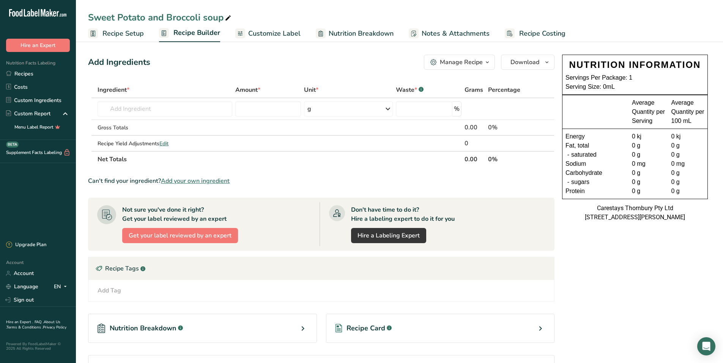
click at [117, 28] on span "Recipe Setup" at bounding box center [122, 33] width 41 height 10
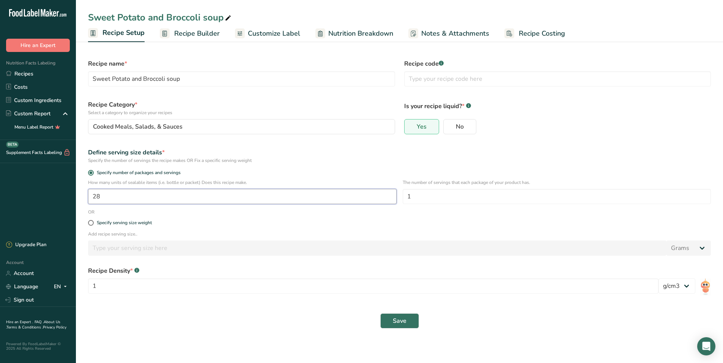
click at [113, 197] on input "28" at bounding box center [242, 196] width 309 height 15
click at [391, 322] on button "Save" at bounding box center [399, 321] width 39 height 15
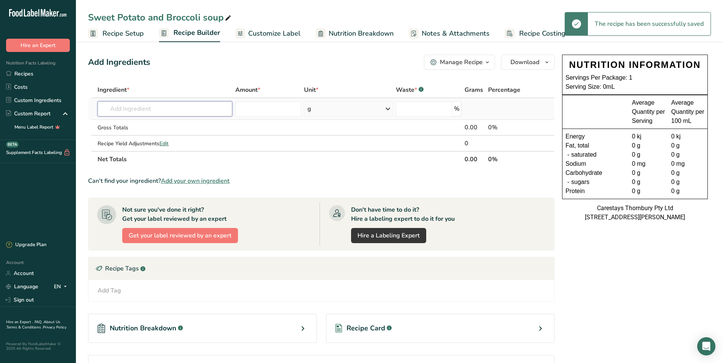
click at [158, 112] on input "text" at bounding box center [165, 108] width 135 height 15
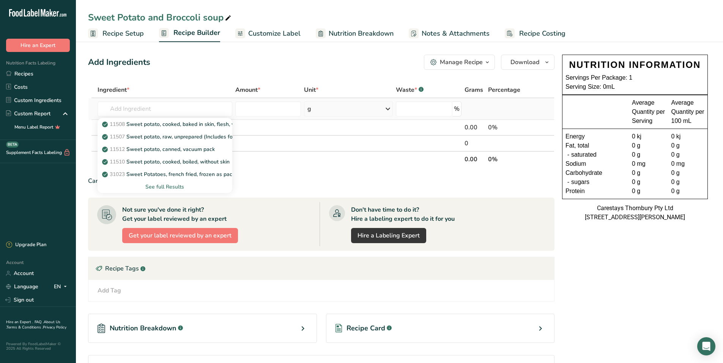
click at [173, 184] on div "See full Results" at bounding box center [165, 187] width 123 height 8
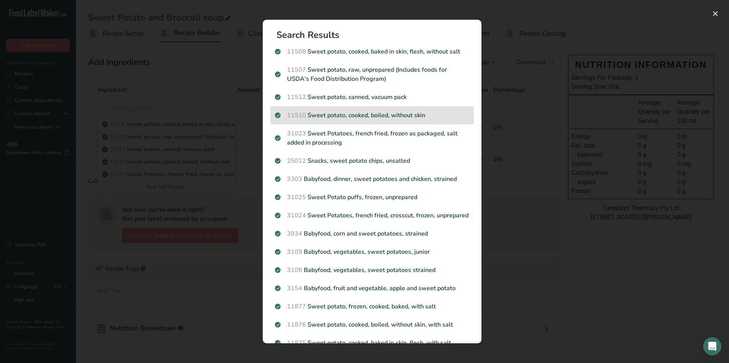
click at [324, 114] on p "11510 Sweet potato, cooked, boiled, without skin" at bounding box center [372, 115] width 194 height 9
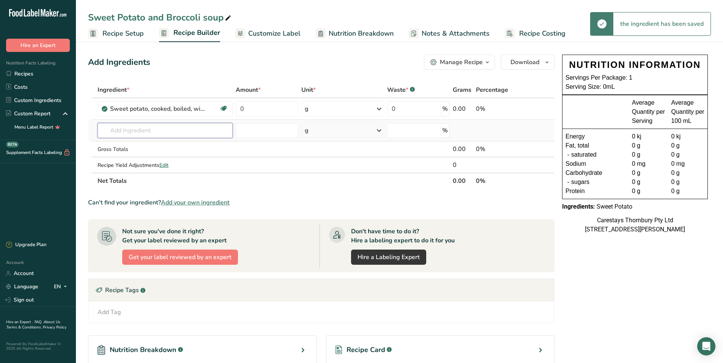
click at [156, 130] on input "text" at bounding box center [165, 130] width 135 height 15
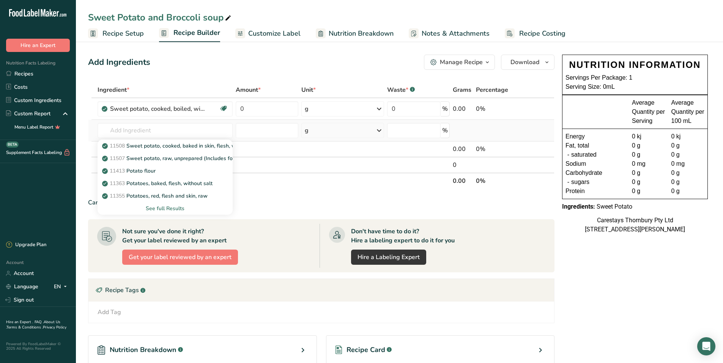
click at [162, 205] on div "See full Results" at bounding box center [165, 209] width 123 height 8
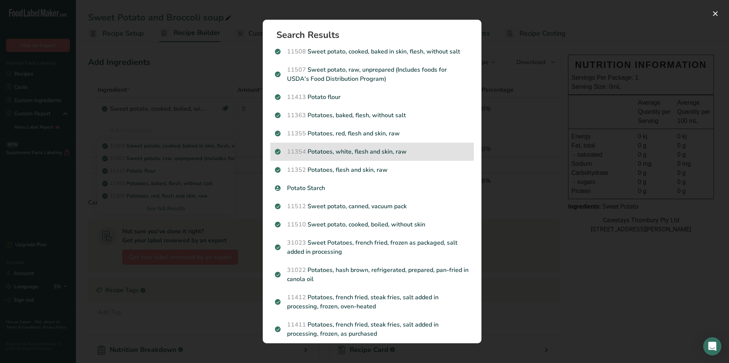
click at [410, 150] on p "11354 Potatoes, white, flesh and skin, raw" at bounding box center [372, 151] width 194 height 9
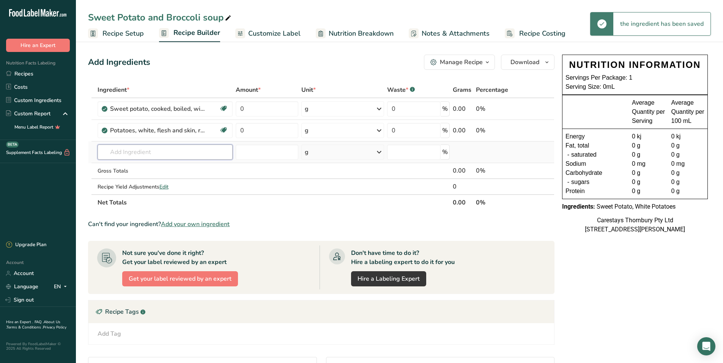
click at [123, 156] on input "text" at bounding box center [165, 152] width 135 height 15
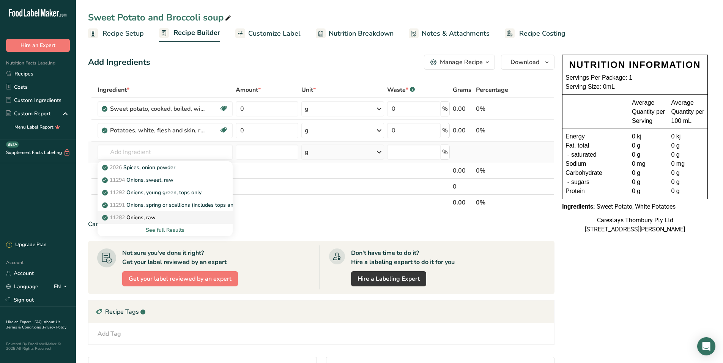
click at [146, 216] on p "11282 Onions, raw" at bounding box center [130, 218] width 52 height 8
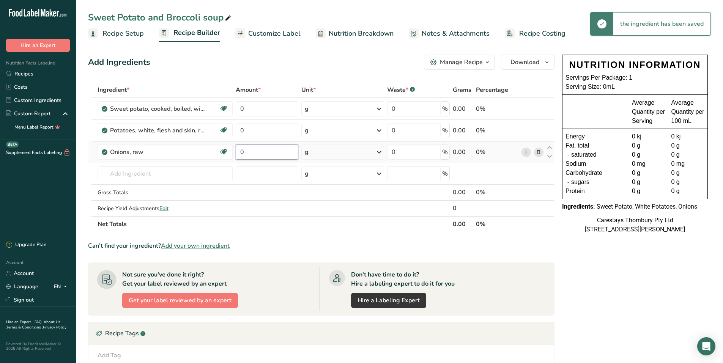
click at [249, 154] on input "0" at bounding box center [267, 152] width 63 height 15
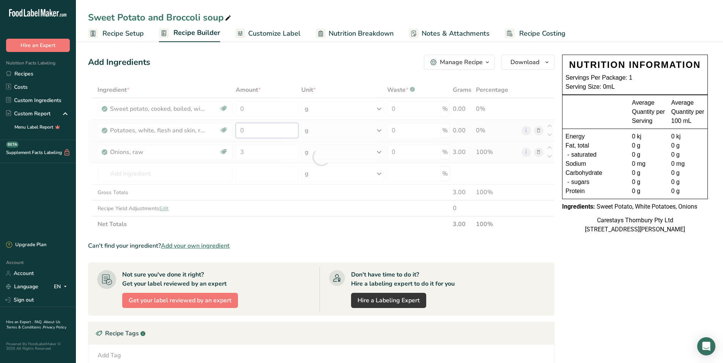
click at [249, 130] on div "Ingredient * Amount * Unit * Waste * .a-a{fill:#347362;}.b-a{fill:#fff;} Grams …" at bounding box center [321, 157] width 467 height 150
click at [248, 106] on div "Ingredient * Amount * Unit * Waste * .a-a{fill:#347362;}.b-a{fill:#fff;} Grams …" at bounding box center [321, 157] width 467 height 150
click at [123, 174] on div "Ingredient * Amount * Unit * Waste * .a-a{fill:#347362;}.b-a{fill:#fff;} Grams …" at bounding box center [321, 157] width 467 height 150
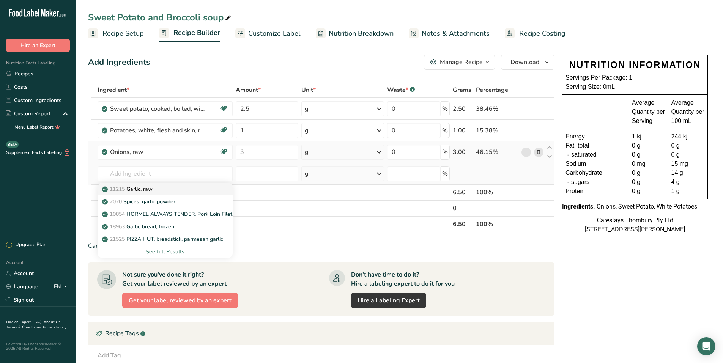
click at [132, 191] on p "11215 Garlic, raw" at bounding box center [128, 189] width 49 height 8
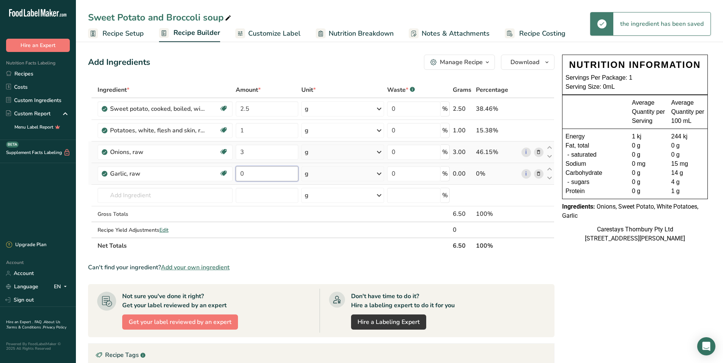
click at [270, 175] on input "0" at bounding box center [267, 173] width 63 height 15
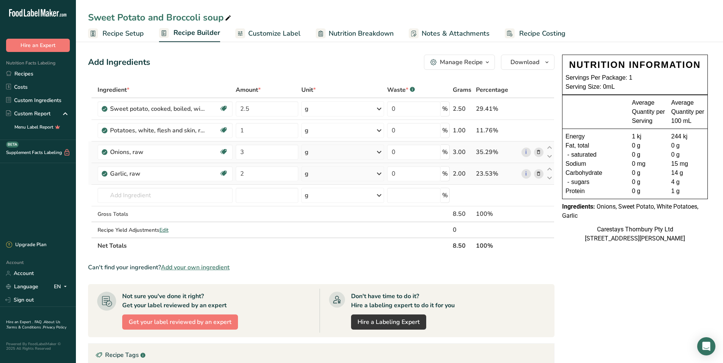
click at [378, 173] on div "Ingredient * Amount * Unit * Waste * .a-a{fill:#347362;}.b-a{fill:#fff;} Grams …" at bounding box center [321, 168] width 467 height 172
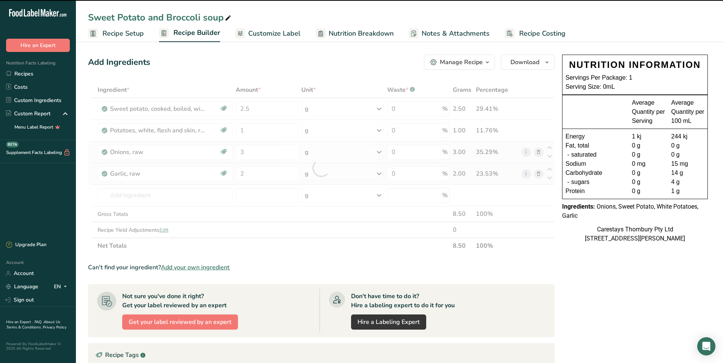
click at [378, 173] on div at bounding box center [321, 168] width 467 height 172
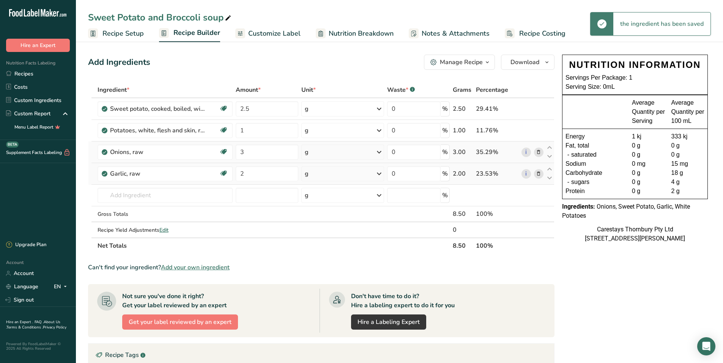
click at [378, 173] on icon at bounding box center [379, 174] width 9 height 14
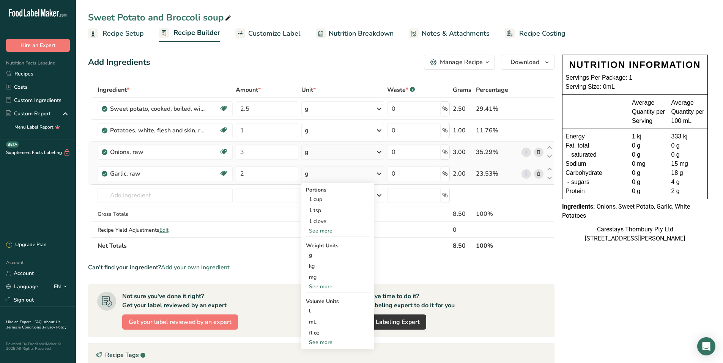
click at [330, 228] on div "See more" at bounding box center [338, 231] width 64 height 8
click at [326, 296] on div "See more" at bounding box center [338, 298] width 64 height 8
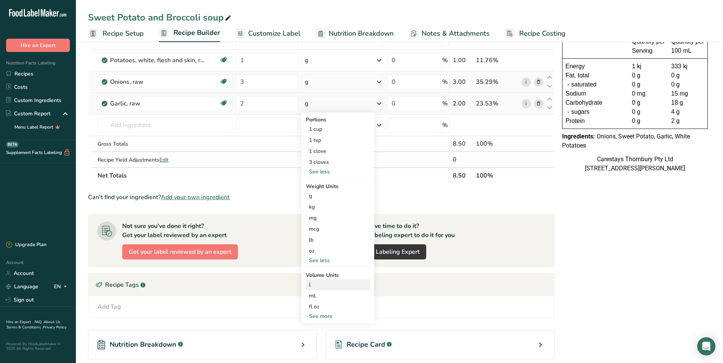
scroll to position [76, 0]
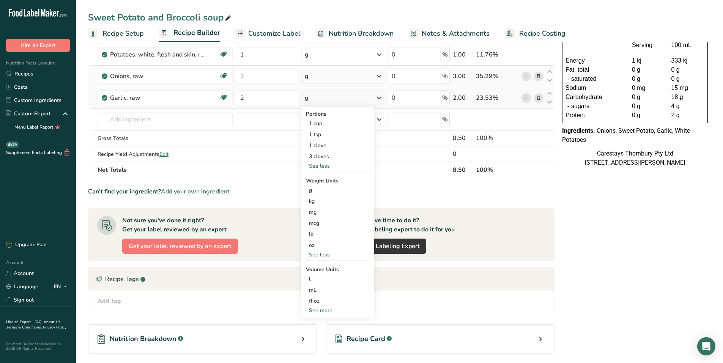
click at [319, 307] on div "See more" at bounding box center [338, 311] width 64 height 8
click at [319, 309] on div "tbsp" at bounding box center [338, 312] width 58 height 8
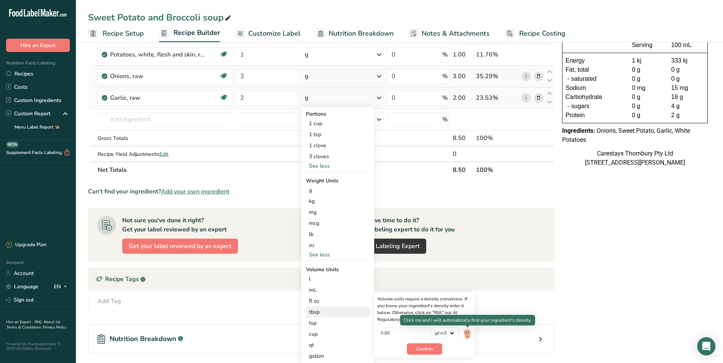
click at [467, 334] on img at bounding box center [467, 334] width 8 height 13
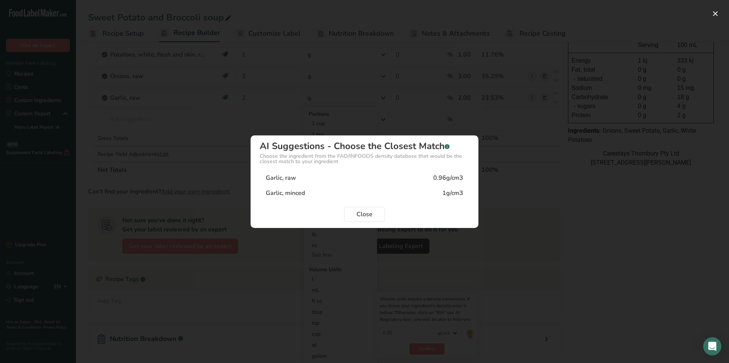
click at [295, 191] on div "Garlic, minced" at bounding box center [285, 193] width 39 height 9
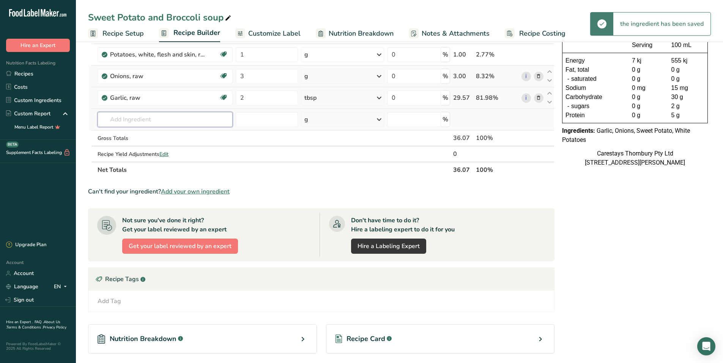
click at [114, 118] on input "text" at bounding box center [165, 119] width 135 height 15
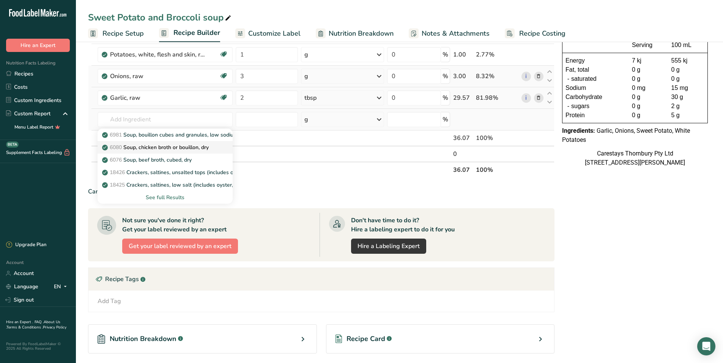
click at [148, 143] on link "6080 Soup, chicken broth or bouillon, dry" at bounding box center [165, 147] width 135 height 13
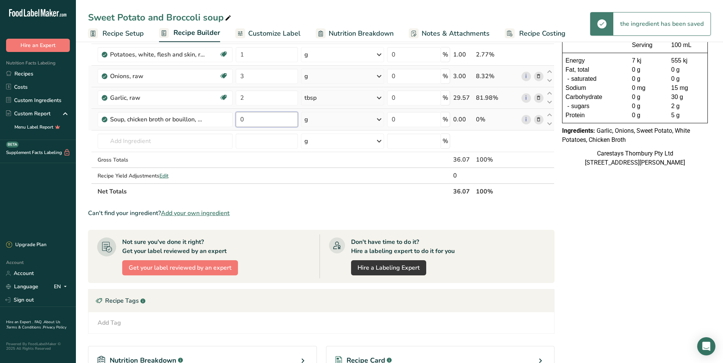
click at [252, 121] on input "0" at bounding box center [267, 119] width 62 height 15
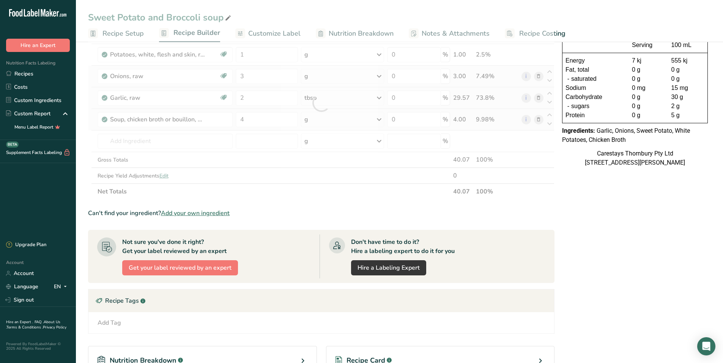
click at [378, 118] on div "Ingredient * Amount * Unit * Waste * .a-a{fill:#347362;}.b-a{fill:#fff;} Grams …" at bounding box center [321, 103] width 467 height 194
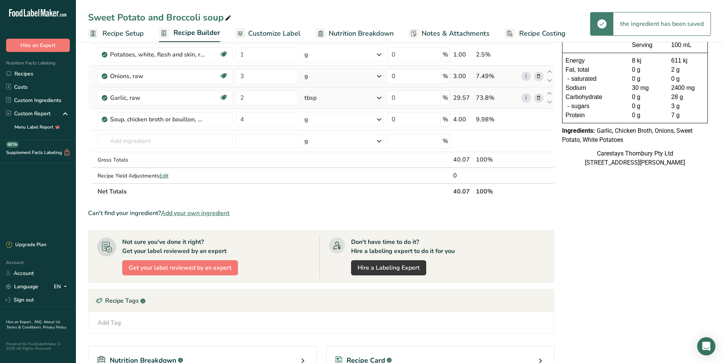
click at [379, 118] on icon at bounding box center [379, 120] width 9 height 14
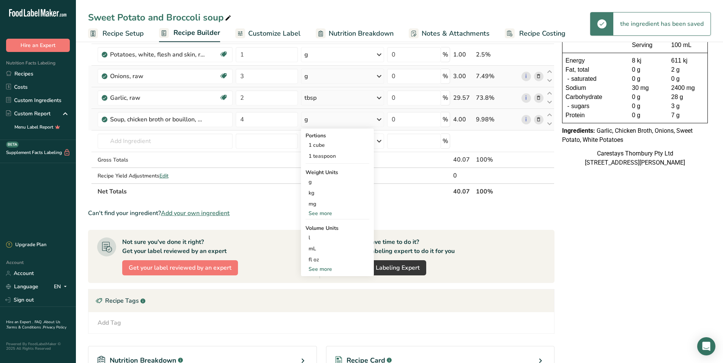
click at [326, 269] on div "See more" at bounding box center [338, 269] width 64 height 8
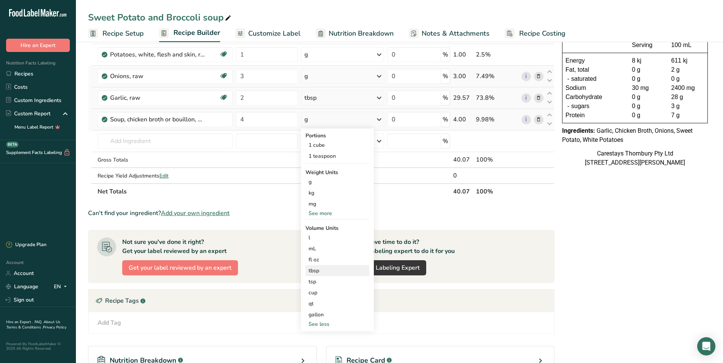
click at [326, 270] on div "tbsp" at bounding box center [338, 271] width 58 height 8
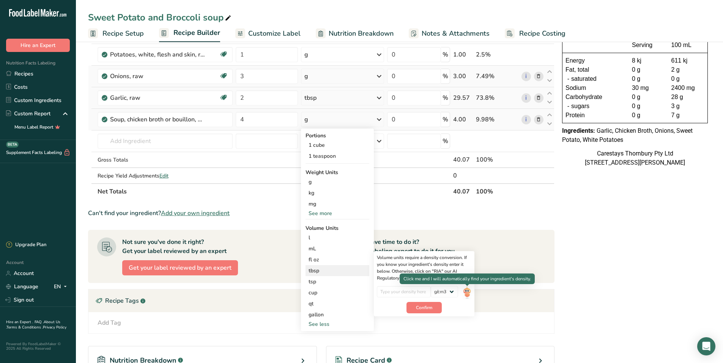
click at [467, 292] on img at bounding box center [467, 292] width 8 height 13
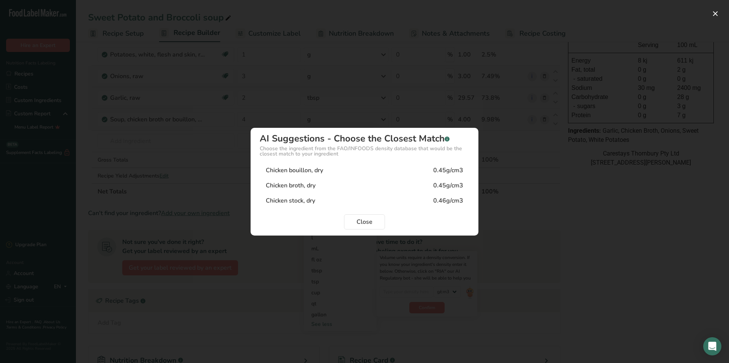
click at [440, 199] on div "0.46g/cm3" at bounding box center [448, 200] width 30 height 9
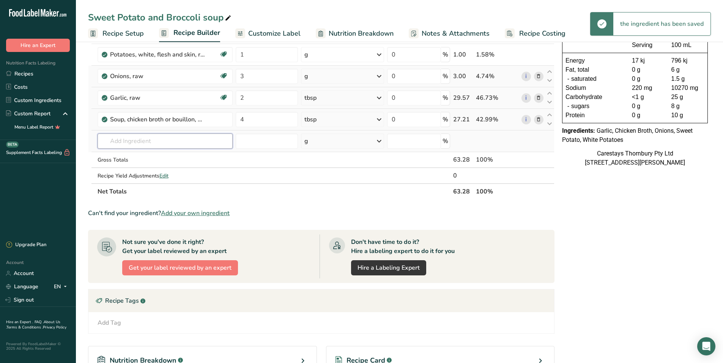
click at [118, 141] on input "text" at bounding box center [165, 141] width 135 height 15
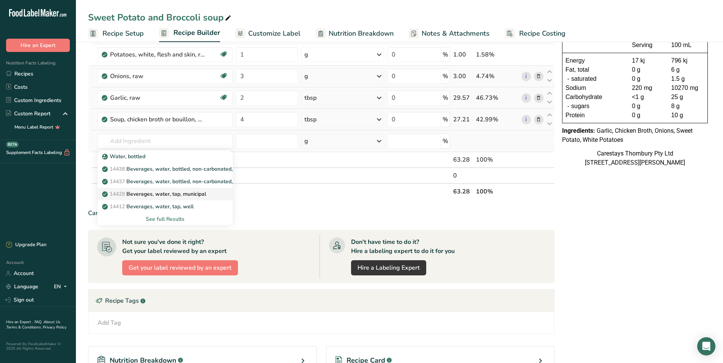
click at [145, 192] on p "14429 [GEOGRAPHIC_DATA], water, tap, municipal" at bounding box center [155, 194] width 102 height 8
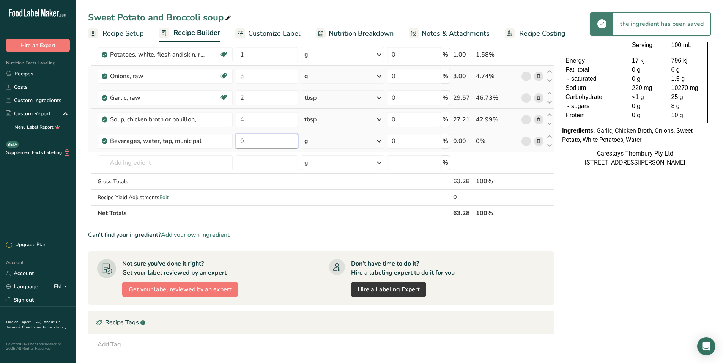
click at [248, 141] on input "0" at bounding box center [267, 141] width 62 height 15
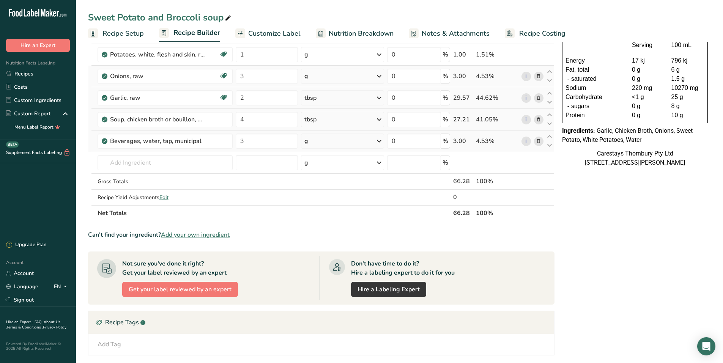
click at [378, 139] on div "Ingredient * Amount * Unit * Waste * .a-a{fill:#347362;}.b-a{fill:#fff;} Grams …" at bounding box center [321, 113] width 467 height 215
click at [380, 140] on icon at bounding box center [379, 141] width 9 height 14
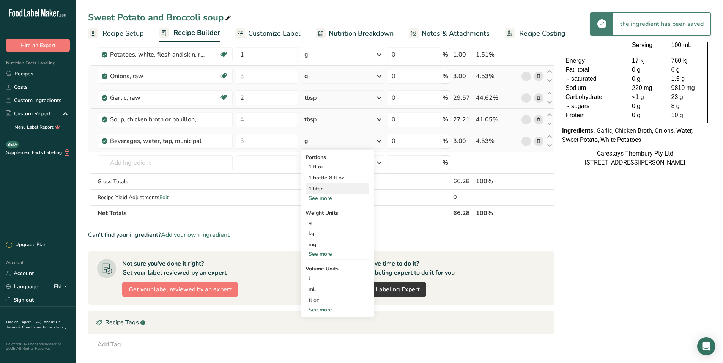
click at [327, 186] on div "1 liter" at bounding box center [338, 188] width 64 height 11
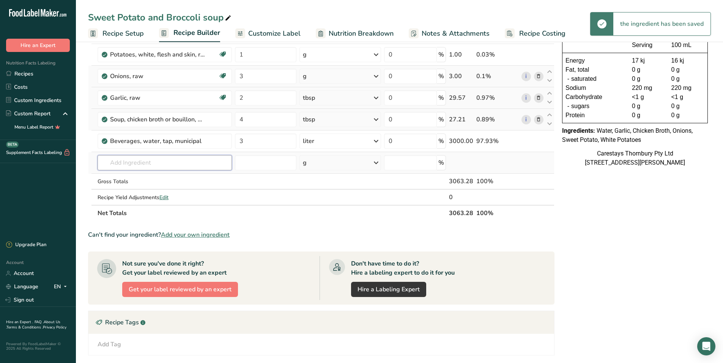
click at [119, 162] on input "text" at bounding box center [165, 162] width 135 height 15
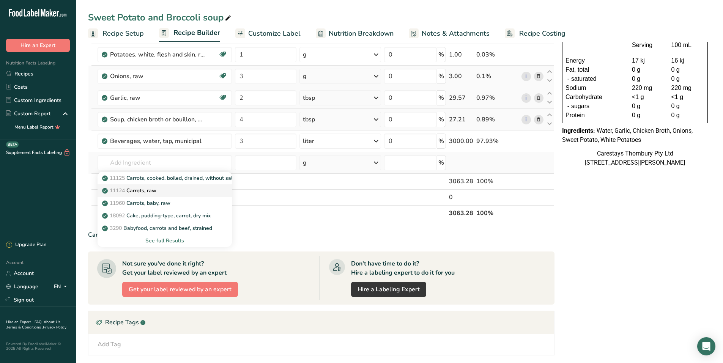
click at [137, 189] on p "11124 [GEOGRAPHIC_DATA], raw" at bounding box center [130, 191] width 53 height 8
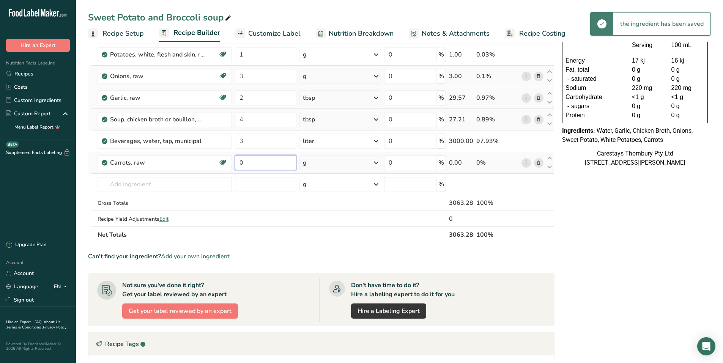
click at [243, 161] on input "0" at bounding box center [265, 162] width 61 height 15
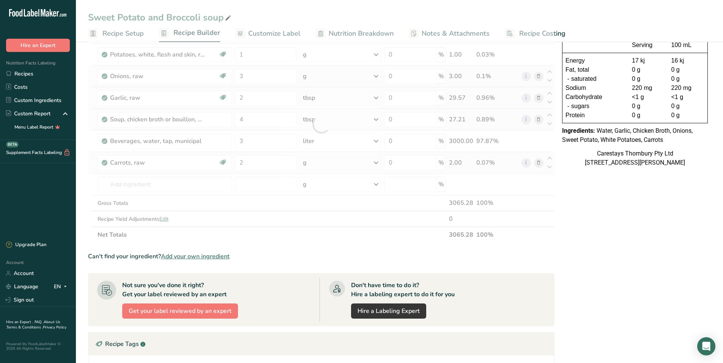
click at [378, 160] on div "Ingredient * Amount * Unit * Waste * .a-a{fill:#347362;}.b-a{fill:#fff;} Grams …" at bounding box center [321, 124] width 467 height 237
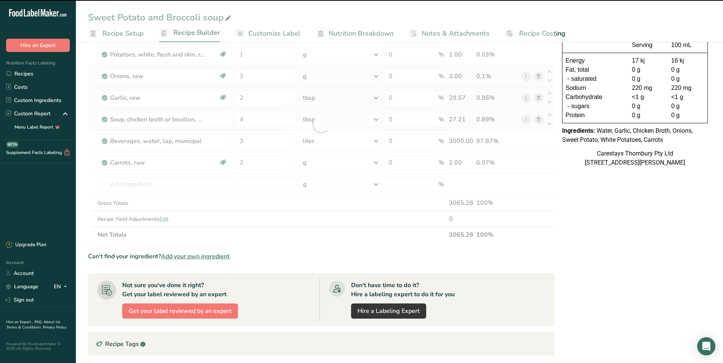
click at [377, 161] on div at bounding box center [321, 124] width 467 height 237
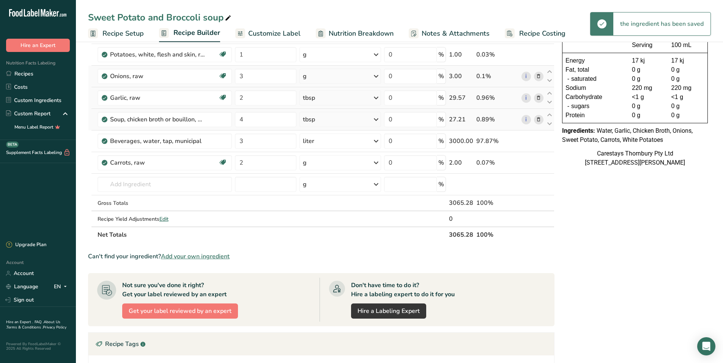
click at [377, 161] on icon at bounding box center [376, 163] width 9 height 14
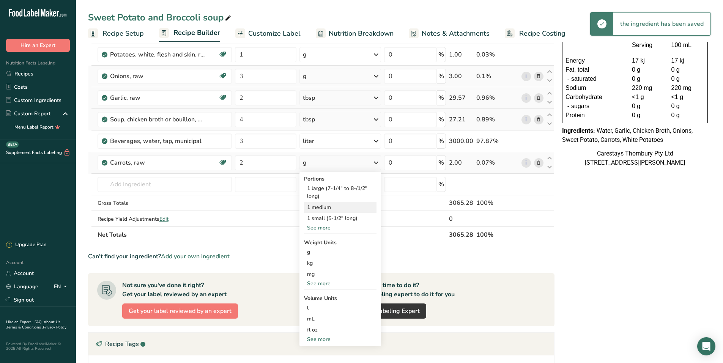
click at [317, 207] on div "1 medium" at bounding box center [340, 207] width 73 height 11
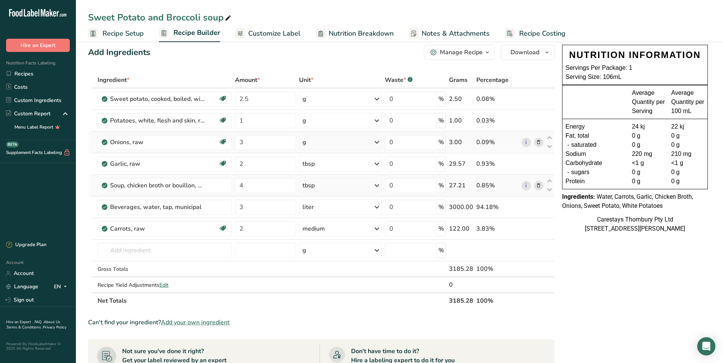
scroll to position [0, 0]
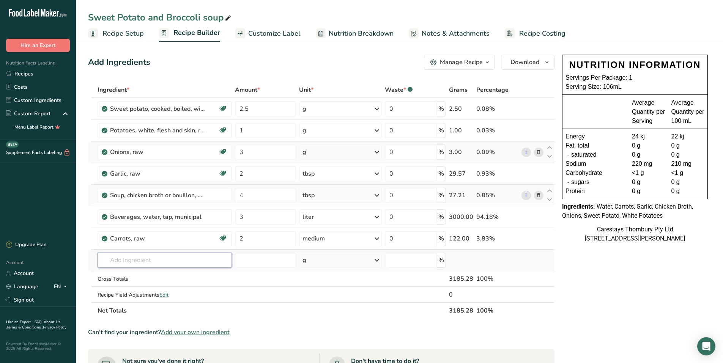
click at [115, 261] on input "text" at bounding box center [165, 260] width 134 height 15
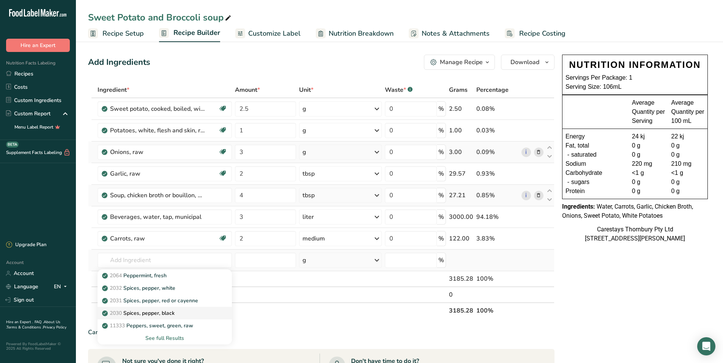
click at [137, 311] on p "2030 Spices, pepper, black" at bounding box center [139, 313] width 71 height 8
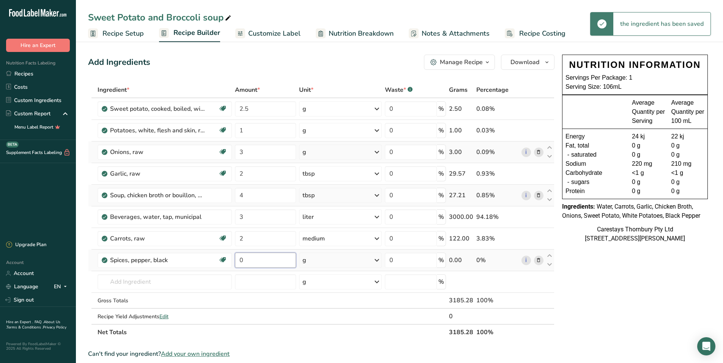
click at [246, 261] on input "0" at bounding box center [265, 260] width 61 height 15
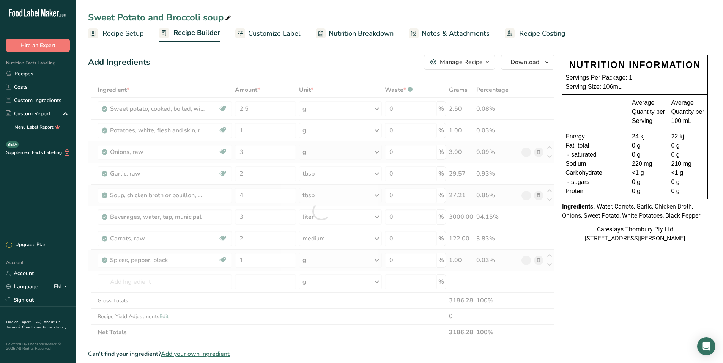
click at [375, 259] on div "Ingredient * Amount * Unit * Waste * .a-a{fill:#347362;}.b-a{fill:#fff;} Grams …" at bounding box center [321, 211] width 467 height 259
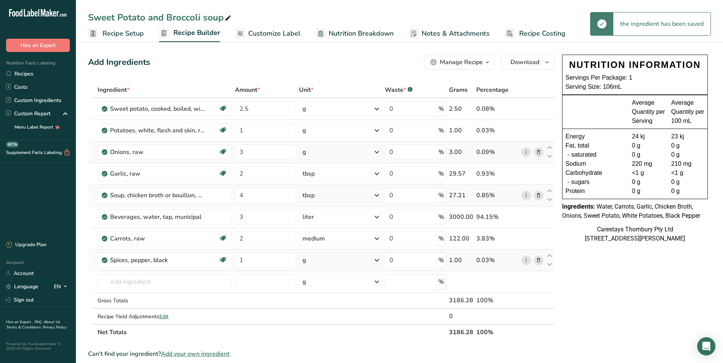
click at [375, 259] on icon at bounding box center [376, 261] width 9 height 14
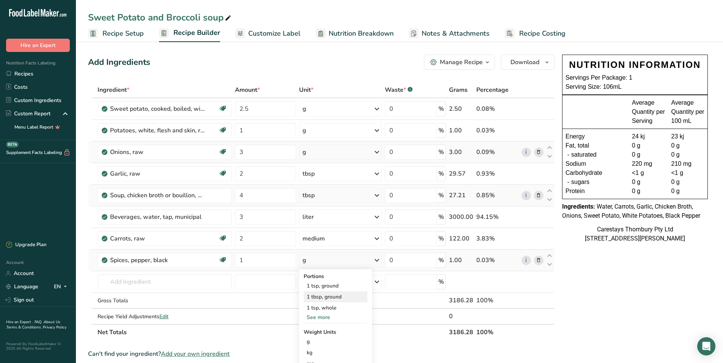
click at [325, 295] on div "1 tbsp, ground" at bounding box center [336, 297] width 64 height 11
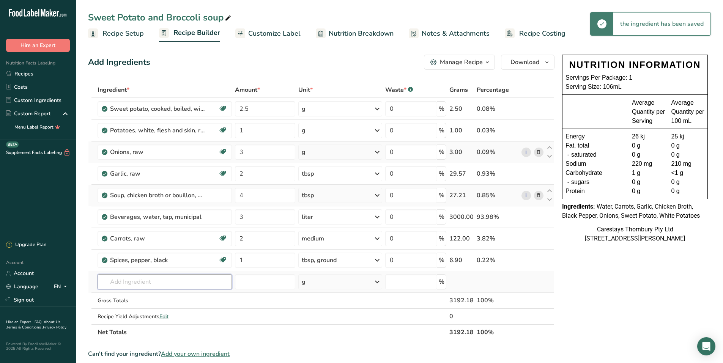
click at [124, 284] on input "text" at bounding box center [165, 281] width 134 height 15
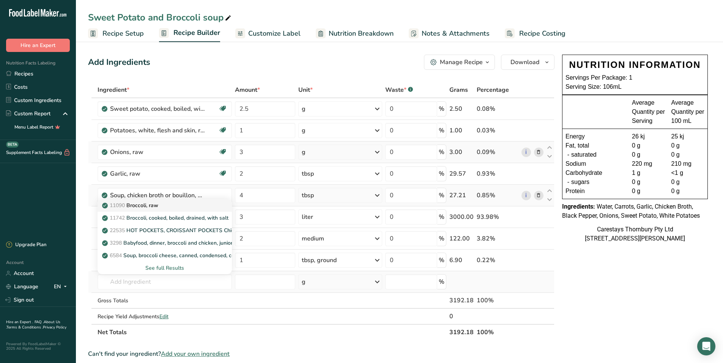
click at [146, 203] on p "11090 Broccoli, raw" at bounding box center [131, 206] width 55 height 8
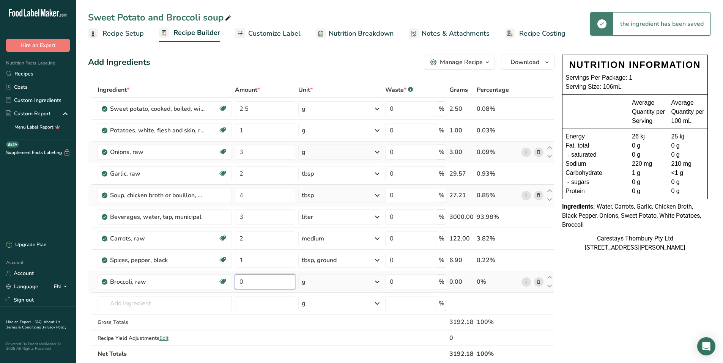
click at [246, 283] on input "0" at bounding box center [265, 281] width 61 height 15
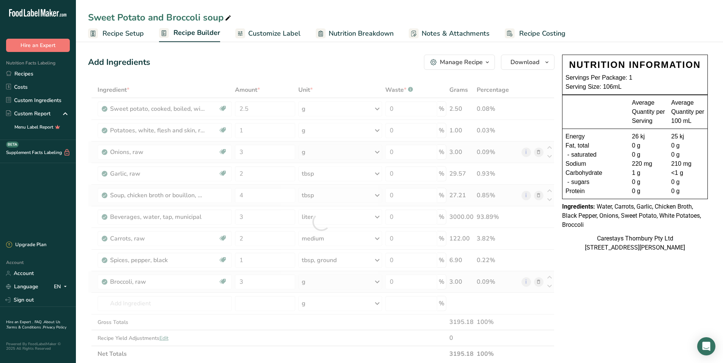
click at [378, 281] on div "Ingredient * Amount * Unit * Waste * .a-a{fill:#347362;}.b-a{fill:#fff;} Grams …" at bounding box center [321, 222] width 467 height 280
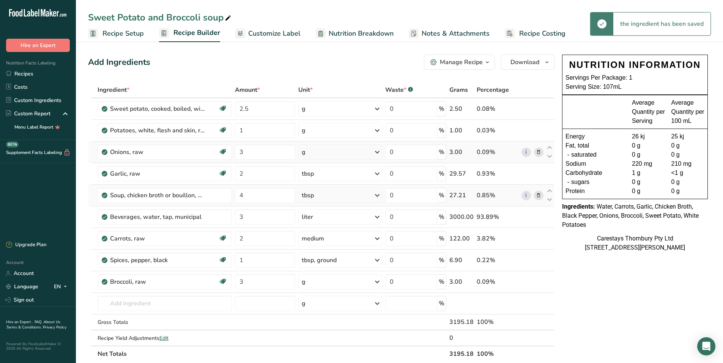
click at [378, 281] on icon at bounding box center [377, 282] width 9 height 14
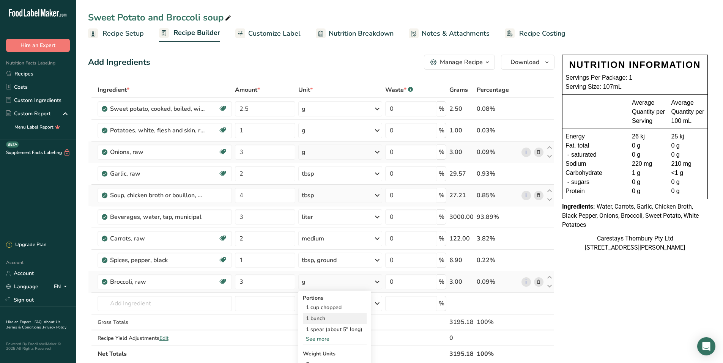
click at [323, 315] on div "1 bunch" at bounding box center [335, 318] width 64 height 11
click at [158, 305] on input "text" at bounding box center [165, 303] width 134 height 15
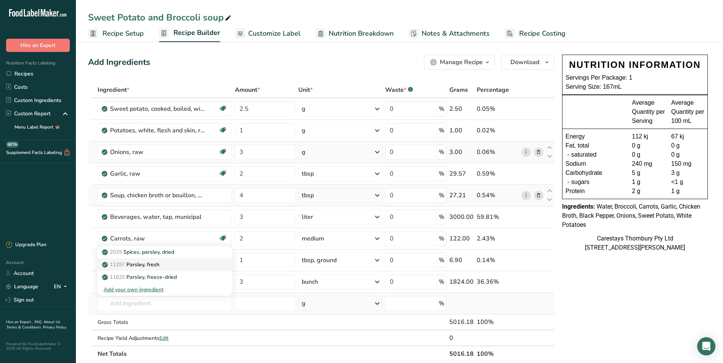
click at [158, 265] on p "11297 [GEOGRAPHIC_DATA], fresh" at bounding box center [132, 265] width 56 height 8
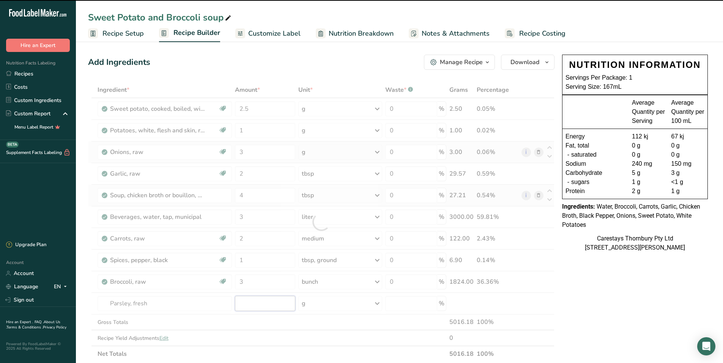
click at [247, 302] on input "number" at bounding box center [265, 303] width 61 height 15
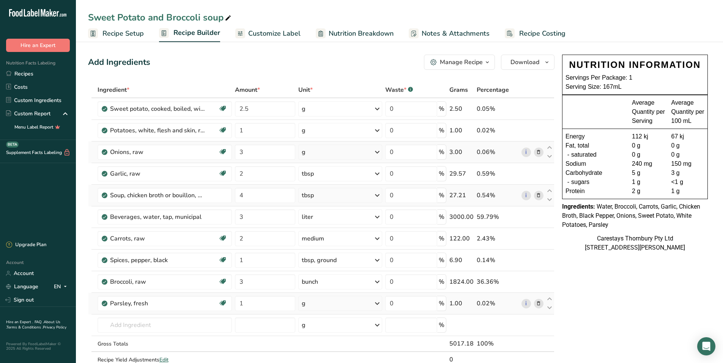
click at [378, 302] on div "Ingredient * Amount * Unit * Waste * .a-a{fill:#347362;}.b-a{fill:#fff;} Grams …" at bounding box center [321, 233] width 467 height 302
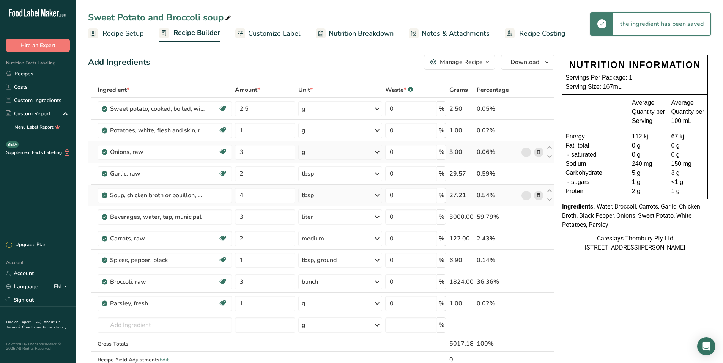
click at [378, 304] on icon at bounding box center [377, 304] width 9 height 14
click at [347, 328] on div "1 cup chopped" at bounding box center [335, 329] width 64 height 11
click at [531, 31] on span "Recipe Costing" at bounding box center [542, 33] width 46 height 10
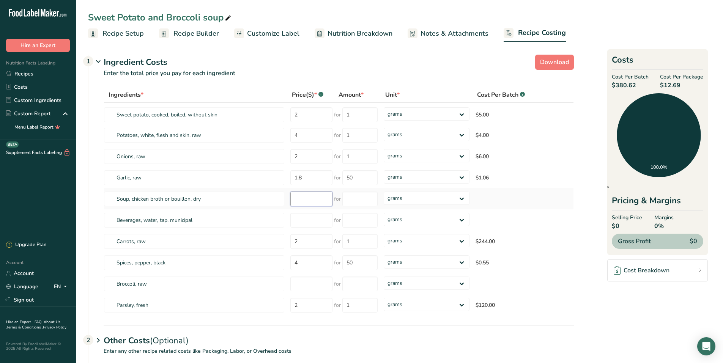
click at [298, 201] on input "number" at bounding box center [311, 199] width 42 height 15
click at [303, 200] on input "number" at bounding box center [311, 199] width 42 height 15
click at [349, 197] on input "number" at bounding box center [359, 199] width 35 height 15
click at [462, 199] on div "Ingredients * Price($) * .a-a{fill:#347362;}.b-a{fill:#fff;} Amount * Unit * Co…" at bounding box center [339, 201] width 470 height 229
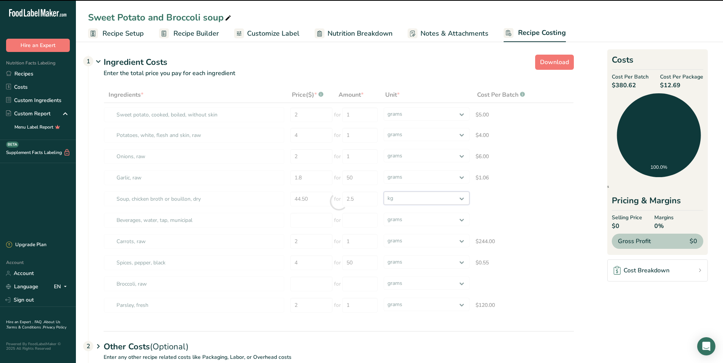
drag, startPoint x: 462, startPoint y: 199, endPoint x: 448, endPoint y: 205, distance: 15.3
click at [384, 192] on select "grams kg mg mcg lb oz" at bounding box center [427, 198] width 86 height 13
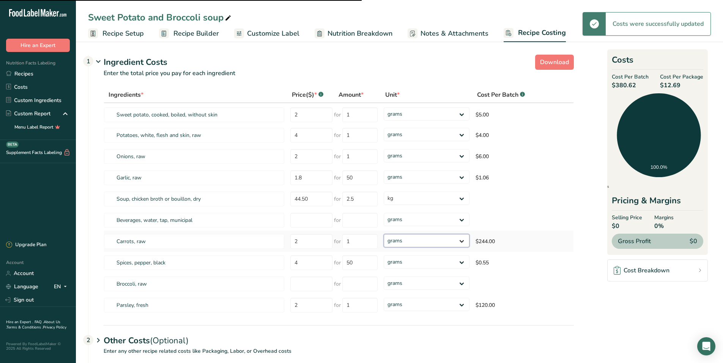
click at [462, 240] on select "grams kg mg mcg lb oz" at bounding box center [427, 240] width 86 height 13
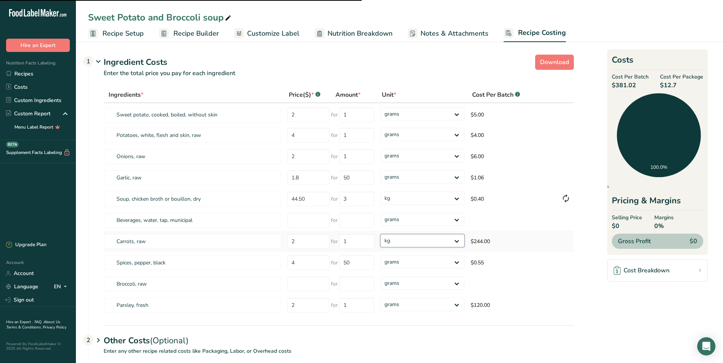
click at [380, 234] on select "grams kg mg mcg lb oz" at bounding box center [422, 240] width 84 height 13
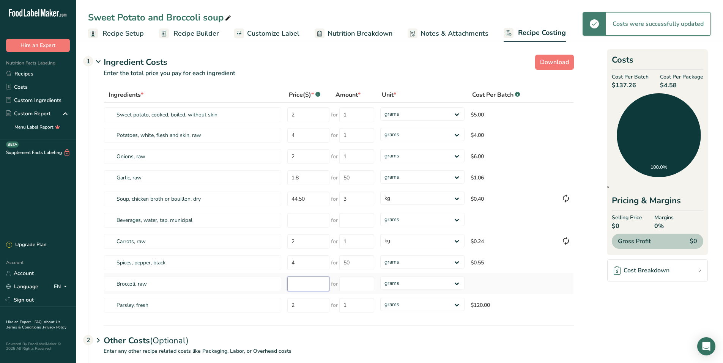
click at [302, 286] on input "number" at bounding box center [308, 284] width 42 height 15
click at [352, 288] on input "number" at bounding box center [356, 284] width 35 height 15
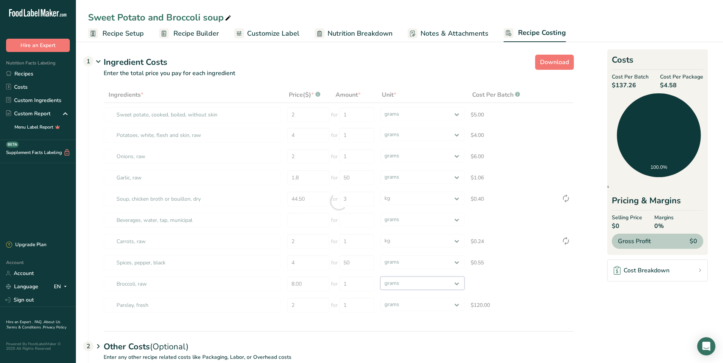
click at [458, 283] on div "Ingredients * Price($) * .a-a{fill:#347362;}.b-a{fill:#fff;} Amount * Unit * Co…" at bounding box center [339, 201] width 470 height 229
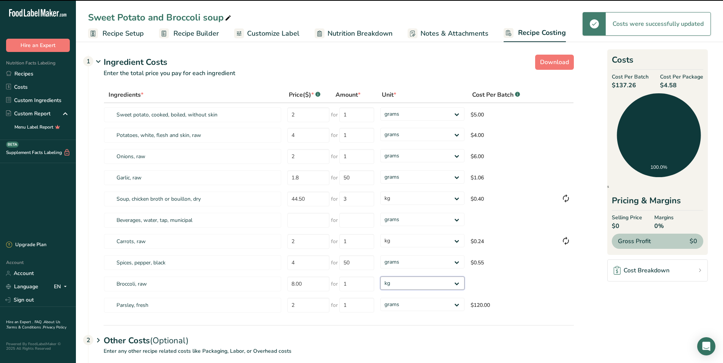
click at [380, 277] on select "grams kg mg mcg lb oz" at bounding box center [422, 283] width 84 height 13
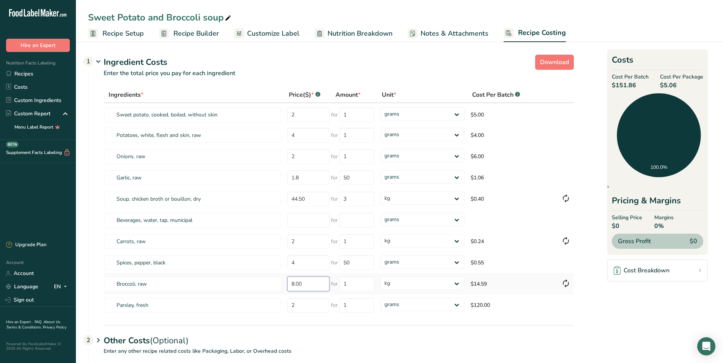
click at [309, 286] on input "8.00" at bounding box center [308, 284] width 42 height 15
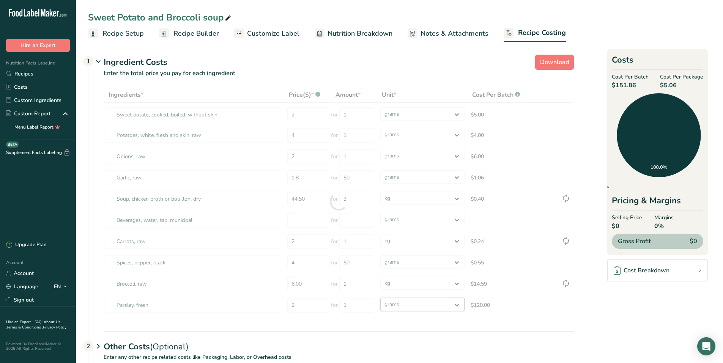
click at [458, 304] on div "Ingredients * Price($) * .a-a{fill:#347362;}.b-a{fill:#fff;} Amount * Unit * Co…" at bounding box center [339, 201] width 470 height 229
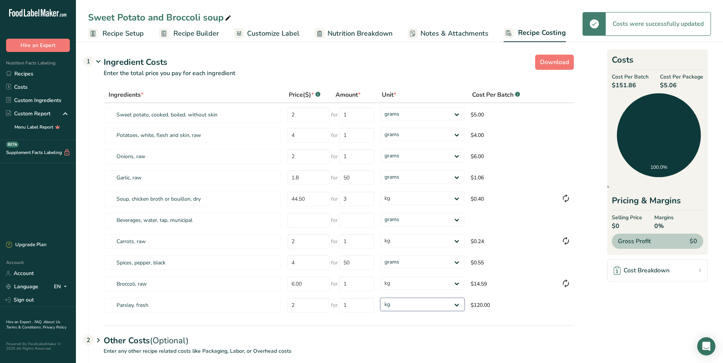
click at [380, 298] on select "grams kg mg mcg lb oz" at bounding box center [422, 304] width 84 height 13
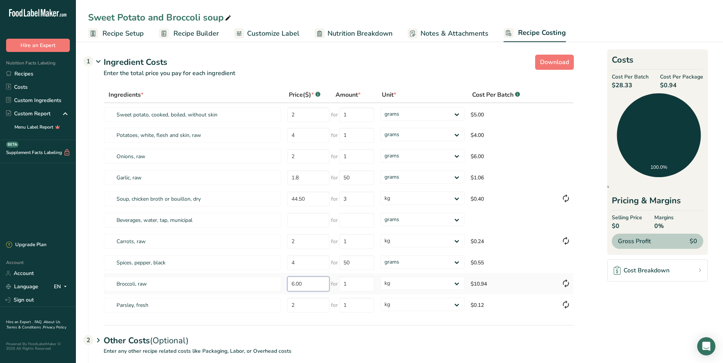
click at [314, 285] on input "6.00" at bounding box center [308, 284] width 42 height 15
click at [511, 235] on div "Ingredients * Price($) * .a-a{fill:#347362;}.b-a{fill:#fff;} Amount * Unit * Co…" at bounding box center [339, 201] width 470 height 229
click at [458, 114] on select "grams kg mg mcg lb oz" at bounding box center [422, 113] width 84 height 13
click at [380, 107] on select "grams kg mg mcg lb oz" at bounding box center [422, 113] width 84 height 13
click at [457, 134] on select "grams kg mg mcg lb oz" at bounding box center [422, 134] width 84 height 13
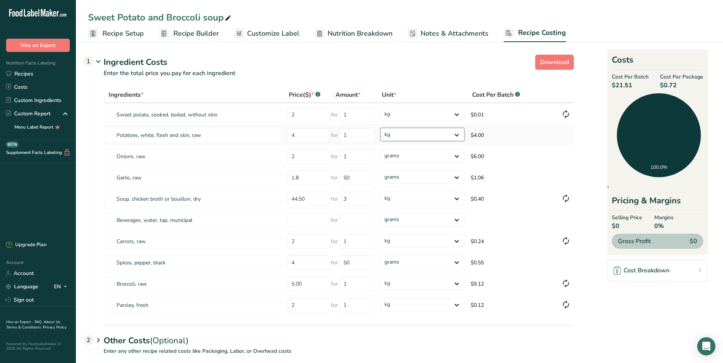
click at [380, 128] on select "grams kg mg mcg lb oz" at bounding box center [422, 134] width 84 height 13
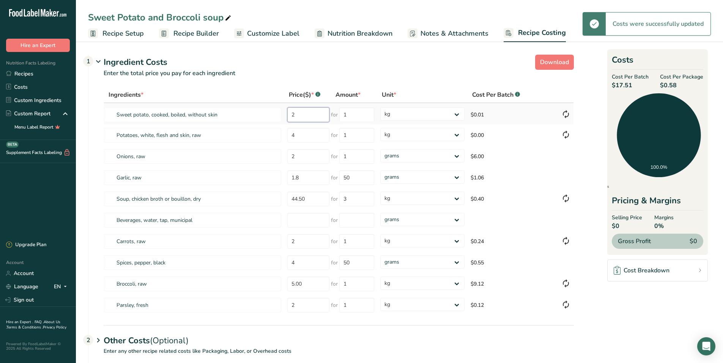
click at [303, 115] on input "2" at bounding box center [308, 114] width 42 height 15
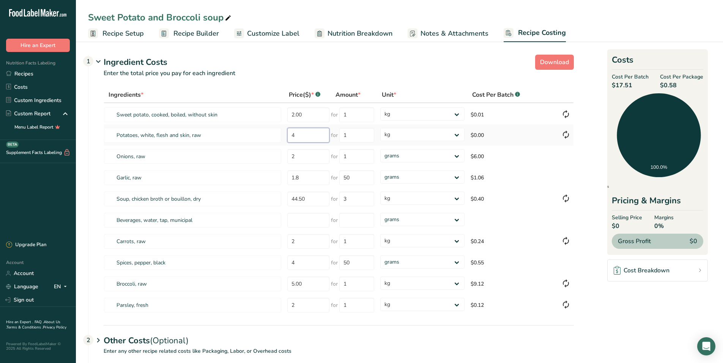
click at [309, 133] on input "4" at bounding box center [308, 135] width 42 height 15
click at [298, 158] on input "2" at bounding box center [308, 156] width 42 height 15
click at [459, 154] on select "grams kg mg mcg lb oz" at bounding box center [422, 155] width 84 height 13
click at [380, 149] on select "grams kg mg mcg lb oz" at bounding box center [422, 155] width 84 height 13
click at [354, 116] on input "1" at bounding box center [356, 114] width 35 height 15
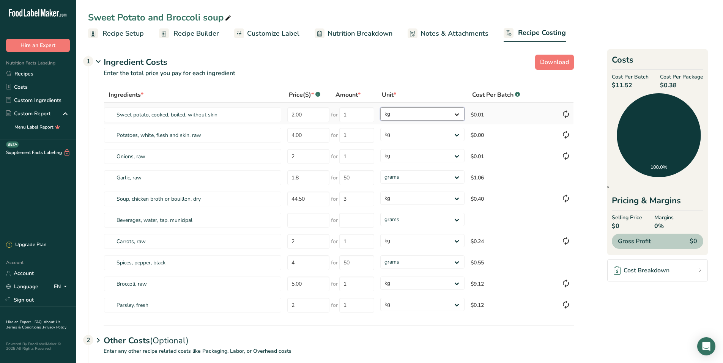
click at [456, 114] on select "grams kg mg mcg lb oz" at bounding box center [422, 113] width 84 height 13
click at [380, 107] on select "grams kg mg mcg lb oz" at bounding box center [422, 113] width 84 height 13
click at [456, 112] on select "grams kg mg mcg lb oz" at bounding box center [422, 113] width 84 height 13
click at [380, 107] on select "grams kg mg mcg lb oz" at bounding box center [422, 113] width 84 height 13
click at [441, 132] on select "grams kg mg mcg lb oz" at bounding box center [422, 134] width 84 height 13
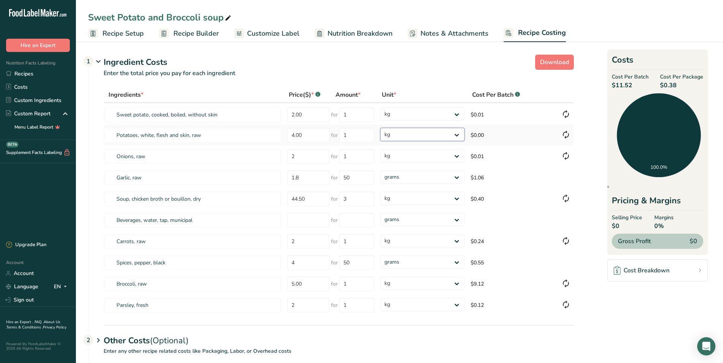
click at [380, 128] on select "grams kg mg mcg lb oz" at bounding box center [422, 134] width 84 height 13
click at [456, 154] on select "grams kg mg mcg lb oz" at bounding box center [422, 155] width 84 height 13
click at [306, 159] on input "2" at bounding box center [308, 156] width 42 height 15
click at [304, 177] on input "1.8" at bounding box center [308, 177] width 42 height 15
click at [184, 33] on span "Recipe Builder" at bounding box center [196, 33] width 46 height 10
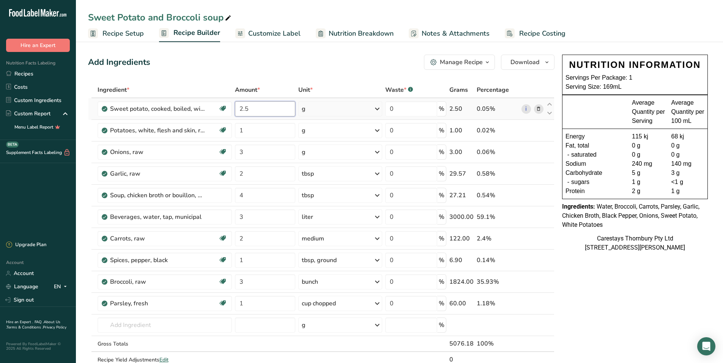
click at [255, 108] on input "2.5" at bounding box center [265, 108] width 61 height 15
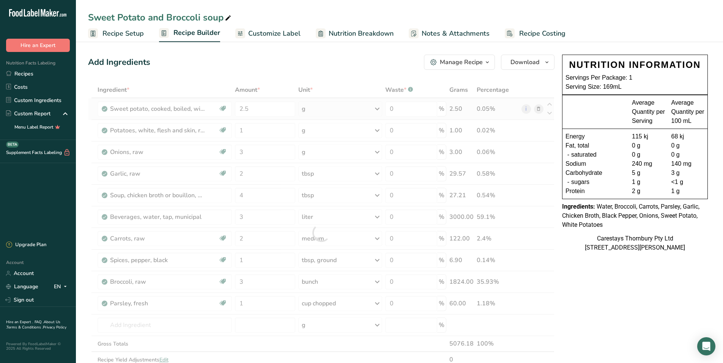
click at [378, 109] on div "Ingredient * Amount * Unit * Waste * .a-a{fill:#347362;}.b-a{fill:#fff;} Grams …" at bounding box center [321, 233] width 467 height 302
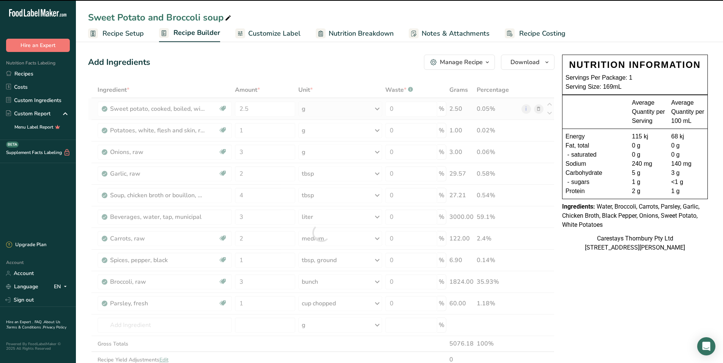
click at [378, 109] on div at bounding box center [321, 233] width 467 height 302
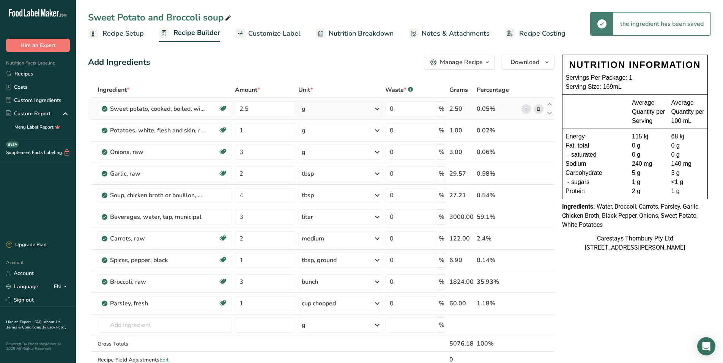
click at [378, 108] on icon at bounding box center [377, 109] width 9 height 14
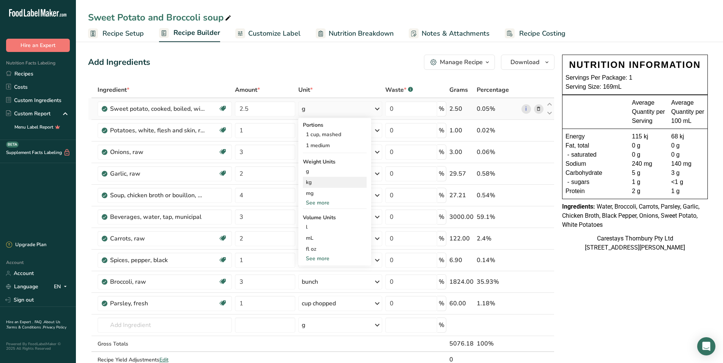
click at [325, 183] on div "kg" at bounding box center [335, 182] width 64 height 11
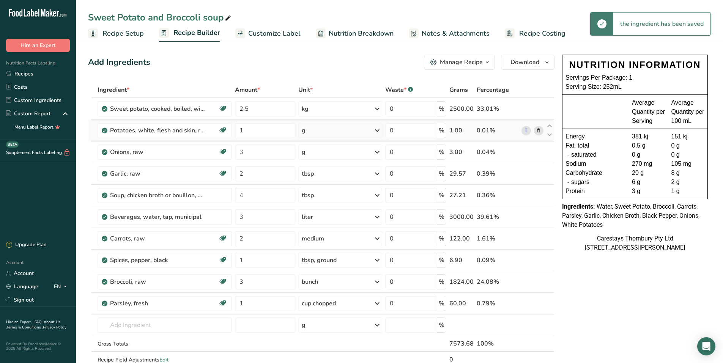
click at [378, 130] on icon at bounding box center [377, 131] width 9 height 14
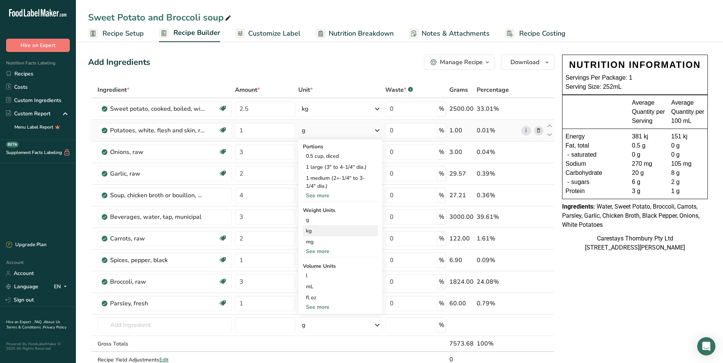
click at [334, 229] on div "kg" at bounding box center [340, 230] width 75 height 11
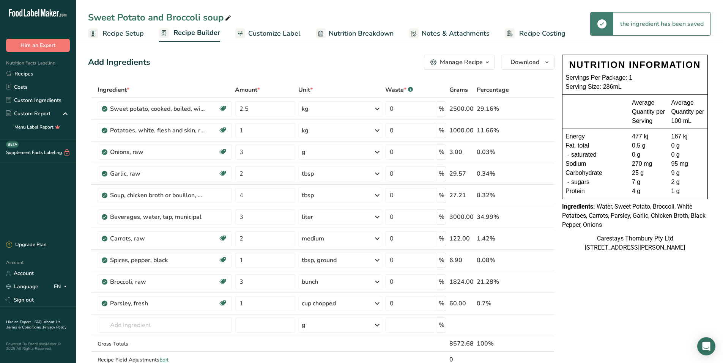
click at [543, 33] on span "Recipe Costing" at bounding box center [542, 33] width 46 height 10
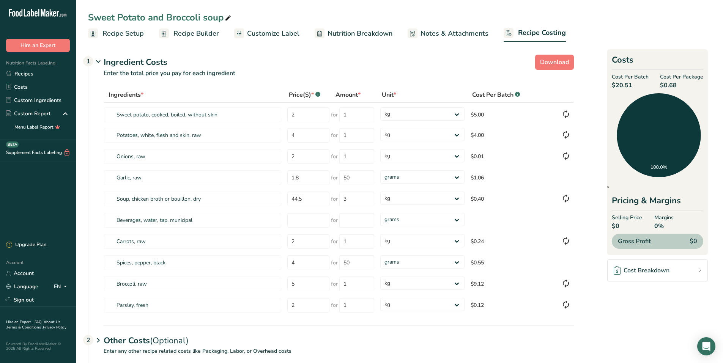
click at [186, 30] on span "Recipe Builder" at bounding box center [196, 33] width 46 height 10
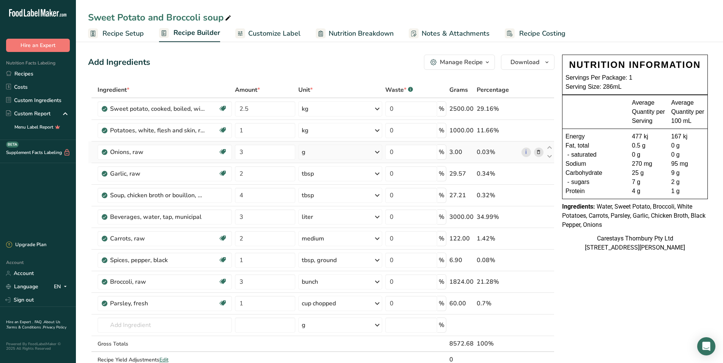
click at [377, 150] on icon at bounding box center [377, 152] width 9 height 14
click at [321, 199] on div "1 large" at bounding box center [335, 199] width 64 height 11
click at [524, 30] on span "Recipe Costing" at bounding box center [542, 33] width 46 height 10
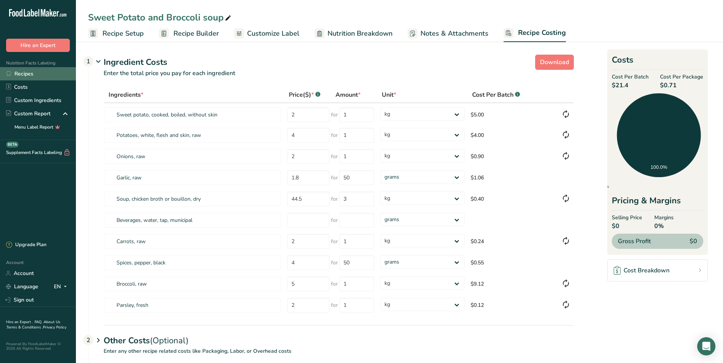
click at [31, 74] on link "Recipes" at bounding box center [38, 73] width 76 height 13
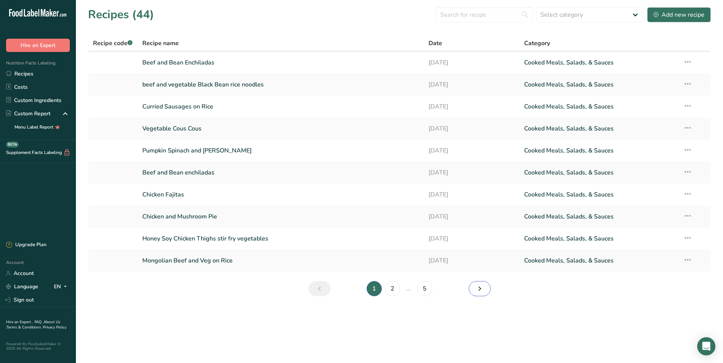
click at [476, 288] on icon "Next page" at bounding box center [479, 289] width 9 height 14
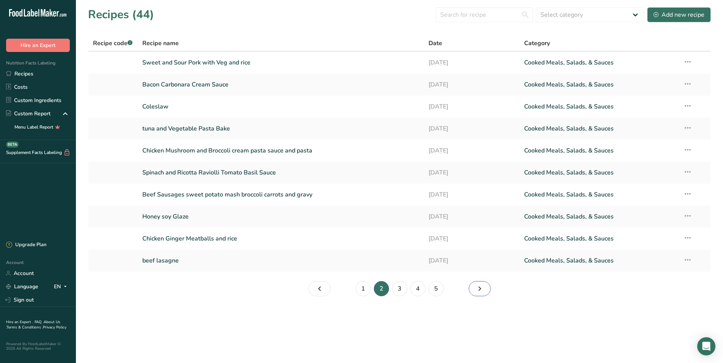
click at [482, 288] on icon "Page 3." at bounding box center [479, 289] width 9 height 14
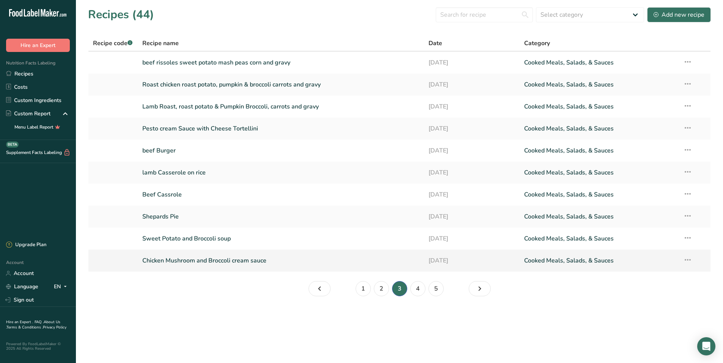
click at [250, 259] on link "Chicken Mushroom and Broccoli cream sauce" at bounding box center [281, 261] width 278 height 16
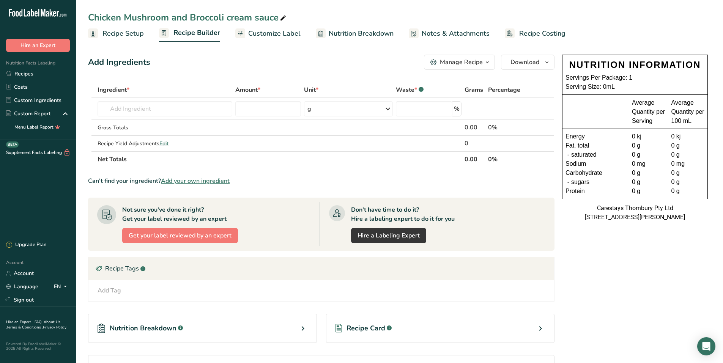
click at [282, 15] on icon at bounding box center [283, 18] width 7 height 11
click at [117, 109] on input "text" at bounding box center [165, 108] width 135 height 15
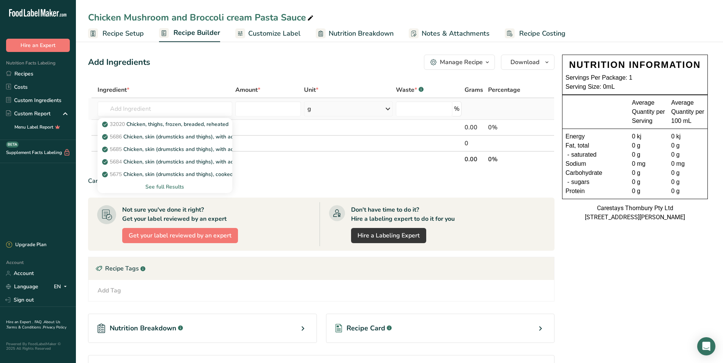
click at [174, 186] on div "See full Results" at bounding box center [165, 187] width 123 height 8
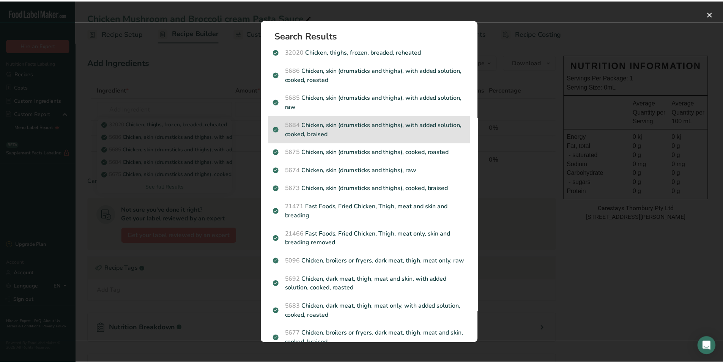
scroll to position [38, 0]
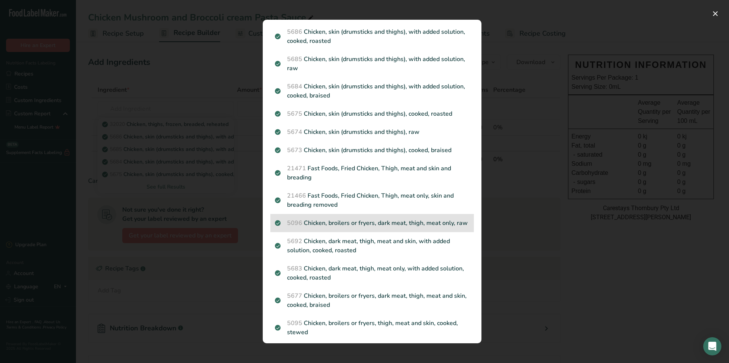
click at [366, 218] on div "5096 Chicken, broilers or fryers, dark meat, thigh, meat only, raw" at bounding box center [371, 223] width 203 height 18
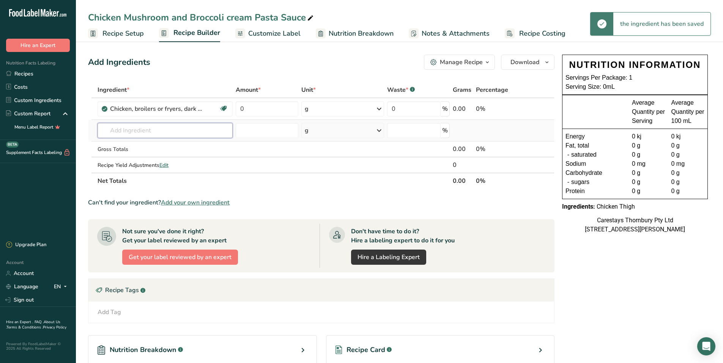
click at [115, 132] on input "text" at bounding box center [165, 130] width 135 height 15
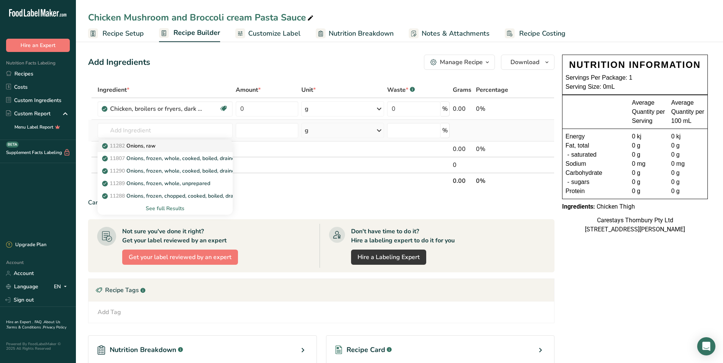
click at [140, 142] on p "11282 Onions, raw" at bounding box center [130, 146] width 52 height 8
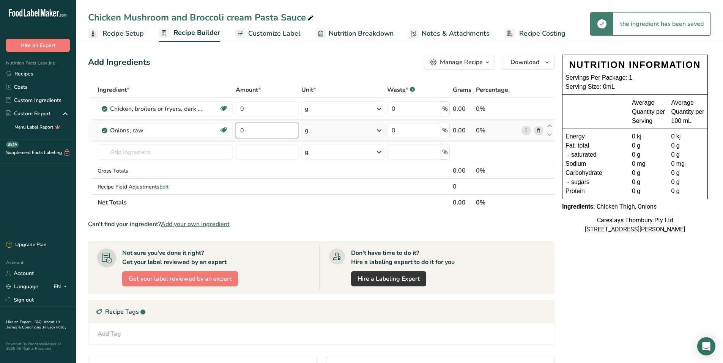
click at [249, 131] on input "0" at bounding box center [267, 130] width 63 height 15
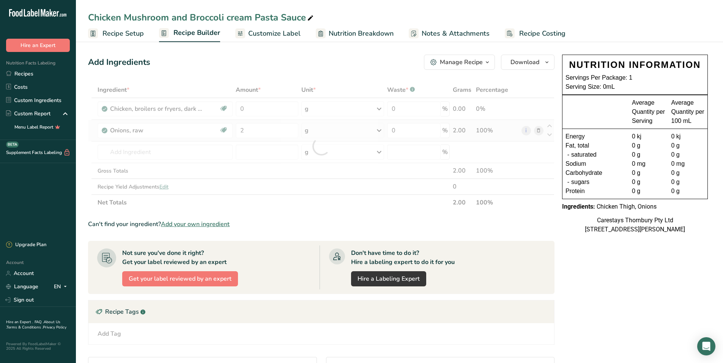
click at [379, 128] on div "Ingredient * Amount * Unit * Waste * .a-a{fill:#347362;}.b-a{fill:#fff;} Grams …" at bounding box center [321, 146] width 467 height 129
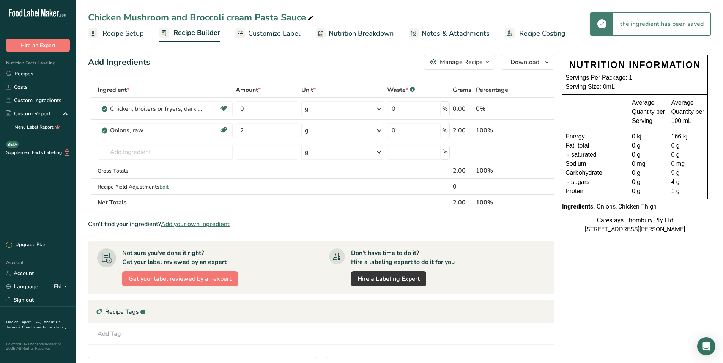
click at [379, 129] on icon at bounding box center [379, 131] width 9 height 14
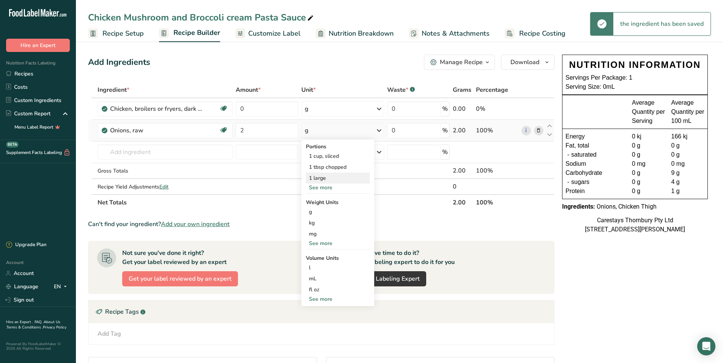
click at [336, 177] on div "1 large" at bounding box center [338, 178] width 64 height 11
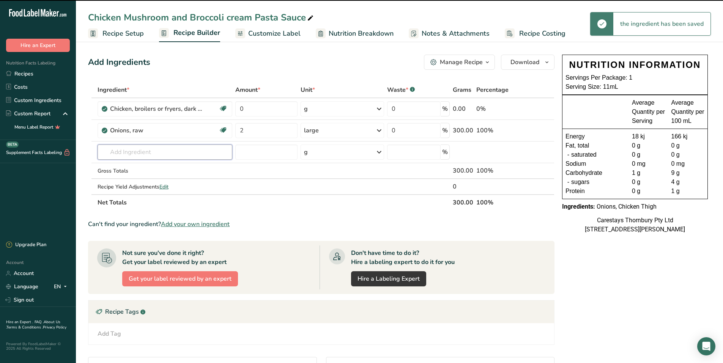
click at [116, 151] on input "text" at bounding box center [165, 152] width 135 height 15
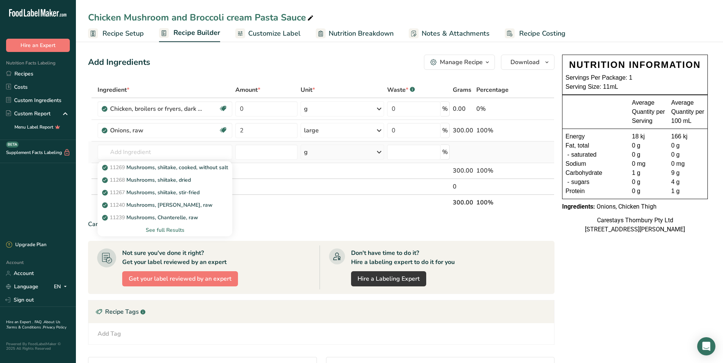
click at [172, 228] on div "See full Results" at bounding box center [165, 230] width 123 height 8
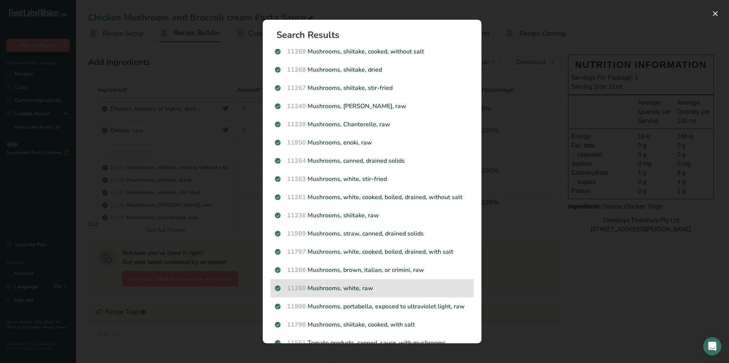
click at [314, 284] on p "11260 Mushrooms, white, raw" at bounding box center [372, 288] width 194 height 9
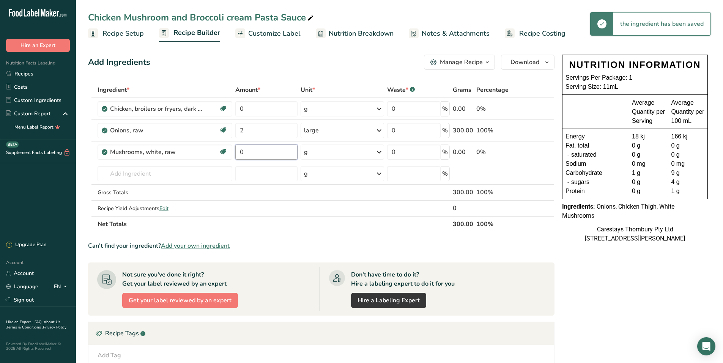
click at [250, 151] on input "0" at bounding box center [266, 152] width 62 height 15
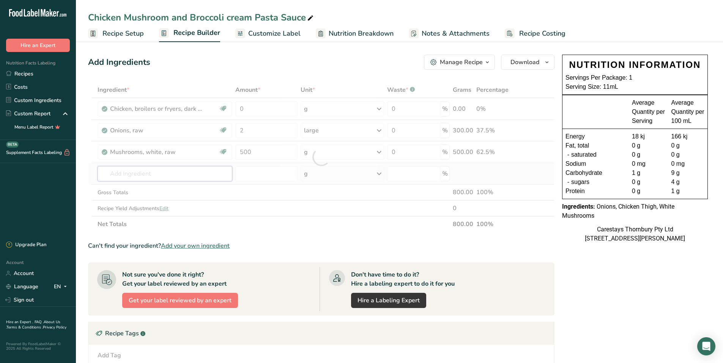
click at [149, 177] on div "Ingredient * Amount * Unit * Waste * .a-a{fill:#347362;}.b-a{fill:#fff;} Grams …" at bounding box center [321, 157] width 467 height 150
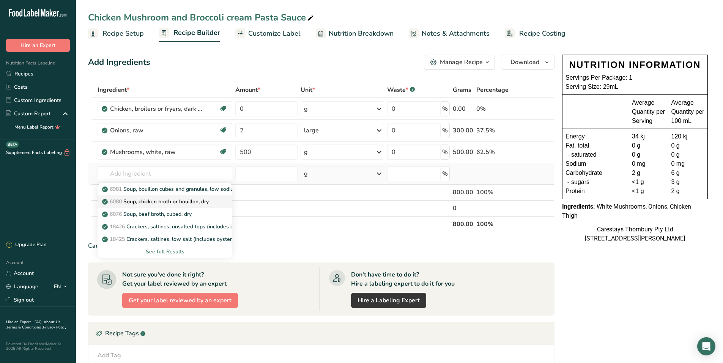
click at [148, 198] on p "6080 Soup, chicken broth or bouillon, dry" at bounding box center [156, 202] width 105 height 8
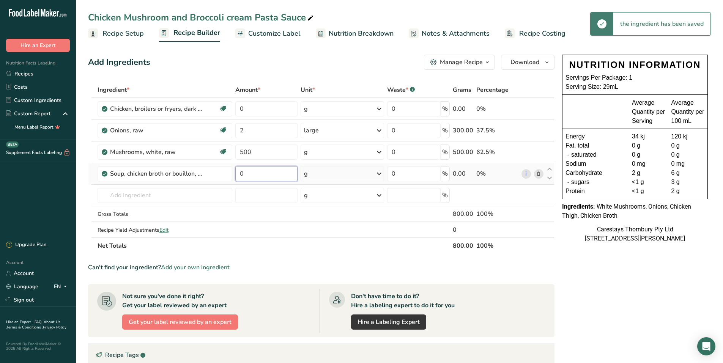
click at [248, 174] on input "0" at bounding box center [266, 173] width 62 height 15
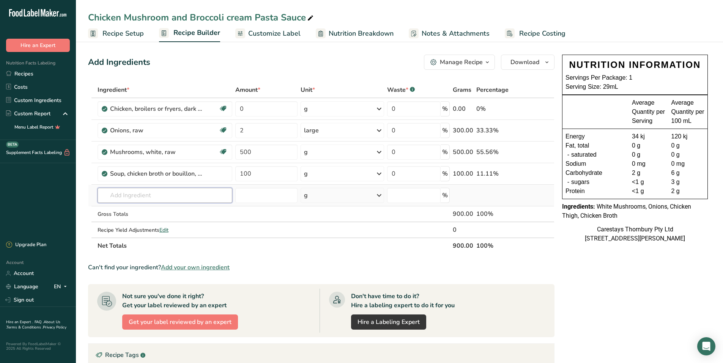
click at [148, 196] on div "Ingredient * Amount * Unit * Waste * .a-a{fill:#347362;}.b-a{fill:#fff;} Grams …" at bounding box center [321, 168] width 467 height 172
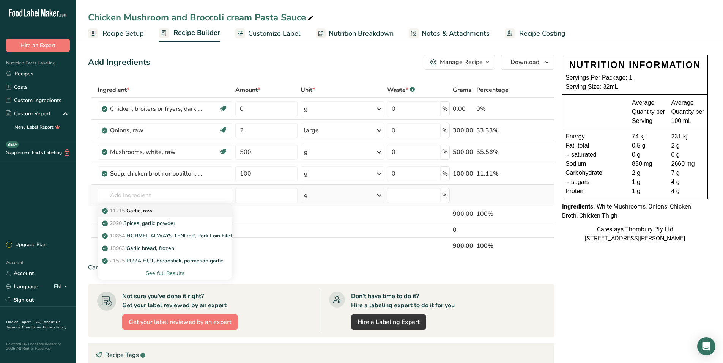
click at [146, 207] on link "11215 Garlic, raw" at bounding box center [165, 211] width 135 height 13
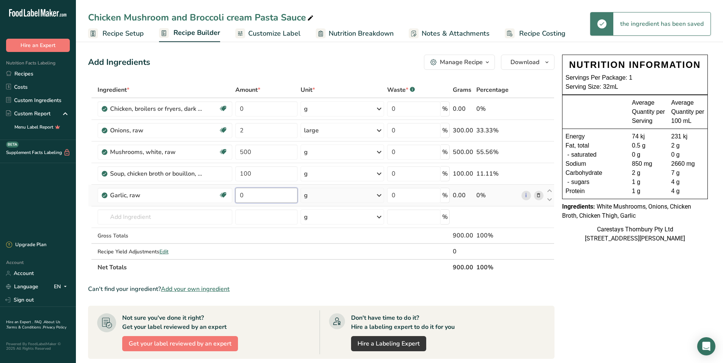
click at [257, 195] on input "0" at bounding box center [266, 195] width 62 height 15
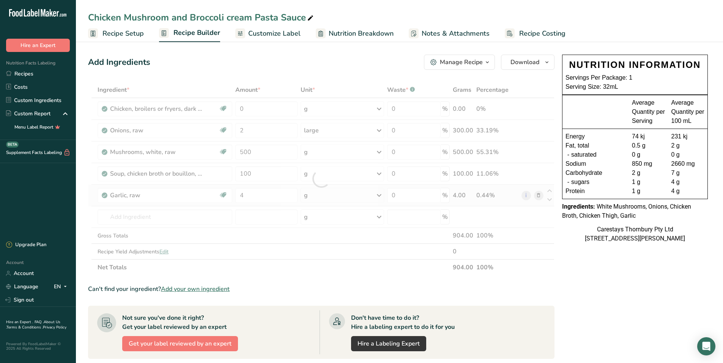
click at [379, 195] on div "Ingredient * Amount * Unit * Waste * .a-a{fill:#347362;}.b-a{fill:#fff;} Grams …" at bounding box center [321, 179] width 467 height 194
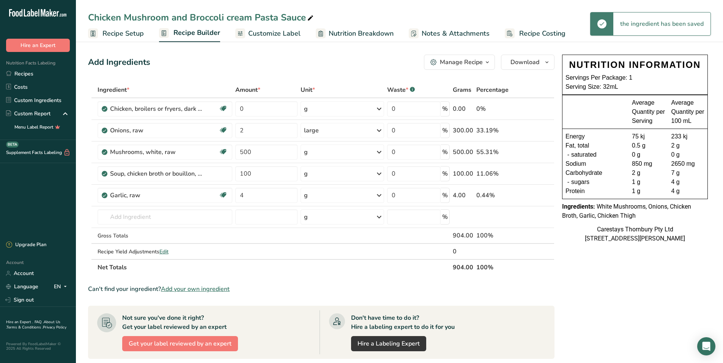
click at [379, 194] on icon at bounding box center [379, 196] width 9 height 14
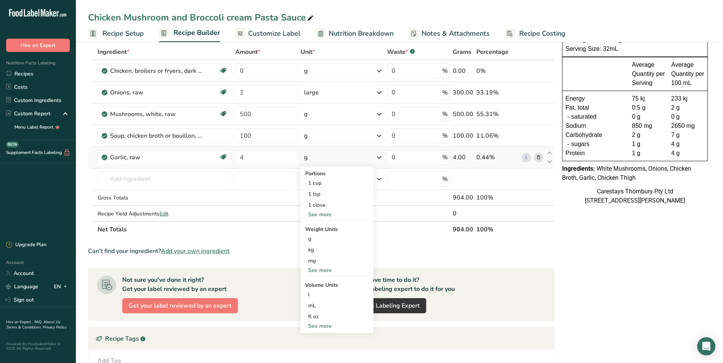
click at [325, 324] on div "See more" at bounding box center [337, 326] width 64 height 8
click at [325, 326] on div "tbsp" at bounding box center [337, 328] width 58 height 8
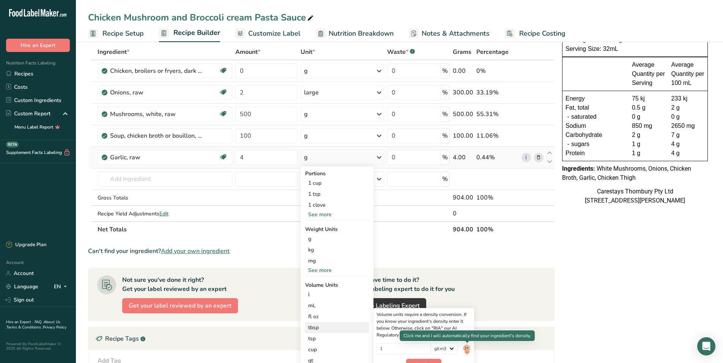
click at [467, 348] on img at bounding box center [467, 349] width 8 height 13
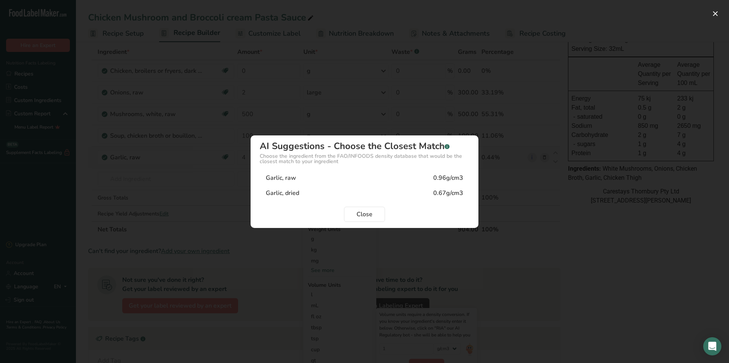
click at [295, 178] on div "Garlic, raw" at bounding box center [281, 177] width 30 height 9
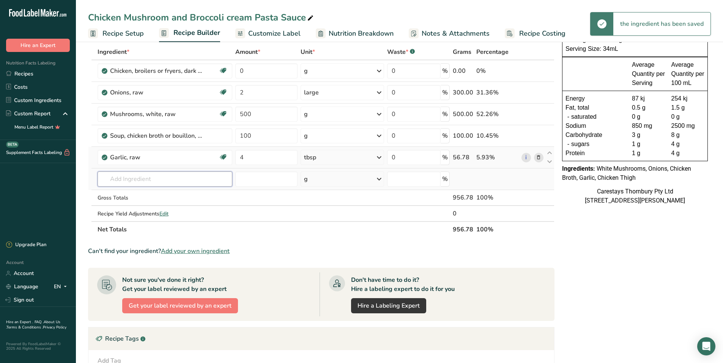
click at [117, 180] on input "text" at bounding box center [165, 179] width 135 height 15
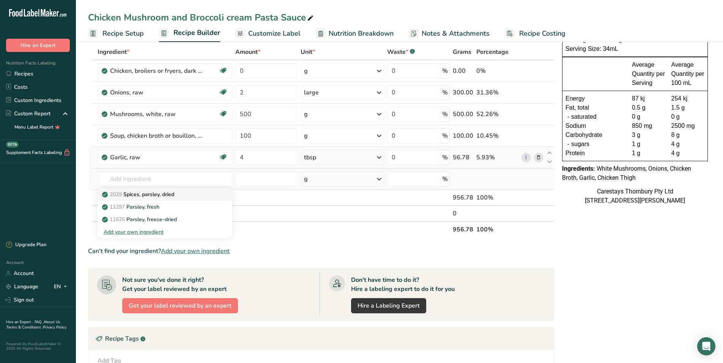
click at [152, 193] on p "2029 Spices, parsley, dried" at bounding box center [139, 195] width 71 height 8
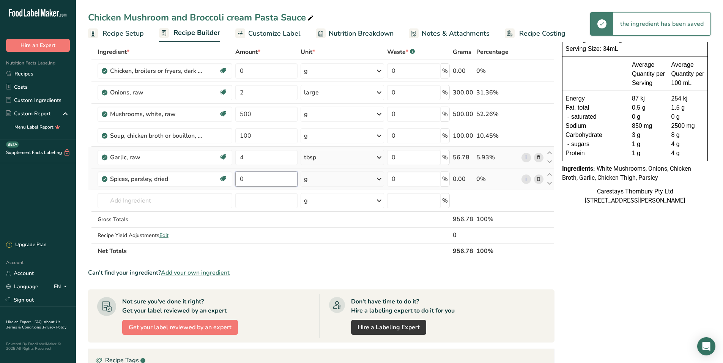
click at [251, 179] on input "0" at bounding box center [266, 179] width 62 height 15
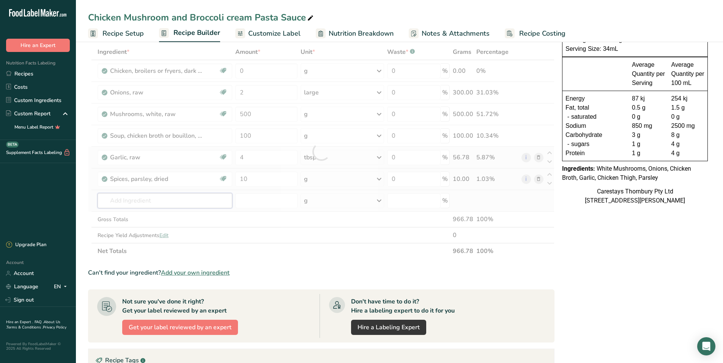
click at [138, 203] on div "Ingredient * Amount * Unit * Waste * .a-a{fill:#347362;}.b-a{fill:#fff;} Grams …" at bounding box center [321, 151] width 467 height 215
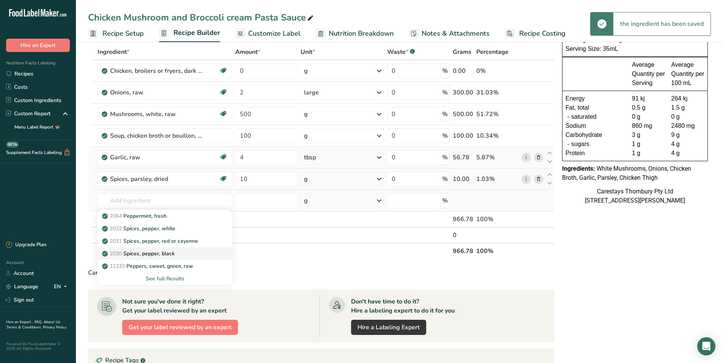
click at [147, 250] on p "2030 Spices, pepper, black" at bounding box center [139, 254] width 71 height 8
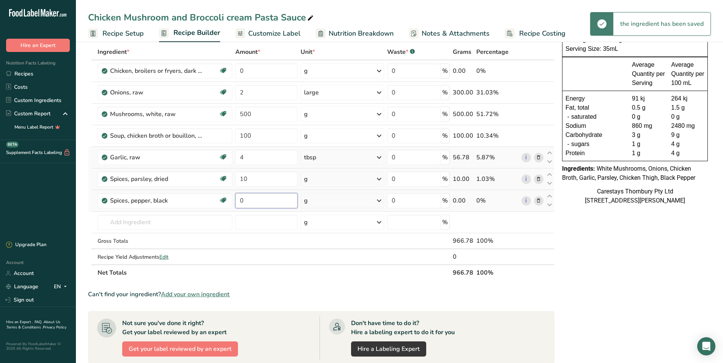
click at [250, 202] on input "0" at bounding box center [266, 200] width 62 height 15
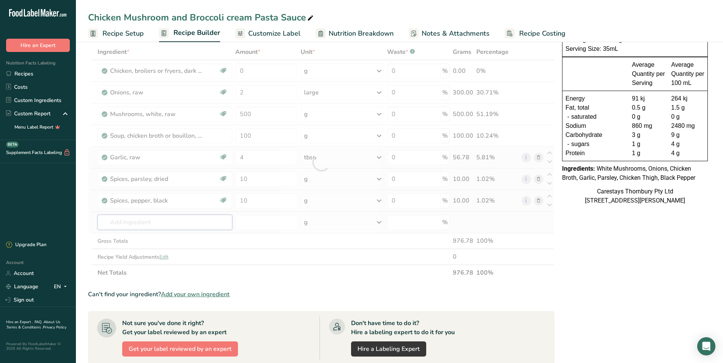
click at [131, 225] on div "Ingredient * Amount * Unit * Waste * .a-a{fill:#347362;}.b-a{fill:#fff;} Grams …" at bounding box center [321, 162] width 467 height 237
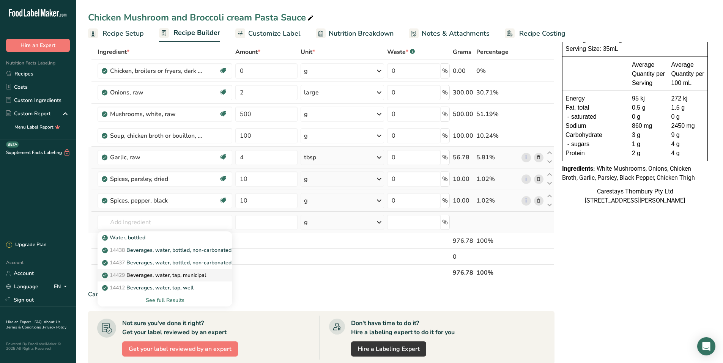
click at [169, 275] on p "14429 [GEOGRAPHIC_DATA], water, tap, municipal" at bounding box center [155, 275] width 102 height 8
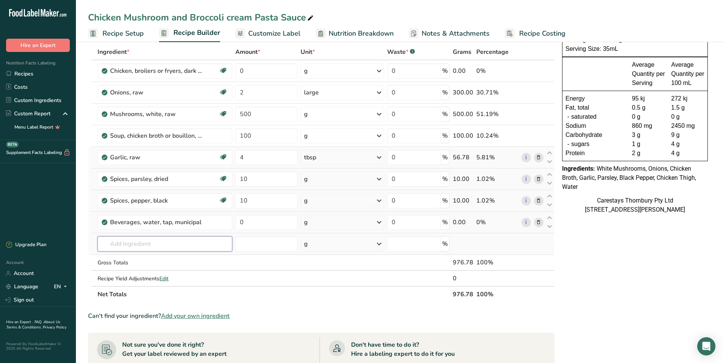
click at [115, 249] on input "text" at bounding box center [165, 244] width 135 height 15
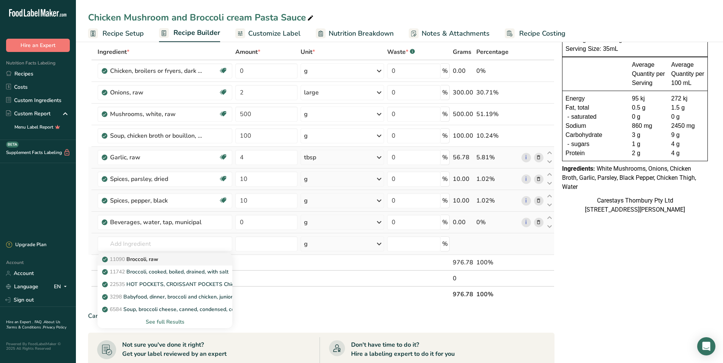
click at [156, 259] on p "11090 Broccoli, raw" at bounding box center [131, 259] width 55 height 8
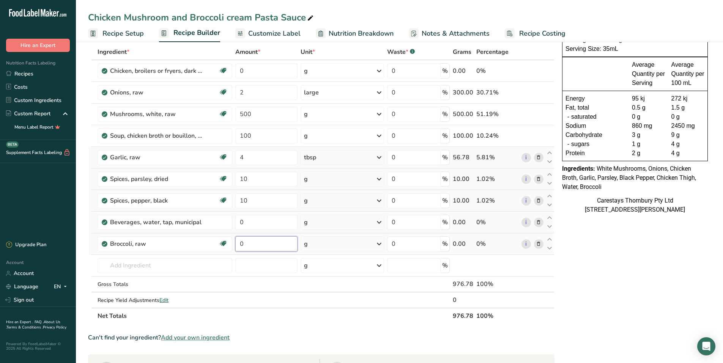
click at [245, 244] on input "0" at bounding box center [266, 244] width 62 height 15
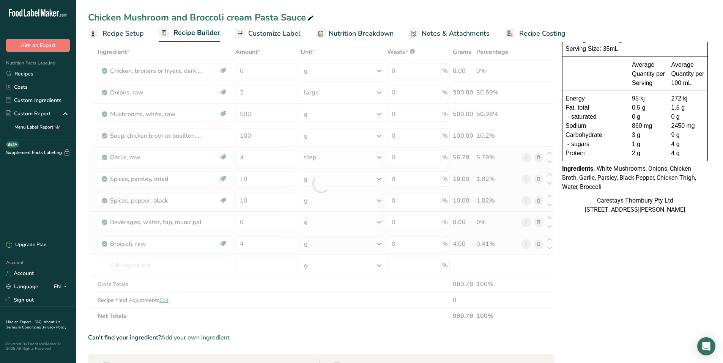
click at [380, 243] on div "Ingredient * Amount * Unit * Waste * .a-a{fill:#347362;}.b-a{fill:#fff;} Grams …" at bounding box center [321, 184] width 467 height 280
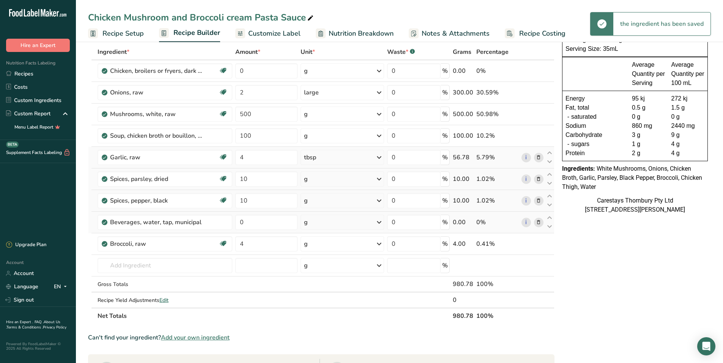
click at [379, 243] on icon at bounding box center [379, 244] width 9 height 14
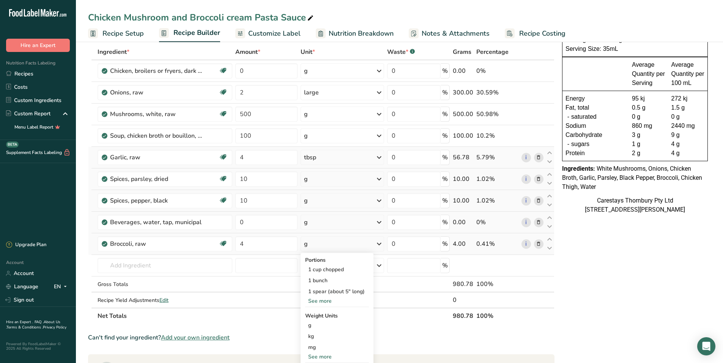
click at [333, 301] on div "See more" at bounding box center [337, 301] width 64 height 8
click at [338, 268] on div "1 cup chopped" at bounding box center [339, 269] width 68 height 11
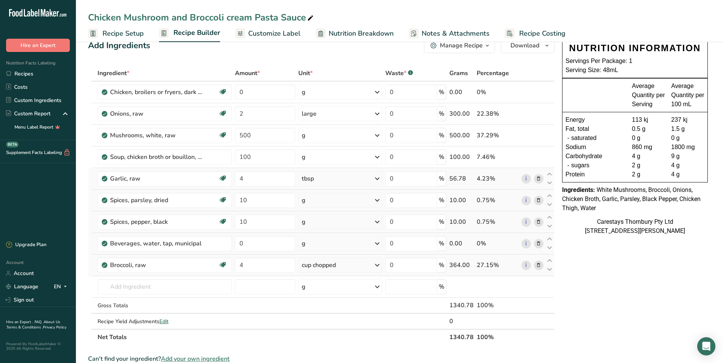
scroll to position [0, 0]
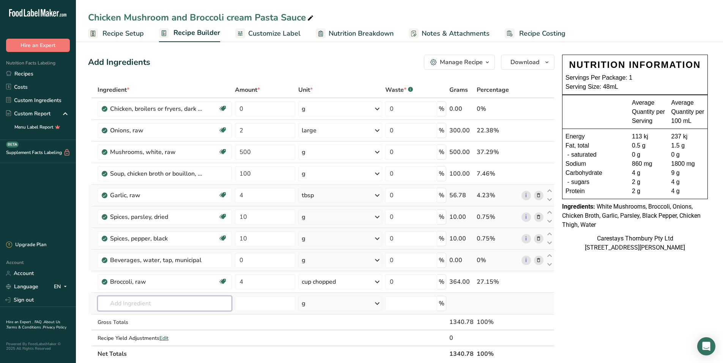
click at [125, 305] on input "text" at bounding box center [165, 303] width 134 height 15
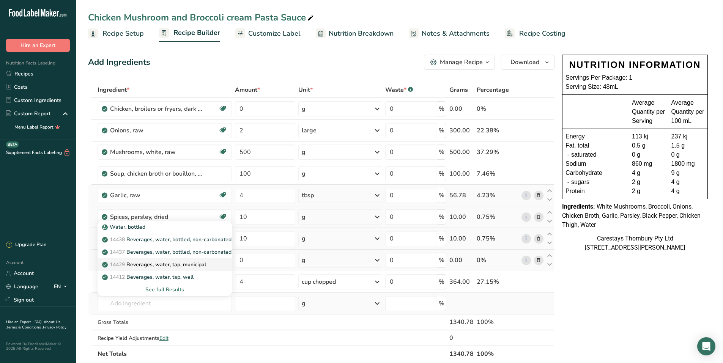
click at [178, 263] on p "14429 [GEOGRAPHIC_DATA], water, tap, municipal" at bounding box center [155, 265] width 102 height 8
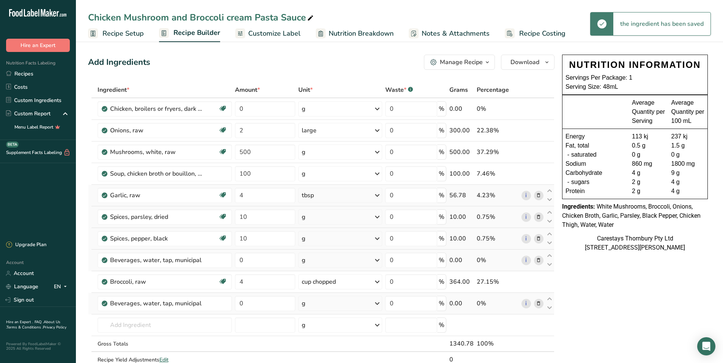
click at [538, 302] on icon at bounding box center [538, 304] width 5 height 8
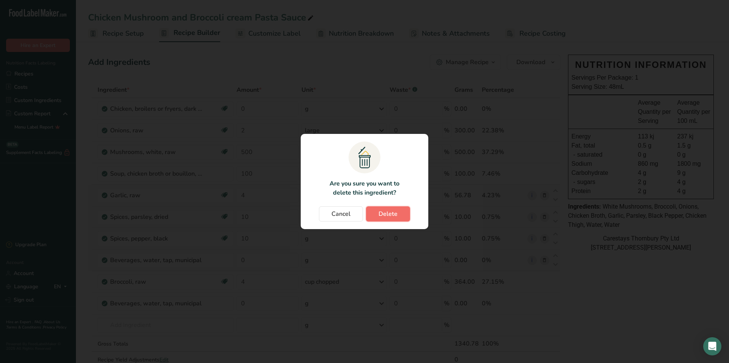
click at [383, 212] on span "Delete" at bounding box center [387, 214] width 19 height 9
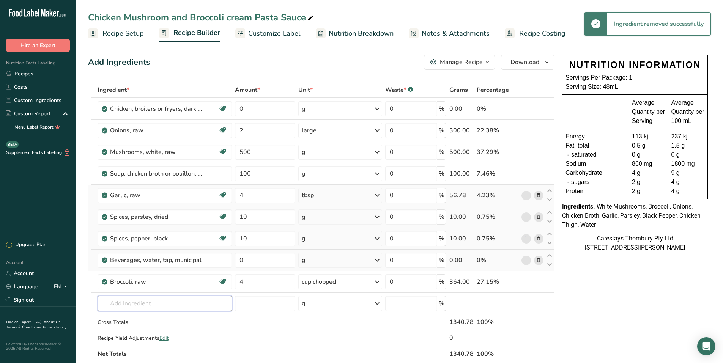
click at [115, 305] on input "text" at bounding box center [165, 303] width 134 height 15
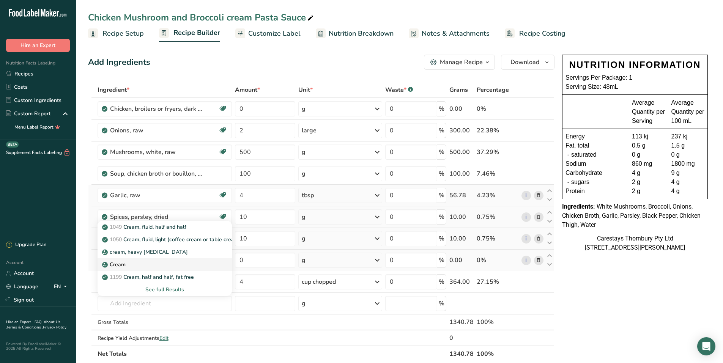
click at [132, 265] on div "Cream" at bounding box center [159, 265] width 110 height 8
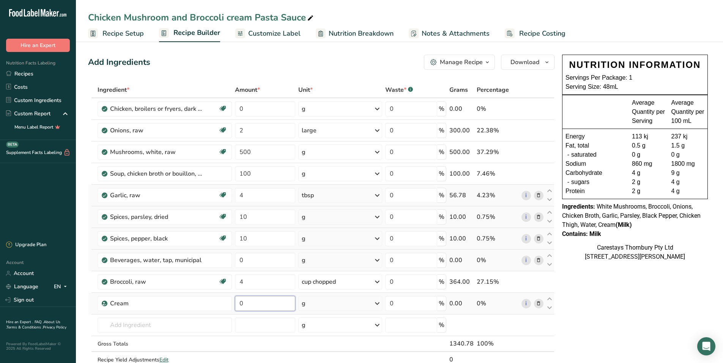
click at [246, 304] on input "0" at bounding box center [265, 303] width 61 height 15
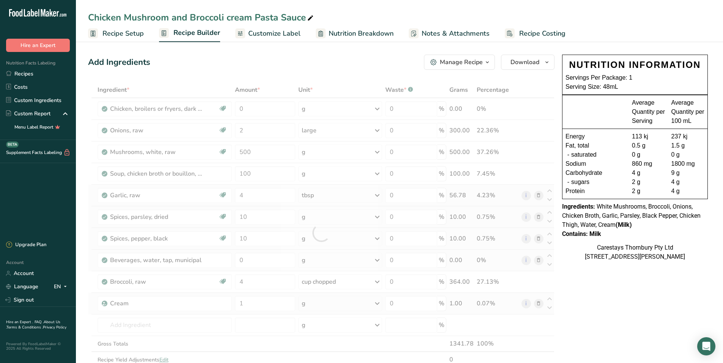
click at [378, 301] on div "Ingredient * Amount * Unit * Waste * .a-a{fill:#347362;}.b-a{fill:#fff;} Grams …" at bounding box center [321, 233] width 467 height 302
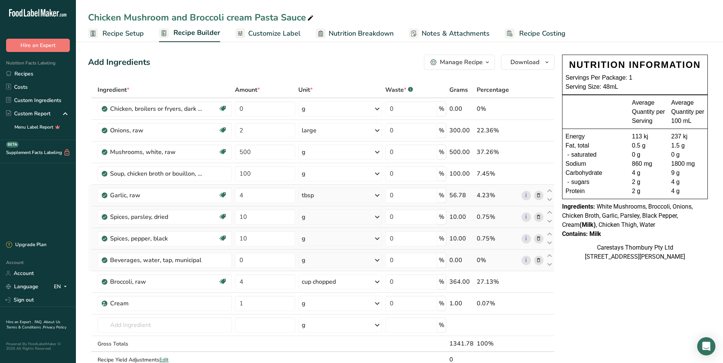
click at [378, 303] on icon at bounding box center [377, 304] width 9 height 14
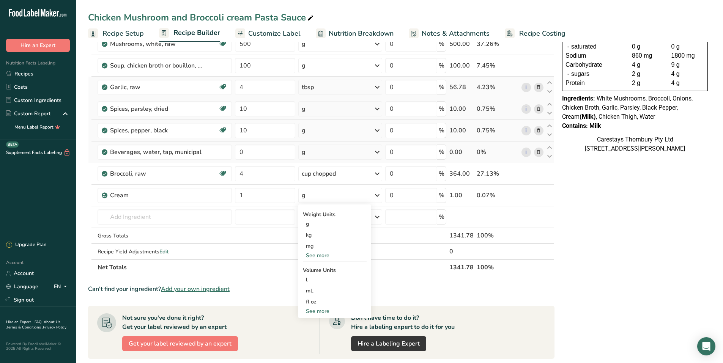
scroll to position [114, 0]
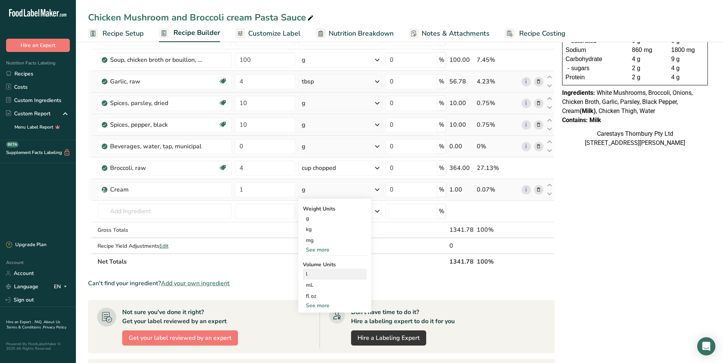
click at [320, 275] on div "l" at bounding box center [335, 274] width 58 height 8
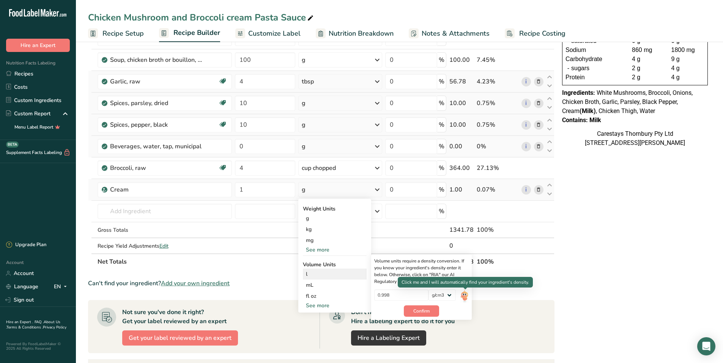
click at [465, 293] on img at bounding box center [464, 296] width 8 height 13
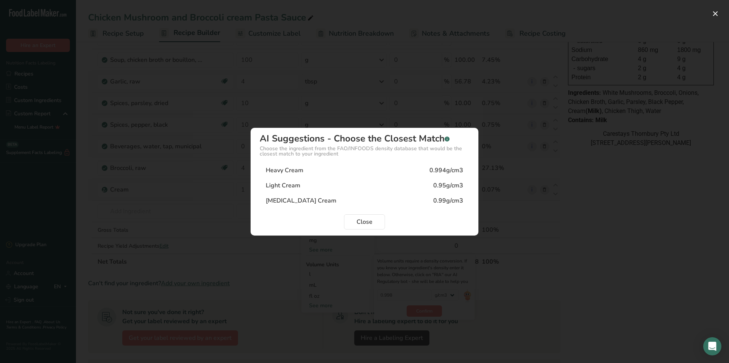
click at [270, 172] on div "Heavy Cream" at bounding box center [285, 170] width 38 height 9
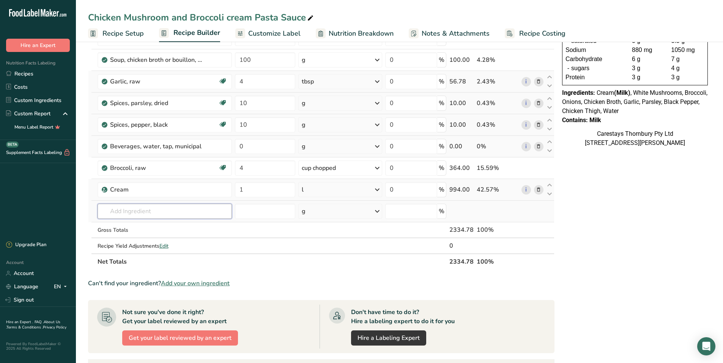
click at [128, 211] on input "text" at bounding box center [165, 211] width 134 height 15
click at [134, 213] on input "text" at bounding box center [165, 211] width 134 height 15
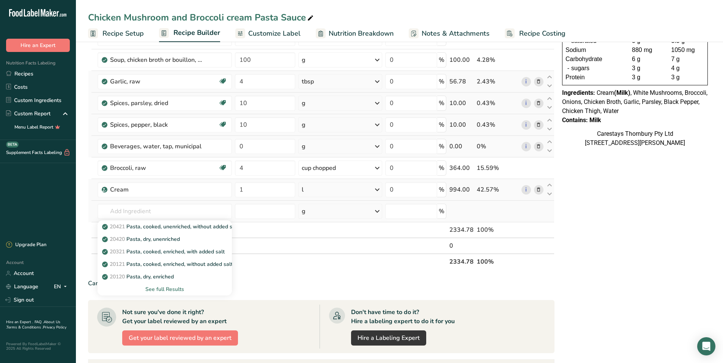
click at [164, 288] on div "See full Results" at bounding box center [165, 289] width 122 height 8
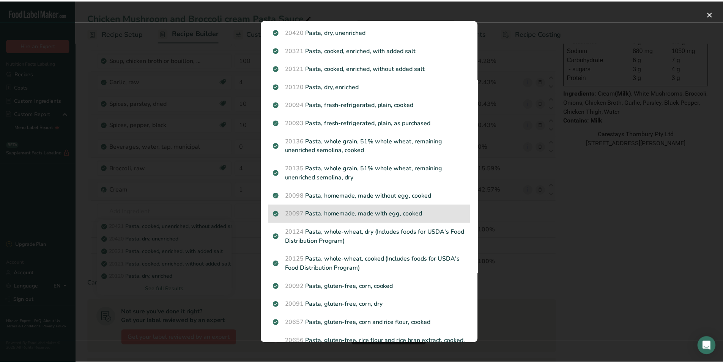
scroll to position [0, 0]
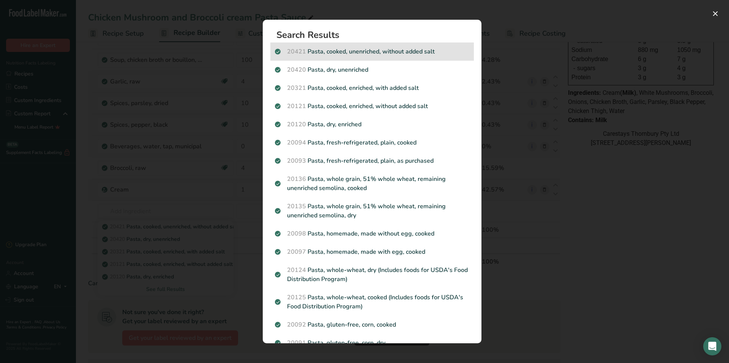
click at [361, 49] on p "20421 Pasta, cooked, unenriched, without added salt" at bounding box center [372, 51] width 194 height 9
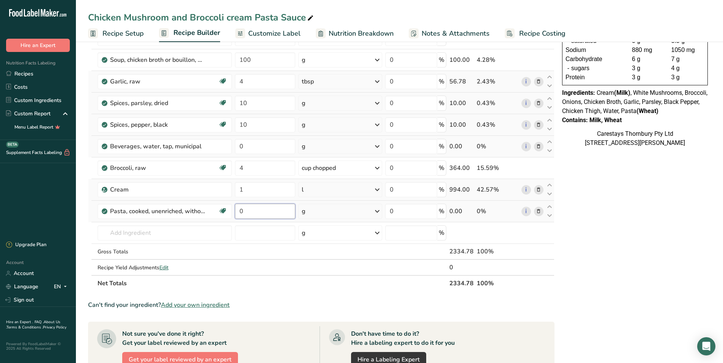
click at [251, 211] on input "0" at bounding box center [265, 211] width 61 height 15
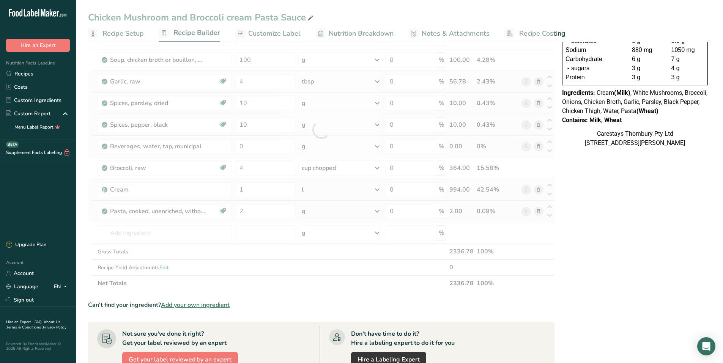
click at [378, 212] on div "Ingredient * Amount * Unit * Waste * .a-a{fill:#347362;}.b-a{fill:#fff;} Grams …" at bounding box center [321, 129] width 467 height 323
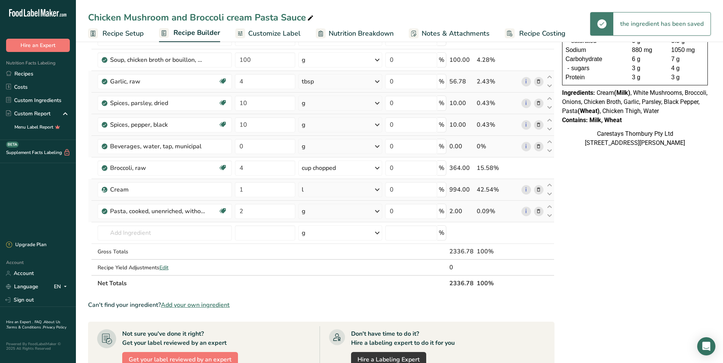
click at [378, 212] on icon at bounding box center [377, 212] width 9 height 14
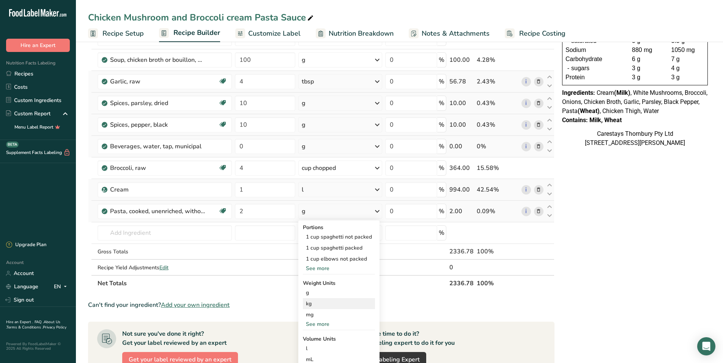
click at [310, 302] on div "kg" at bounding box center [339, 303] width 72 height 11
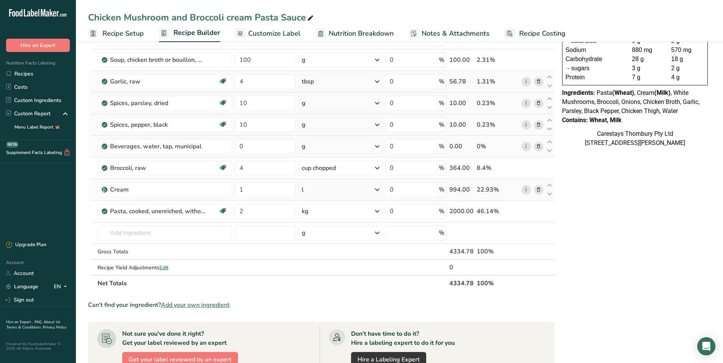
click at [308, 17] on icon at bounding box center [310, 18] width 7 height 11
click at [545, 33] on span "Recipe Costing" at bounding box center [542, 33] width 46 height 10
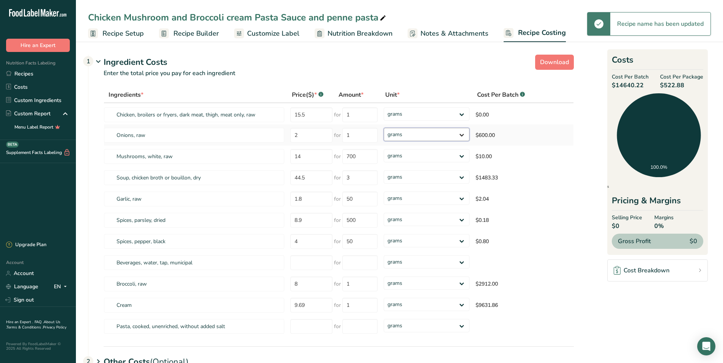
click at [461, 132] on select "grams kg mg mcg lb oz" at bounding box center [427, 134] width 86 height 13
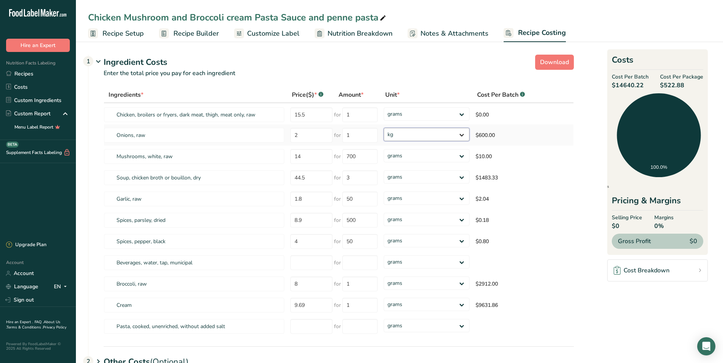
click at [384, 128] on select "grams kg mg mcg lb oz" at bounding box center [427, 134] width 86 height 13
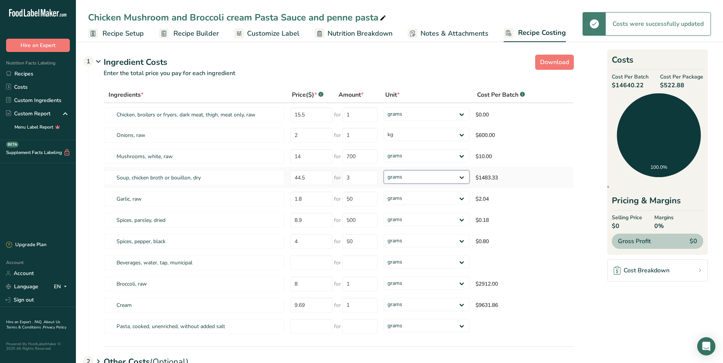
click at [463, 176] on select "grams kg mg mcg lb oz" at bounding box center [427, 176] width 86 height 13
click at [384, 170] on select "grams kg mg mcg lb oz" at bounding box center [427, 176] width 86 height 13
click at [459, 283] on select "grams kg mg mcg lb oz" at bounding box center [422, 283] width 84 height 13
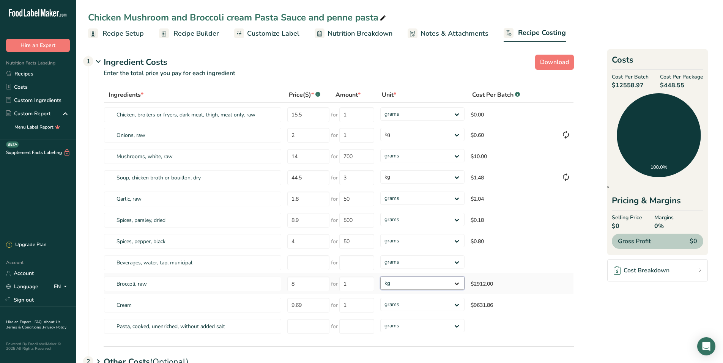
click at [380, 277] on select "grams kg mg mcg lb oz" at bounding box center [422, 283] width 84 height 13
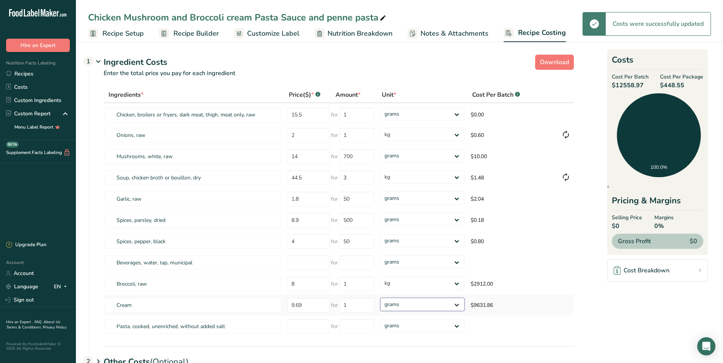
click at [457, 305] on select "grams kg mg mcg lb oz" at bounding box center [422, 304] width 84 height 13
click at [380, 298] on select "grams kg mg mcg lb oz" at bounding box center [422, 304] width 84 height 13
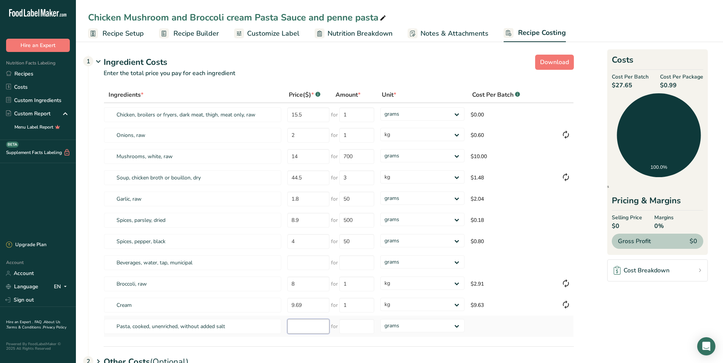
click at [305, 327] on input "number" at bounding box center [308, 326] width 42 height 15
click at [300, 327] on input "number" at bounding box center [308, 326] width 42 height 15
click at [355, 331] on input "number" at bounding box center [356, 326] width 35 height 15
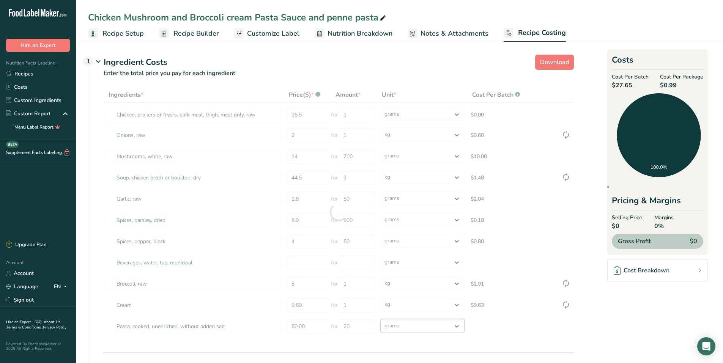
click at [456, 326] on div "Ingredients * Price($) * .a-a{fill:#347362;}.b-a{fill:#fff;} Amount * Unit * Co…" at bounding box center [339, 212] width 470 height 251
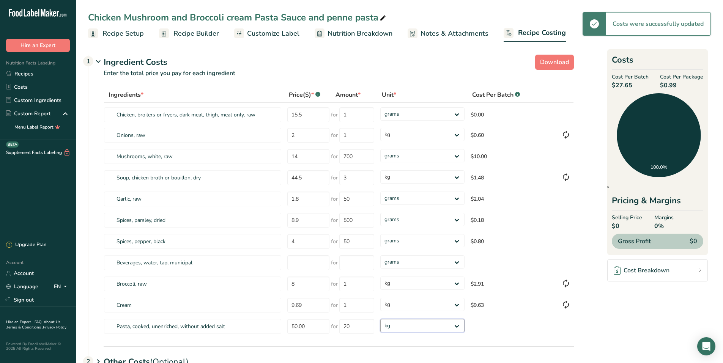
click at [380, 319] on select "grams kg mg mcg lb oz" at bounding box center [422, 325] width 84 height 13
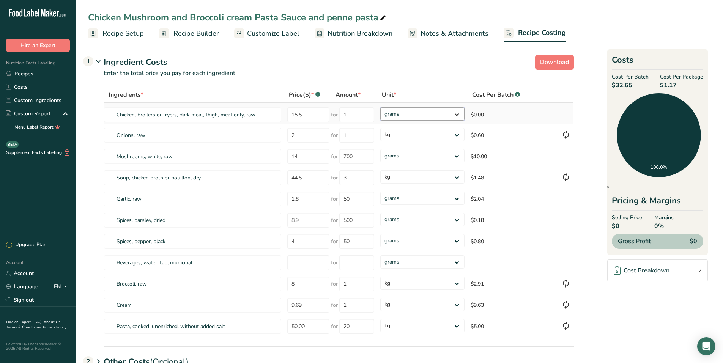
click at [456, 113] on select "grams kg mg mcg lb oz" at bounding box center [422, 113] width 84 height 13
click at [380, 107] on select "grams kg mg mcg lb oz" at bounding box center [422, 113] width 84 height 13
click at [185, 32] on span "Recipe Builder" at bounding box center [196, 33] width 46 height 10
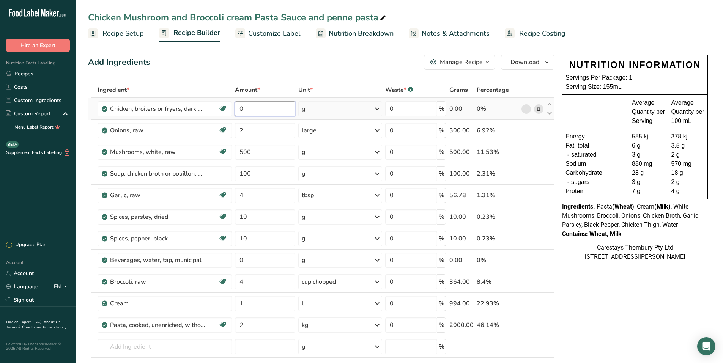
click at [257, 110] on input "0" at bounding box center [265, 108] width 61 height 15
click at [377, 107] on div "Ingredient * Amount * Unit * Waste * .a-a{fill:#347362;}.b-a{fill:#fff;} Grams …" at bounding box center [321, 243] width 467 height 323
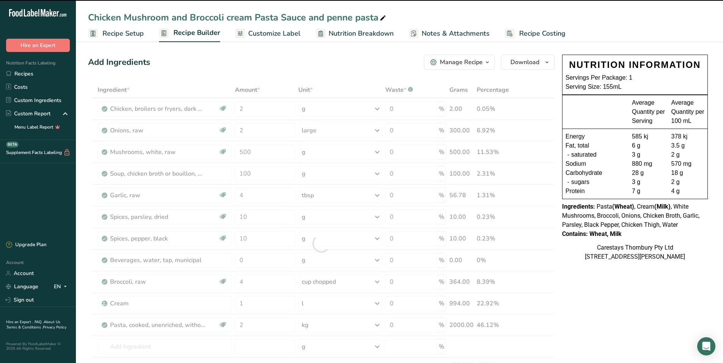
click at [378, 108] on icon at bounding box center [377, 109] width 9 height 14
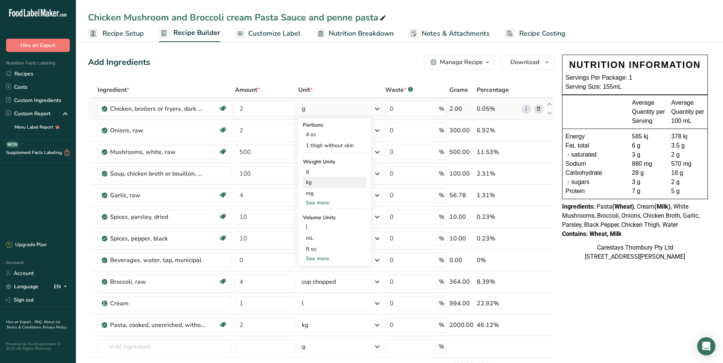
click at [327, 182] on div "kg" at bounding box center [335, 182] width 64 height 11
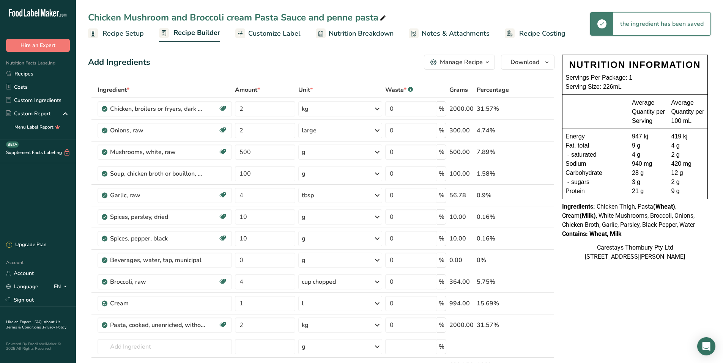
click at [546, 30] on span "Recipe Costing" at bounding box center [542, 33] width 46 height 10
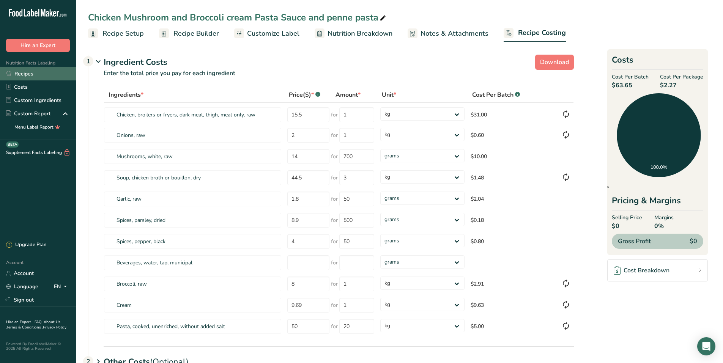
click at [37, 70] on link "Recipes" at bounding box center [38, 73] width 76 height 13
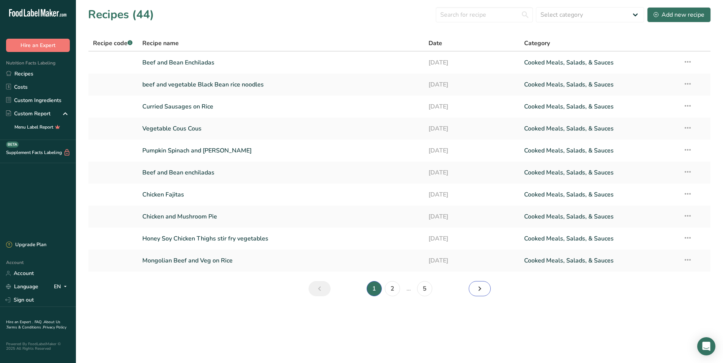
click at [478, 288] on icon "Next page" at bounding box center [479, 289] width 9 height 14
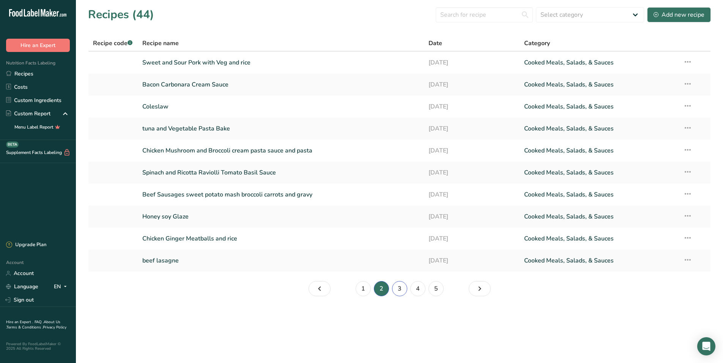
click at [400, 289] on link "3" at bounding box center [399, 288] width 15 height 15
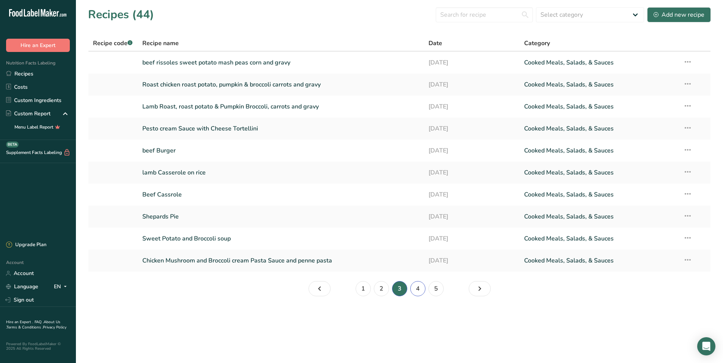
click at [419, 289] on link "4" at bounding box center [417, 288] width 15 height 15
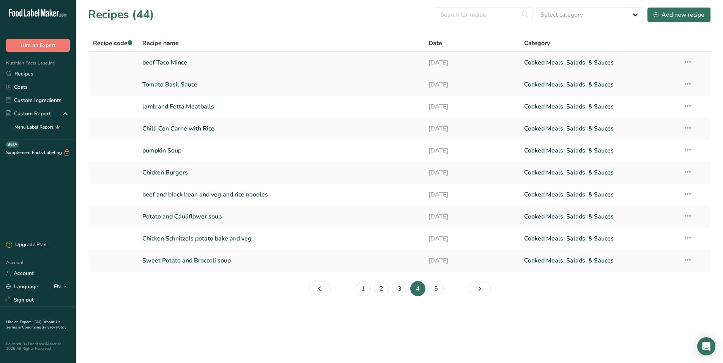
click at [201, 60] on link "beef Taco Mince" at bounding box center [281, 63] width 278 height 16
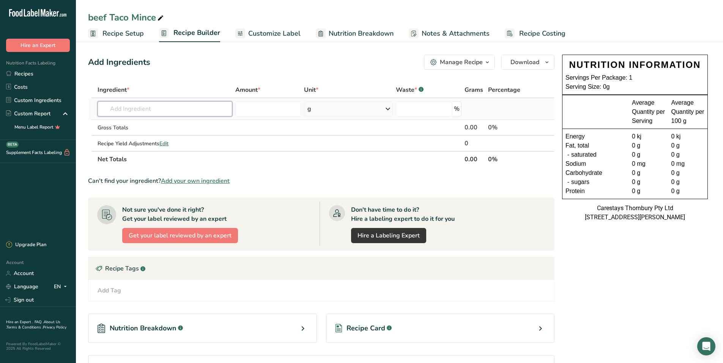
click at [147, 108] on input "text" at bounding box center [165, 108] width 135 height 15
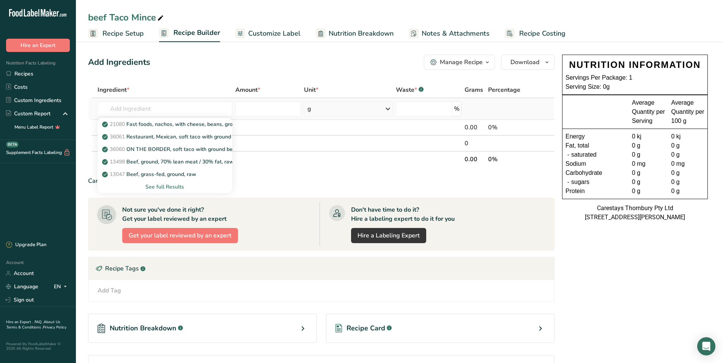
click at [170, 186] on div "See full Results" at bounding box center [165, 187] width 123 height 8
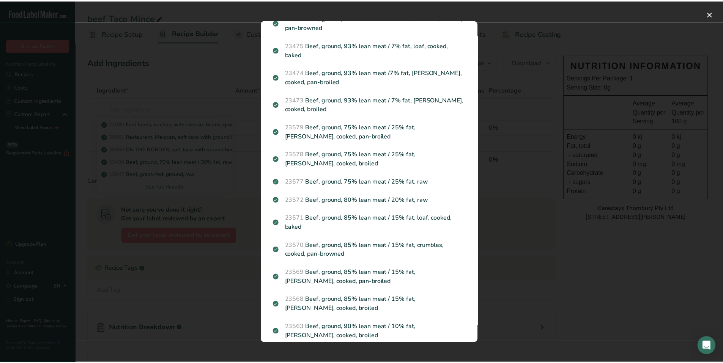
scroll to position [190, 0]
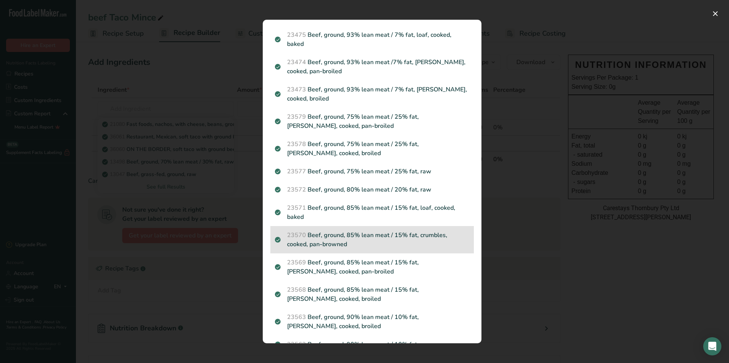
click at [369, 236] on p "23570 Beef, ground, 85% lean meat / 15% fat, crumbles, cooked, pan-browned" at bounding box center [372, 240] width 194 height 18
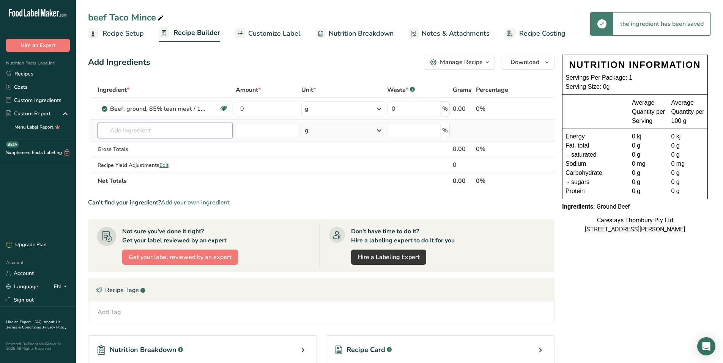
click at [114, 133] on input "text" at bounding box center [165, 130] width 135 height 15
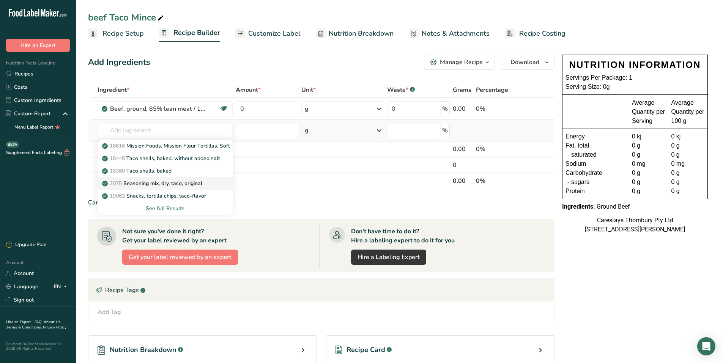
click at [145, 181] on p "2075 Seasoning mix, dry, taco, original" at bounding box center [153, 184] width 99 height 8
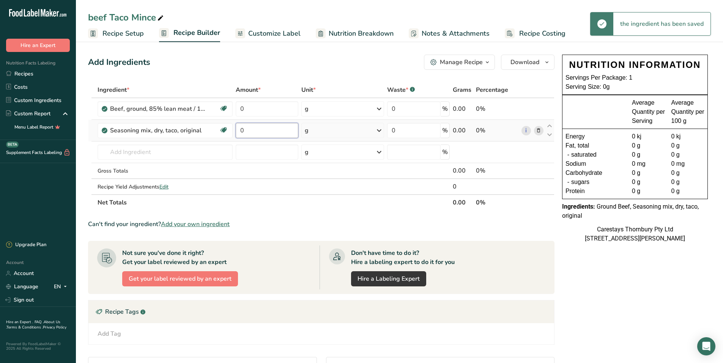
click at [248, 132] on input "0" at bounding box center [267, 130] width 63 height 15
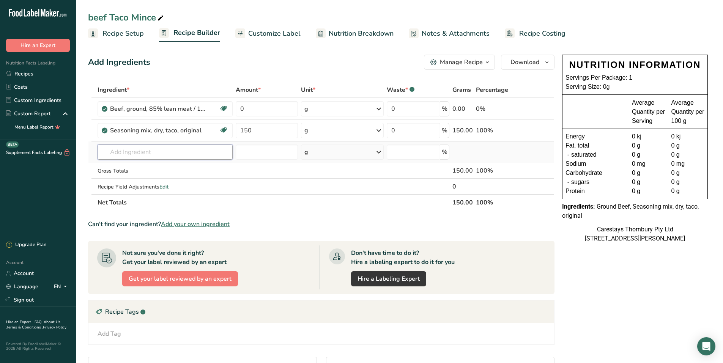
click at [166, 151] on div "Ingredient * Amount * Unit * Waste * .a-a{fill:#347362;}.b-a{fill:#fff;} Grams …" at bounding box center [321, 146] width 467 height 129
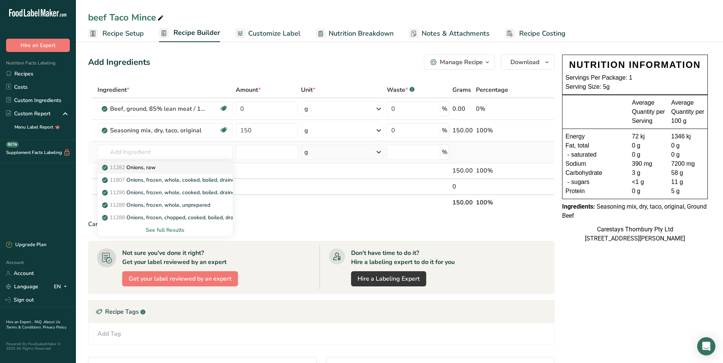
click at [156, 168] on p "11282 Onions, raw" at bounding box center [130, 168] width 52 height 8
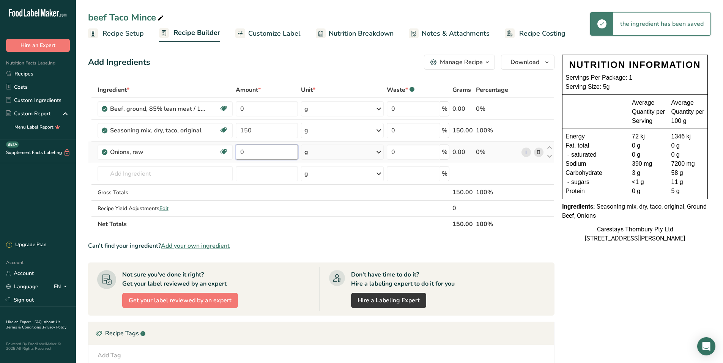
click at [284, 153] on input "0" at bounding box center [267, 152] width 63 height 15
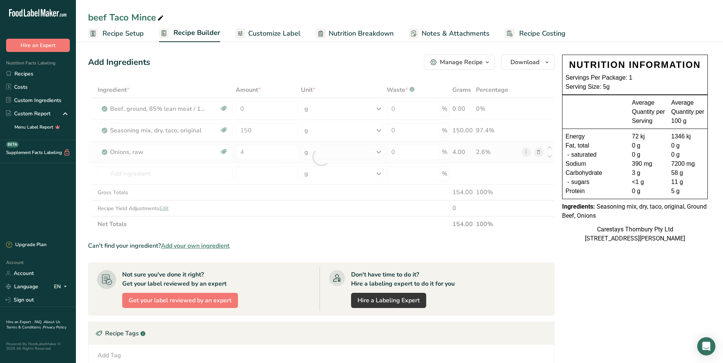
click at [378, 151] on div "Ingredient * Amount * Unit * Waste * .a-a{fill:#347362;}.b-a{fill:#fff;} Grams …" at bounding box center [321, 157] width 467 height 150
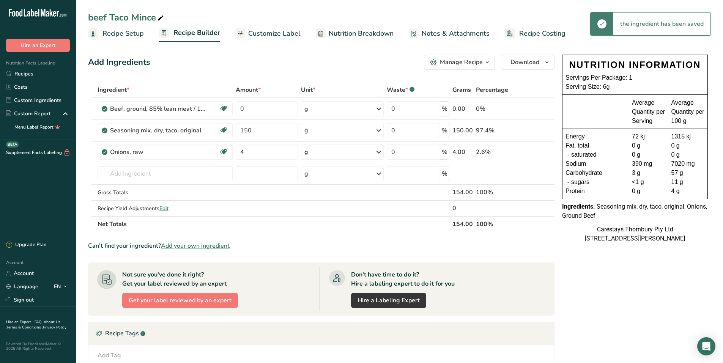
click at [379, 151] on icon at bounding box center [378, 152] width 9 height 14
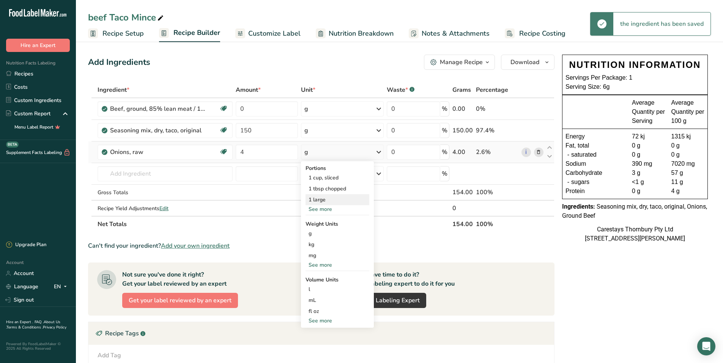
click at [340, 199] on div "1 large" at bounding box center [338, 199] width 64 height 11
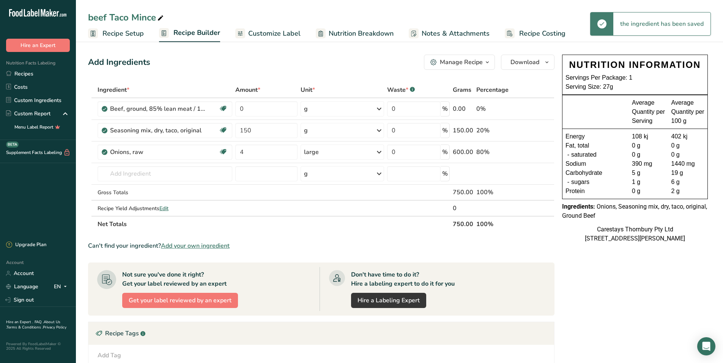
click at [380, 131] on icon at bounding box center [379, 131] width 9 height 14
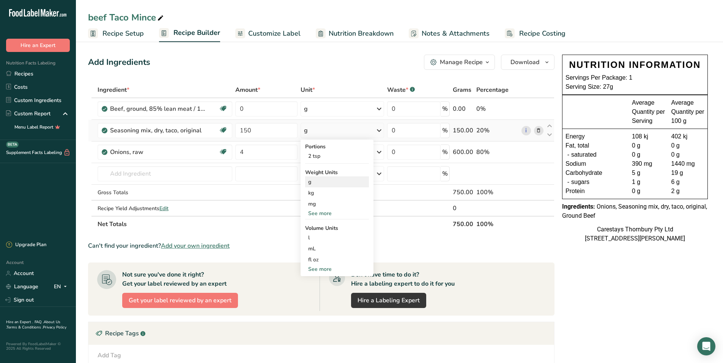
click at [330, 184] on div "g" at bounding box center [337, 182] width 64 height 11
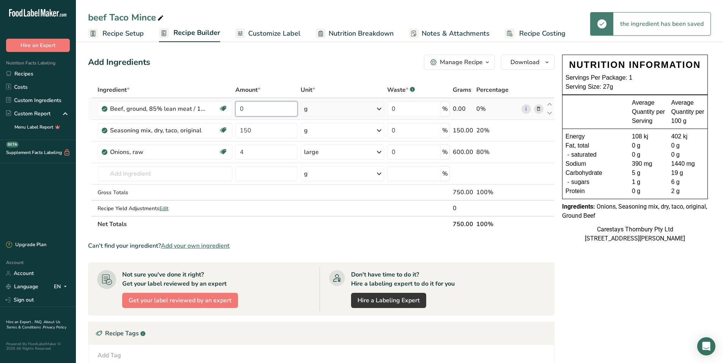
click at [259, 107] on input "0" at bounding box center [266, 108] width 62 height 15
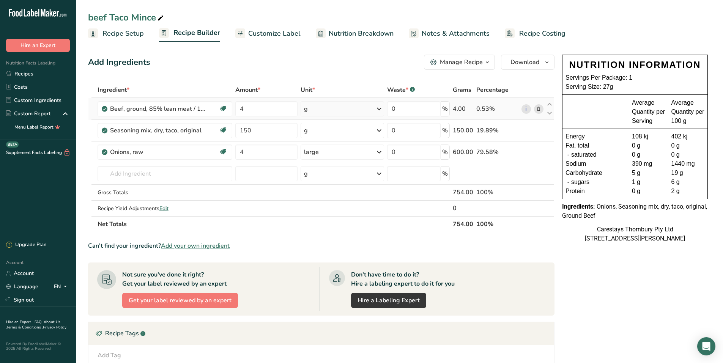
click at [378, 107] on div "Ingredient * Amount * Unit * Waste * .a-a{fill:#347362;}.b-a{fill:#fff;} Grams …" at bounding box center [321, 157] width 467 height 150
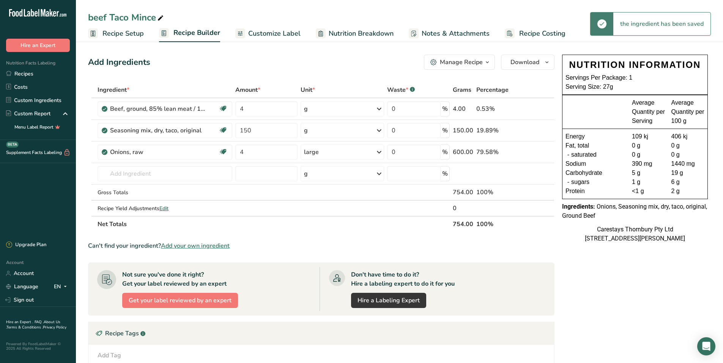
click at [379, 108] on icon at bounding box center [379, 109] width 9 height 14
click at [333, 167] on div "kg" at bounding box center [337, 171] width 64 height 11
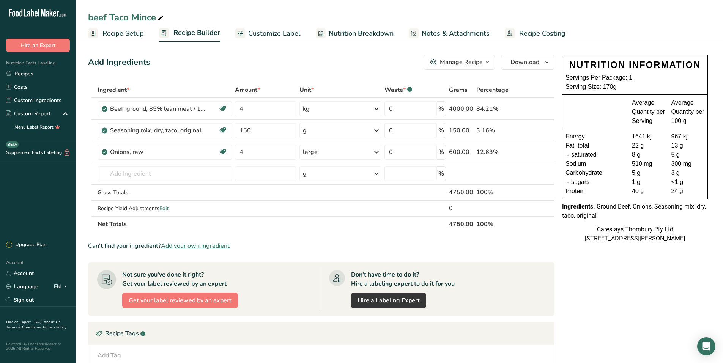
click at [161, 16] on icon at bounding box center [160, 18] width 7 height 11
click at [120, 174] on input "text" at bounding box center [165, 173] width 135 height 15
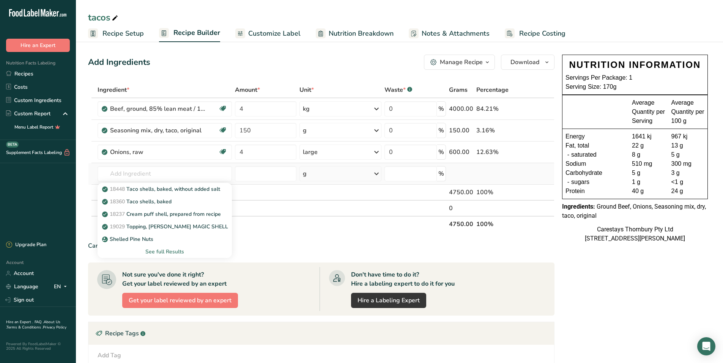
click at [167, 249] on div "See full Results" at bounding box center [165, 252] width 123 height 8
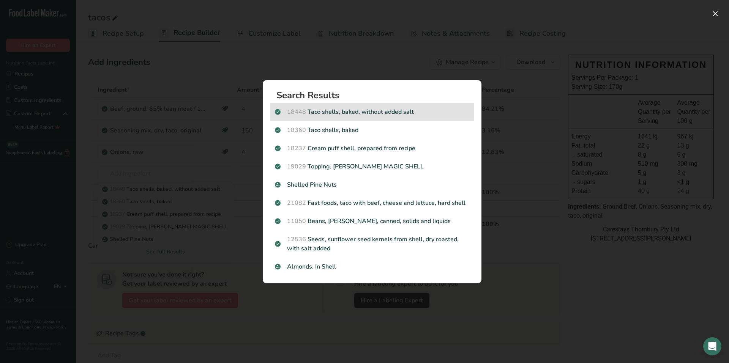
click at [319, 111] on p "18448 Taco shells, baked, without added salt" at bounding box center [372, 111] width 194 height 9
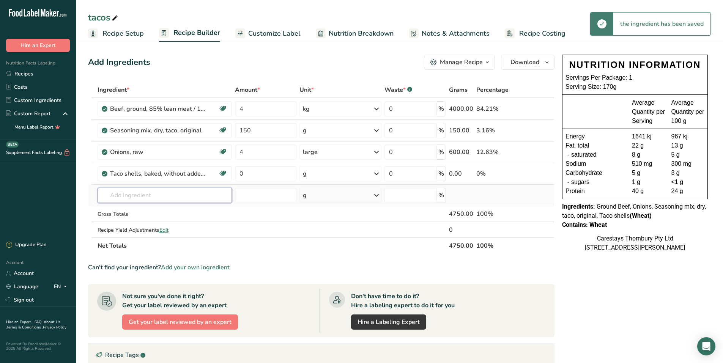
click at [124, 199] on input "text" at bounding box center [165, 195] width 135 height 15
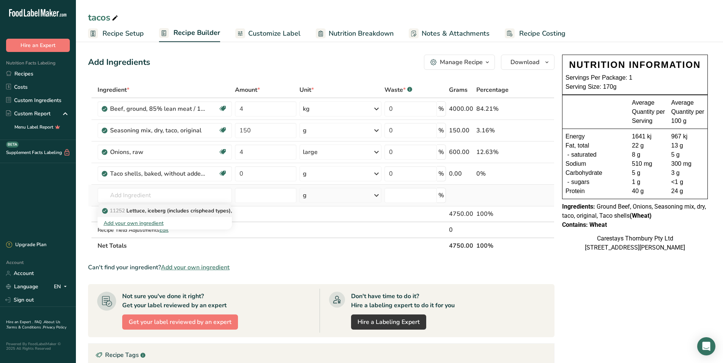
click at [139, 210] on p "11252 Lettuce, iceberg (includes crisphead types), raw" at bounding box center [173, 211] width 139 height 8
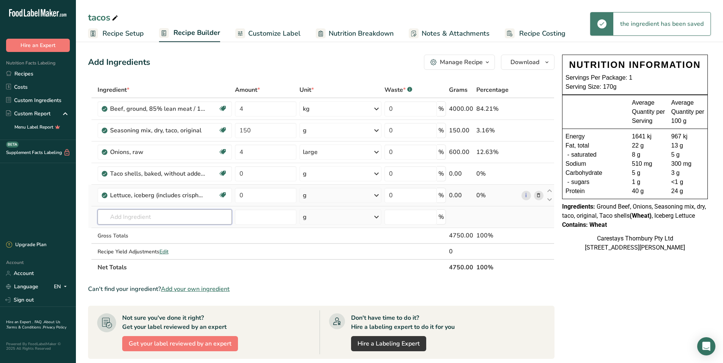
click at [116, 217] on input "text" at bounding box center [165, 217] width 135 height 15
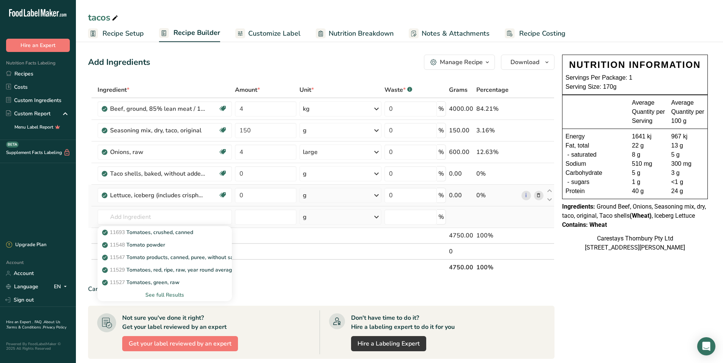
click at [166, 295] on div "See full Results" at bounding box center [165, 295] width 123 height 8
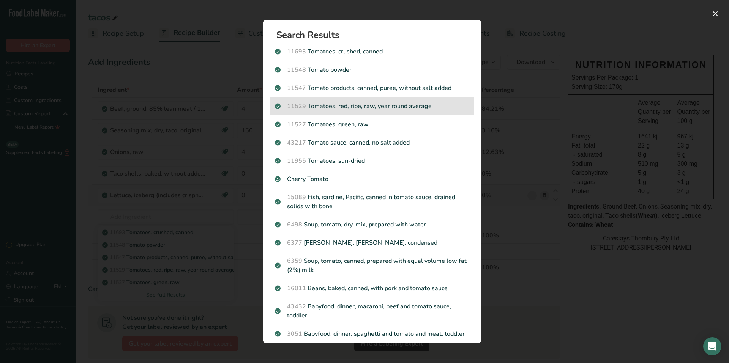
click at [367, 107] on p "11529 Tomatoes, red, ripe, raw, year round average" at bounding box center [372, 106] width 194 height 9
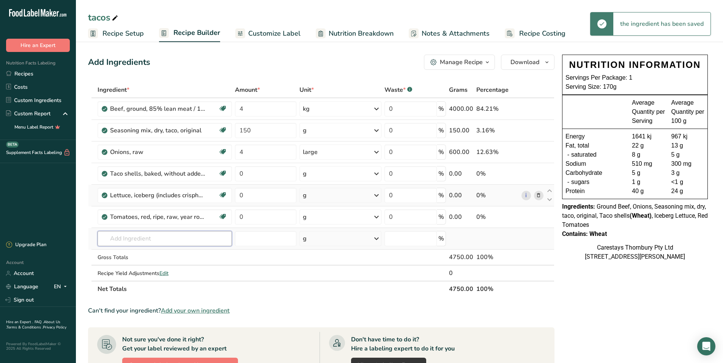
click at [113, 240] on input "text" at bounding box center [165, 238] width 135 height 15
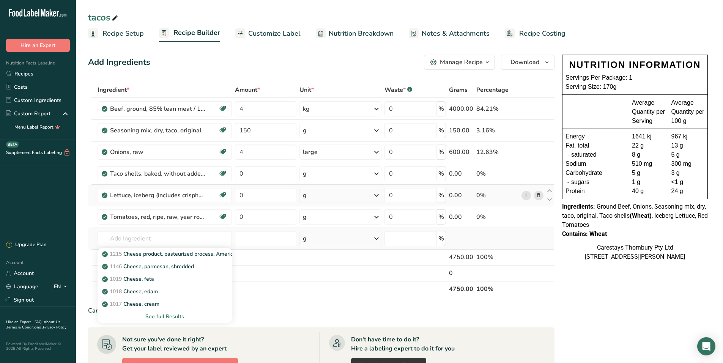
click at [167, 314] on div "See full Results" at bounding box center [165, 317] width 123 height 8
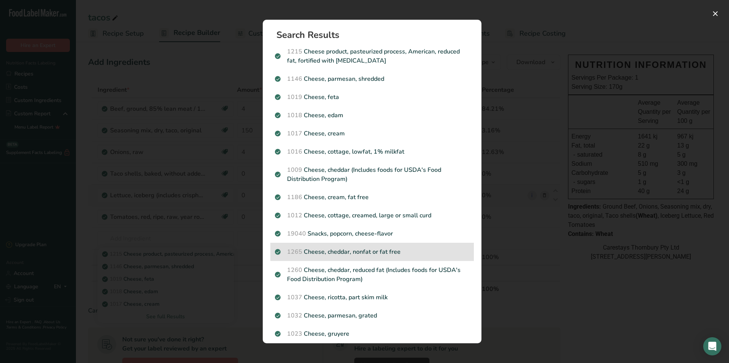
click at [340, 252] on p "1265 Cheese, cheddar, nonfat or fat free" at bounding box center [372, 252] width 194 height 9
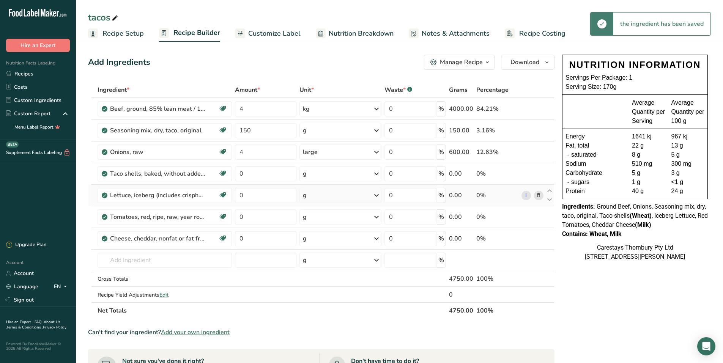
click at [99, 30] on link "Recipe Setup" at bounding box center [116, 33] width 56 height 17
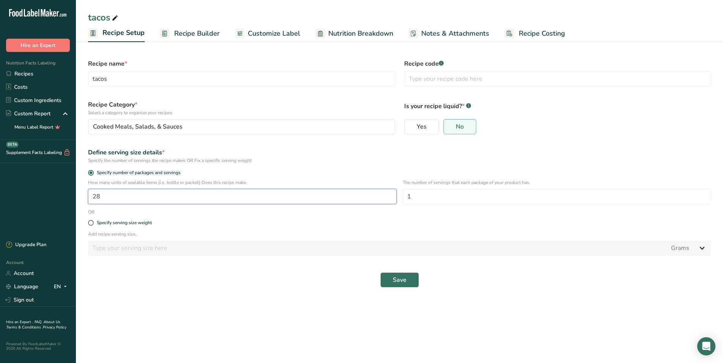
click at [113, 196] on input "28" at bounding box center [242, 196] width 309 height 15
click at [408, 277] on button "Save" at bounding box center [399, 280] width 39 height 15
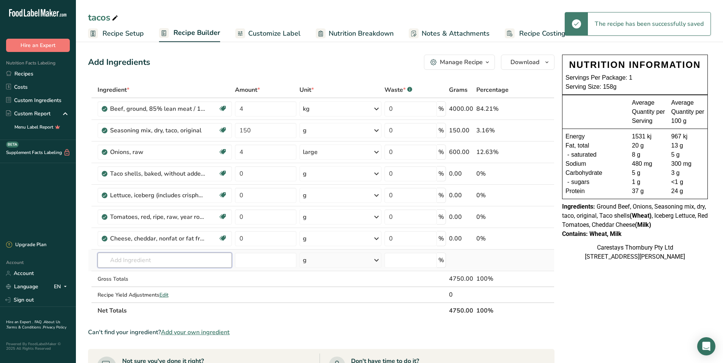
click at [125, 265] on input "text" at bounding box center [165, 260] width 135 height 15
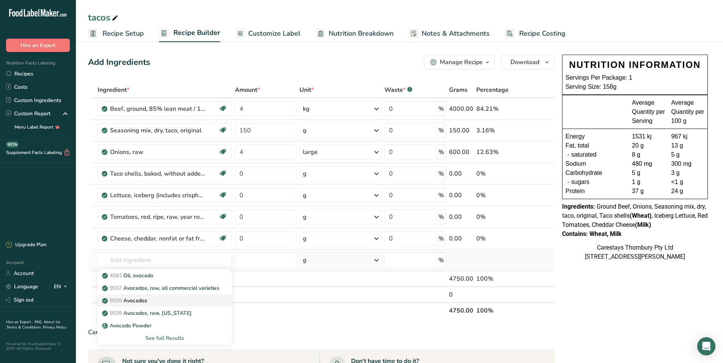
click at [141, 296] on link "9039 Avocados" at bounding box center [165, 301] width 135 height 13
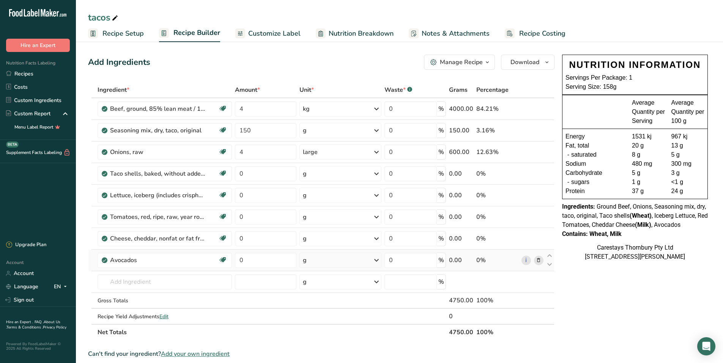
click at [539, 260] on icon at bounding box center [538, 261] width 5 height 8
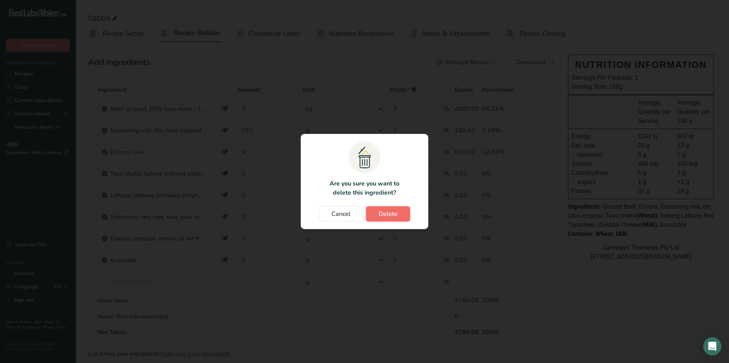
click at [385, 213] on span "Delete" at bounding box center [387, 214] width 19 height 9
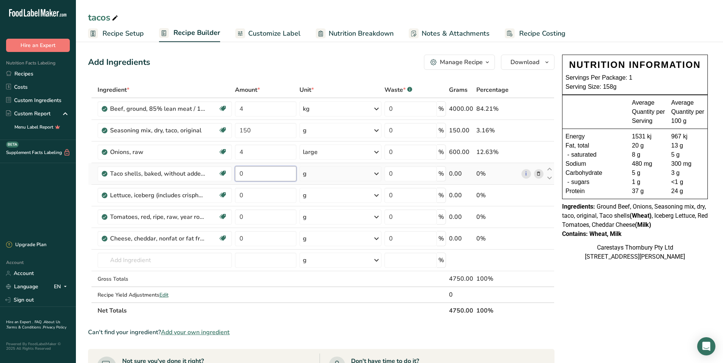
click at [252, 175] on input "0" at bounding box center [265, 173] width 61 height 15
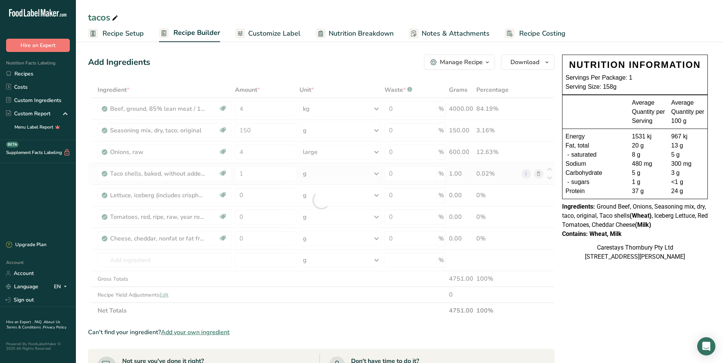
click at [378, 172] on div "Ingredient * Amount * Unit * Waste * .a-a{fill:#347362;}.b-a{fill:#fff;} Grams …" at bounding box center [321, 200] width 467 height 237
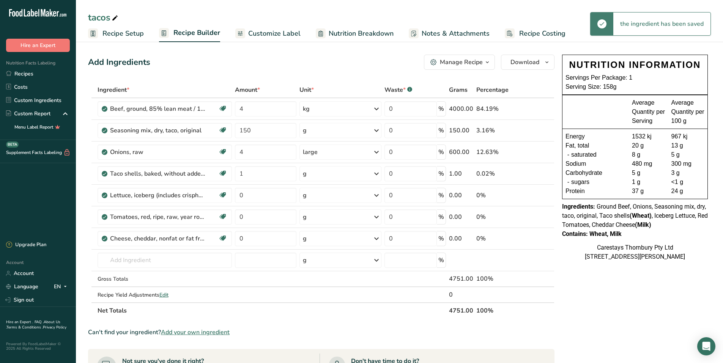
click at [377, 175] on icon at bounding box center [376, 174] width 9 height 14
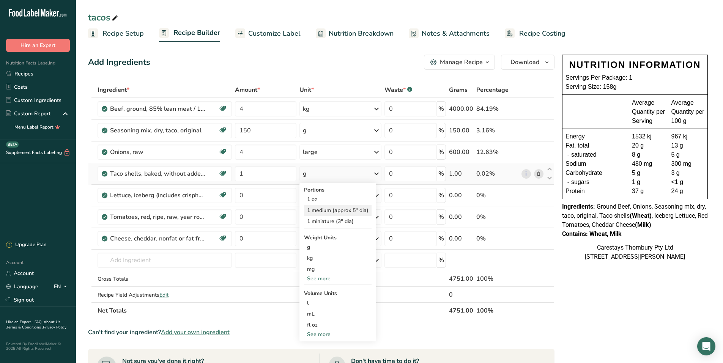
click at [348, 208] on div "1 medium (approx 5" dia)" at bounding box center [338, 210] width 68 height 11
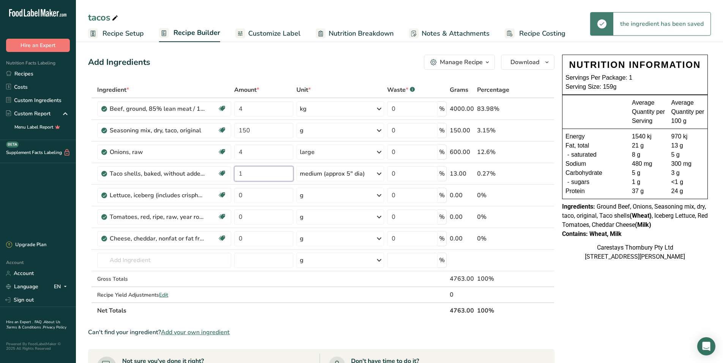
click at [250, 172] on input "1" at bounding box center [263, 173] width 59 height 15
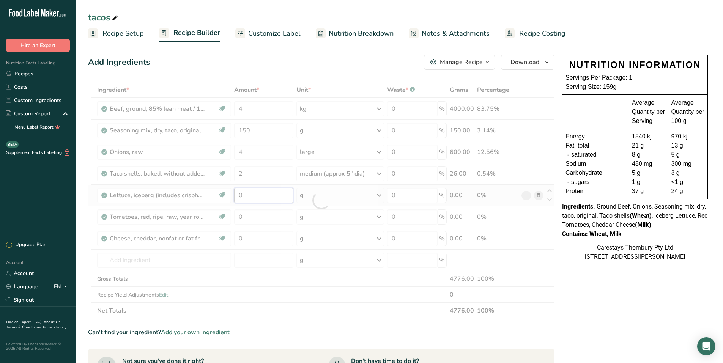
click at [257, 197] on div "Ingredient * Amount * Unit * Waste * .a-a{fill:#347362;}.b-a{fill:#fff;} Grams …" at bounding box center [321, 200] width 467 height 237
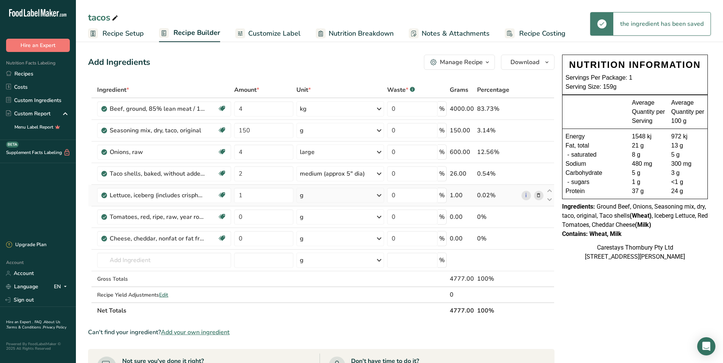
click at [380, 194] on div "Ingredient * Amount * Unit * Waste * .a-a{fill:#347362;}.b-a{fill:#fff;} Grams …" at bounding box center [321, 200] width 467 height 237
click at [380, 194] on icon at bounding box center [379, 196] width 9 height 14
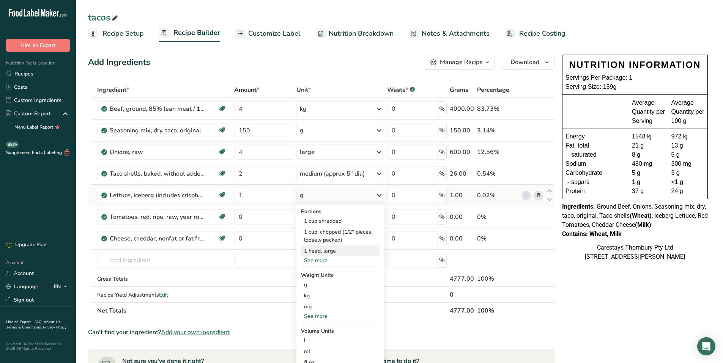
click at [332, 251] on div "1 head, large" at bounding box center [340, 251] width 79 height 11
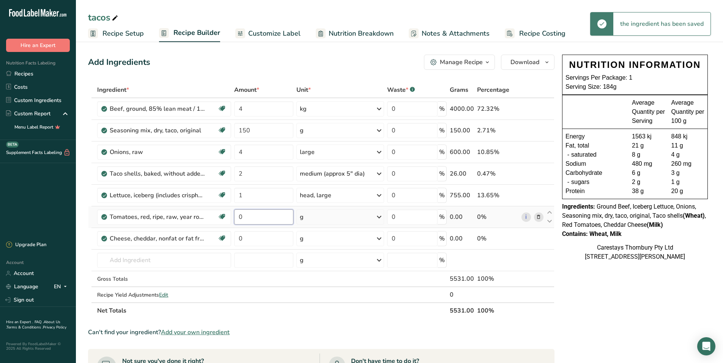
click at [250, 218] on input "0" at bounding box center [263, 217] width 59 height 15
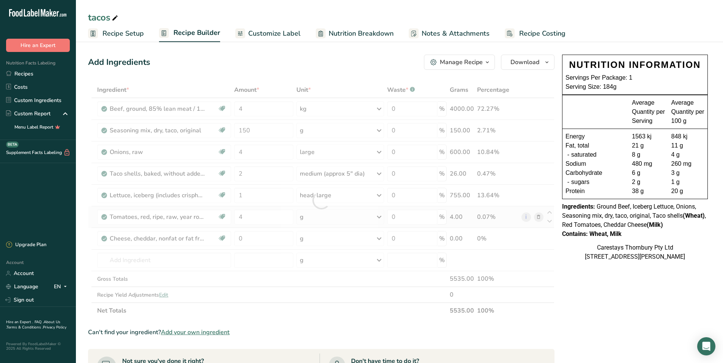
click at [381, 215] on div "Ingredient * Amount * Unit * Waste * .a-a{fill:#347362;}.b-a{fill:#fff;} Grams …" at bounding box center [321, 200] width 467 height 237
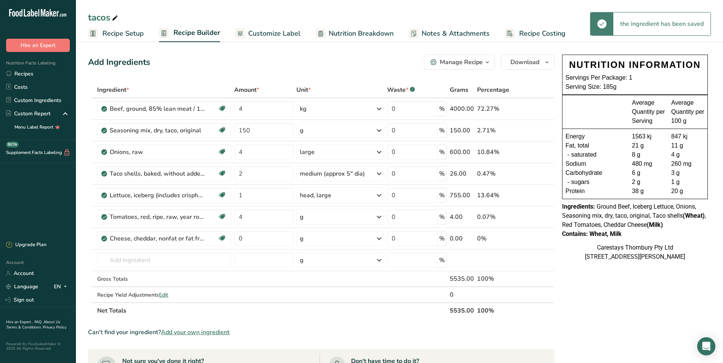
click at [380, 216] on icon at bounding box center [379, 217] width 9 height 14
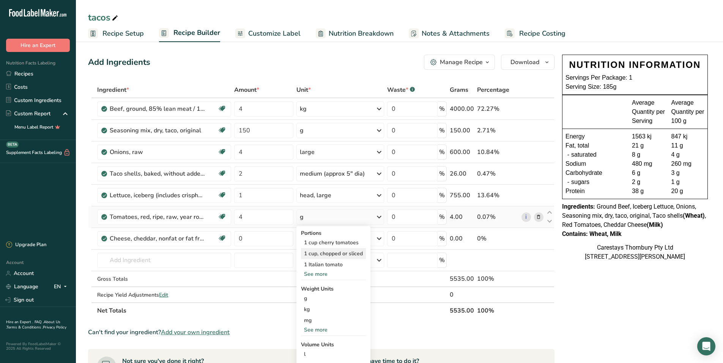
click at [343, 252] on div "1 cup, chopped or sliced" at bounding box center [333, 253] width 65 height 11
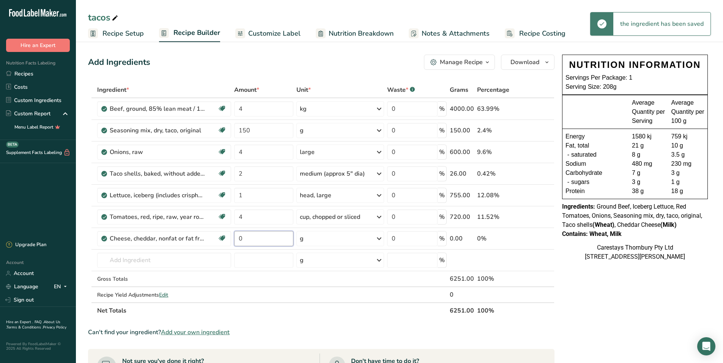
click at [251, 237] on input "0" at bounding box center [263, 238] width 59 height 15
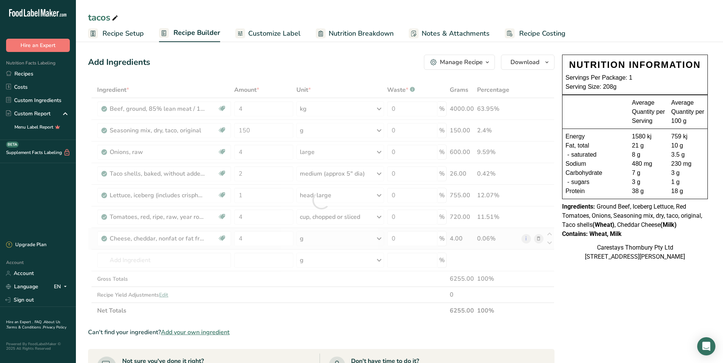
click at [378, 238] on div "Ingredient * Amount * Unit * Waste * .a-a{fill:#347362;}.b-a{fill:#fff;} Grams …" at bounding box center [321, 200] width 467 height 237
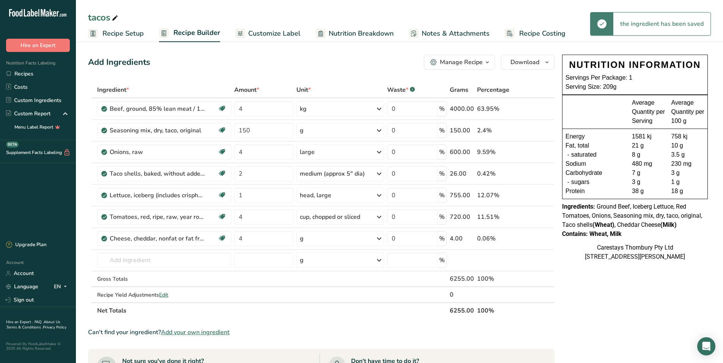
click at [379, 238] on icon at bounding box center [379, 239] width 9 height 14
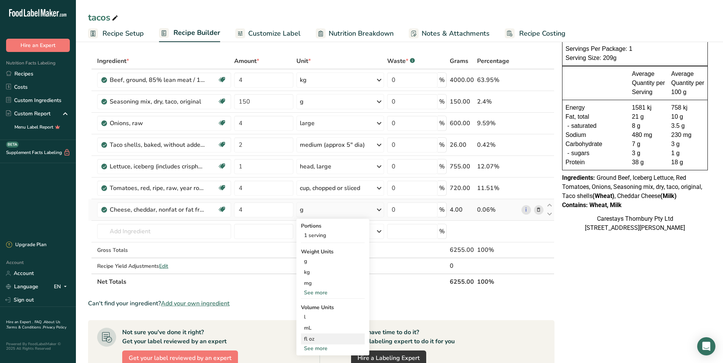
scroll to position [76, 0]
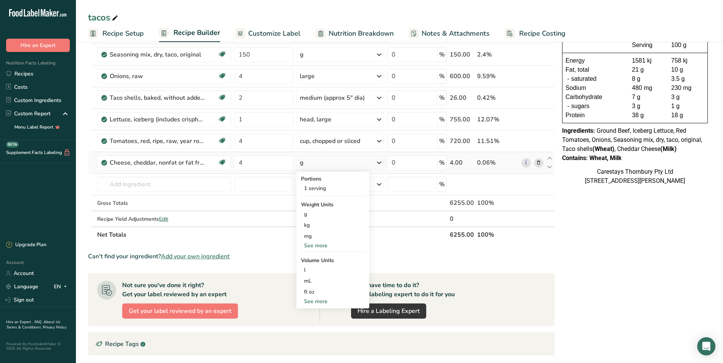
click at [322, 301] on div "See more" at bounding box center [333, 302] width 64 height 8
click at [317, 324] on div "cup" at bounding box center [333, 325] width 58 height 8
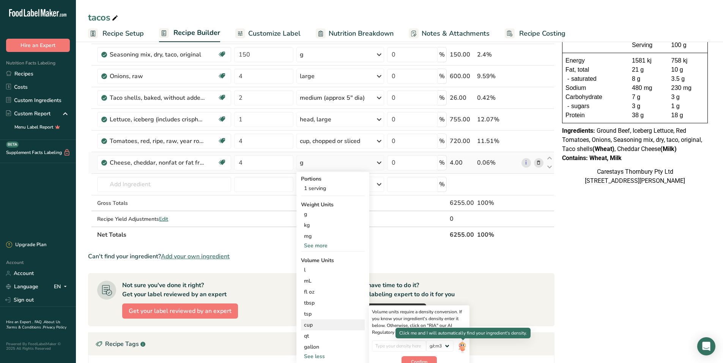
click at [464, 345] on img at bounding box center [462, 347] width 8 height 13
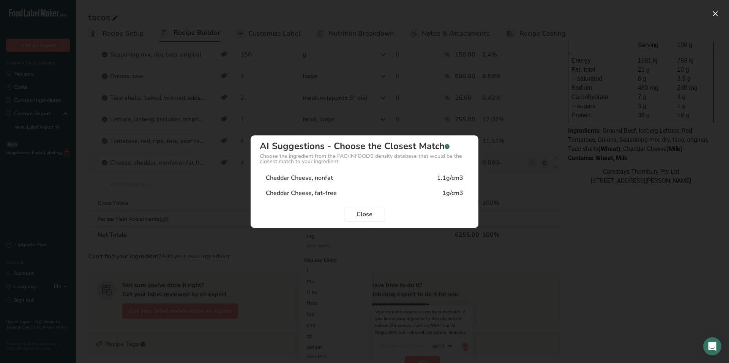
click at [331, 193] on div "Cheddar Cheese, fat-free" at bounding box center [301, 193] width 71 height 9
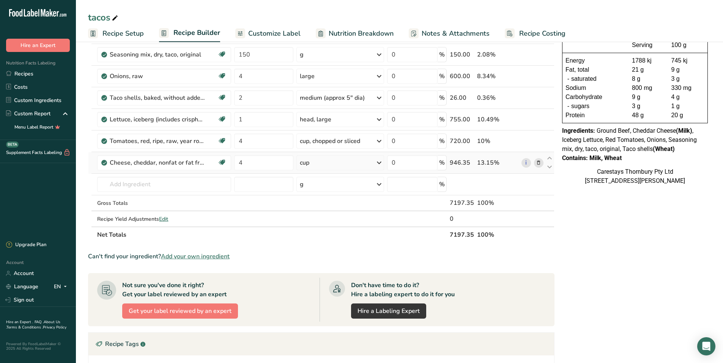
click at [534, 34] on span "Recipe Costing" at bounding box center [542, 33] width 46 height 10
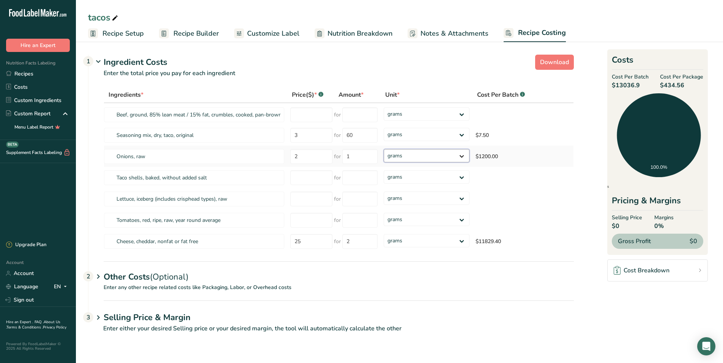
click at [463, 155] on select "grams kg mg mcg lb oz" at bounding box center [427, 155] width 86 height 13
click at [384, 149] on select "grams kg mg mcg lb oz" at bounding box center [427, 155] width 86 height 13
click at [304, 179] on input "number" at bounding box center [308, 177] width 42 height 15
click at [356, 177] on input "number" at bounding box center [356, 177] width 35 height 15
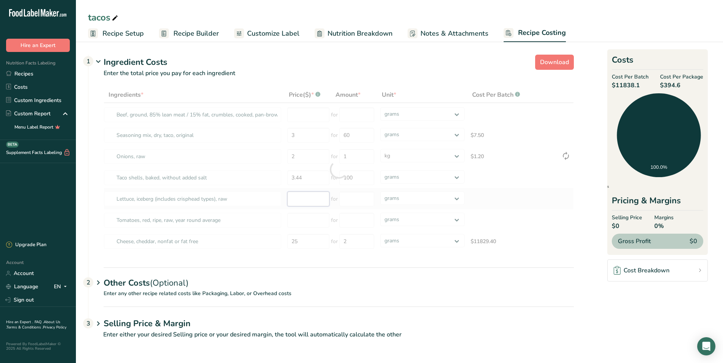
click at [294, 200] on div "Ingredients * Price($) * .a-a{fill:#347362;}.b-a{fill:#fff;} Amount * Unit * Co…" at bounding box center [339, 170] width 470 height 166
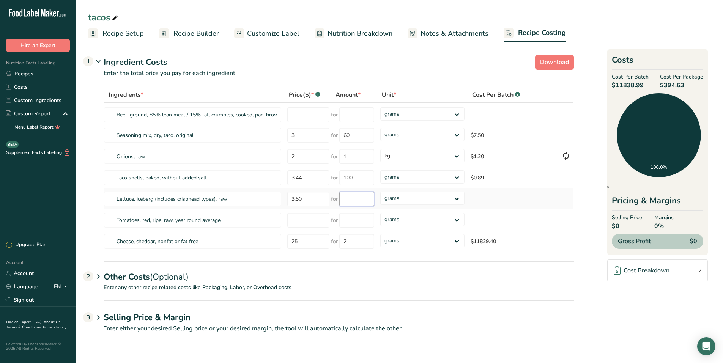
click at [349, 200] on input "number" at bounding box center [356, 199] width 35 height 15
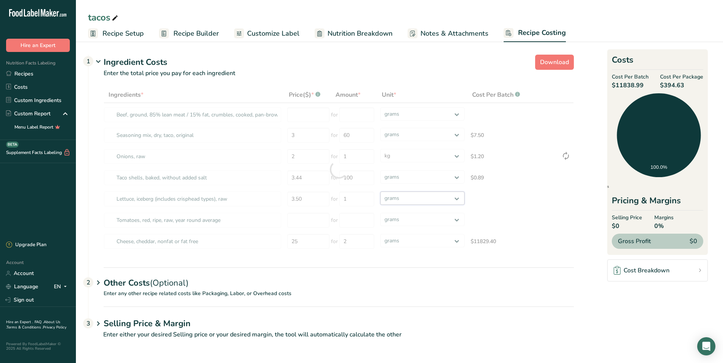
click at [459, 197] on div "Ingredients * Price($) * .a-a{fill:#347362;}.b-a{fill:#fff;} Amount * Unit * Co…" at bounding box center [339, 170] width 470 height 166
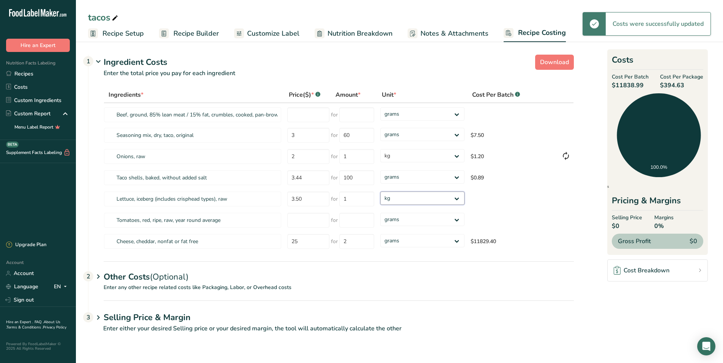
click at [380, 192] on select "grams kg mg mcg lb oz" at bounding box center [422, 198] width 84 height 13
click at [306, 220] on input "number" at bounding box center [308, 220] width 42 height 15
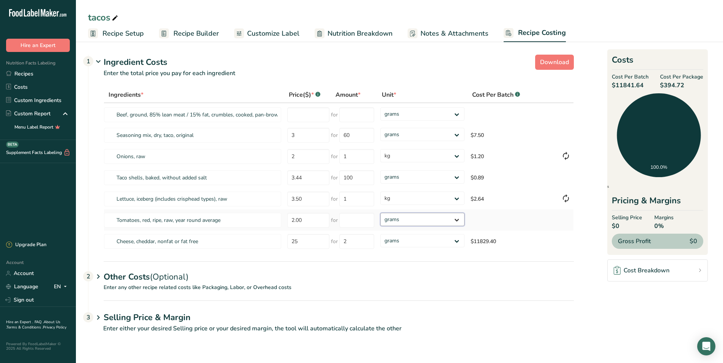
click at [458, 219] on select "grams kg mg mcg lb oz" at bounding box center [422, 219] width 84 height 13
click at [380, 213] on select "grams kg mg mcg lb oz" at bounding box center [422, 219] width 84 height 13
click at [354, 220] on input "number" at bounding box center [356, 220] width 35 height 15
click at [459, 240] on div "Ingredients * Price($) * .a-a{fill:#347362;}.b-a{fill:#fff;} Amount * Unit * Co…" at bounding box center [339, 170] width 470 height 166
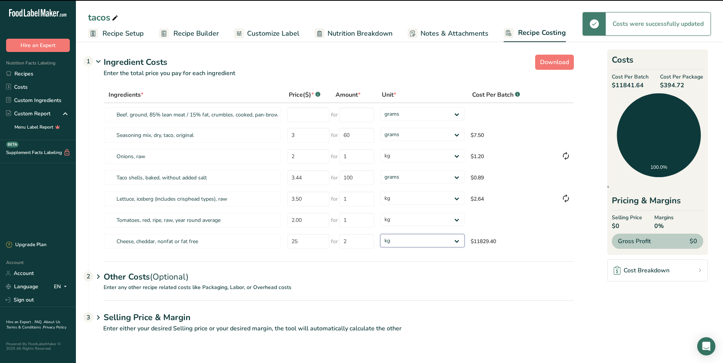
drag, startPoint x: 459, startPoint y: 240, endPoint x: 446, endPoint y: 248, distance: 15.2
click at [380, 234] on select "grams kg mg mcg lb oz" at bounding box center [422, 240] width 84 height 13
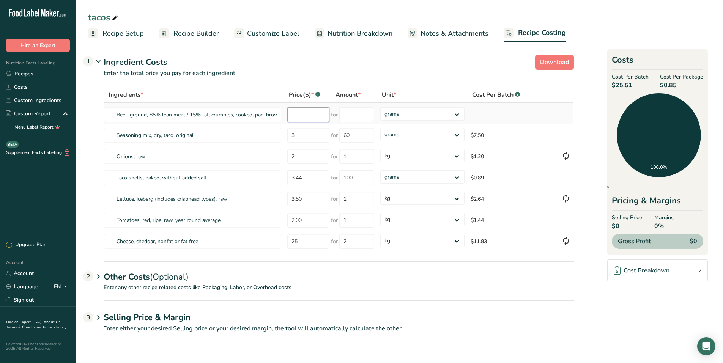
click at [312, 114] on input "number" at bounding box center [308, 114] width 42 height 15
click at [350, 115] on input "number" at bounding box center [356, 114] width 35 height 15
click at [456, 113] on div "Ingredients * Price($) * .a-a{fill:#347362;}.b-a{fill:#fff;} Amount * Unit * Co…" at bounding box center [339, 170] width 470 height 166
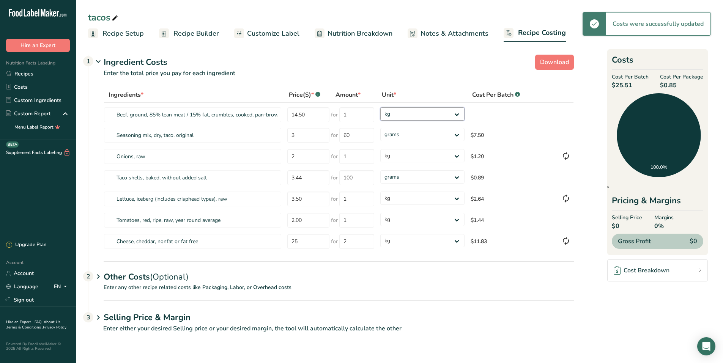
drag, startPoint x: 456, startPoint y: 113, endPoint x: 443, endPoint y: 122, distance: 15.6
click at [380, 107] on select "grams kg mg mcg lb oz" at bounding box center [422, 113] width 84 height 13
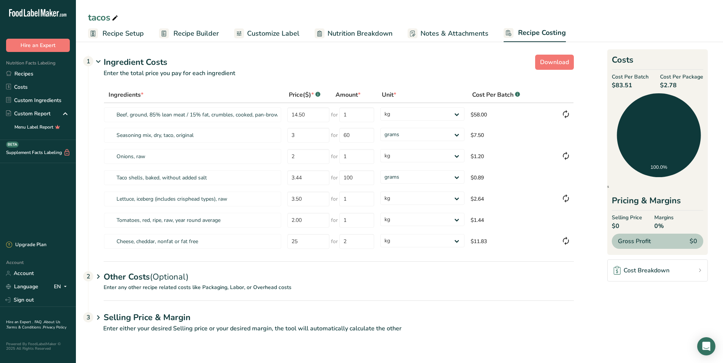
click at [115, 16] on icon at bounding box center [115, 18] width 7 height 11
click at [112, 16] on input "BEEF TACOS" at bounding box center [399, 18] width 623 height 14
click at [25, 73] on link "Recipes" at bounding box center [38, 73] width 76 height 13
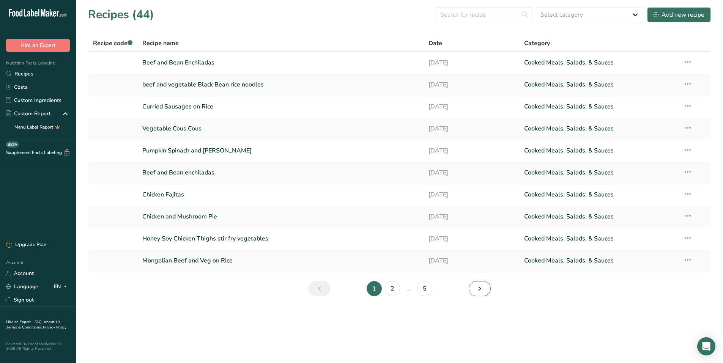
click at [477, 287] on icon "Next page" at bounding box center [479, 289] width 9 height 14
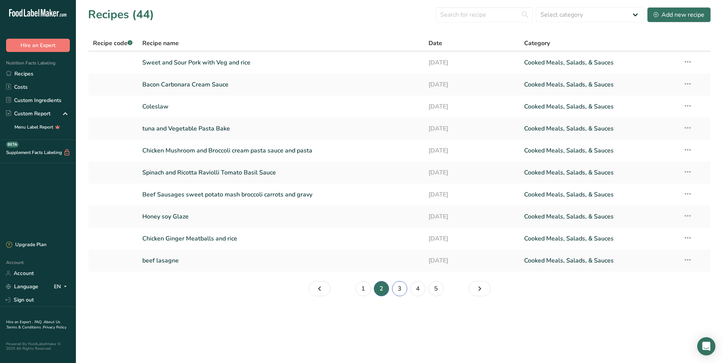
click at [400, 287] on link "3" at bounding box center [399, 288] width 15 height 15
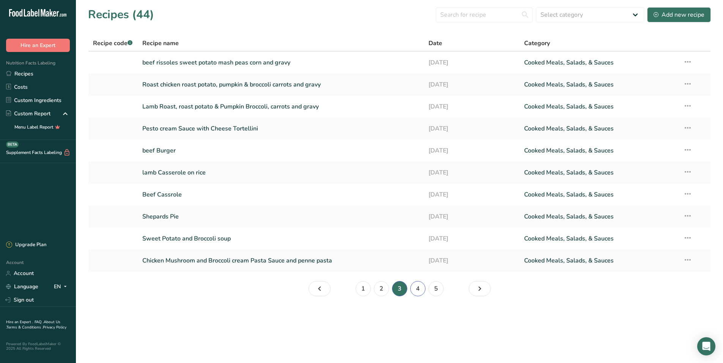
click at [418, 287] on link "4" at bounding box center [417, 288] width 15 height 15
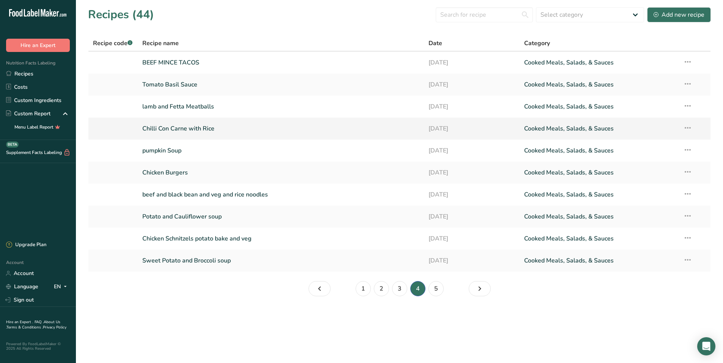
click at [238, 130] on link "Chilli Con Carne with Rice" at bounding box center [281, 129] width 278 height 16
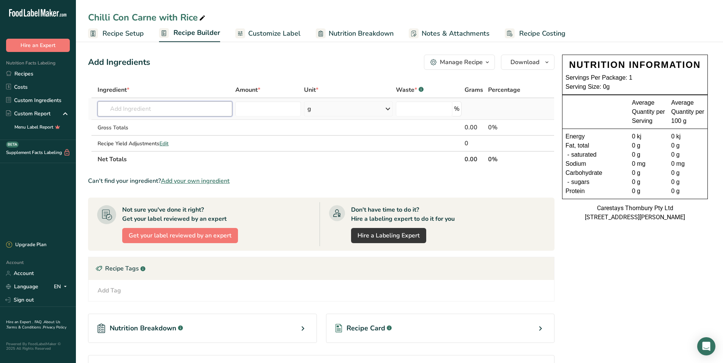
click at [142, 109] on input "text" at bounding box center [165, 108] width 135 height 15
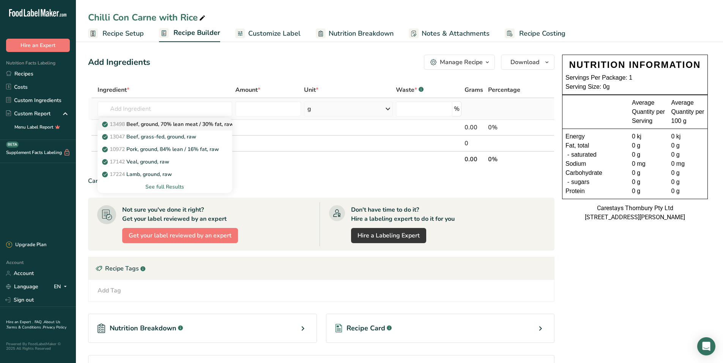
click at [157, 121] on p "13498 Beef, ground, 70% lean meat / 30% fat, raw" at bounding box center [169, 124] width 130 height 8
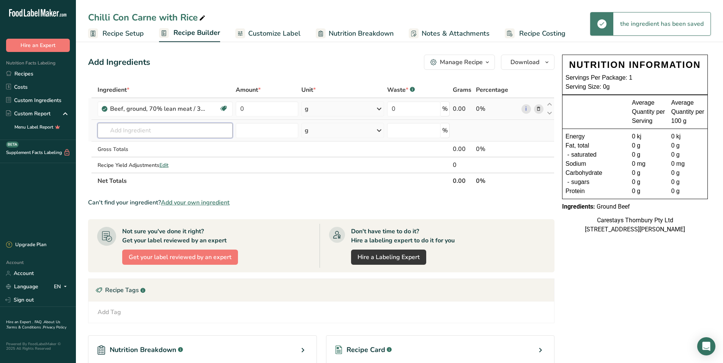
click at [121, 130] on input "text" at bounding box center [165, 130] width 135 height 15
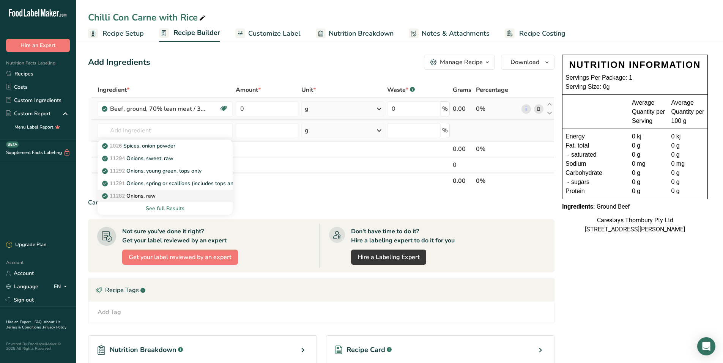
click at [148, 193] on p "11282 Onions, raw" at bounding box center [130, 196] width 52 height 8
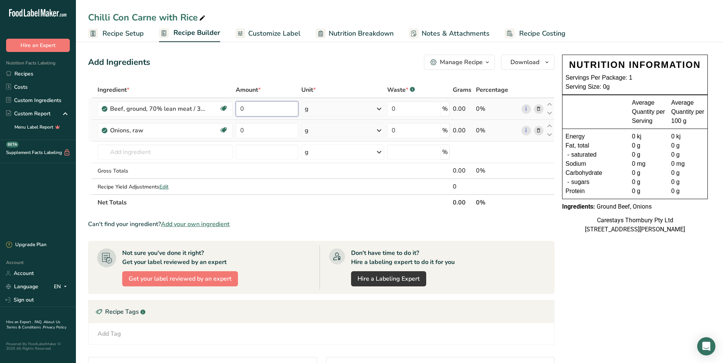
click at [252, 107] on input "0" at bounding box center [267, 108] width 63 height 15
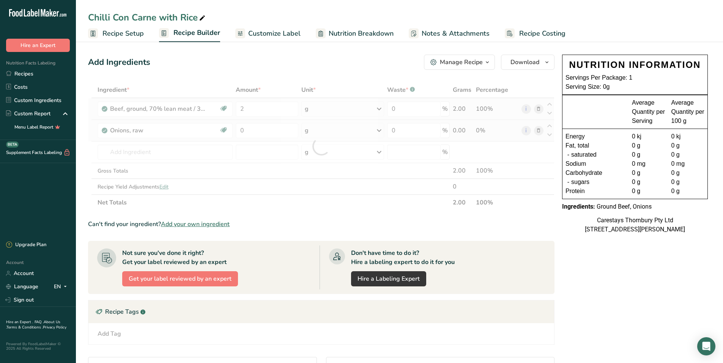
click at [379, 106] on div "Ingredient * Amount * Unit * Waste * .a-a{fill:#347362;}.b-a{fill:#fff;} Grams …" at bounding box center [321, 146] width 467 height 129
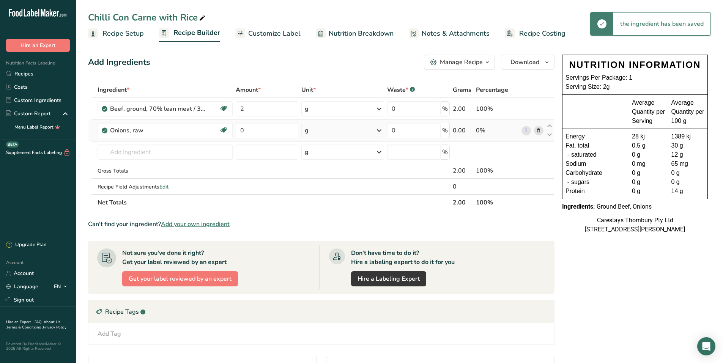
click at [379, 109] on icon at bounding box center [379, 109] width 9 height 14
click at [320, 180] on div "kg" at bounding box center [338, 182] width 64 height 11
click at [249, 129] on input "0" at bounding box center [265, 130] width 61 height 15
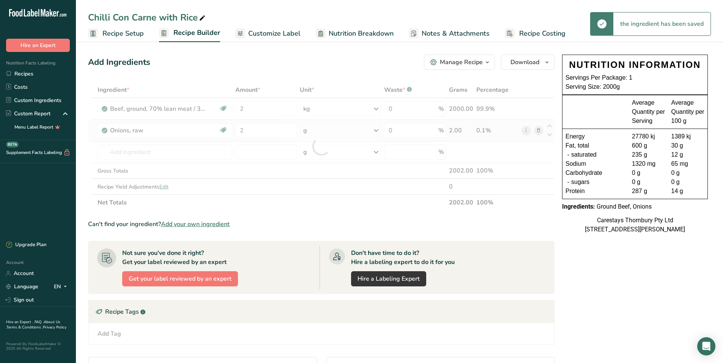
click at [377, 128] on div "Ingredient * Amount * Unit * Waste * .a-a{fill:#347362;}.b-a{fill:#fff;} Grams …" at bounding box center [321, 146] width 467 height 129
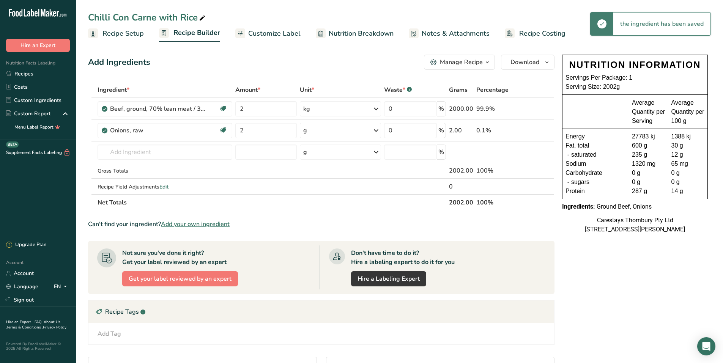
click at [377, 129] on icon at bounding box center [376, 131] width 9 height 14
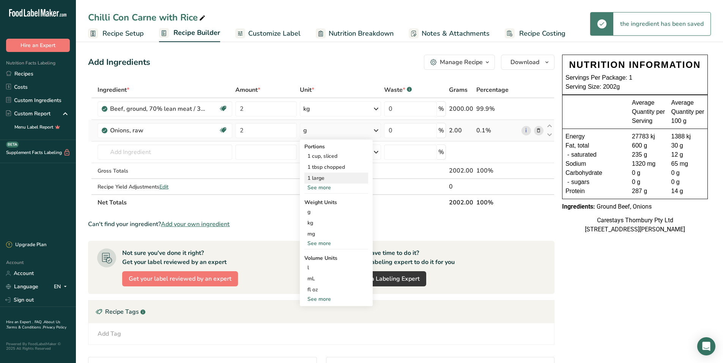
click at [326, 177] on div "1 large" at bounding box center [336, 178] width 64 height 11
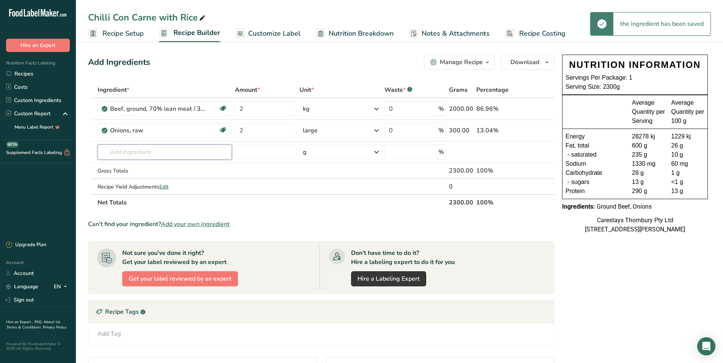
click at [112, 151] on input "text" at bounding box center [165, 152] width 135 height 15
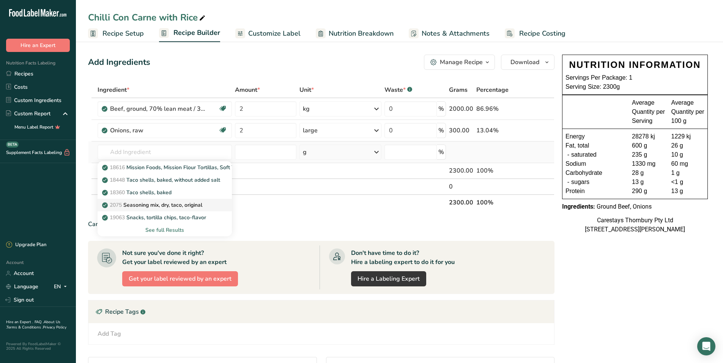
click at [141, 204] on p "2075 Seasoning mix, dry, taco, original" at bounding box center [153, 205] width 99 height 8
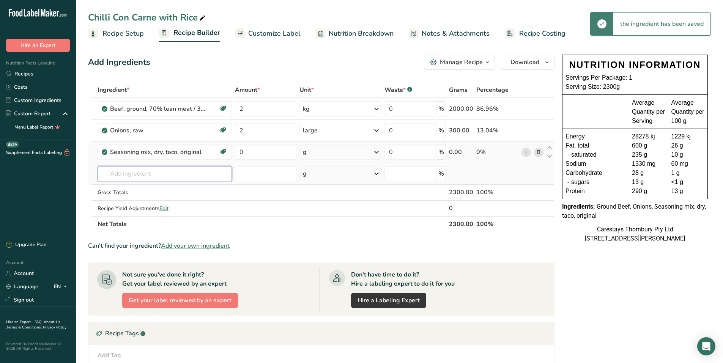
click at [140, 176] on input "text" at bounding box center [165, 173] width 135 height 15
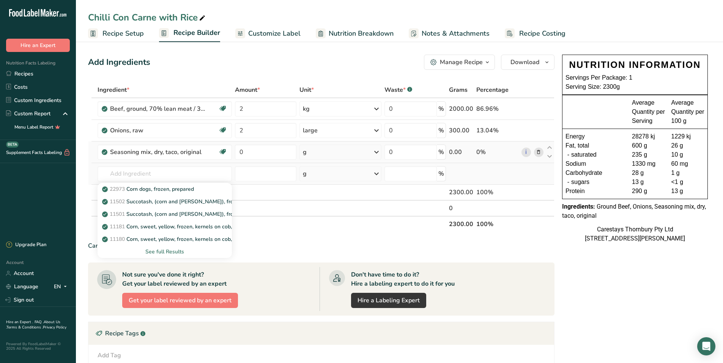
click at [164, 251] on div "See full Results" at bounding box center [165, 252] width 123 height 8
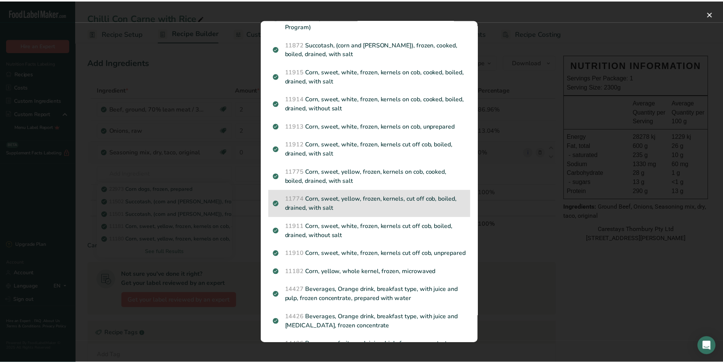
scroll to position [190, 0]
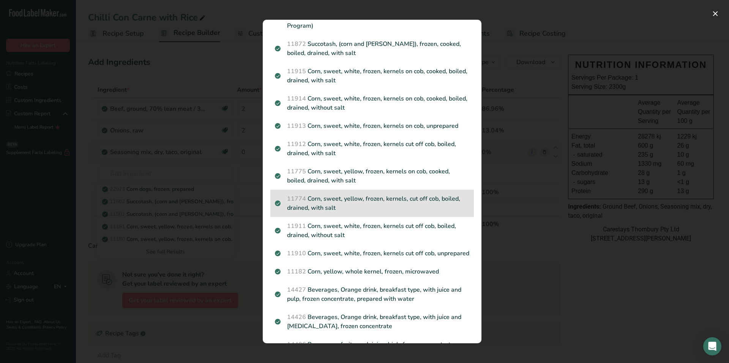
click at [339, 194] on p "11774 Corn, sweet, yellow, frozen, kernels, cut off cob, boiled, drained, with …" at bounding box center [372, 203] width 194 height 18
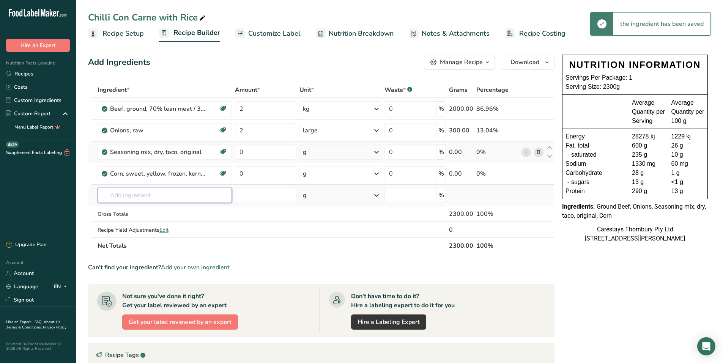
click at [112, 196] on input "text" at bounding box center [165, 195] width 135 height 15
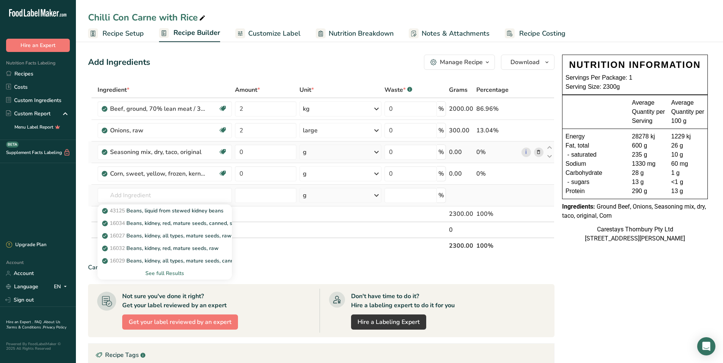
click at [164, 270] on div "See full Results" at bounding box center [165, 274] width 123 height 8
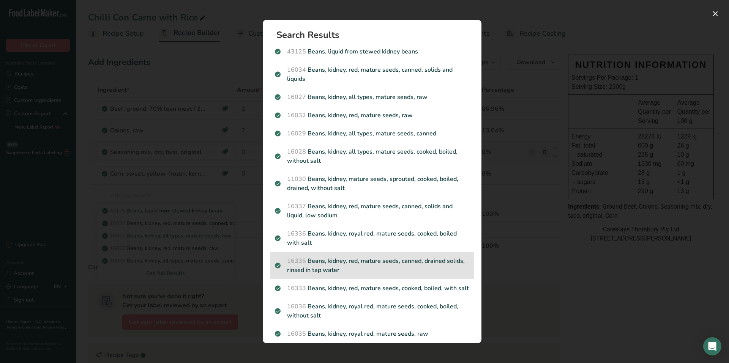
click at [323, 260] on p "16335 Beans, kidney, red, mature seeds, canned, drained solids, rinsed in tap w…" at bounding box center [372, 266] width 194 height 18
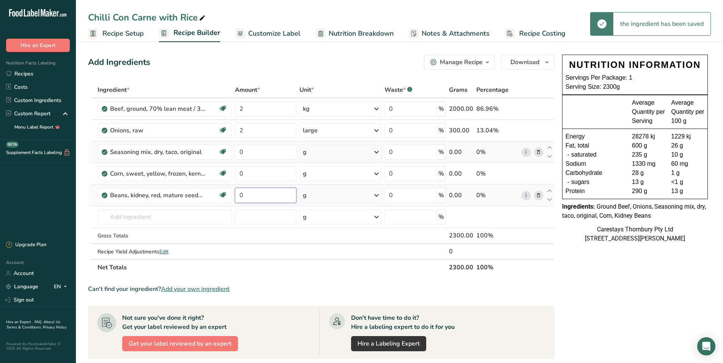
click at [250, 197] on input "0" at bounding box center [265, 195] width 61 height 15
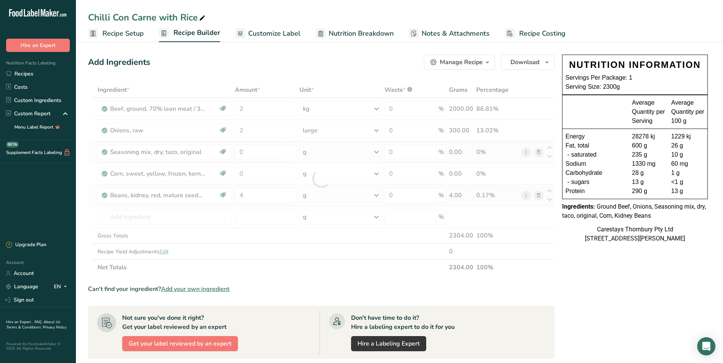
click at [377, 192] on div "Ingredient * Amount * Unit * Waste * .a-a{fill:#347362;}.b-a{fill:#fff;} Grams …" at bounding box center [321, 179] width 467 height 194
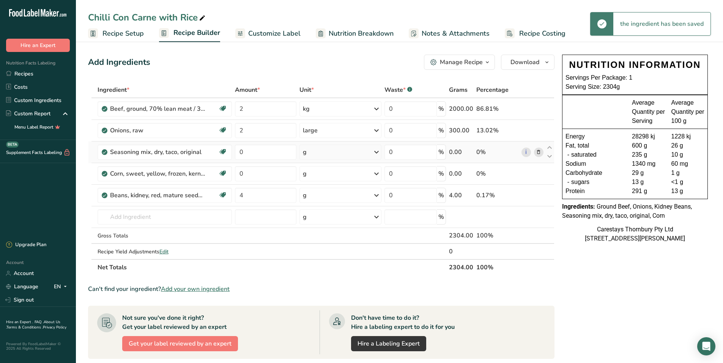
click at [377, 195] on icon at bounding box center [376, 196] width 9 height 14
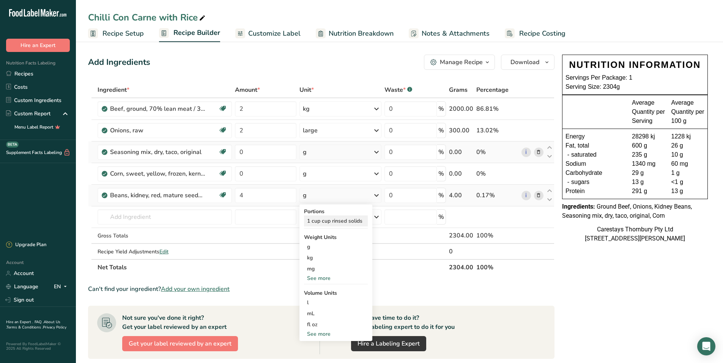
click at [357, 219] on div "1 cup cup rinsed solids" at bounding box center [336, 221] width 64 height 11
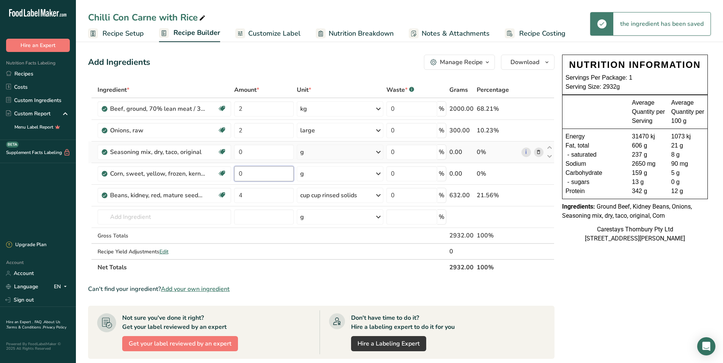
click at [251, 174] on input "0" at bounding box center [264, 173] width 60 height 15
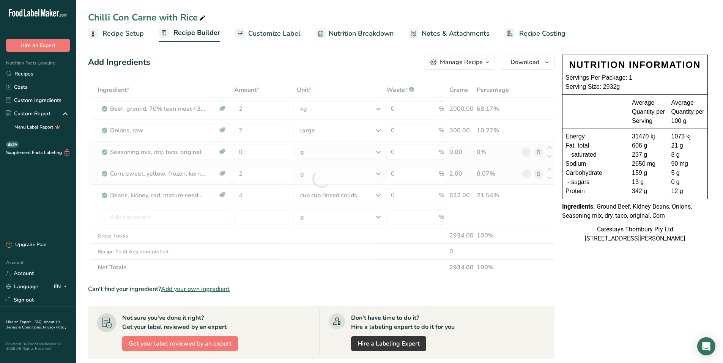
click at [380, 173] on div "Ingredient * Amount * Unit * Waste * .a-a{fill:#347362;}.b-a{fill:#fff;} Grams …" at bounding box center [321, 179] width 467 height 194
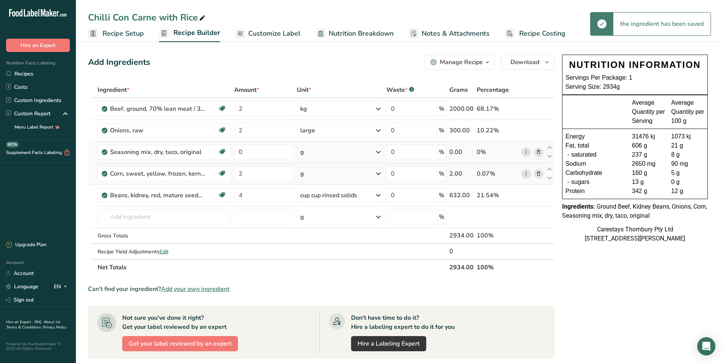
click at [378, 173] on icon at bounding box center [378, 174] width 9 height 14
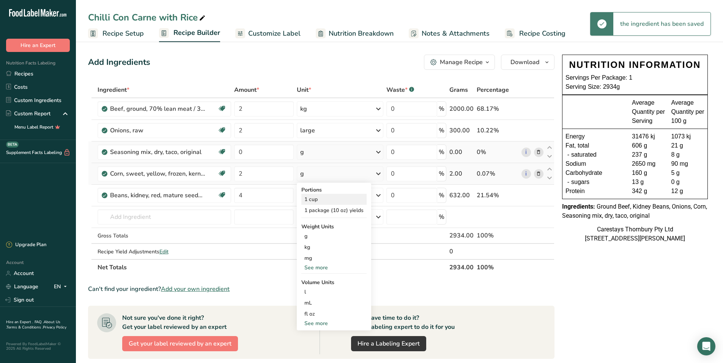
click at [344, 198] on div "1 cup" at bounding box center [333, 199] width 65 height 11
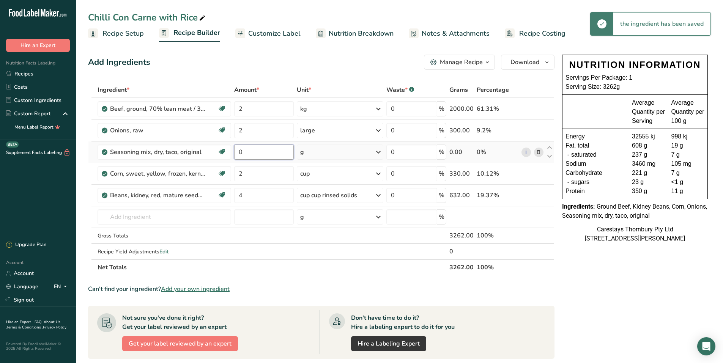
click at [247, 151] on input "0" at bounding box center [264, 152] width 60 height 15
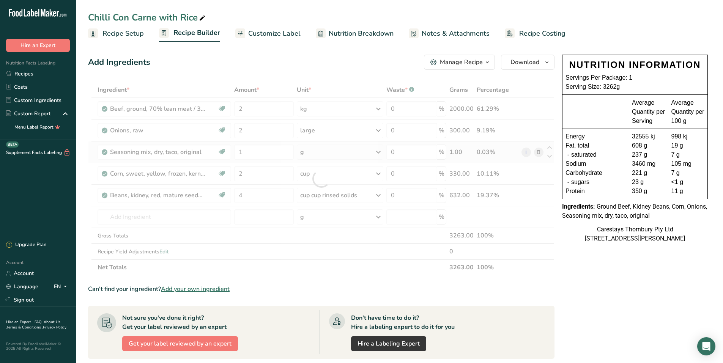
click at [380, 150] on div "Ingredient * Amount * Unit * Waste * .a-a{fill:#347362;}.b-a{fill:#fff;} Grams …" at bounding box center [321, 179] width 467 height 194
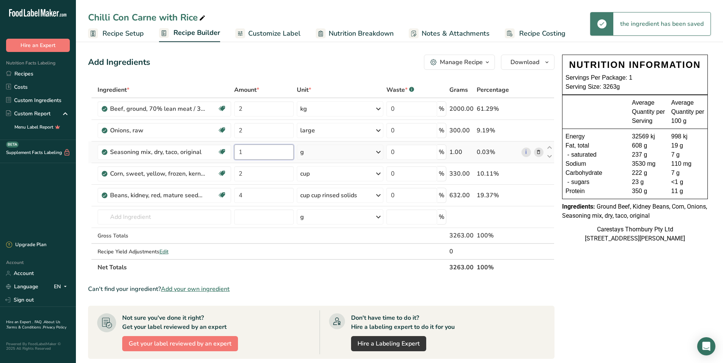
click at [250, 151] on input "1" at bounding box center [264, 152] width 60 height 15
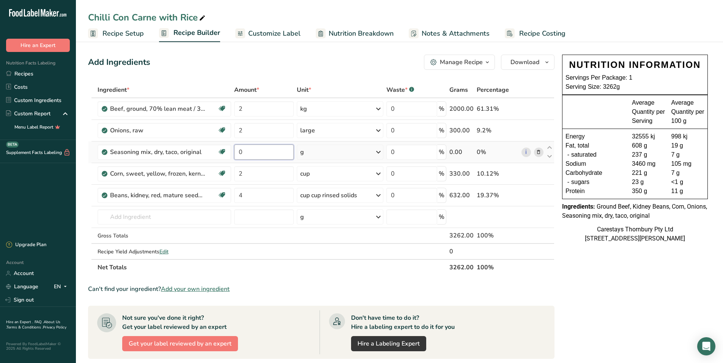
click at [252, 155] on input "0" at bounding box center [264, 152] width 60 height 15
click at [119, 219] on div "Ingredient * Amount * Unit * Waste * .a-a{fill:#347362;}.b-a{fill:#fff;} Grams …" at bounding box center [321, 179] width 467 height 194
click at [142, 232] on p "11693 Tomatoes, crushed, canned" at bounding box center [149, 233] width 90 height 8
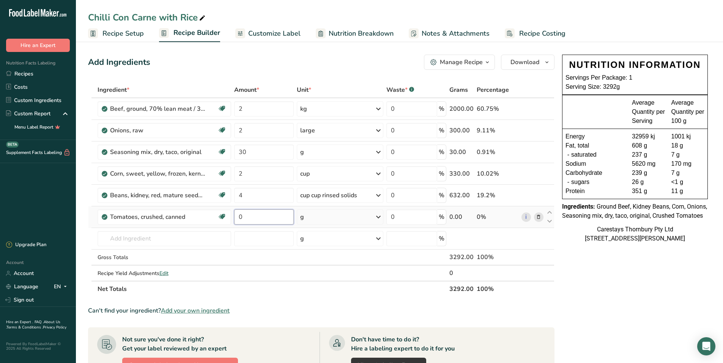
click at [246, 217] on input "0" at bounding box center [264, 217] width 60 height 15
click at [380, 215] on div "Ingredient * Amount * Unit * Waste * .a-a{fill:#347362;}.b-a{fill:#fff;} Grams …" at bounding box center [321, 189] width 467 height 215
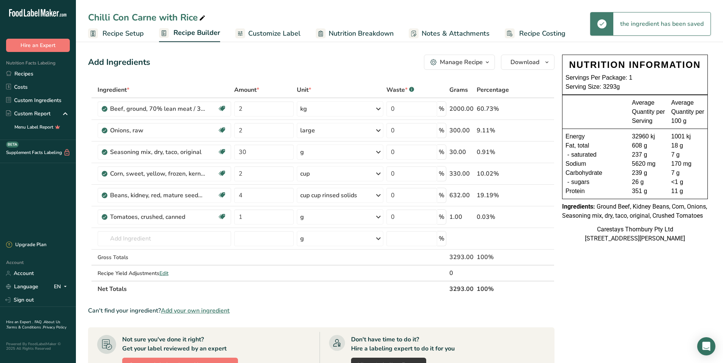
click at [380, 216] on icon at bounding box center [378, 217] width 9 height 14
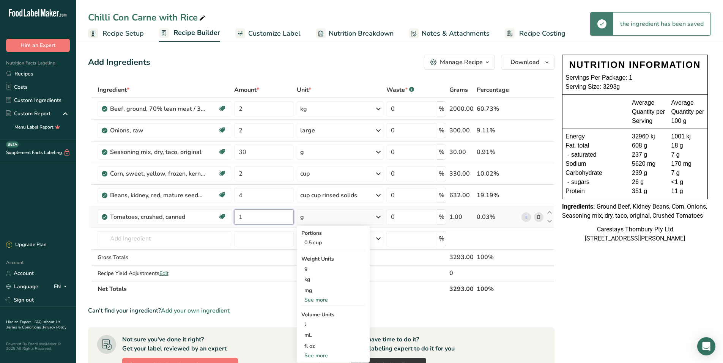
click at [263, 218] on input "1" at bounding box center [264, 217] width 60 height 15
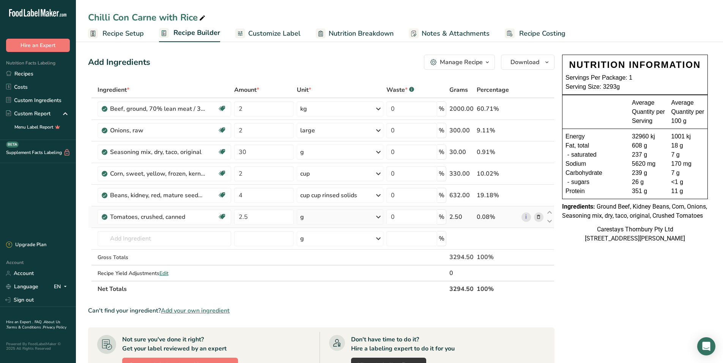
click at [377, 215] on div "Ingredient * Amount * Unit * Waste * .a-a{fill:#347362;}.b-a{fill:#fff;} Grams …" at bounding box center [321, 189] width 467 height 215
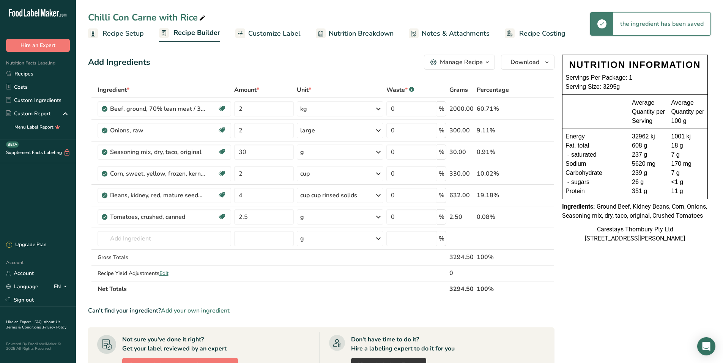
click at [378, 216] on icon at bounding box center [378, 217] width 9 height 14
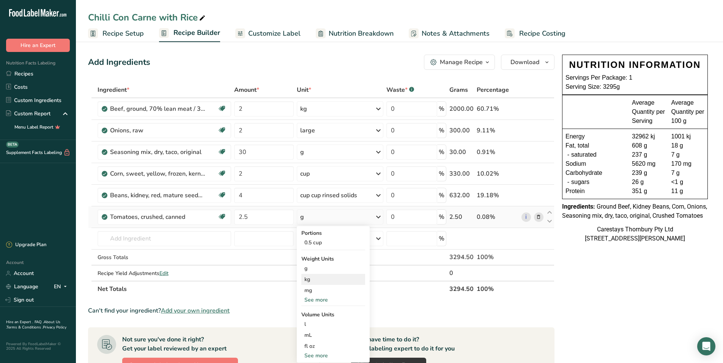
click at [312, 280] on div "kg" at bounding box center [333, 279] width 64 height 11
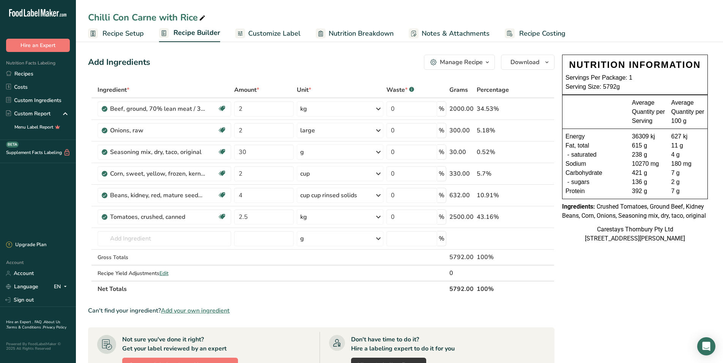
click at [126, 32] on span "Recipe Setup" at bounding box center [122, 33] width 41 height 10
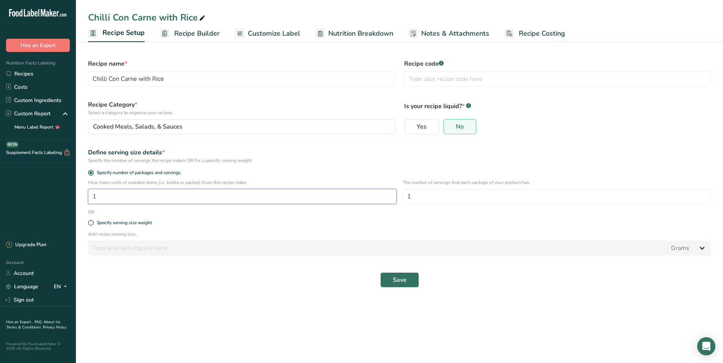
click at [107, 199] on input "1" at bounding box center [242, 196] width 309 height 15
click at [393, 279] on span "Save" at bounding box center [400, 280] width 14 height 9
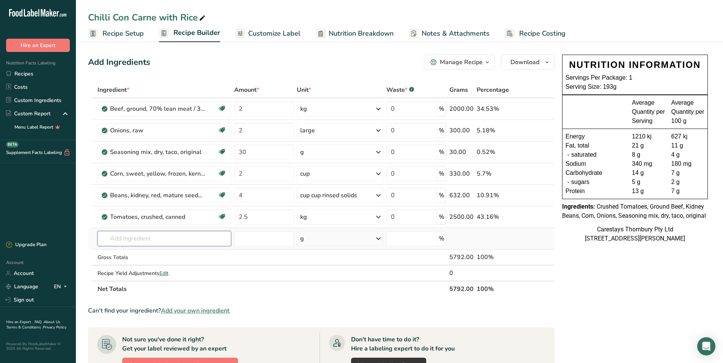
click at [125, 239] on input "text" at bounding box center [165, 238] width 134 height 15
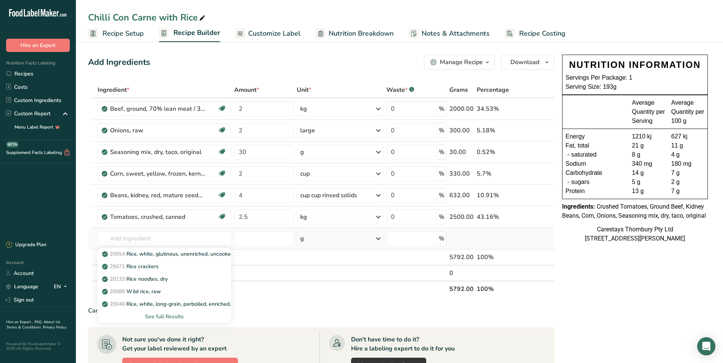
click at [169, 315] on div "See full Results" at bounding box center [165, 317] width 122 height 8
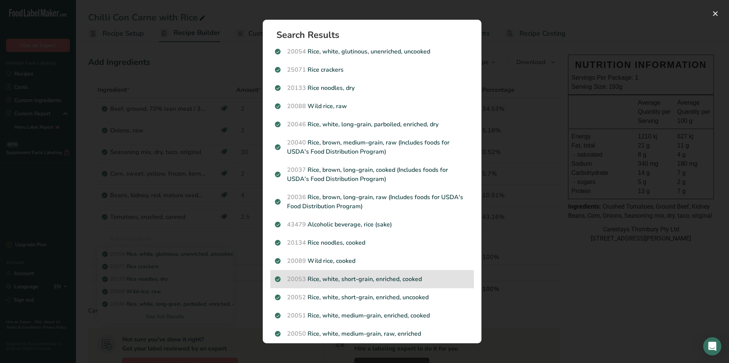
click at [352, 276] on p "20053 Rice, white, short-grain, enriched, cooked" at bounding box center [372, 279] width 194 height 9
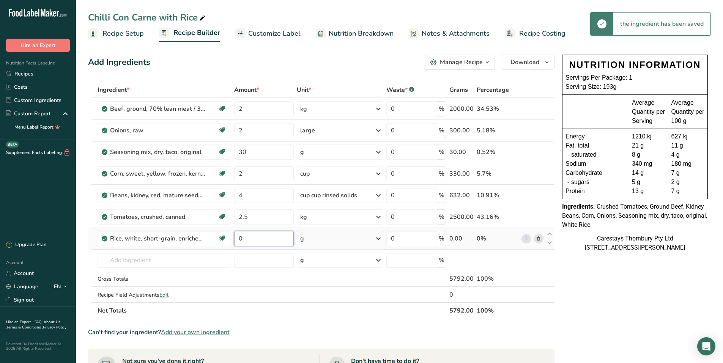
click at [253, 237] on input "0" at bounding box center [264, 238] width 60 height 15
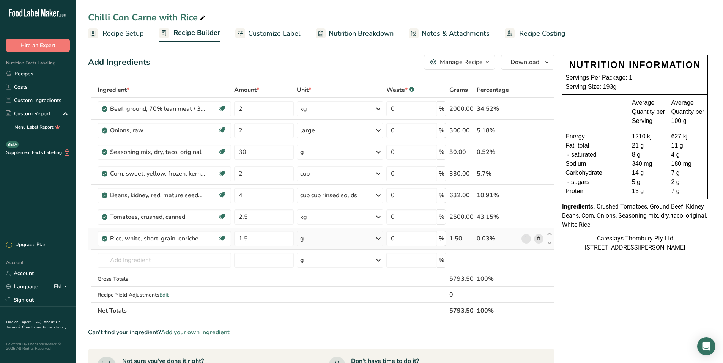
click at [379, 238] on div "Ingredient * Amount * Unit * Waste * .a-a{fill:#347362;}.b-a{fill:#fff;} Grams …" at bounding box center [321, 200] width 467 height 237
click at [379, 238] on icon at bounding box center [378, 239] width 9 height 14
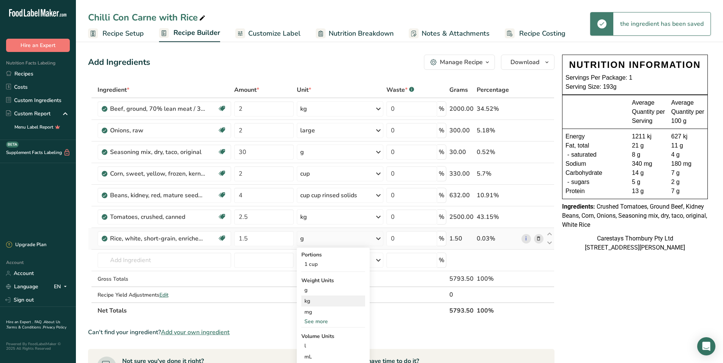
click at [315, 301] on div "kg" at bounding box center [333, 301] width 64 height 11
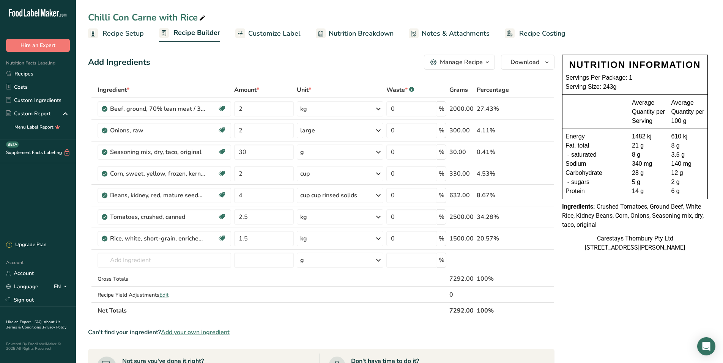
click at [526, 33] on span "Recipe Costing" at bounding box center [542, 33] width 46 height 10
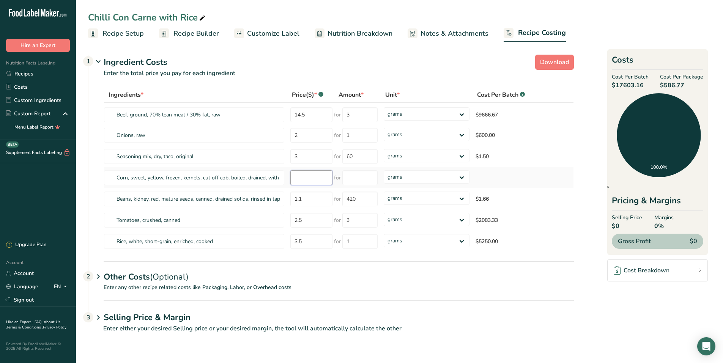
click at [312, 178] on input "number" at bounding box center [311, 177] width 42 height 15
click at [307, 180] on input "number" at bounding box center [311, 177] width 42 height 15
click at [364, 178] on input "number" at bounding box center [359, 177] width 35 height 15
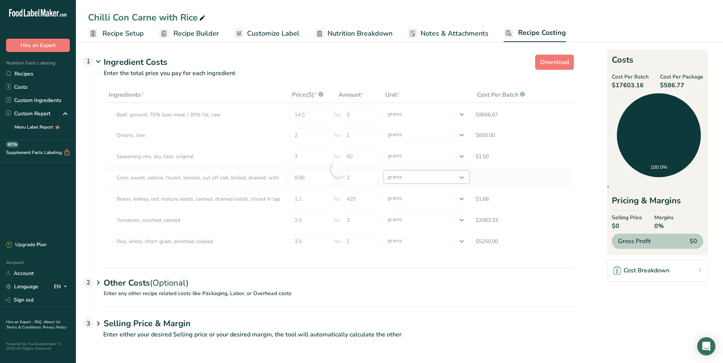
click at [463, 177] on div "Ingredients * Price($) * .a-a{fill:#347362;}.b-a{fill:#fff;} Amount * Unit * Co…" at bounding box center [339, 170] width 470 height 166
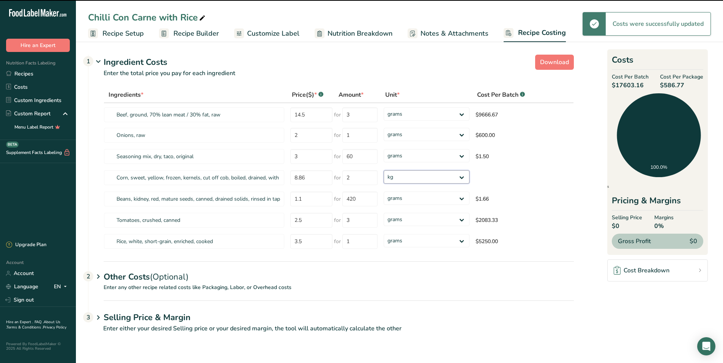
click at [384, 170] on select "grams kg mg mcg lb oz" at bounding box center [427, 176] width 86 height 13
click at [463, 220] on select "grams kg mg mcg lb oz" at bounding box center [427, 219] width 86 height 13
click at [384, 213] on select "grams kg mg mcg lb oz" at bounding box center [427, 219] width 86 height 13
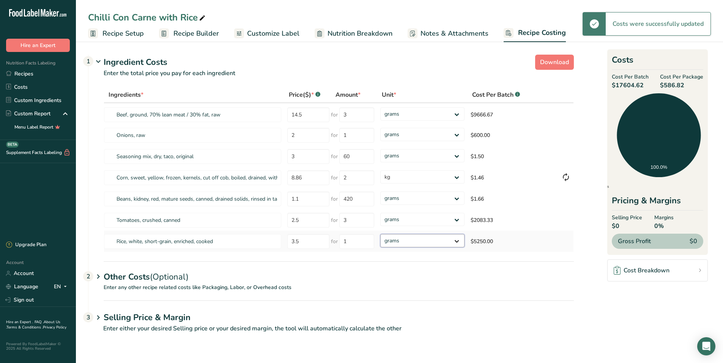
click at [457, 240] on select "grams kg mg mcg lb oz" at bounding box center [422, 240] width 84 height 13
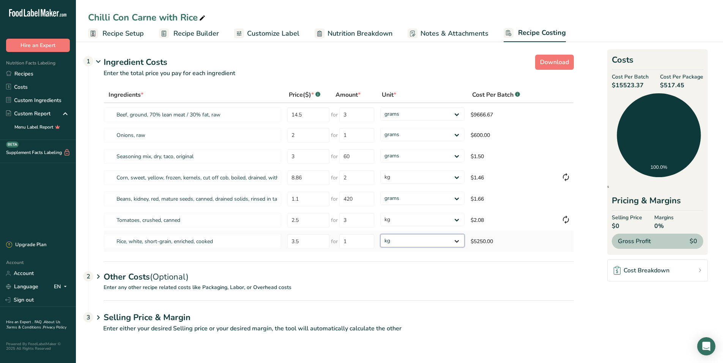
click at [380, 234] on select "grams kg mg mcg lb oz" at bounding box center [422, 240] width 84 height 13
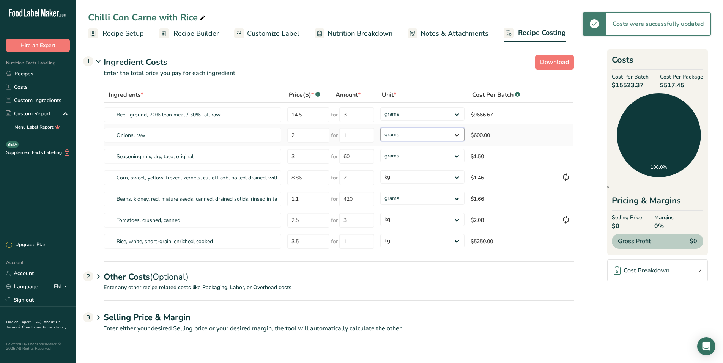
click at [457, 134] on select "grams kg mg mcg lb oz" at bounding box center [422, 134] width 84 height 13
click at [380, 128] on select "grams kg mg mcg lb oz" at bounding box center [422, 134] width 84 height 13
click at [458, 113] on select "grams kg mg mcg lb oz" at bounding box center [422, 113] width 84 height 13
click at [380, 107] on select "grams kg mg mcg lb oz" at bounding box center [422, 113] width 84 height 13
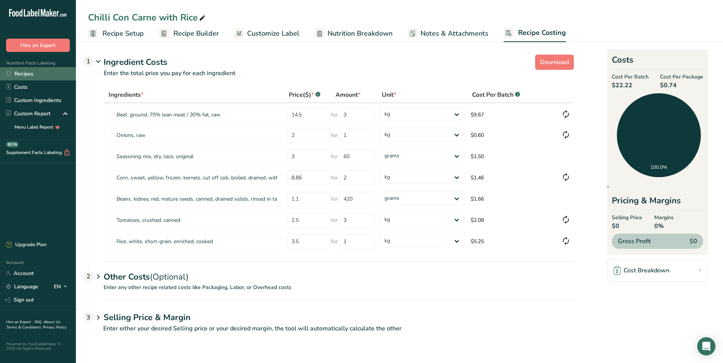
click at [41, 71] on link "Recipes" at bounding box center [38, 73] width 76 height 13
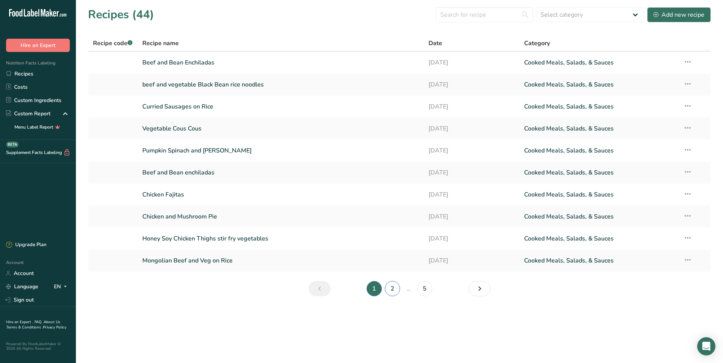
click at [392, 287] on link "2" at bounding box center [392, 288] width 15 height 15
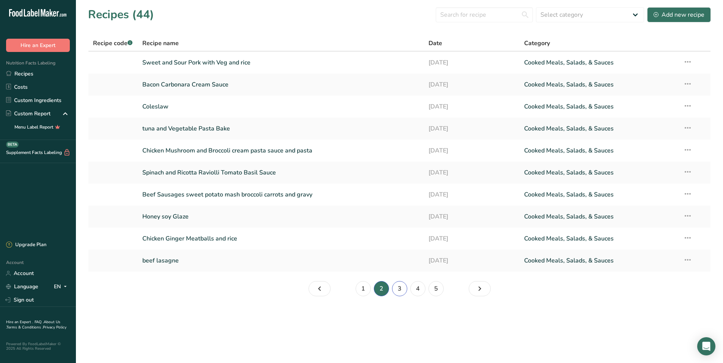
click at [401, 289] on link "3" at bounding box center [399, 288] width 15 height 15
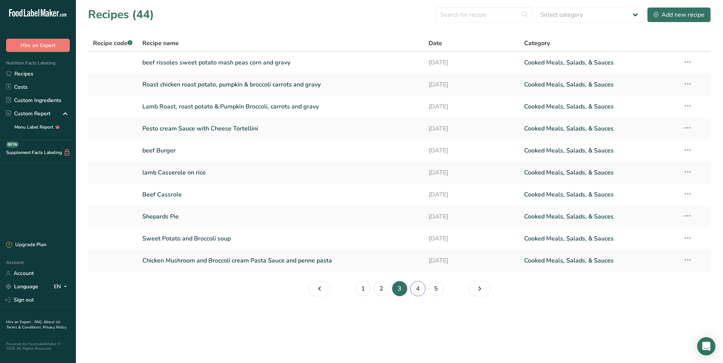
click at [421, 288] on link "4" at bounding box center [417, 288] width 15 height 15
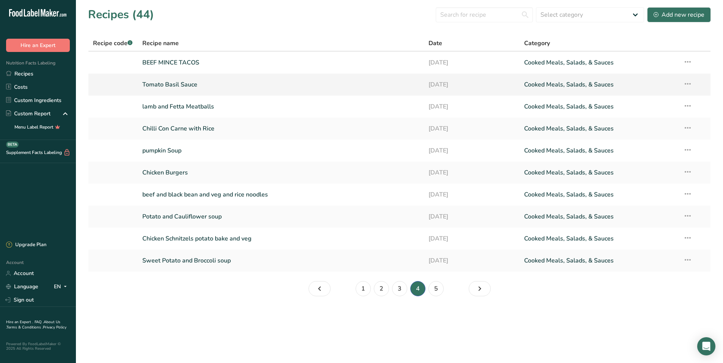
click at [191, 82] on link "Tomato Basil Sauce" at bounding box center [281, 85] width 278 height 16
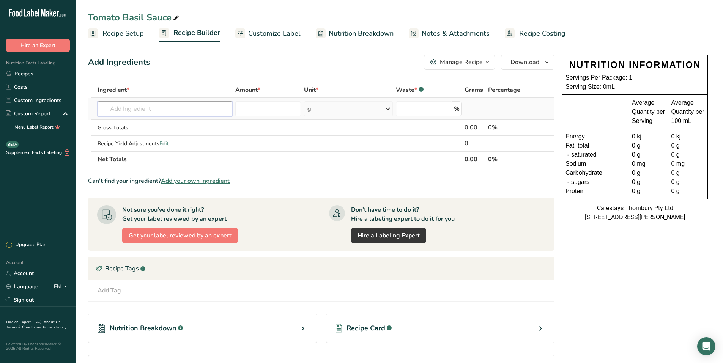
click at [127, 107] on input "text" at bounding box center [165, 108] width 135 height 15
click at [143, 120] on link "11693 Tomatoes, crushed, canned" at bounding box center [165, 124] width 135 height 13
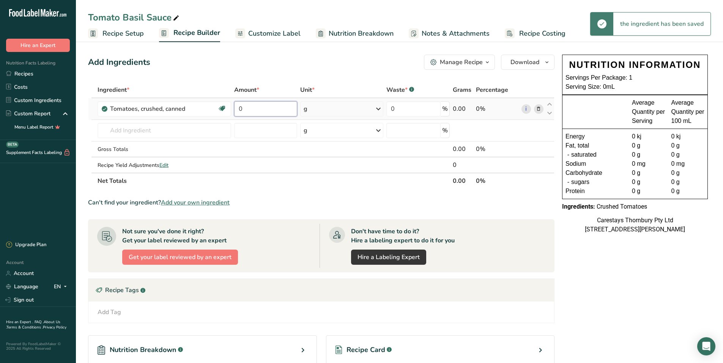
click at [258, 109] on input "0" at bounding box center [265, 108] width 63 height 15
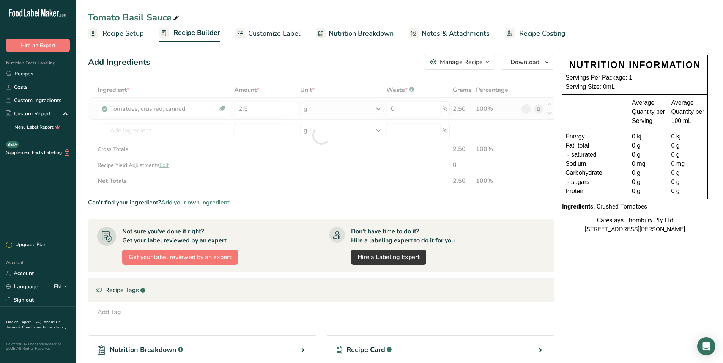
click at [378, 106] on div "Ingredient * Amount * Unit * Waste * .a-a{fill:#347362;}.b-a{fill:#fff;} Grams …" at bounding box center [321, 135] width 467 height 107
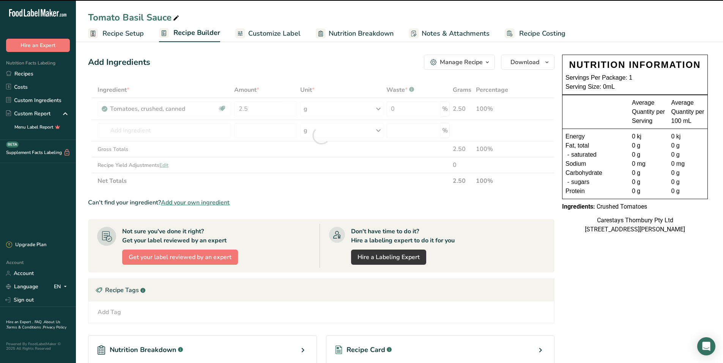
click at [379, 108] on div at bounding box center [321, 135] width 467 height 107
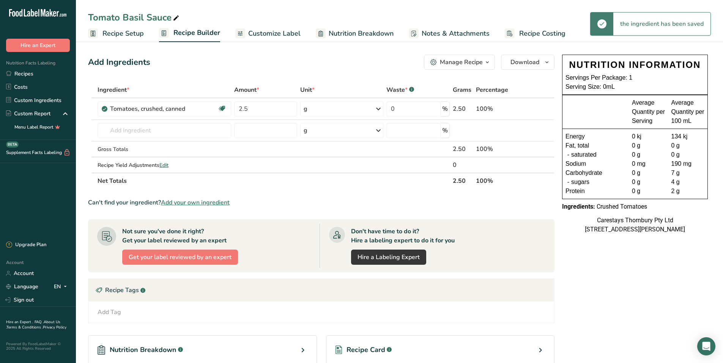
click at [379, 108] on icon at bounding box center [378, 109] width 9 height 14
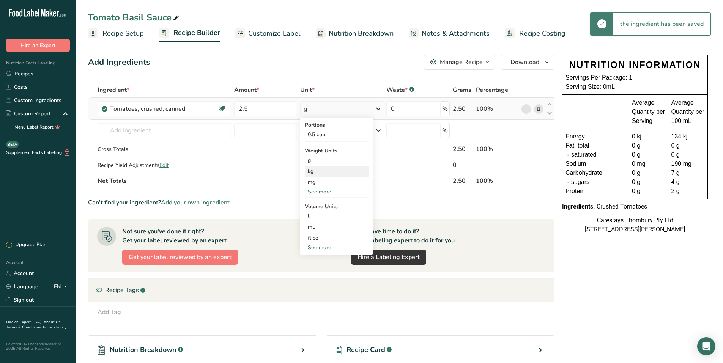
click at [326, 173] on div "kg" at bounding box center [337, 171] width 64 height 11
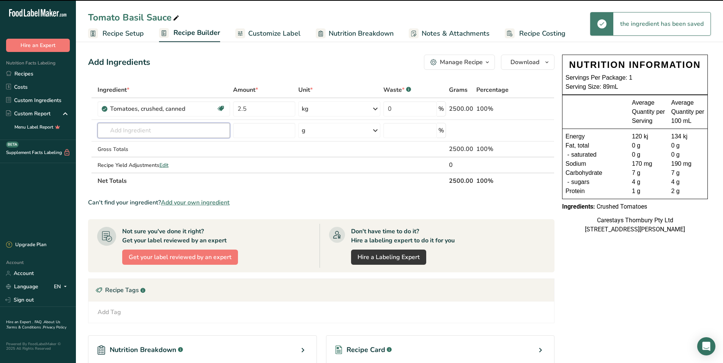
click at [122, 130] on input "text" at bounding box center [164, 130] width 133 height 15
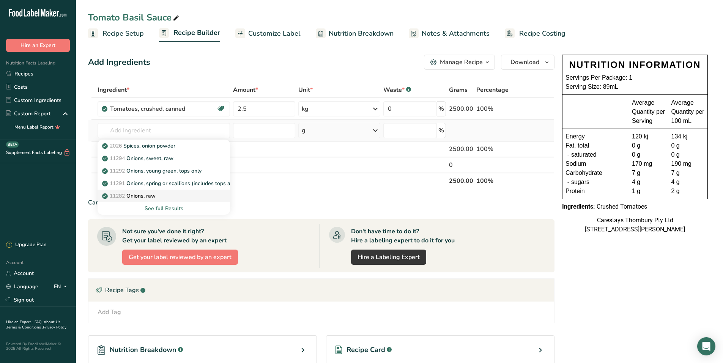
click at [134, 193] on p "11282 Onions, raw" at bounding box center [130, 196] width 52 height 8
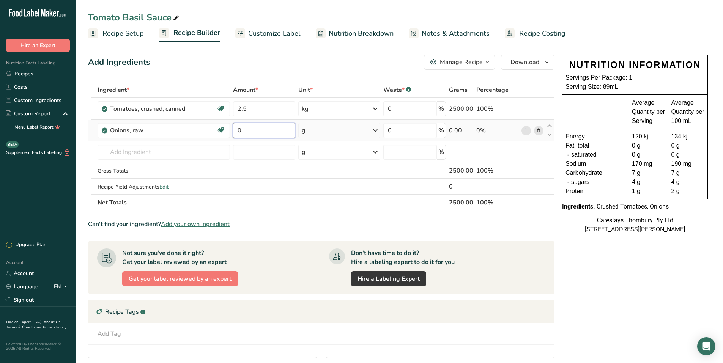
click at [281, 134] on input "0" at bounding box center [264, 130] width 62 height 15
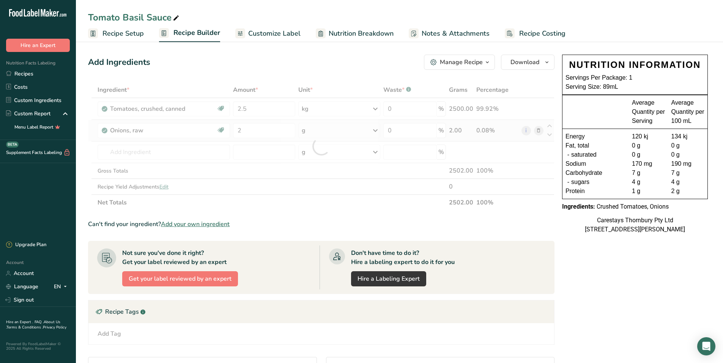
click at [375, 129] on div "Ingredient * Amount * Unit * Waste * .a-a{fill:#347362;}.b-a{fill:#fff;} Grams …" at bounding box center [321, 146] width 467 height 129
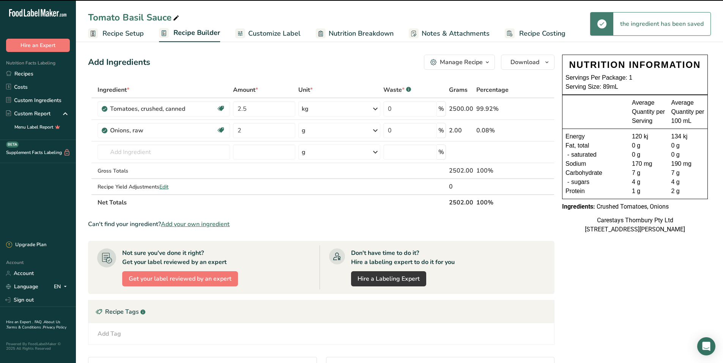
click at [376, 129] on icon at bounding box center [375, 131] width 9 height 14
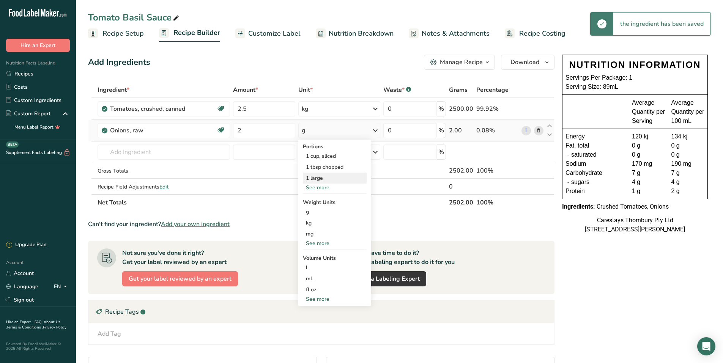
click at [334, 175] on div "1 large" at bounding box center [335, 178] width 64 height 11
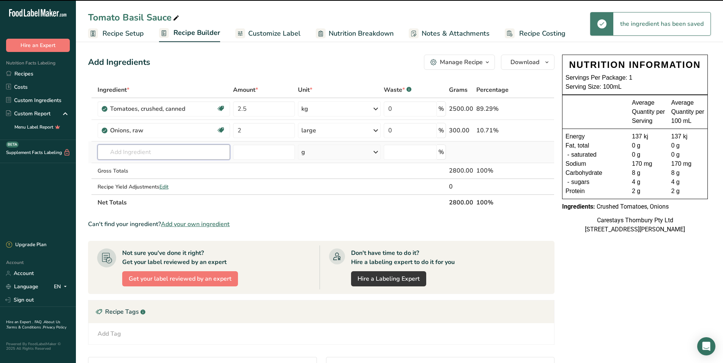
click at [130, 152] on input "text" at bounding box center [164, 152] width 132 height 15
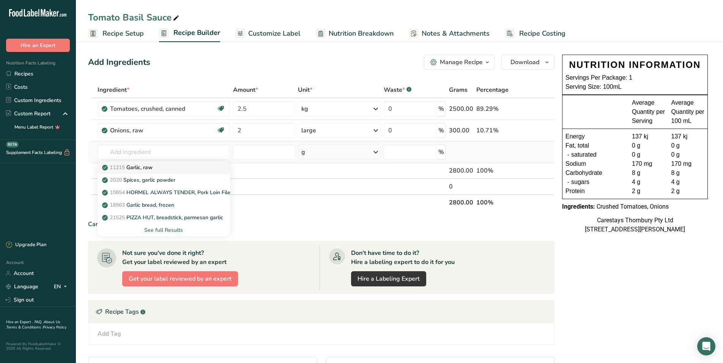
click at [129, 166] on p "11215 Garlic, raw" at bounding box center [128, 168] width 49 height 8
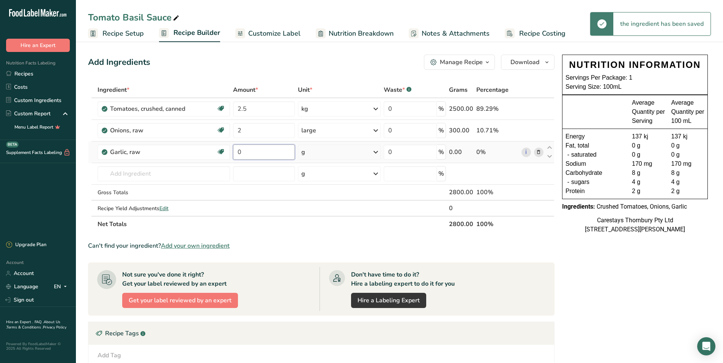
click at [246, 153] on input "0" at bounding box center [264, 152] width 62 height 15
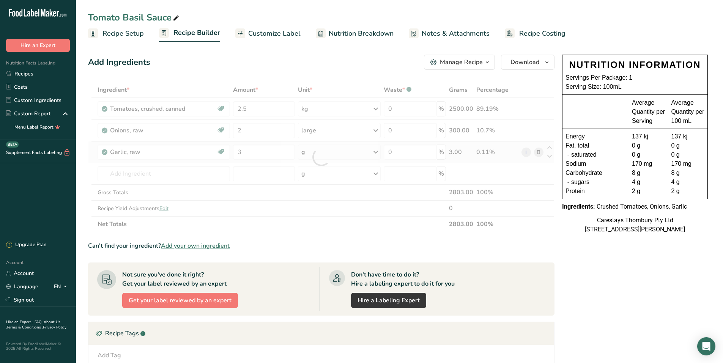
click at [376, 151] on div "Ingredient * Amount * Unit * Waste * .a-a{fill:#347362;}.b-a{fill:#fff;} Grams …" at bounding box center [321, 157] width 467 height 150
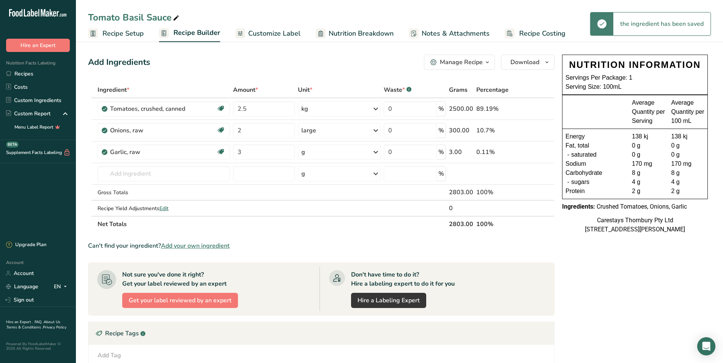
click at [377, 151] on icon at bounding box center [375, 152] width 9 height 14
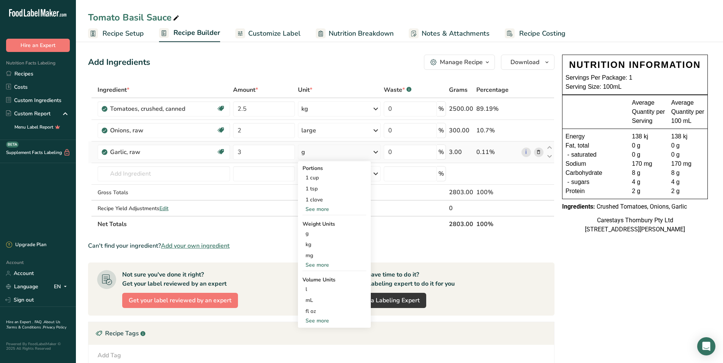
click at [323, 319] on div "See more" at bounding box center [335, 321] width 64 height 8
click at [323, 321] on div "tbsp" at bounding box center [335, 323] width 58 height 8
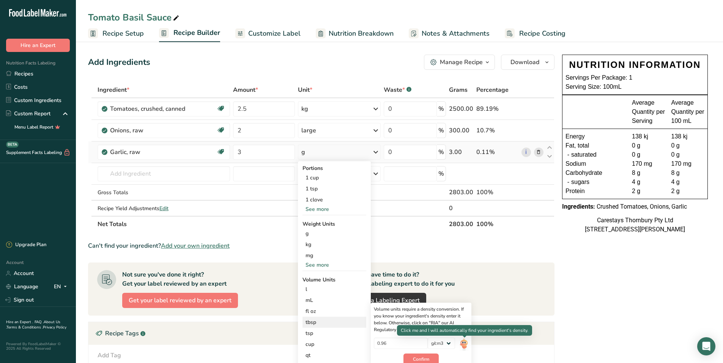
click at [465, 342] on img at bounding box center [464, 344] width 8 height 13
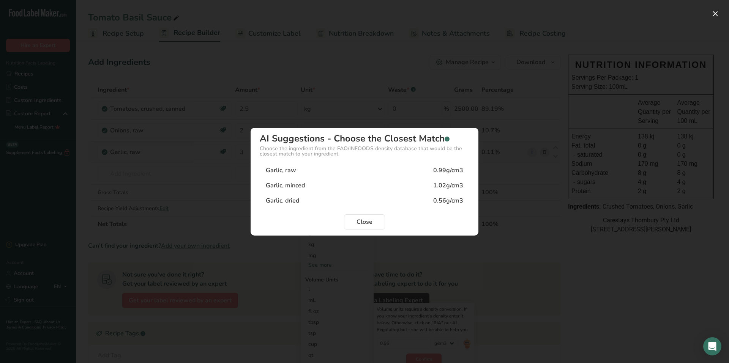
click at [295, 184] on div "Garlic, minced" at bounding box center [285, 185] width 39 height 9
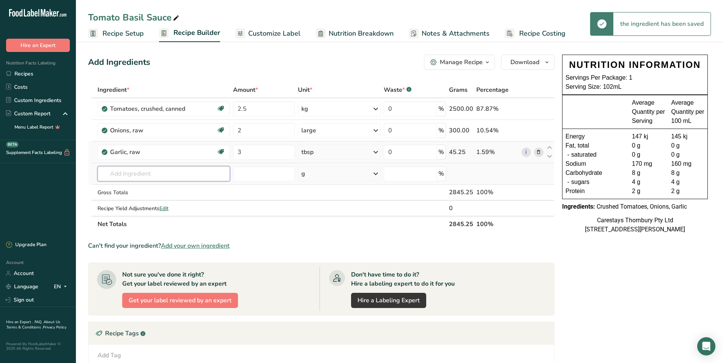
click at [119, 176] on input "text" at bounding box center [164, 173] width 132 height 15
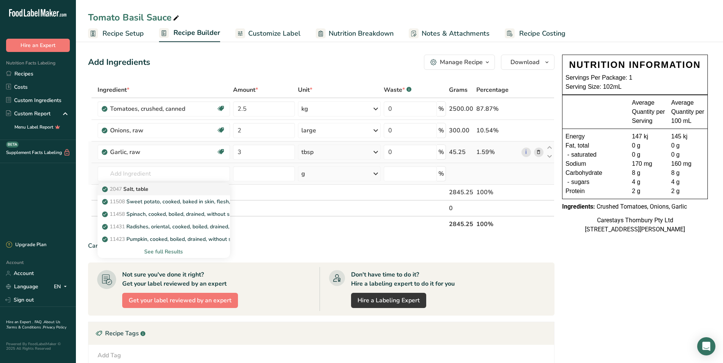
click at [132, 187] on p "2047 Salt, table" at bounding box center [126, 189] width 45 height 8
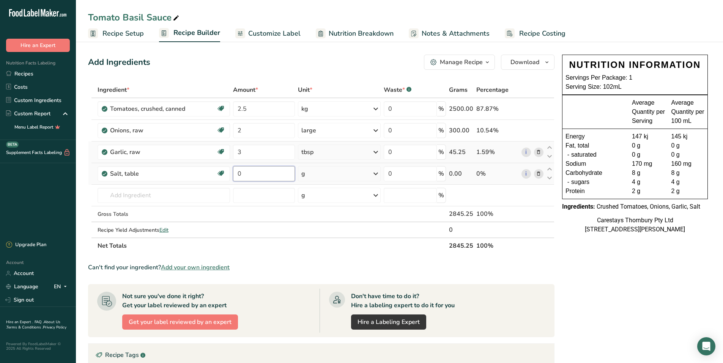
click at [247, 173] on input "0" at bounding box center [264, 173] width 62 height 15
click at [377, 172] on div "Ingredient * Amount * Unit * Waste * .a-a{fill:#347362;}.b-a{fill:#fff;} Grams …" at bounding box center [321, 168] width 467 height 172
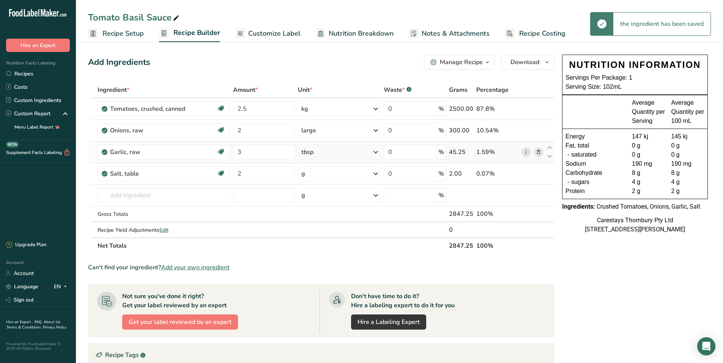
click at [377, 173] on icon at bounding box center [375, 174] width 9 height 14
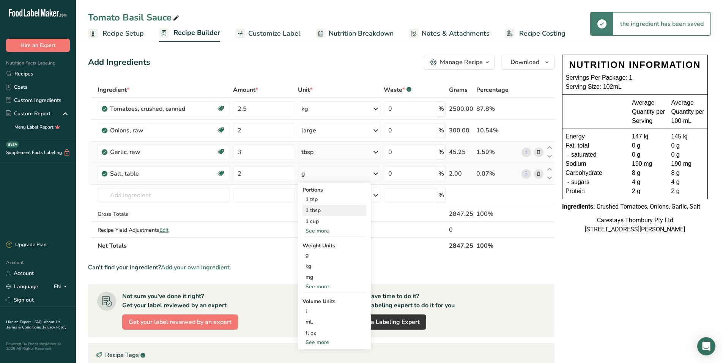
click at [330, 211] on div "1 tbsp" at bounding box center [335, 210] width 64 height 11
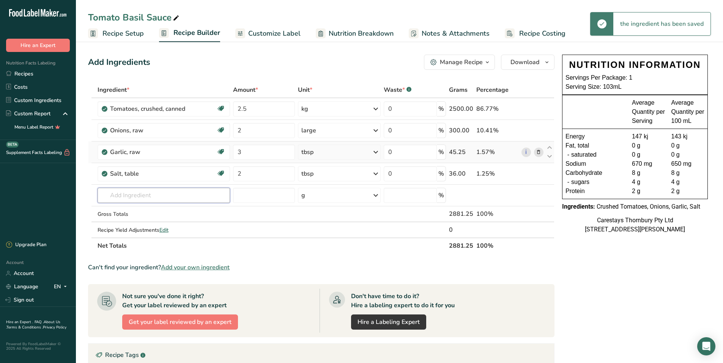
click at [116, 195] on input "text" at bounding box center [164, 195] width 132 height 15
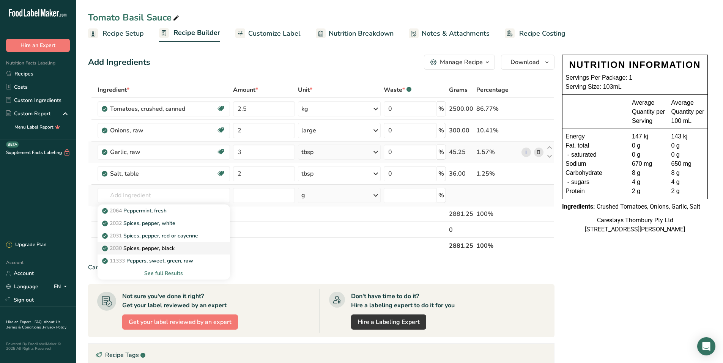
click at [133, 246] on p "2030 Spices, pepper, black" at bounding box center [139, 248] width 71 height 8
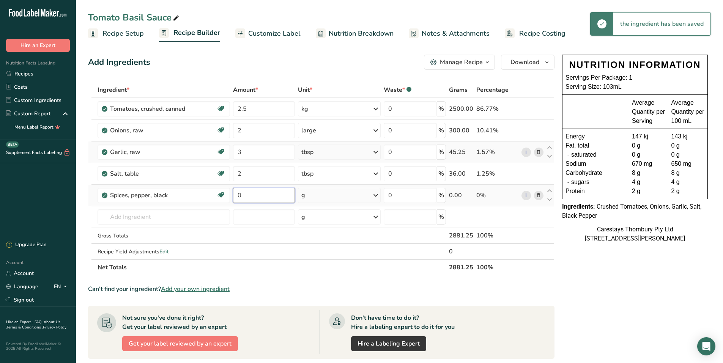
click at [242, 196] on input "0" at bounding box center [264, 195] width 62 height 15
click at [375, 194] on div "Ingredient * Amount * Unit * Waste * .a-a{fill:#347362;}.b-a{fill:#fff;} Grams …" at bounding box center [321, 179] width 467 height 194
click at [375, 194] on icon at bounding box center [375, 196] width 9 height 14
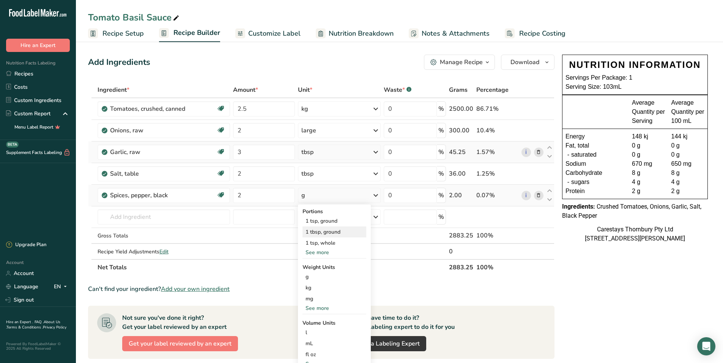
click at [325, 231] on div "1 tbsp, ground" at bounding box center [335, 232] width 64 height 11
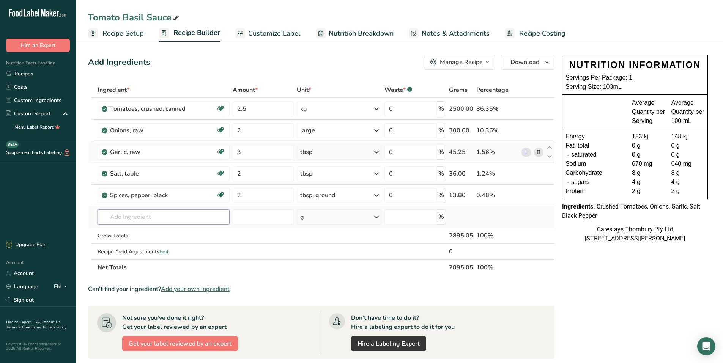
click at [123, 216] on input "text" at bounding box center [164, 217] width 132 height 15
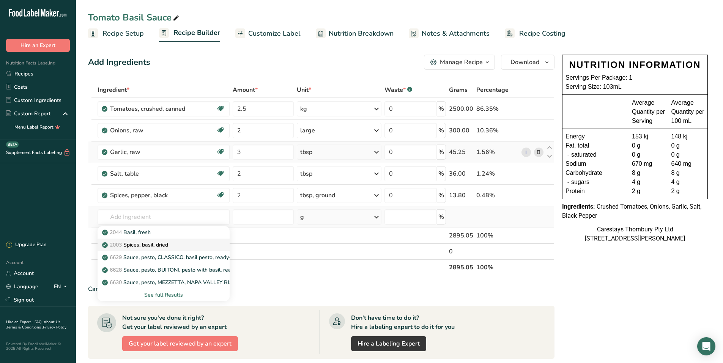
click at [138, 243] on p "2003 Spices, basil, dried" at bounding box center [136, 245] width 65 height 8
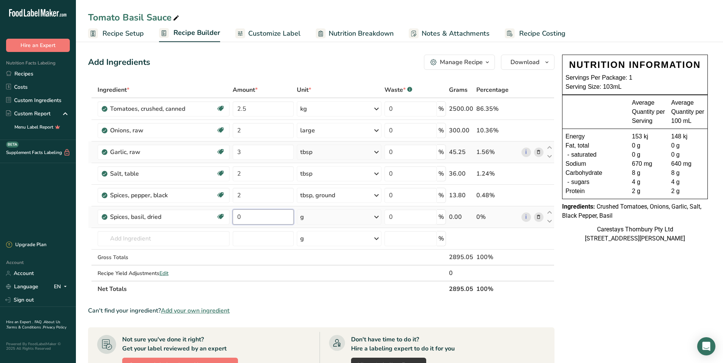
click at [251, 217] on input "0" at bounding box center [263, 217] width 61 height 15
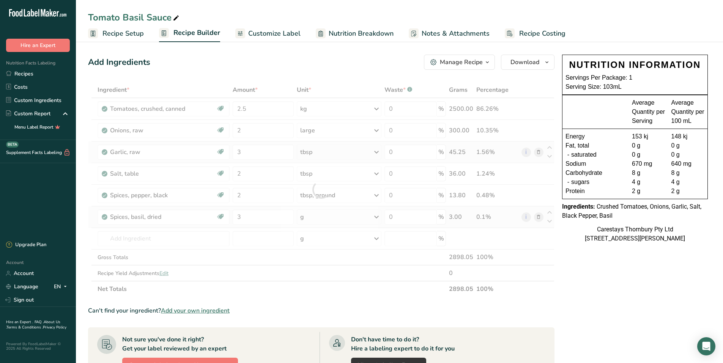
click at [377, 216] on div "Ingredient * Amount * Unit * Waste * .a-a{fill:#347362;}.b-a{fill:#fff;} Grams …" at bounding box center [321, 189] width 467 height 215
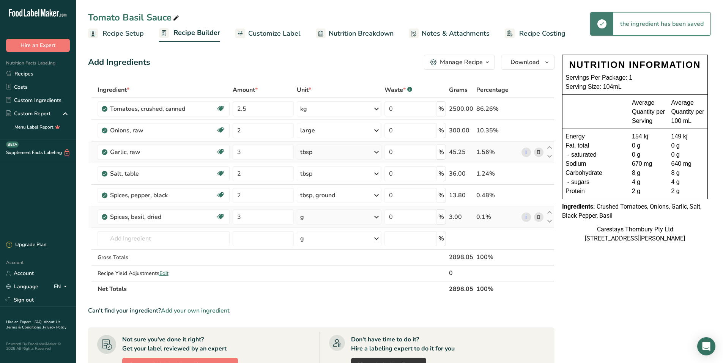
click at [377, 216] on icon at bounding box center [376, 217] width 9 height 14
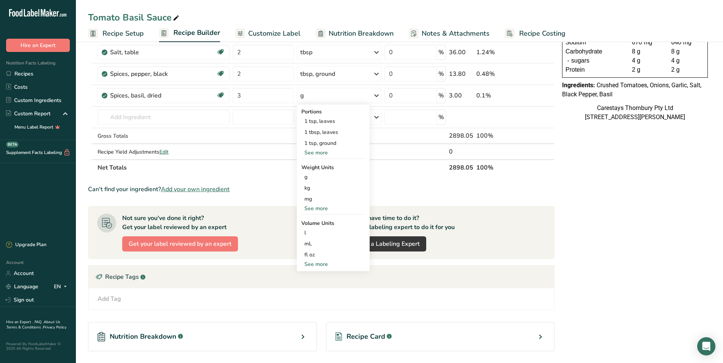
scroll to position [152, 0]
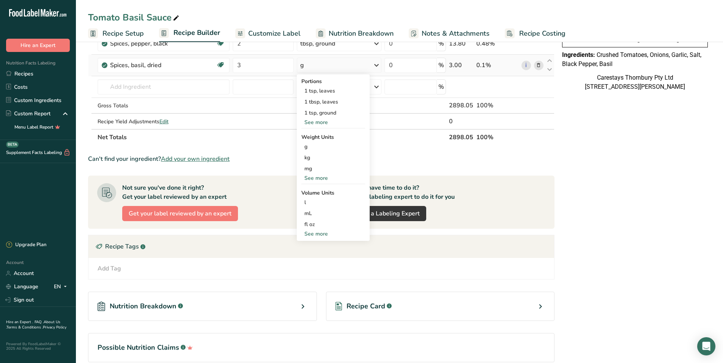
click at [320, 232] on div "See more" at bounding box center [333, 234] width 64 height 8
click at [320, 234] on div "tbsp" at bounding box center [333, 236] width 58 height 8
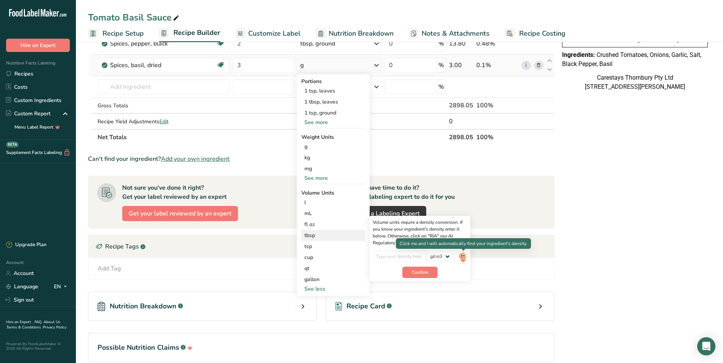
click at [464, 257] on img at bounding box center [463, 257] width 8 height 13
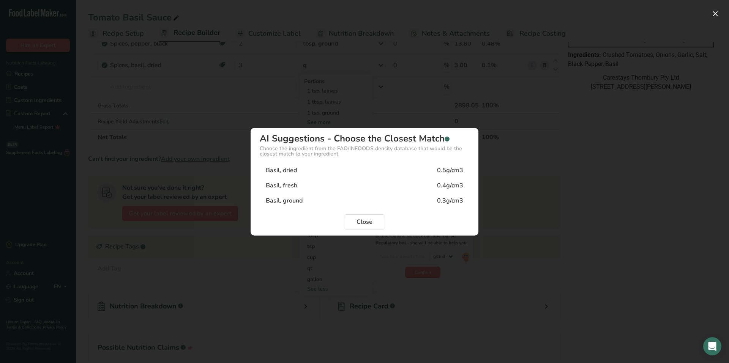
click at [276, 169] on div "Basil, dried" at bounding box center [281, 170] width 31 height 9
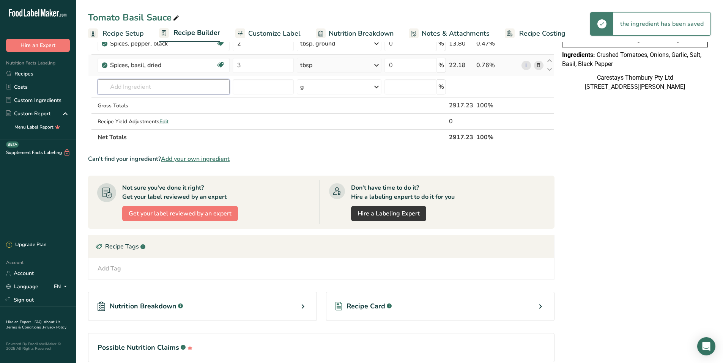
click at [121, 85] on input "text" at bounding box center [164, 86] width 132 height 15
